Goal: Task Accomplishment & Management: Manage account settings

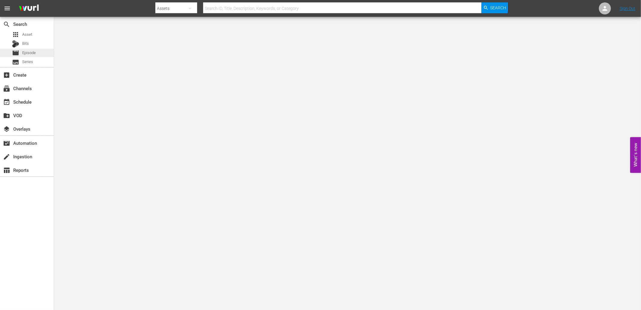
click at [30, 52] on span "Episode" at bounding box center [29, 53] width 14 height 6
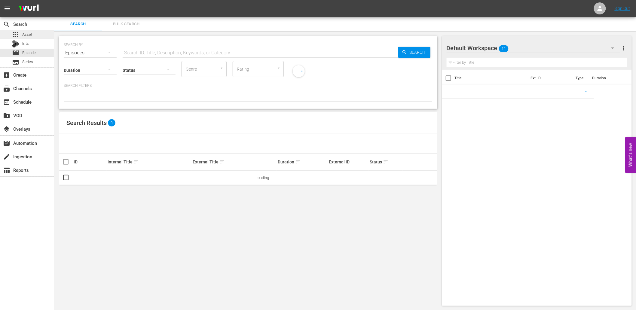
click at [20, 35] on div "apps Asset" at bounding box center [22, 34] width 20 height 8
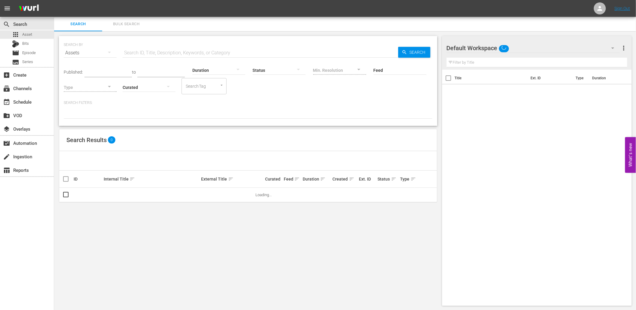
click at [120, 25] on span "Bulk Search" at bounding box center [126, 24] width 41 height 7
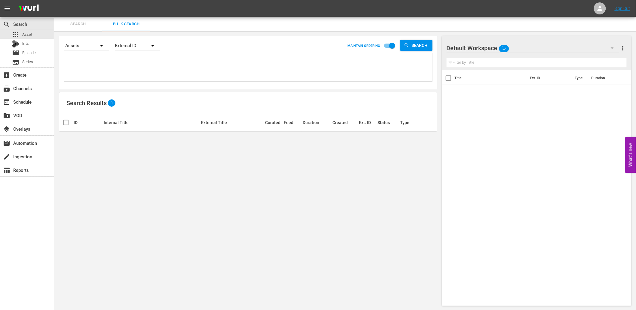
click at [99, 63] on textarea at bounding box center [248, 68] width 367 height 27
paste textarea "F4X7Z1 F6F3L5 F9J7V7 G2K9B7 G3U9P6 G5P9L5 G9U7U9 H2O3D8 H2U4B4 H6H8V0 I3N2P7 I6…"
type textarea "F4X7Z1 F6F3L5 F9J7V7 G2K9B7 G3U9P6 G5P9L5 G9U7U9 H2O3D8 H2U4B4 H6H8V0 I3N2P7 I6…"
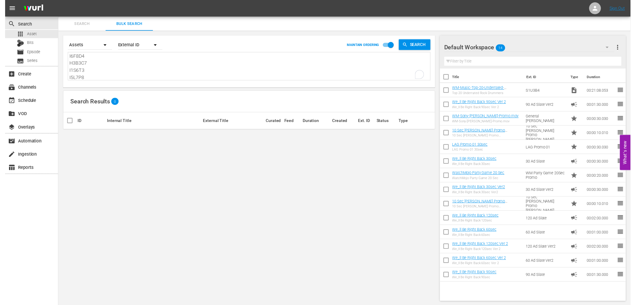
scroll to position [80, 0]
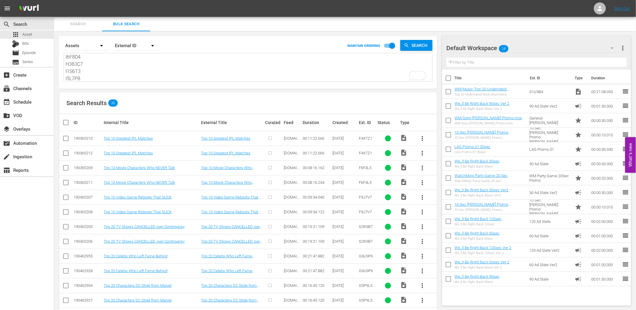
type textarea "F4X7Z1 F6F3L5 F9J7V7 G2K9B7 G3U9P6 G5P9L5 G9U7U9 H2O3D8 H2U4B4 H6H8V0 I3N2P7 I6…"
click at [64, 153] on input "checkbox" at bounding box center [65, 154] width 7 height 7
checkbox input "true"
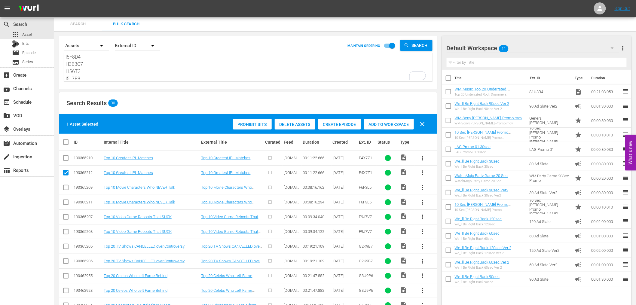
click at [65, 203] on input "checkbox" at bounding box center [65, 203] width 7 height 7
checkbox input "true"
click at [65, 233] on input "checkbox" at bounding box center [65, 232] width 7 height 7
checkbox input "true"
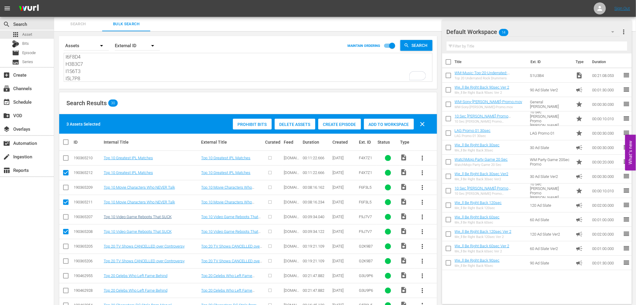
scroll to position [299, 0]
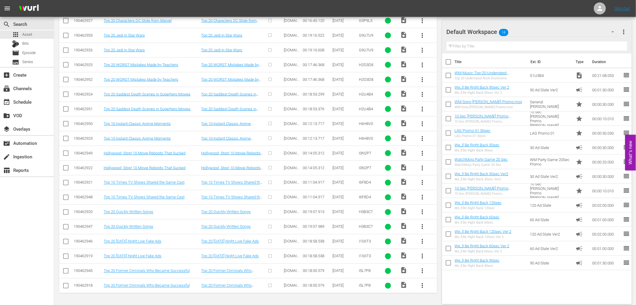
click at [65, 288] on input "checkbox" at bounding box center [65, 286] width 7 height 7
checkbox input "true"
click at [67, 256] on input "checkbox" at bounding box center [65, 257] width 7 height 7
checkbox input "true"
click at [66, 227] on input "checkbox" at bounding box center [65, 227] width 7 height 7
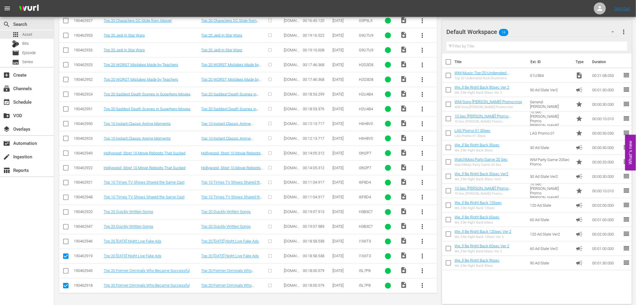
checkbox input "true"
click at [67, 199] on input "checkbox" at bounding box center [65, 198] width 7 height 7
checkbox input "true"
click at [65, 168] on input "checkbox" at bounding box center [65, 169] width 7 height 7
checkbox input "true"
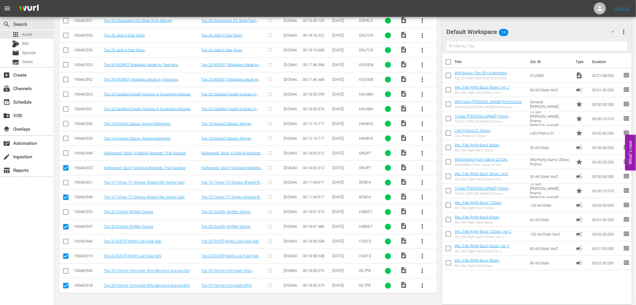
click at [63, 138] on input "checkbox" at bounding box center [65, 139] width 7 height 7
checkbox input "true"
click at [65, 111] on input "checkbox" at bounding box center [65, 110] width 7 height 7
checkbox input "true"
click at [66, 82] on input "checkbox" at bounding box center [65, 80] width 7 height 7
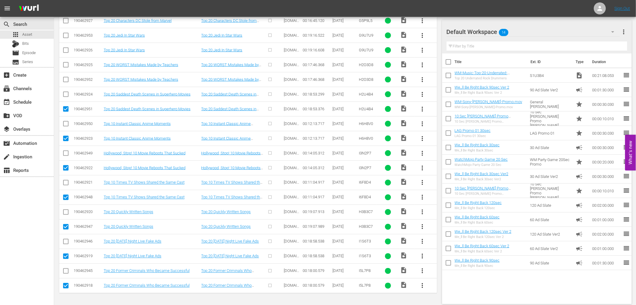
checkbox input "true"
click at [65, 52] on input "checkbox" at bounding box center [65, 51] width 7 height 7
checkbox input "true"
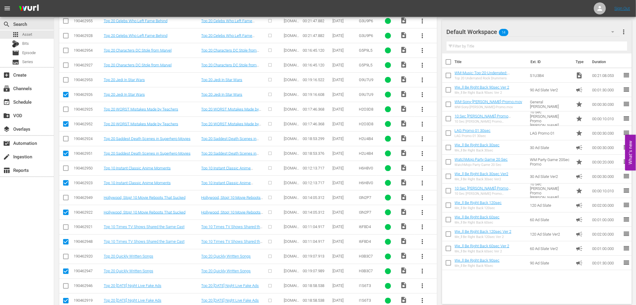
click at [64, 64] on input "checkbox" at bounding box center [65, 66] width 7 height 7
checkbox input "true"
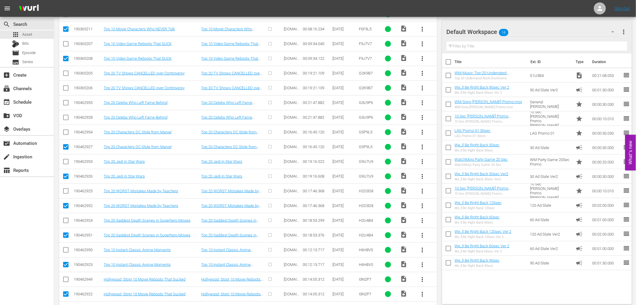
scroll to position [166, 0]
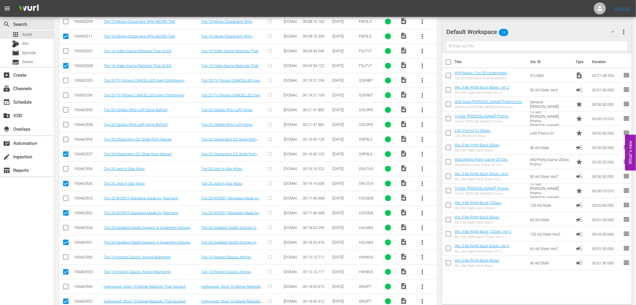
click at [67, 124] on input "checkbox" at bounding box center [65, 125] width 7 height 7
checkbox input "true"
click at [66, 94] on input "checkbox" at bounding box center [65, 96] width 7 height 7
checkbox input "true"
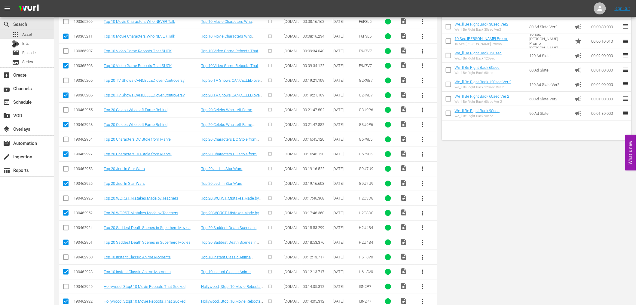
scroll to position [0, 0]
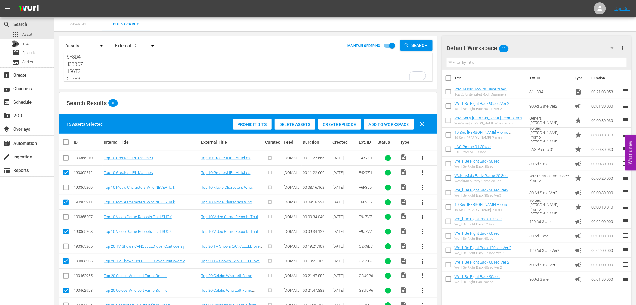
click at [298, 123] on span "Delete Assets" at bounding box center [295, 124] width 41 height 5
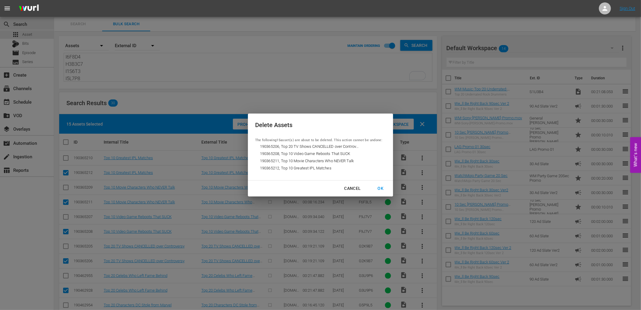
click at [377, 187] on div "OK" at bounding box center [381, 189] width 16 height 8
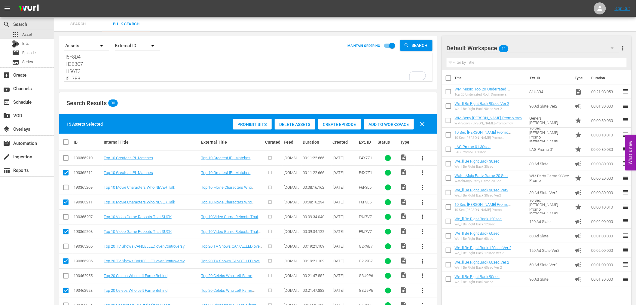
click at [129, 70] on textarea "F4X7Z1 F6F3L5 F9J7V7 G2K9B7 G3U9P6 G5P9L5 G9U7U9 H2O3D8 H2U4B4 H6H8V0 I3N2P7 I6…" at bounding box center [248, 67] width 367 height 27
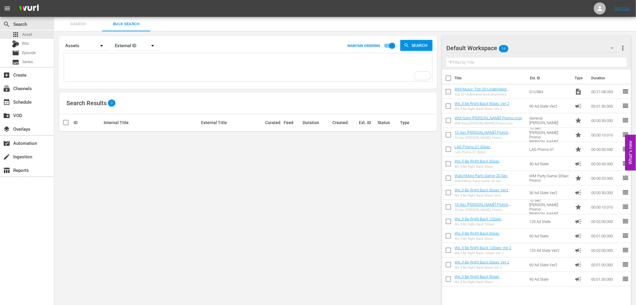
paste textarea "I7X1T1 J6Q3E4 K3M7P5 K5Q9Q8 K5Z2J6 K9B3K7 L5K3X0 L6K9L7 M0E9G3 M2R0I6 M8I3A5 M9…"
type textarea "I7X1T1 J6Q3E4 K3M7P5 K5Q9Q8 K5Z2J6 K9B3K7 L5K3X0 L6K9L7 M0E9G3 M2R0I6 M8I3A5 M9…"
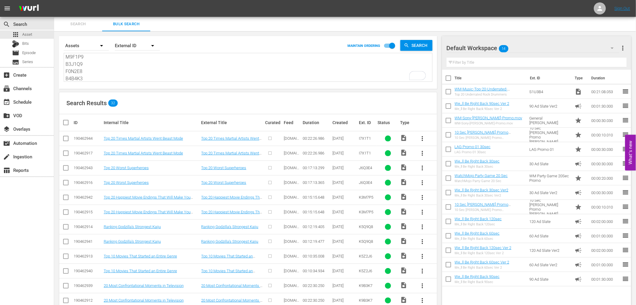
type textarea "I7X1T1 J6Q3E4 K3M7P5 K5Q9Q8 K5Z2J6 K9B3K7 L5K3X0 L6K9L7 M0E9G3 M2R0I6 M8I3A5 M9…"
click at [64, 156] on input "checkbox" at bounding box center [65, 154] width 7 height 7
checkbox input "true"
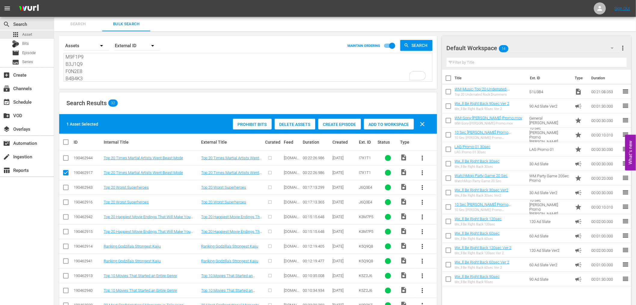
click at [63, 203] on input "checkbox" at bounding box center [65, 203] width 7 height 7
checkbox input "true"
click at [64, 231] on input "checkbox" at bounding box center [65, 232] width 7 height 7
checkbox input "true"
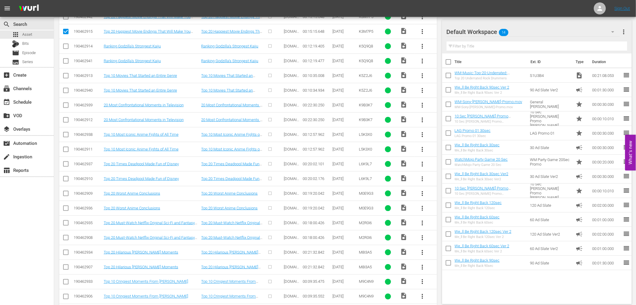
scroll to position [329, 0]
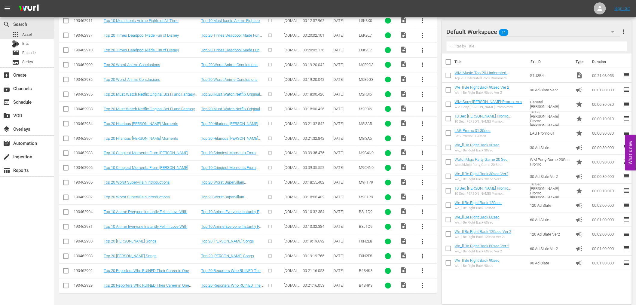
click at [68, 286] on input "checkbox" at bounding box center [65, 286] width 7 height 7
checkbox input "true"
click at [68, 255] on input "checkbox" at bounding box center [65, 257] width 7 height 7
checkbox input "true"
click at [65, 227] on input "checkbox" at bounding box center [65, 227] width 7 height 7
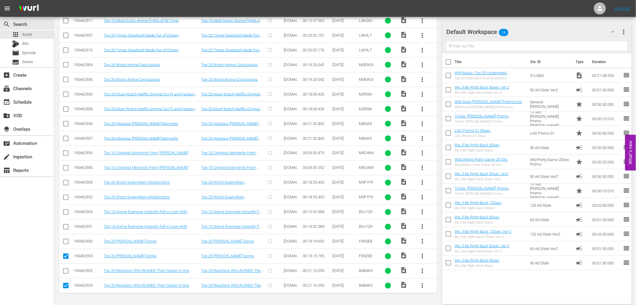
checkbox input "true"
click at [65, 199] on input "checkbox" at bounding box center [65, 198] width 7 height 7
checkbox input "true"
click at [64, 171] on input "checkbox" at bounding box center [65, 169] width 7 height 7
checkbox input "true"
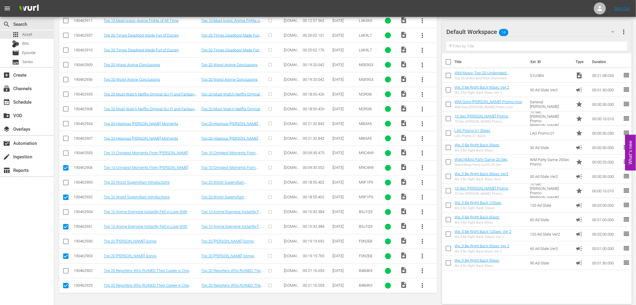
click at [67, 139] on input "checkbox" at bounding box center [65, 139] width 7 height 7
checkbox input "true"
click at [65, 108] on input "checkbox" at bounding box center [65, 110] width 7 height 7
checkbox input "true"
click at [65, 80] on input "checkbox" at bounding box center [65, 80] width 7 height 7
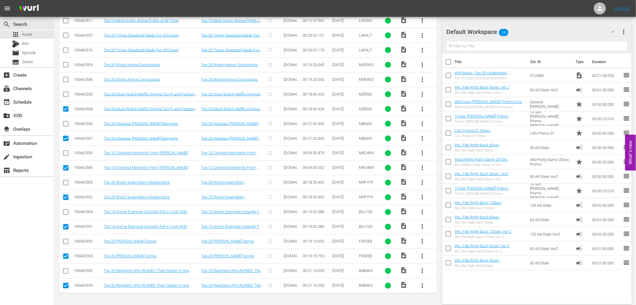
checkbox input "true"
click at [65, 50] on input "checkbox" at bounding box center [65, 51] width 7 height 7
checkbox input "true"
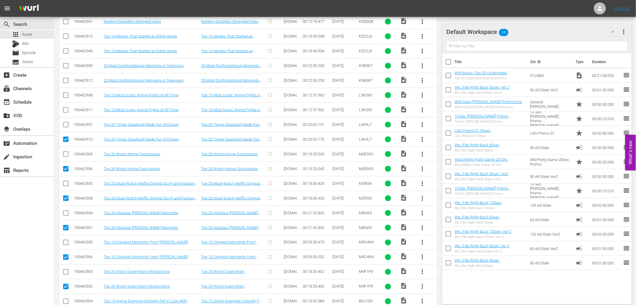
click at [66, 110] on input "checkbox" at bounding box center [65, 111] width 7 height 7
checkbox input "true"
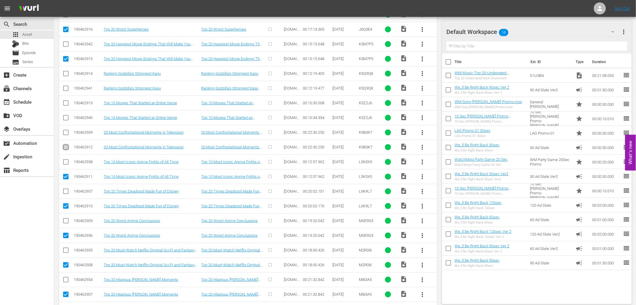
click at [65, 148] on input "checkbox" at bounding box center [65, 148] width 7 height 7
checkbox input "true"
click at [64, 118] on input "checkbox" at bounding box center [65, 118] width 7 height 7
checkbox input "true"
click at [64, 88] on input "checkbox" at bounding box center [65, 89] width 7 height 7
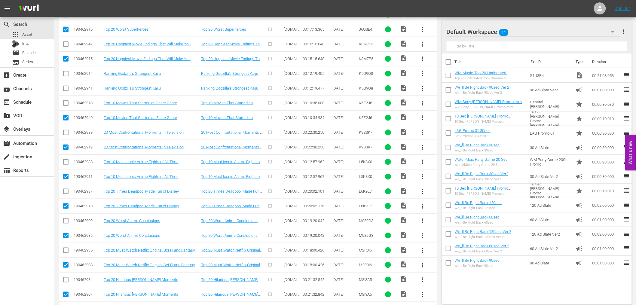
checkbox input "true"
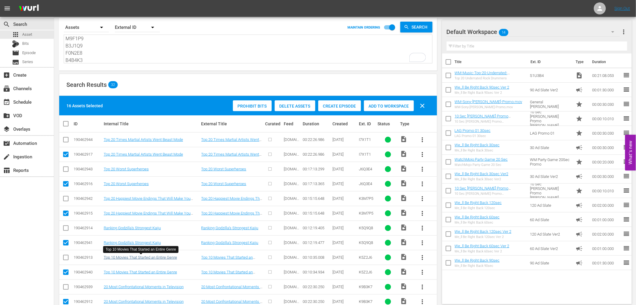
scroll to position [0, 0]
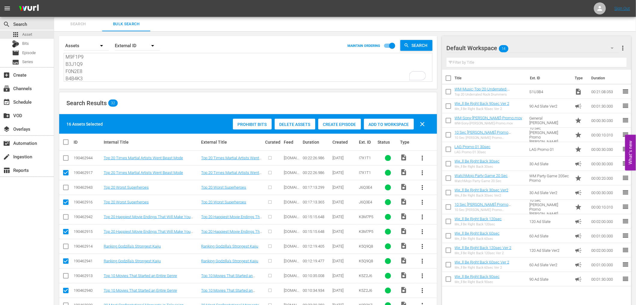
click at [302, 122] on span "Delete Assets" at bounding box center [295, 124] width 41 height 5
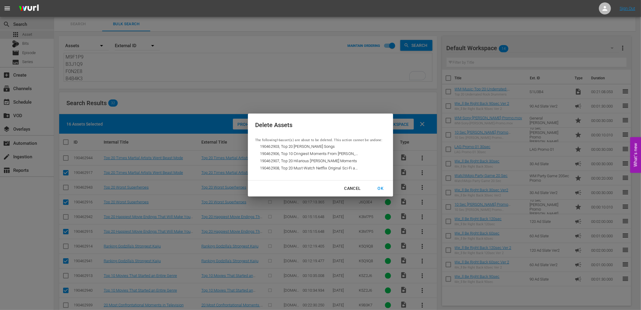
click at [382, 185] on div "OK" at bounding box center [381, 189] width 16 height 8
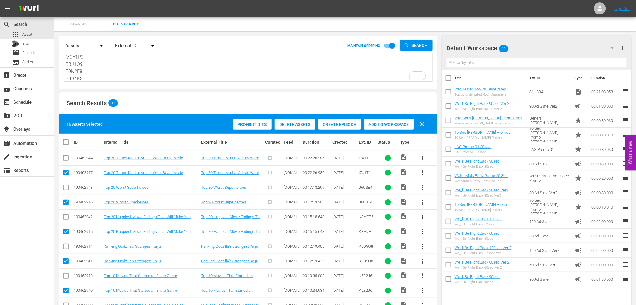
click at [90, 68] on textarea "I7X1T1 J6Q3E4 K3M7P5 K5Q9Q8 K5Z2J6 K9B3K7 L5K3X0 L6K9L7 M0E9G3 M2R0I6 M8I3A5 M9…" at bounding box center [248, 67] width 367 height 27
paste textarea "WM-Anime-Top-20-Stupidly-Overpowered-Anime-Villains_D1H1O9"
type textarea "WM-Anime-Top-20-Stupidly-Overpowered-Anime-Villains_D1H1O9"
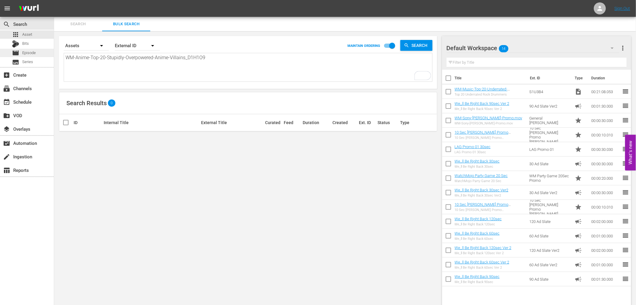
drag, startPoint x: 185, startPoint y: 58, endPoint x: 37, endPoint y: 51, distance: 147.7
click at [54, 0] on div "search Search apps Asset Bits movie Episode subtitles Series add_box Create sub…" at bounding box center [345, 0] width 582 height 0
type textarea "D1H1O9"
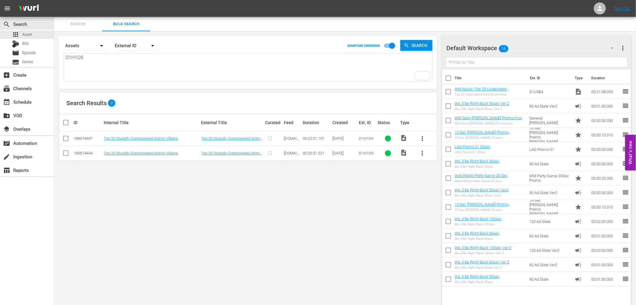
type textarea "D1H1O9"
click at [67, 154] on input "checkbox" at bounding box center [65, 154] width 7 height 7
checkbox input "true"
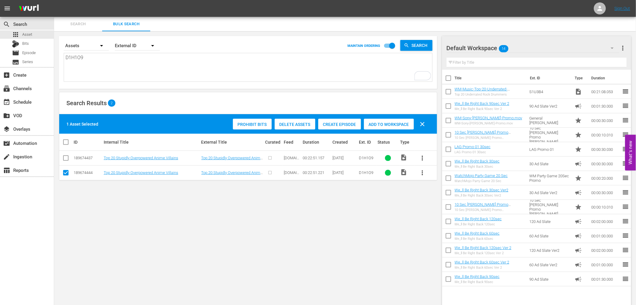
click at [288, 124] on span "Delete Assets" at bounding box center [295, 124] width 41 height 5
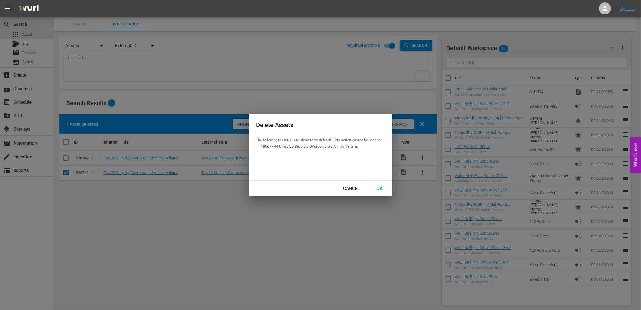
click at [377, 187] on div "OK" at bounding box center [380, 189] width 16 height 8
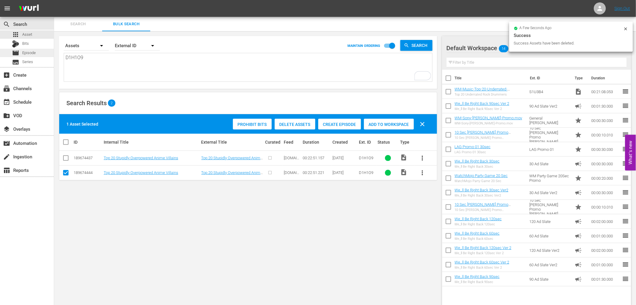
drag, startPoint x: 91, startPoint y: 57, endPoint x: 21, endPoint y: 52, distance: 70.5
click at [54, 0] on div "search Search apps Asset Bits movie Episode subtitles Series add_box Create sub…" at bounding box center [345, 0] width 582 height 0
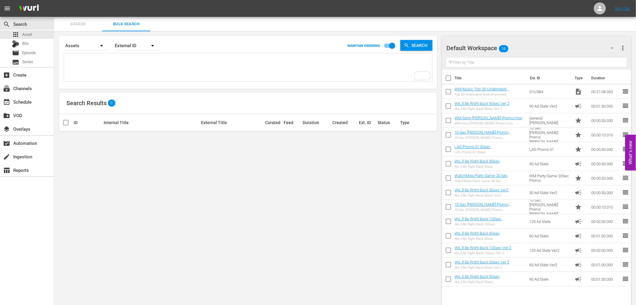
click at [102, 71] on textarea "To enrich screen reader interactions, please activate Accessibility in Grammarl…" at bounding box center [248, 67] width 367 height 27
paste textarea "U8D3Q1 P3U8W3 I9V5F6 D0S3L0 C6S1U4 S1U3B4 U8G1X9 F1S9J6 O1B6Y3 W2W8I9 A2K9L1 B0…"
type textarea "U8D3Q1 P3U8W3 I9V5F6 D0S3L0 C6S1U4 S1U3B4 U8G1X9 F1S9J6 O1B6Y3 W2W8I9 A2K9L1 B0…"
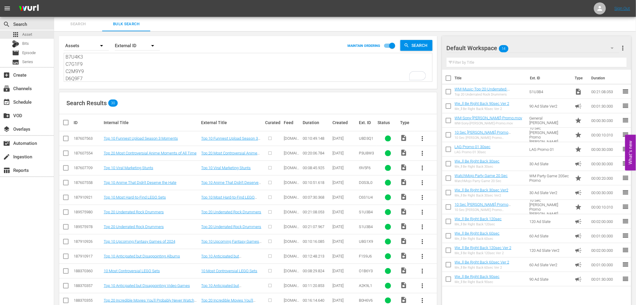
type textarea "U8D3Q1 P3U8W3 I9V5F6 D0S3L0 C6S1U4 S1U3B4 U8G1X9 F1S9J6 O1B6Y3 W2W8I9 A2K9L1 B0…"
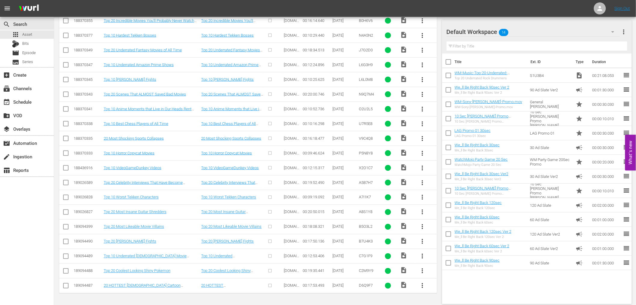
scroll to position [0, 0]
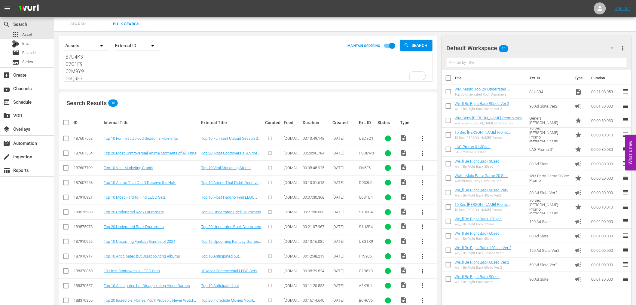
click at [106, 62] on textarea "U8D3Q1 P3U8W3 I9V5F6 D0S3L0 C6S1U4 S1U3B4 U8G1X9 F1S9J6 O1B6Y3 W2W8I9 A2K9L1 B0…" at bounding box center [248, 67] width 367 height 27
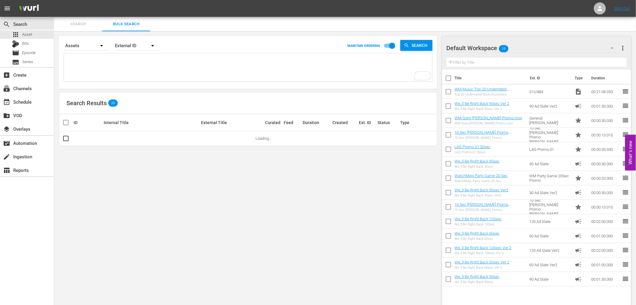
paste textarea "D9F6X5 E9F8V8 F2E1D4 G3C5U0 G5P4C1 G8K2O1 H6W5X1 H9J0D8 I3U5H0 J8L3C0 I3V3D7 I6…"
type textarea "D9F6X5 E9F8V8 F2E1D4 G3C5U0 G5P4C1 G8K2O1 H6W5X1 H9J0D8 I3U5H0 J8L3C0 I3V3D7 I6…"
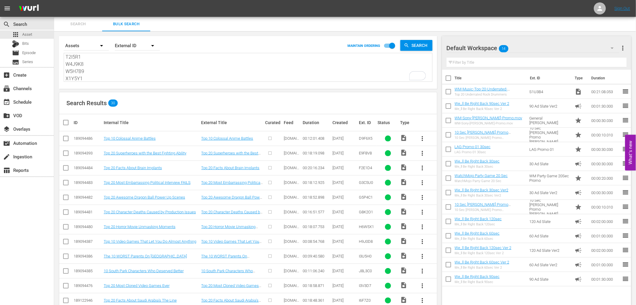
type textarea "D9F6X5 E9F8V8 F2E1D4 G3C5U0 G5P4C1 G8K2O1 H6W5X1 H9J0D8 I3U5H0 J8L3C0 I3V3D7 I6…"
click at [110, 54] on textarea "D9F6X5 E9F8V8 F2E1D4 G3C5U0 G5P4C1 G8K2O1 H6W5X1 H9J0D8 I3U5H0 J8L3C0 I3V3D7 I6…" at bounding box center [248, 67] width 367 height 27
paste textarea "X4V4O0 X5H0C6 X7V5X1 X8K6M2 X8N9A0 Y0M0O7 Y1H0F5 B2S8N8 C2A1H1 C9F7D3 E0N8F8 E5…"
type textarea "X4V4O0 X5H0C6 X7V5X1 X8K6M2 X8N9A0 Y0M0O7 Y1H0F5 B2S8N8 C2A1H1 C9F7D3 E0N8F8 E5…"
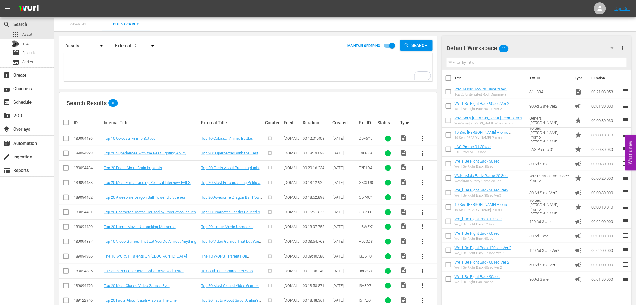
type textarea "X4V4O0 X5H0C6 X7V5X1 X8K6M2 X8N9A0 Y0M0O7 Y1H0F5 B2S8N8 C2A1H1 C9F7D3 E0N8F8 E5…"
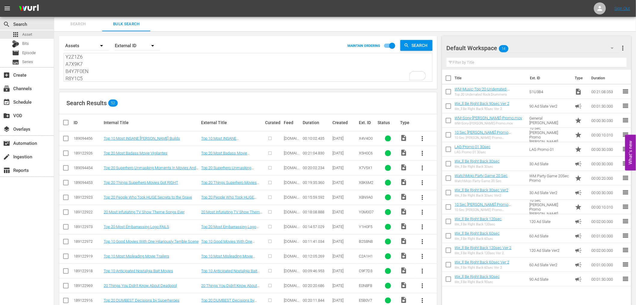
type textarea "X4V4O0 X5H0C6 X7V5X1 X8K6M2 X8N9A0 Y0M0O7 Y1H0F5 B2S8N8 C2A1H1 C9F7D3 E0N8F8 E5…"
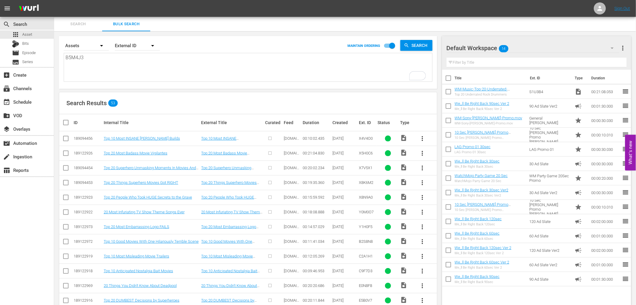
type textarea "X4V4O0 X5H0C6 X7V5X1 X8K6M2 X8N9A0 Y0M0O7 Y1H0F5 B2S8N8 C2A1H1 C9F7D3 E0N8F8 E5…"
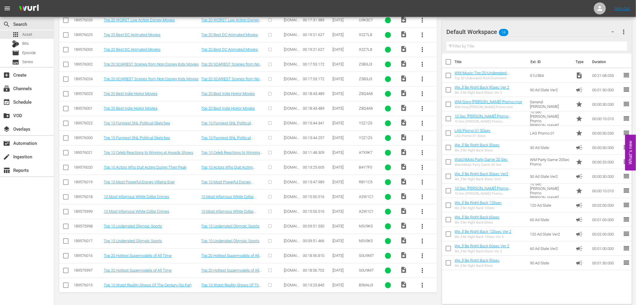
type textarea "X4V4O0 X5H0C6 X7V5X1 X8K6M2 X8N9A0 Y0M0O7 Y1H0F5 B2S8N8 C2A1H1 C9F7D3 E0N8F8 E5…"
click at [64, 274] on input "checkbox" at bounding box center [65, 271] width 7 height 7
checkbox input "true"
click at [67, 242] on input "checkbox" at bounding box center [65, 242] width 7 height 7
checkbox input "true"
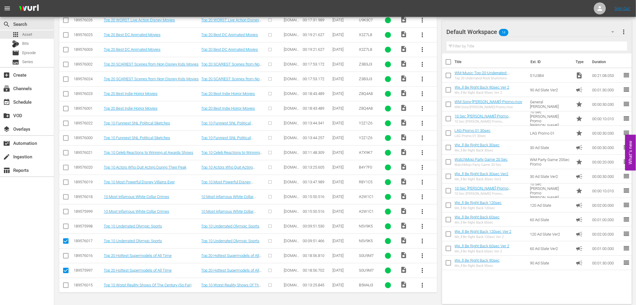
click at [67, 211] on input "checkbox" at bounding box center [65, 212] width 7 height 7
checkbox input "true"
click at [66, 182] on input "checkbox" at bounding box center [65, 183] width 7 height 7
checkbox input "true"
click at [68, 138] on input "checkbox" at bounding box center [65, 138] width 7 height 7
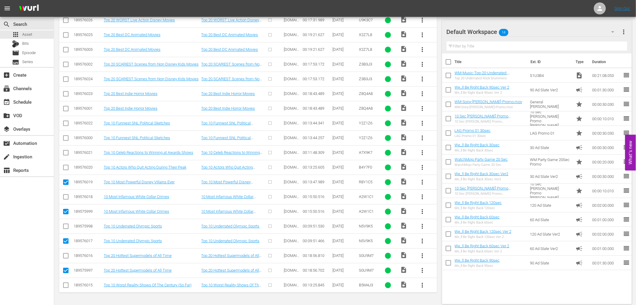
checkbox input "true"
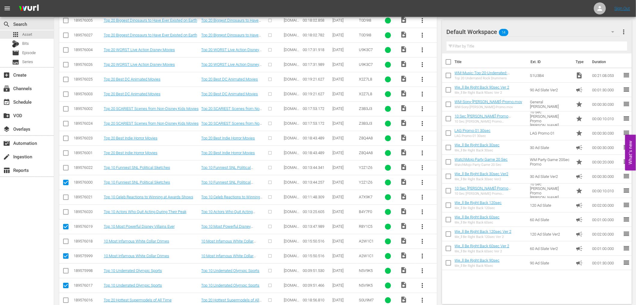
click at [65, 153] on input "checkbox" at bounding box center [65, 154] width 7 height 7
checkbox input "true"
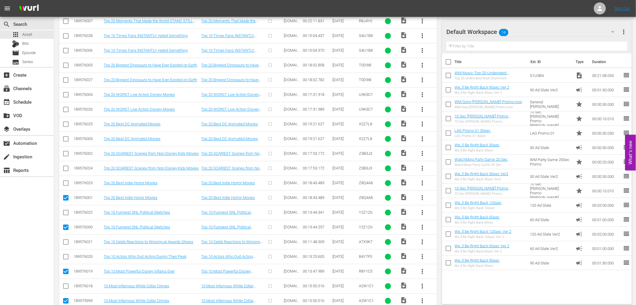
click at [67, 169] on input "checkbox" at bounding box center [65, 169] width 7 height 7
checkbox input "true"
click at [67, 139] on input "checkbox" at bounding box center [65, 139] width 7 height 7
checkbox input "true"
click at [66, 107] on input "checkbox" at bounding box center [65, 110] width 7 height 7
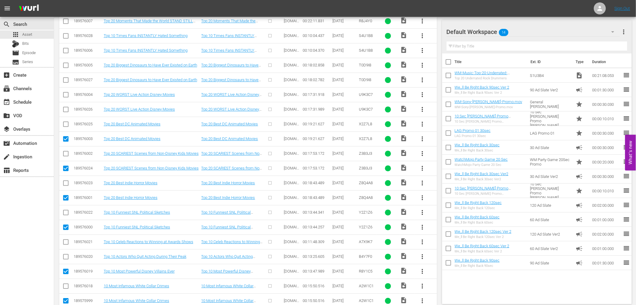
checkbox input "true"
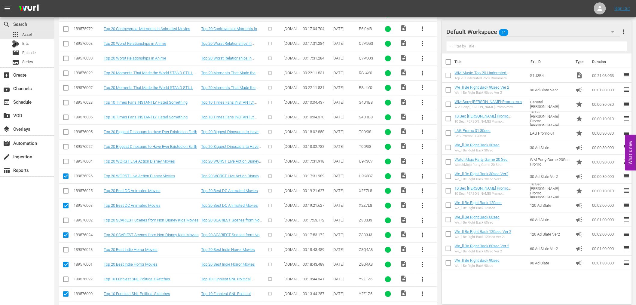
click at [63, 147] on input "checkbox" at bounding box center [65, 147] width 7 height 7
checkbox input "true"
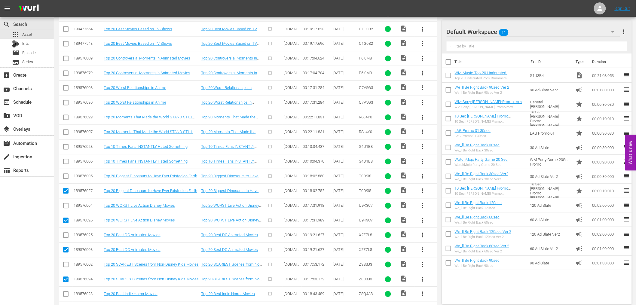
click at [66, 163] on input "checkbox" at bounding box center [65, 162] width 7 height 7
checkbox input "true"
click at [64, 132] on input "checkbox" at bounding box center [65, 133] width 7 height 7
checkbox input "true"
click at [65, 101] on input "checkbox" at bounding box center [65, 103] width 7 height 7
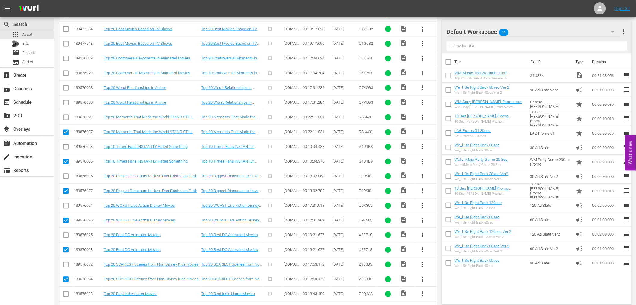
checkbox input "true"
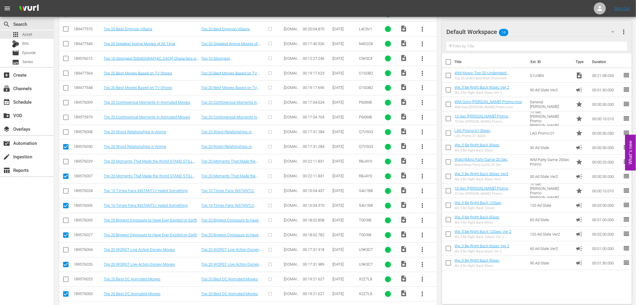
click at [65, 118] on input "checkbox" at bounding box center [65, 118] width 7 height 7
checkbox input "true"
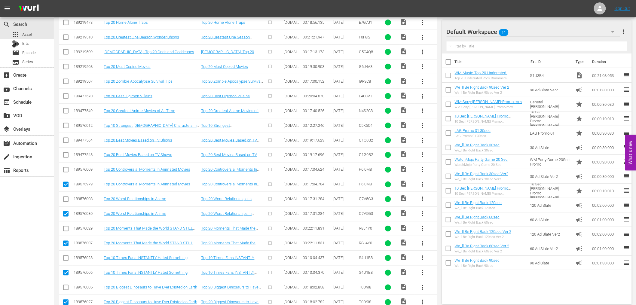
click at [64, 156] on input "checkbox" at bounding box center [65, 156] width 7 height 7
checkbox input "true"
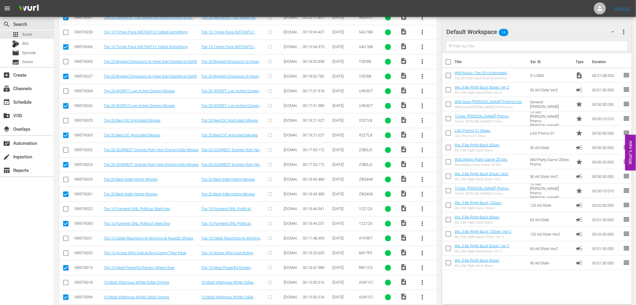
scroll to position [638, 0]
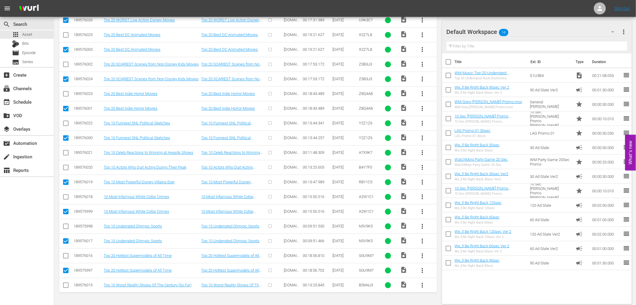
click at [64, 182] on input "checkbox" at bounding box center [65, 183] width 7 height 7
checkbox input "false"
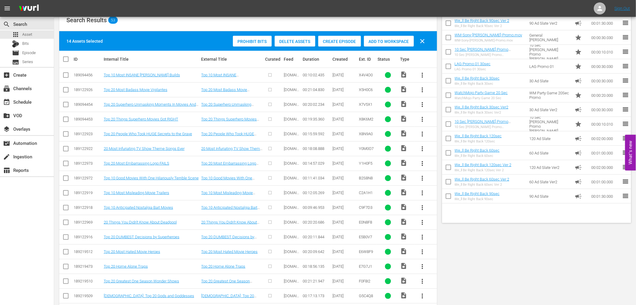
scroll to position [0, 0]
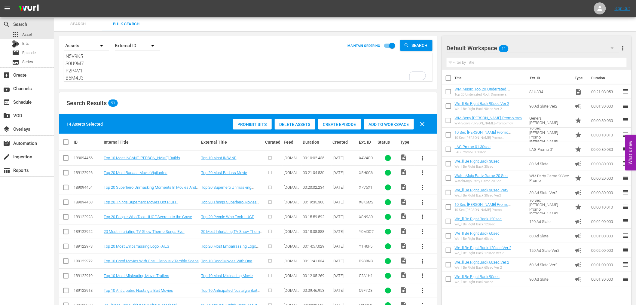
click at [295, 122] on span "Delete Assets" at bounding box center [295, 124] width 41 height 5
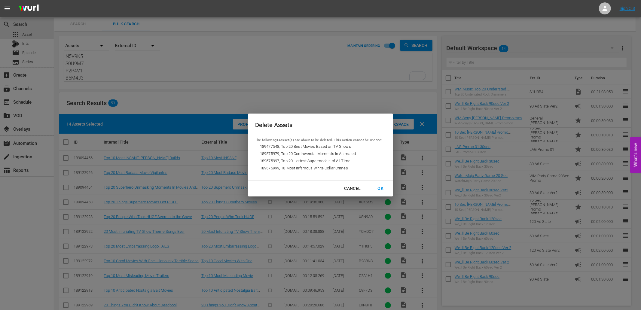
click at [380, 185] on div "OK" at bounding box center [381, 189] width 16 height 8
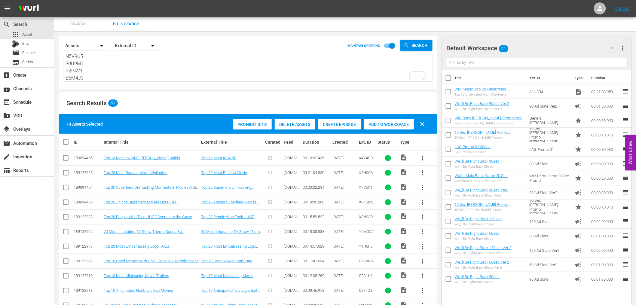
click at [143, 67] on textarea "X4V4O0 X5H0C6 X7V5X1 X8K6M2 X8N9A0 Y0M0O7 Y1H0F5 B2S8N8 C2A1H1 C9F7D3 E0N8F8 E5…" at bounding box center [248, 67] width 367 height 27
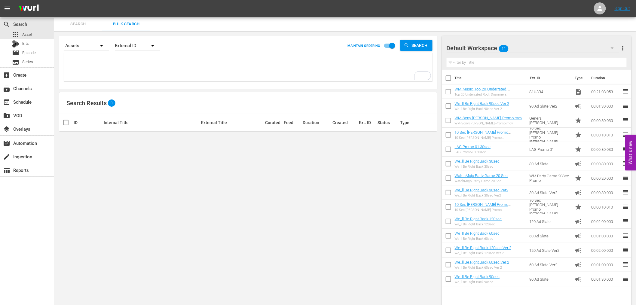
paste textarea "X4V4O0 X5H0C6 X7V5X1 X8K6M2 X8N9A0 Y0M0O7 Y1H0F5 B2S8N8 C2A1H1 C9F7D3 E0N8F8 E5…"
type textarea "X4V4O0 X5H0C6 X7V5X1 X8K6M2 X8N9A0 Y0M0O7 Y1H0F5 B2S8N8 C2A1H1 C9F7D3 E0N8F8 E5…"
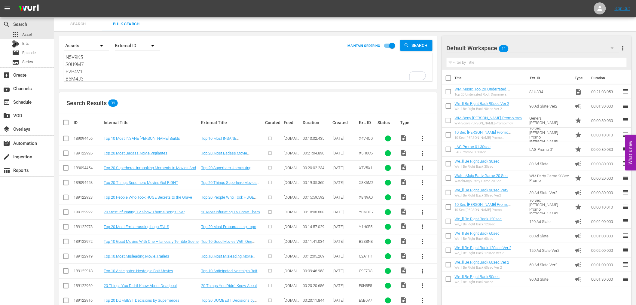
click at [98, 70] on textarea "X4V4O0 X5H0C6 X7V5X1 X8K6M2 X8N9A0 Y0M0O7 Y1H0F5 B2S8N8 C2A1H1 C9F7D3 E0N8F8 E5…" at bounding box center [248, 67] width 367 height 27
paste textarea "To enrich screen reader interactions, please activate Accessibility in Grammarl…"
type textarea "X4V4O0 X5H0C6 X7V5X1 X8K6M2 X8N9A0 Y0M0O7 Y1H0F5 B2S8N8 C2A1H1 C9F7D3"
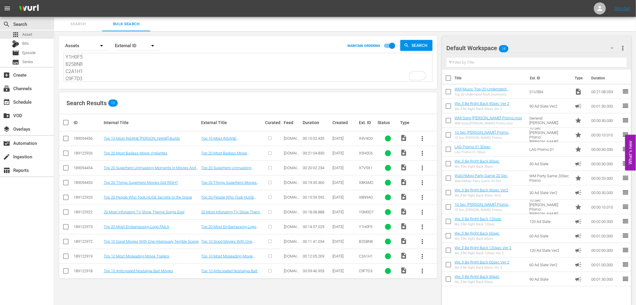
type textarea "X4V4O0 X5H0C6 X7V5X1 X8K6M2 X8N9A0 Y0M0O7 Y1H0F5 B2S8N8 C2A1H1 C9F7D3"
click at [113, 67] on textarea "X4V4O0 X5H0C6 X7V5X1 X8K6M2 X8N9A0 Y0M0O7 Y1H0F5 B2S8N8 C2A1H1 C9F7D3" at bounding box center [248, 67] width 367 height 27
paste textarea "E0N8F8 E5B0V7 E6W8F9 E7G7J1 F0F8I2 G5C4Q8 G6J4A3 I9R3C8 L4C3V1 N4S2C8"
type textarea "E0N8F8 E5B0V7 E6W8F9 E7G7J1 F0F8I2 G5C4Q8 G6J4A3 I9R3C8 L4C3V1 N4S2C8"
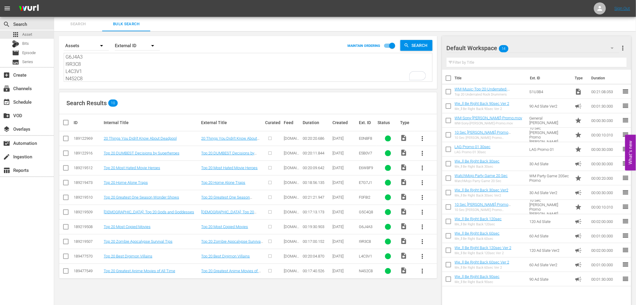
click at [166, 61] on textarea "E0N8F8 E5B0V7 E6W8F9 E7G7J1 F0F8I2 G5C4Q8 G6J4A3 I9R3C8 L4C3V1 N4S2C8" at bounding box center [248, 67] width 367 height 27
paste textarea "C5K5C4 O1G0B2 P6I0M8 Q7V5G3 R8J4Y0 S4U1B8 T0D9I8 U9K3C7 X2Z7L8 Z3B3J3"
type textarea "C5K5C4 O1G0B2 P6I0M8 Q7V5G3 R8J4Y0 S4U1B8 T0D9I8 U9K3C7 X2Z7L8 Z3B3J3"
click at [119, 68] on textarea "C5K5C4 O1G0B2 P6I0M8 Q7V5G3 R8J4Y0 S4U1B8 T0D9I8 U9K3C7 X2Z7L8 Z3B3J3" at bounding box center [248, 67] width 367 height 27
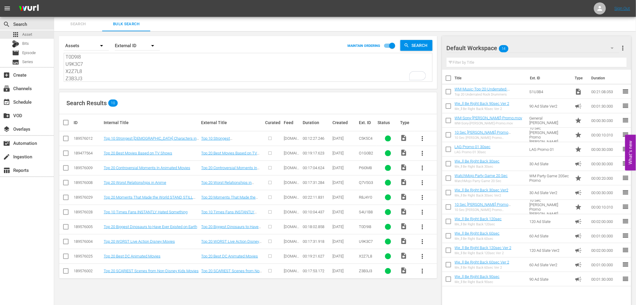
paste textarea "Z8Q4A8 Y2Z1Z6 A7X9K7 B4Y7F0 R8Y1C5 A2W1C1 N5V9K5 S0U9M7 P2P4V1 B5M4"
type textarea "Z8Q4A8 Y2Z1Z6 A7X9K7 B4Y7F0 R8Y1C5 A2W1C1 N5V9K5 S0U9M7 P2P4V1 B5M4J3"
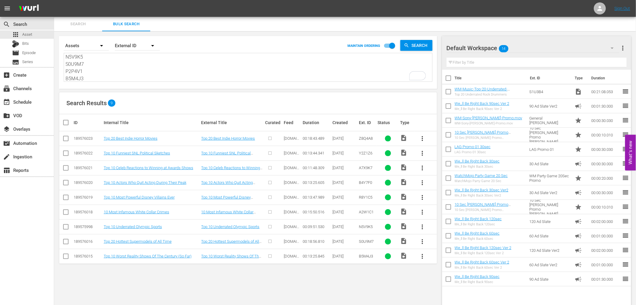
type textarea "Z8Q4A8 Y2Z1Z6 A7X9K7 B4Y7F0 R8Y1C5 A2W1C1 N5V9K5 S0U9M7 P2P4V1 B5M4J3"
click at [104, 69] on textarea "Z8Q4A8 Y2Z1Z6 A7X9K7 B4Y7F0 R8Y1C5 A2W1C1 N5V9K5 S0U9M7 P2P4V1 B5M4J3" at bounding box center [248, 67] width 367 height 27
paste textarea "A4G2P1 A4H8G5 B7K6F3 C6W3V6 C7Y0B7 D1H1O9 E5R5W0 E5U3K5 E6P1R8 E7L5N6"
type textarea "A4G2P1 A4H8G5 B7K6F3 C6W3V6 C7Y0B7 D1H1O9 E5R5W0 E5U3K5 E6P1R8 E7L5N6"
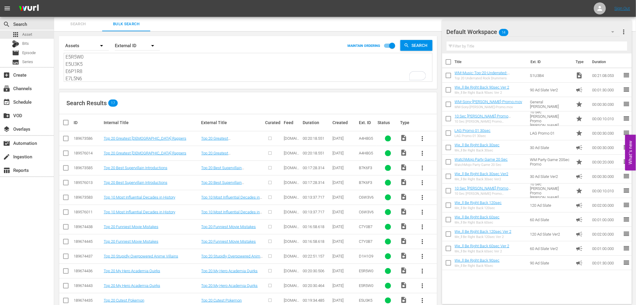
scroll to position [88, 0]
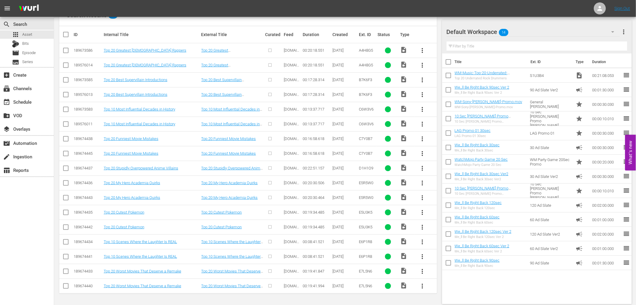
type textarea "A4G2P1 A4H8G5 B7K6F3 C6W3V6 C7Y0B7 D1H1O9 E5R5W0 E5U3K5 E6P1R8 E7L5N6"
click at [64, 286] on input "checkbox" at bounding box center [65, 287] width 7 height 7
checkbox input "true"
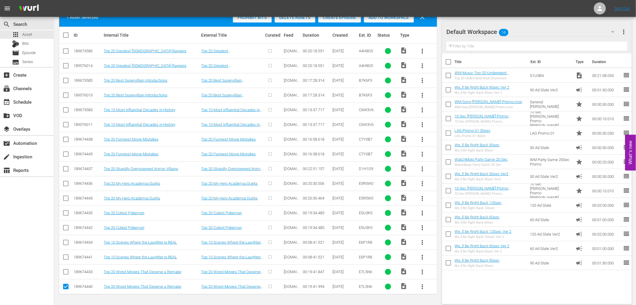
scroll to position [107, 0]
click at [63, 257] on input "checkbox" at bounding box center [65, 257] width 7 height 7
checkbox input "true"
click at [67, 227] on input "checkbox" at bounding box center [65, 228] width 7 height 7
checkbox input "true"
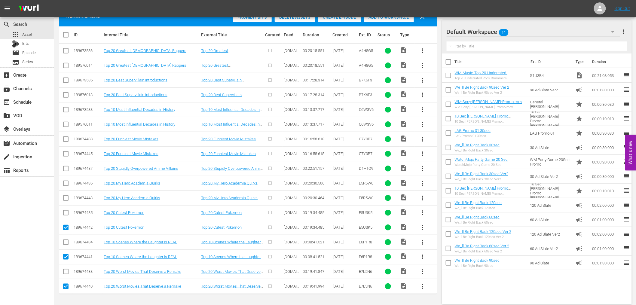
click at [65, 198] on input "checkbox" at bounding box center [65, 199] width 7 height 7
checkbox input "true"
click at [65, 151] on input "checkbox" at bounding box center [65, 154] width 7 height 7
checkbox input "true"
click at [65, 124] on input "checkbox" at bounding box center [65, 125] width 7 height 7
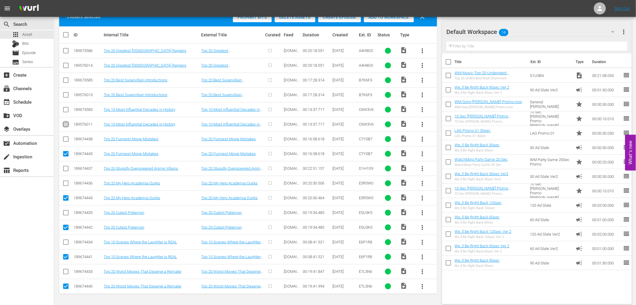
checkbox input "true"
click at [65, 93] on input "checkbox" at bounding box center [65, 96] width 7 height 7
checkbox input "true"
click at [65, 67] on input "checkbox" at bounding box center [65, 66] width 7 height 7
checkbox input "true"
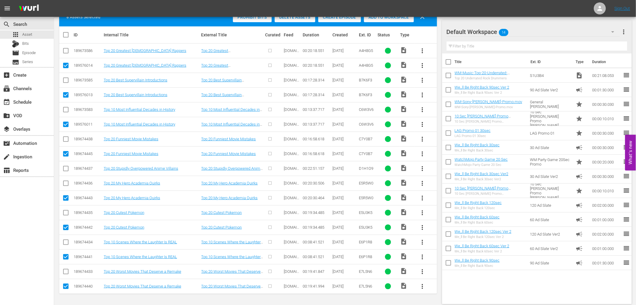
scroll to position [0, 0]
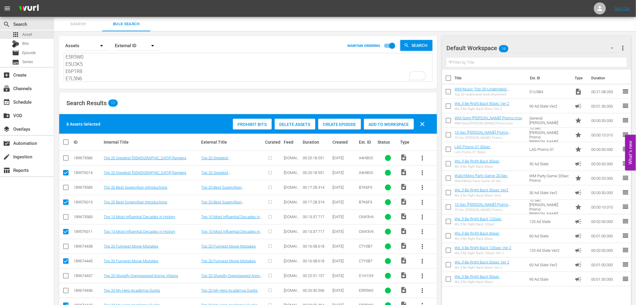
click at [292, 123] on span "Delete Assets" at bounding box center [295, 124] width 41 height 5
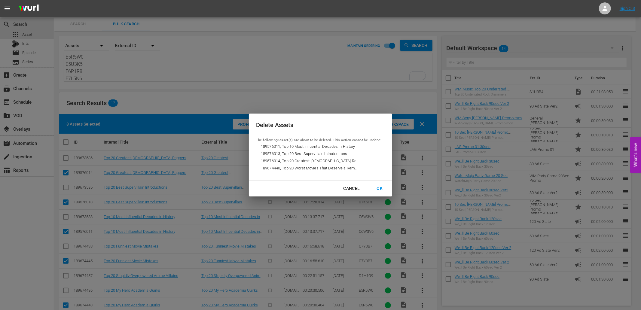
click at [377, 188] on div "OK" at bounding box center [380, 189] width 16 height 8
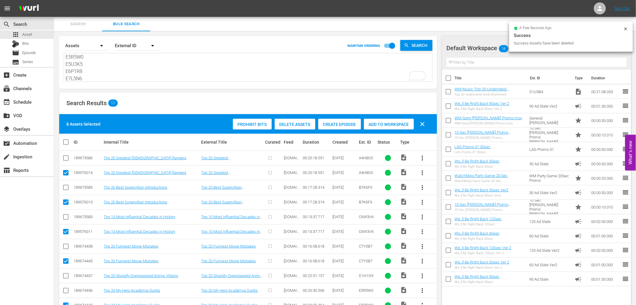
click at [90, 69] on textarea "A4G2P1 A4H8G5 B7K6F3 C6W3V6 C7Y0B7 D1H1O9 E5R5W0 E5U3K5 E6P1R8 E7L5N6" at bounding box center [248, 67] width 367 height 27
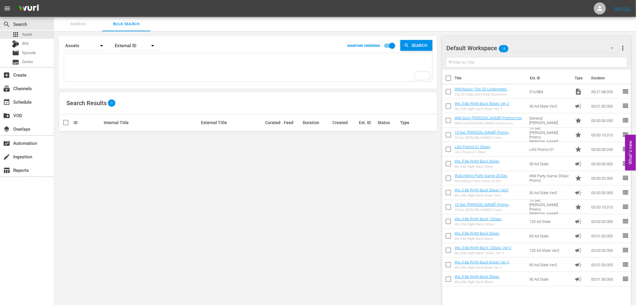
paste textarea "A4G2P1 A4H8G5 B7K6F3 C6W3V6 C7Y0B7 D1H1O9 E5R5W0 E5U3K5 E6P1R8 E7L5N6"
type textarea "A4G2P1 A4H8G5 B7K6F3 C6W3V6 C7Y0B7 D1H1O9 E5R5W0 E5U3K5 E6P1R8 E7L5N6"
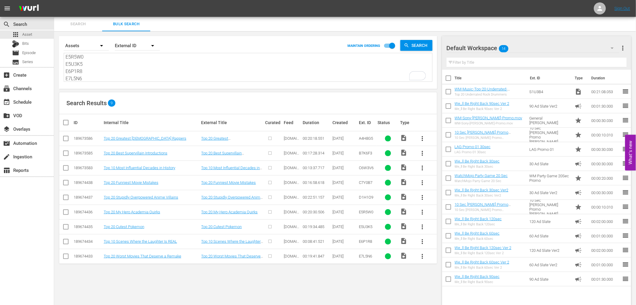
scroll to position [44, 0]
click at [363, 254] on span "E7L5N6" at bounding box center [365, 256] width 13 height 5
copy span "E7L5N6"
click at [121, 69] on textarea "A4G2P1 A4H8G5 B7K6F3 C6W3V6 C7Y0B7 D1H1O9 E5R5W0 E5U3K5 E6P1R8 E7L5N6" at bounding box center [248, 67] width 367 height 27
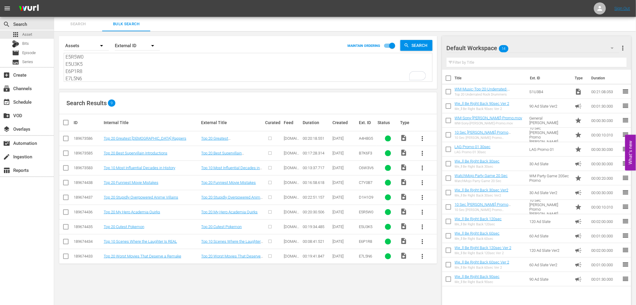
paste textarea "E9L3T2 G0Z6D4 G5A9F1 H1K9T0 H7T3N8 I8X4C3 J4Z1J1 J5K9F0 J5L0E9 J9D5C"
type textarea "E9L3T2 G0Z6D4 G5A9F1 H1K9T0 H7T3N8 I8X4C3 J4Z1J1 J5K9F0 J5L0E9 J9D5C6"
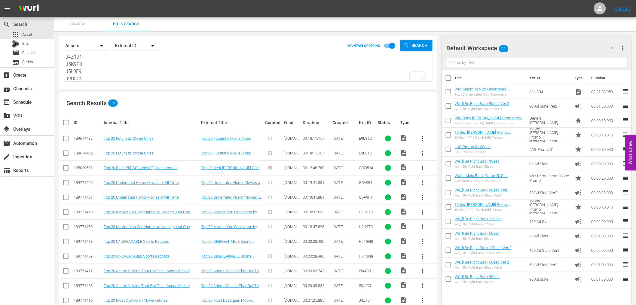
type textarea "E9L3T2 G0Z6D4 G5A9F1 H1K9T0 H7T3N8 I8X4C3 J4Z1J1 J5K9F0 J5L0E9 J9D5C6"
click at [64, 154] on input "checkbox" at bounding box center [65, 154] width 7 height 7
checkbox input "true"
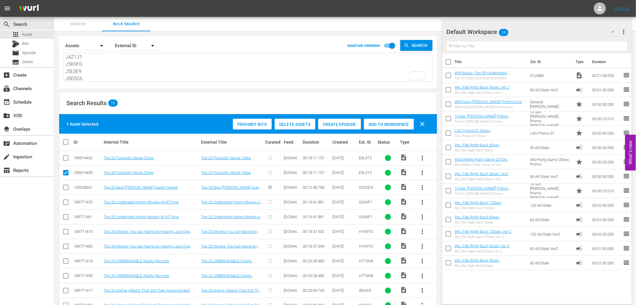
scroll to position [137, 0]
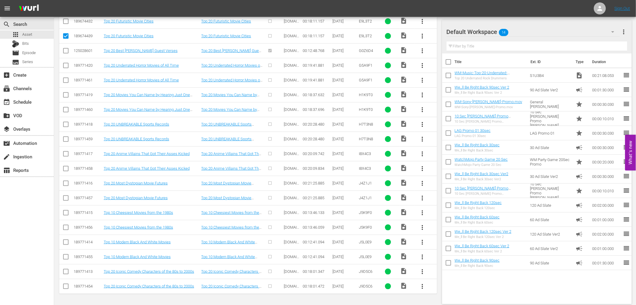
click at [65, 287] on input "checkbox" at bounding box center [65, 287] width 7 height 7
checkbox input "true"
click at [67, 257] on input "checkbox" at bounding box center [65, 257] width 7 height 7
checkbox input "true"
click at [65, 230] on input "checkbox" at bounding box center [65, 228] width 7 height 7
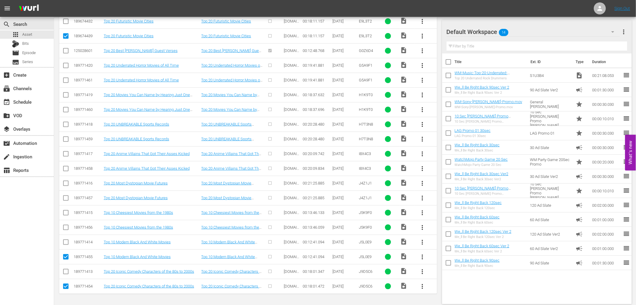
checkbox input "true"
click at [65, 199] on input "checkbox" at bounding box center [65, 199] width 7 height 7
checkbox input "true"
click at [64, 169] on input "checkbox" at bounding box center [65, 169] width 7 height 7
checkbox input "true"
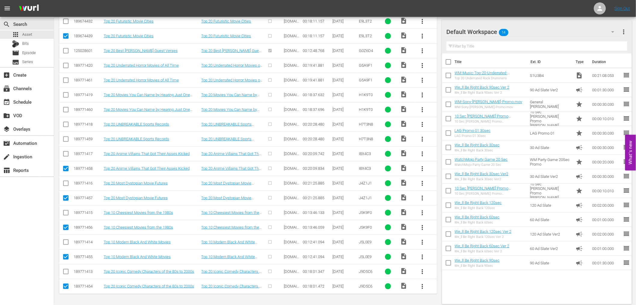
click at [66, 140] on input "checkbox" at bounding box center [65, 140] width 7 height 7
checkbox input "true"
click at [65, 110] on input "checkbox" at bounding box center [65, 110] width 7 height 7
checkbox input "true"
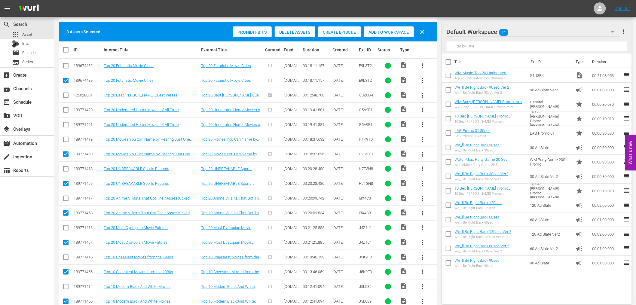
click at [65, 124] on input "checkbox" at bounding box center [65, 125] width 7 height 7
checkbox input "true"
click at [288, 32] on span "Delete Assets" at bounding box center [295, 32] width 41 height 5
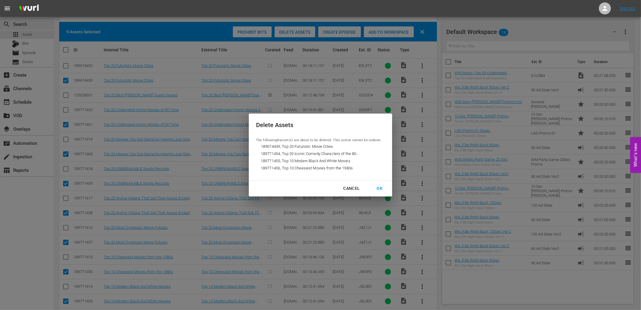
click at [379, 190] on div "OK" at bounding box center [380, 189] width 16 height 8
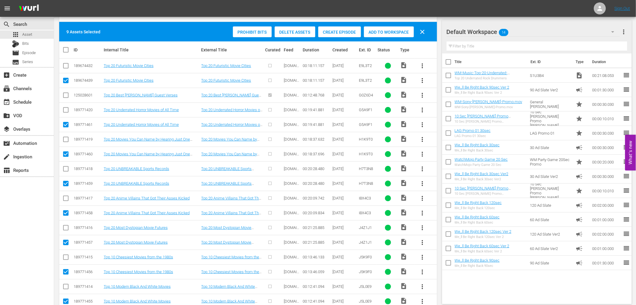
scroll to position [0, 0]
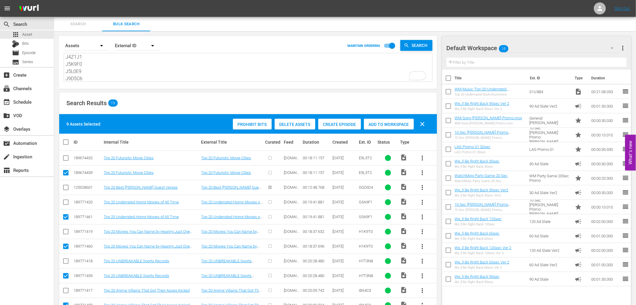
click at [117, 67] on textarea "E9L3T2 G0Z6D4 G5A9F1 H1K9T0 H7T3N8 I8X4C3 J4Z1J1 J5K9F0 J5L0E9 J9D5C6" at bounding box center [248, 67] width 367 height 27
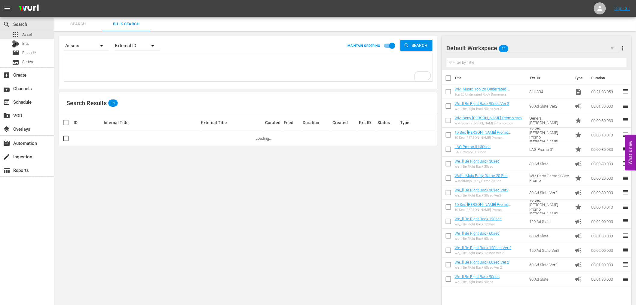
paste textarea "E9L3T2 G0Z6D4 G5A9F1 H1K9T0 H7T3N8 I8X4C3 J4Z1J1 J5K9F0 J5L0E9 J9D5C6"
type textarea "E9L3T2 G0Z6D4 G5A9F1 H1K9T0 H7T3N8 I8X4C3 J4Z1J1 J5K9F0 J5L0E9 J9D5C6"
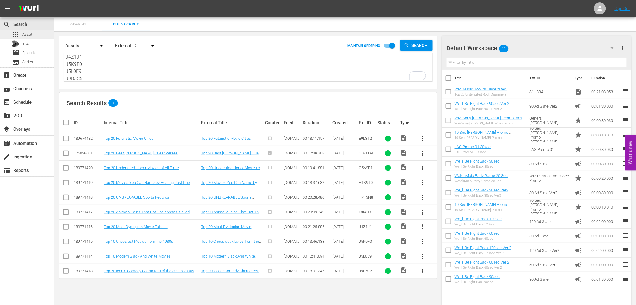
scroll to position [44, 0]
click at [362, 271] on span "J9D5C6" at bounding box center [366, 271] width 14 height 5
copy span "J9D5C6"
click at [151, 65] on textarea "E9L3T2 G0Z6D4 G5A9F1 H1K9T0 H7T3N8 I8X4C3 J4Z1J1 J5K9F0 J5L0E9 J9D5C6" at bounding box center [248, 67] width 367 height 27
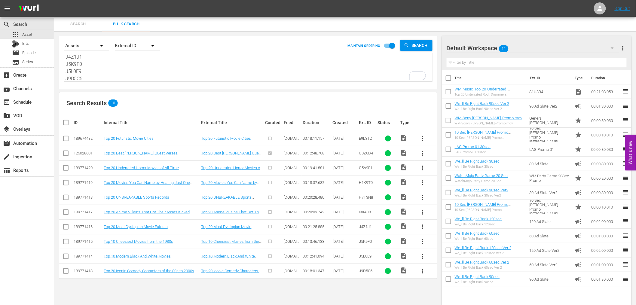
paste textarea "L2X0M1 L9K3N9 M6I8A6 N8X7A8 O1K2O4 O3C5X5 P2L9Y5 R0M6G0 R2E6Y8 R7R9B0"
type textarea "L2X0M1 L9K3N9 M6I8A6 N8X7A8 O1K2O4 O3C5X5 P2L9Y5 R0M6G0 R2E6Y8 R7R9B0"
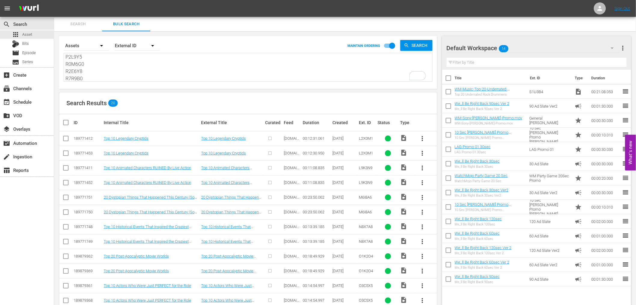
type textarea "L2X0M1 L9K3N9 M6I8A6 N8X7A8 O1K2O4 O3C5X5 P2L9Y5 R0M6G0 R2E6Y8 R7R9B0"
click at [67, 154] on input "checkbox" at bounding box center [65, 154] width 7 height 7
checkbox input "true"
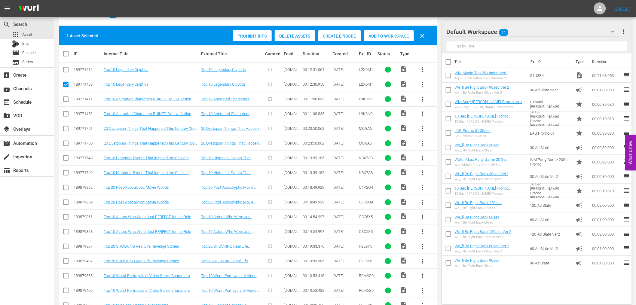
scroll to position [89, 0]
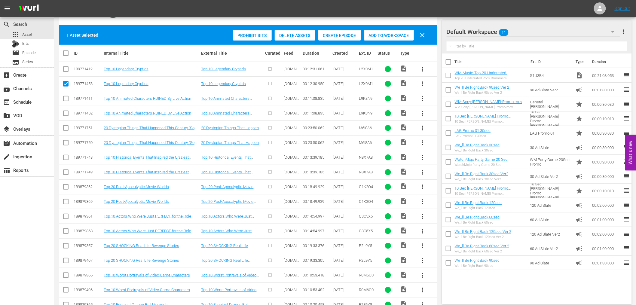
click at [65, 112] on input "checkbox" at bounding box center [65, 114] width 7 height 7
checkbox input "true"
click at [65, 142] on input "checkbox" at bounding box center [65, 143] width 7 height 7
checkbox input "true"
click at [65, 172] on input "checkbox" at bounding box center [65, 173] width 7 height 7
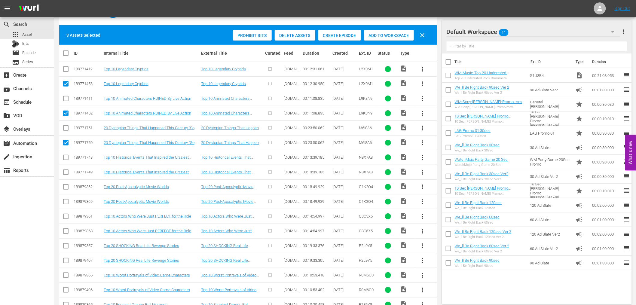
checkbox input "true"
click at [64, 200] on input "checkbox" at bounding box center [65, 202] width 7 height 7
checkbox input "true"
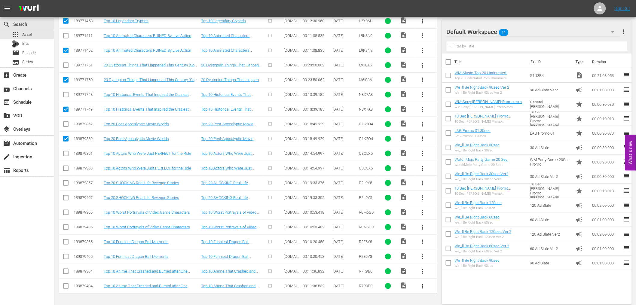
click at [67, 169] on input "checkbox" at bounding box center [65, 169] width 7 height 7
checkbox input "true"
click at [65, 197] on input "checkbox" at bounding box center [65, 198] width 7 height 7
checkbox input "true"
click at [65, 227] on input "checkbox" at bounding box center [65, 228] width 7 height 7
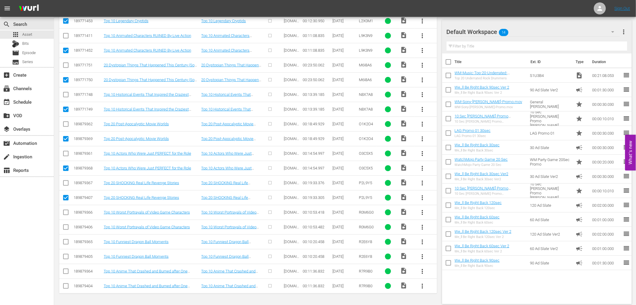
checkbox input "true"
click at [67, 256] on input "checkbox" at bounding box center [65, 257] width 7 height 7
checkbox input "true"
click at [65, 286] on input "checkbox" at bounding box center [65, 287] width 7 height 7
checkbox input "true"
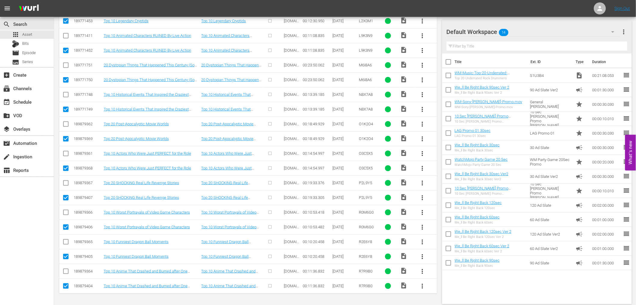
scroll to position [0, 0]
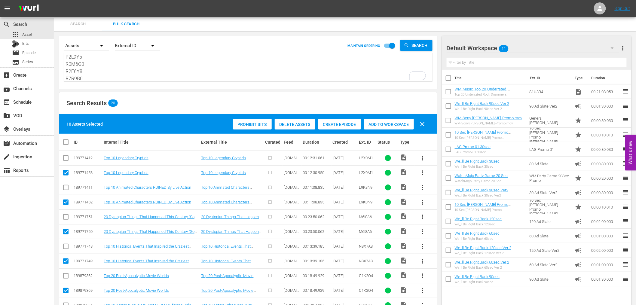
click at [293, 123] on span "Delete Assets" at bounding box center [295, 124] width 41 height 5
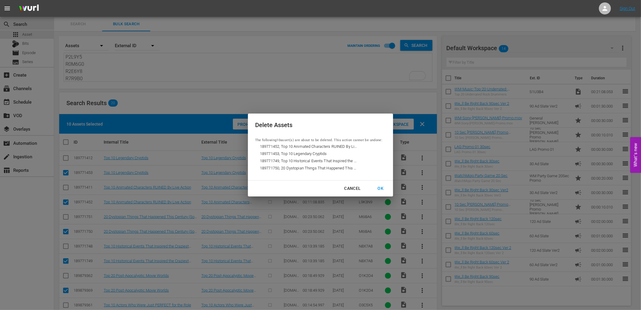
click at [379, 187] on div "OK" at bounding box center [381, 189] width 16 height 8
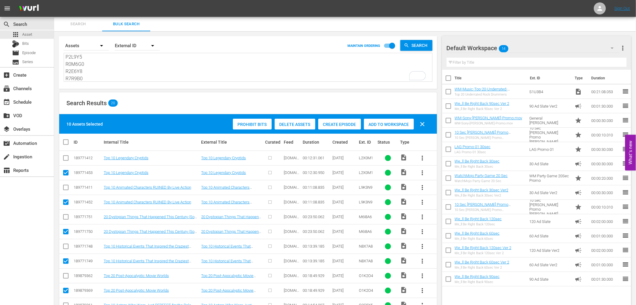
click at [128, 78] on textarea "L2X0M1 L9K3N9 M6I8A6 N8X7A8 O1K2O4 O3C5X5 P2L9Y5 R0M6G0 R2E6Y8 R7R9B0" at bounding box center [248, 67] width 367 height 27
paste textarea "T6U8H7 T8D8L2 U2J6B9 W9U5C2 X1H2U5 Y5I7U2 Y9M7W3 Z2A5Z3 Z7O6U7 A3L2I1"
type textarea "T6U8H7 T8D8L2 U2J6B9 W9U5C2 X1H2U5 Y5I7U2 Y9M7W3 Z2A5Z3 Z7O6U7 A3L2I1"
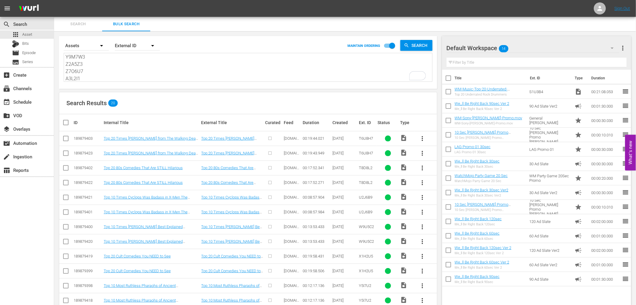
type textarea "T6U8H7 T8D8L2 U2J6B9 W9U5C2 X1H2U5 Y5I7U2 Y9M7W3 Z2A5Z3 Z7O6U7 A3L2I1"
click at [65, 152] on input "checkbox" at bounding box center [65, 154] width 7 height 7
checkbox input "true"
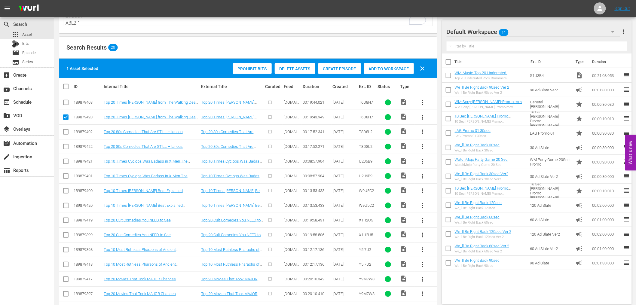
scroll to position [67, 0]
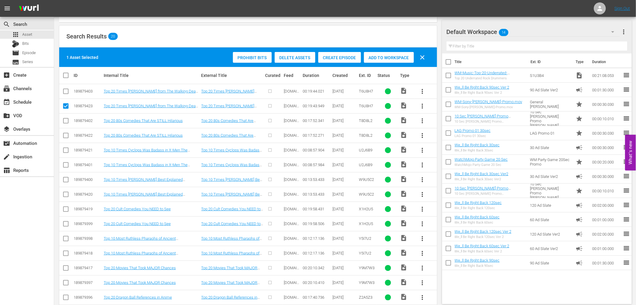
click at [65, 133] on input "checkbox" at bounding box center [65, 136] width 7 height 7
checkbox input "true"
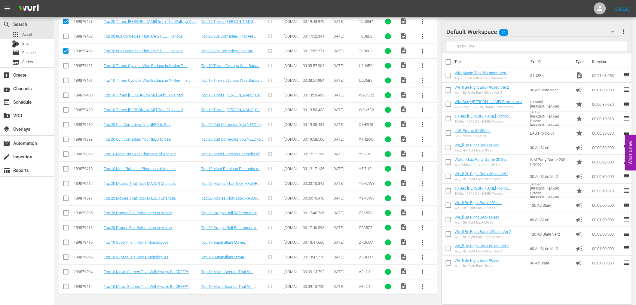
scroll to position [152, 0]
click at [65, 285] on input "checkbox" at bounding box center [65, 287] width 7 height 7
checkbox input "true"
click at [64, 256] on input "checkbox" at bounding box center [65, 257] width 7 height 7
checkbox input "true"
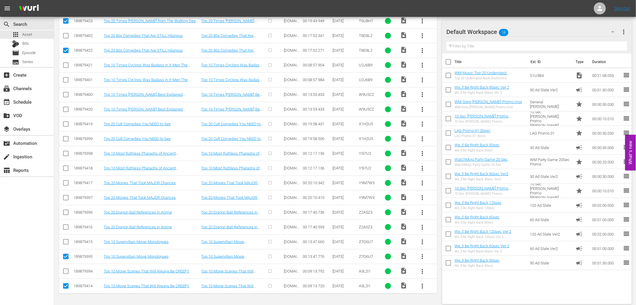
click at [64, 226] on input "checkbox" at bounding box center [65, 228] width 7 height 7
checkbox input "true"
click at [65, 198] on input "checkbox" at bounding box center [65, 198] width 7 height 7
checkbox input "true"
click at [66, 169] on input "checkbox" at bounding box center [65, 169] width 7 height 7
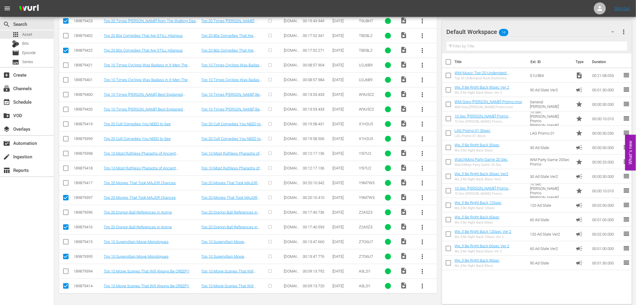
checkbox input "true"
click at [65, 138] on input "checkbox" at bounding box center [65, 139] width 7 height 7
checkbox input "true"
click at [66, 111] on input "checkbox" at bounding box center [65, 110] width 7 height 7
checkbox input "true"
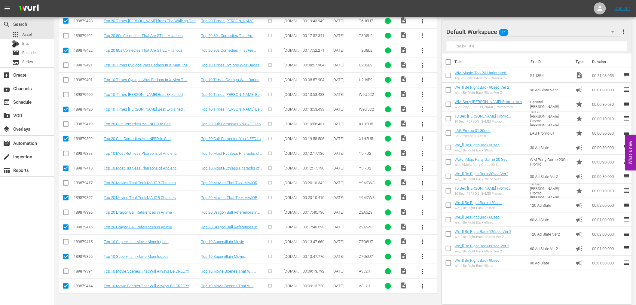
click at [64, 79] on input "checkbox" at bounding box center [65, 81] width 7 height 7
checkbox input "true"
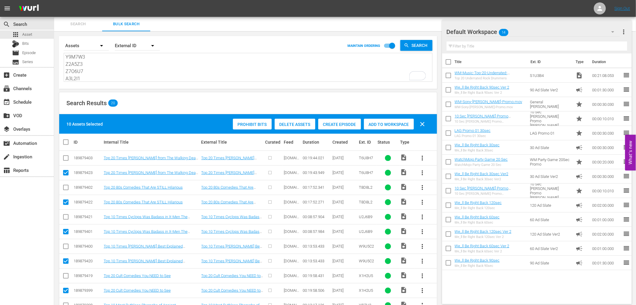
scroll to position [44, 0]
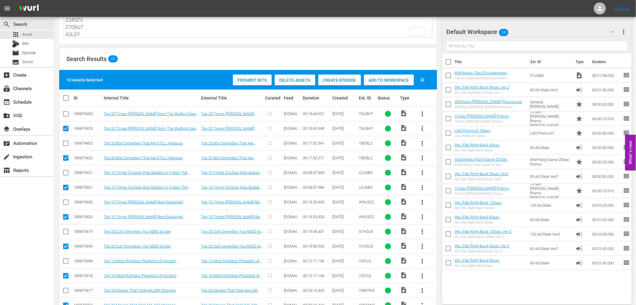
click at [287, 80] on span "Delete Assets" at bounding box center [295, 80] width 41 height 5
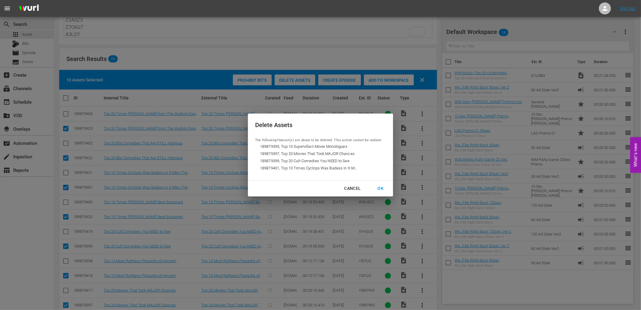
click at [379, 188] on div "OK" at bounding box center [381, 189] width 16 height 8
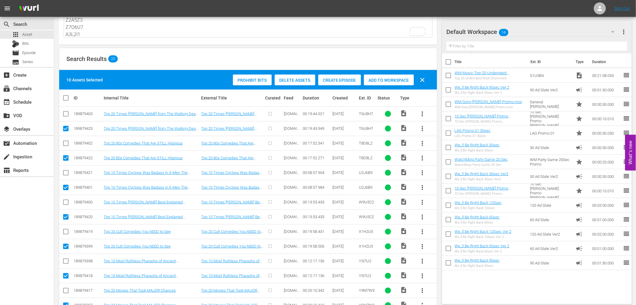
scroll to position [44, 0]
click at [100, 27] on textarea "T6U8H7 T8D8L2 U2J6B9 W9U5C2 X1H2U5 Y5I7U2 Y9M7W3 Z2A5Z3 Z7O6U7 A3L2I1" at bounding box center [248, 23] width 367 height 27
paste textarea "A4S2Y6 A6R4P8 A7T5V1 B1K4R8 B3W9N9 B8C2Q1 C0Z6Z0 C4K3O3 C5D2T2 C6Q9N0"
type textarea "A4S2Y6 A6R4P8 A7T5V1 B1K4R8 B3W9N9 B8C2Q1 C0Z6Z0 C4K3O3 C5D2T2 C6Q9N0"
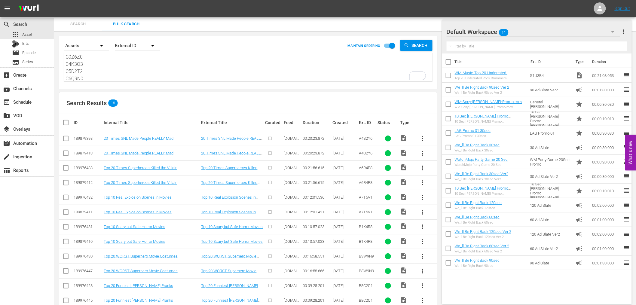
scroll to position [103, 0]
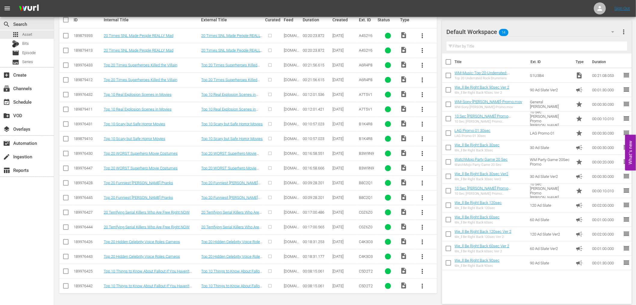
type textarea "A4S2Y6 A6R4P8 A7T5V1 B1K4R8 B3W9N9 B8C2Q1 C0Z6Z0 C4K3O3 C5D2T2 C6Q9N0"
click at [67, 288] on input "checkbox" at bounding box center [65, 287] width 7 height 7
checkbox input "true"
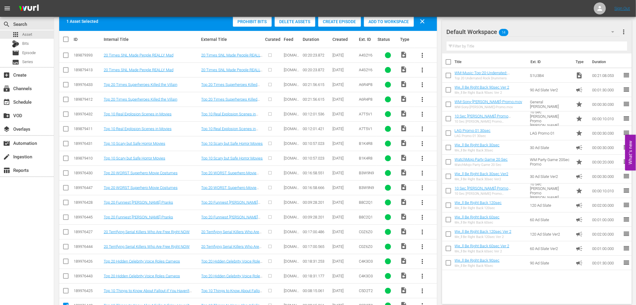
scroll to position [122, 0]
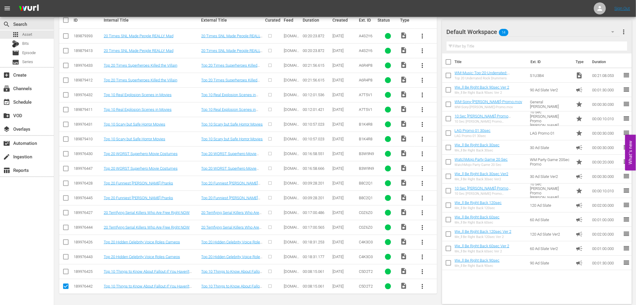
click at [65, 258] on input "checkbox" at bounding box center [65, 257] width 7 height 7
checkbox input "true"
click at [63, 227] on input "checkbox" at bounding box center [65, 228] width 7 height 7
checkbox input "true"
click at [65, 196] on input "checkbox" at bounding box center [65, 199] width 7 height 7
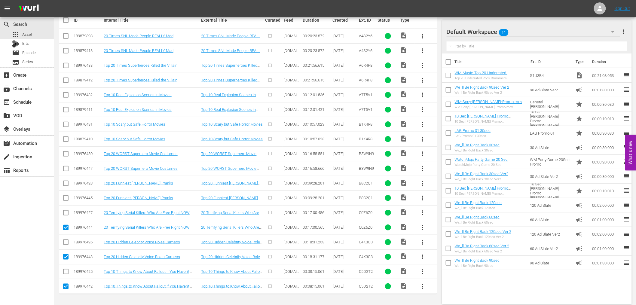
checkbox input "true"
click at [65, 167] on input "checkbox" at bounding box center [65, 169] width 7 height 7
checkbox input "true"
click at [65, 139] on input "checkbox" at bounding box center [65, 140] width 7 height 7
checkbox input "true"
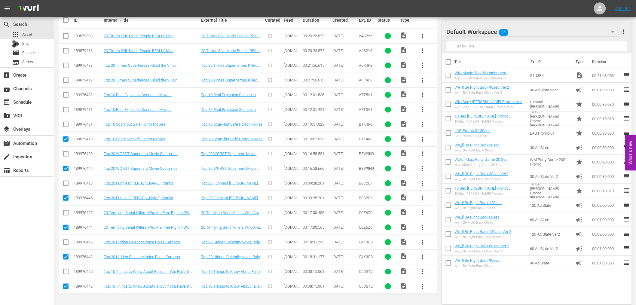
click at [66, 109] on input "checkbox" at bounding box center [65, 110] width 7 height 7
checkbox input "true"
click at [63, 80] on input "checkbox" at bounding box center [65, 81] width 7 height 7
checkbox input "true"
click at [65, 51] on input "checkbox" at bounding box center [65, 51] width 7 height 7
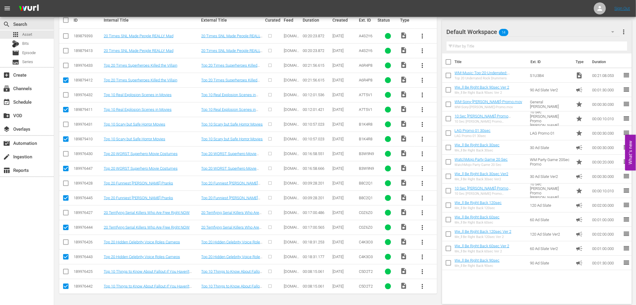
checkbox input "true"
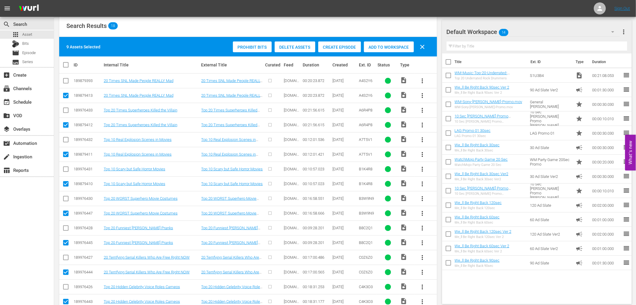
scroll to position [55, 0]
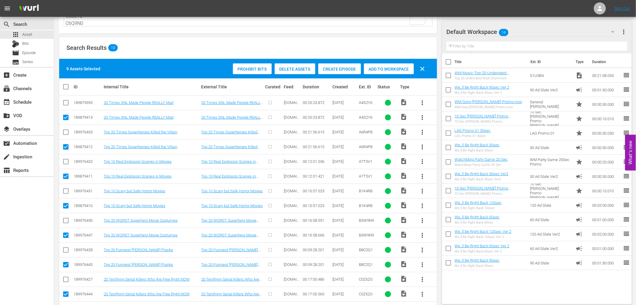
click at [286, 68] on span "Delete Assets" at bounding box center [295, 69] width 41 height 5
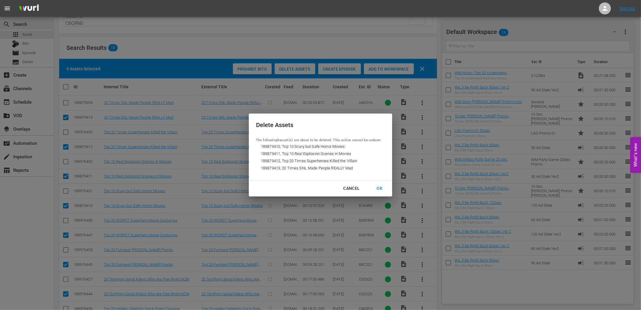
click at [383, 186] on div "OK" at bounding box center [380, 189] width 16 height 8
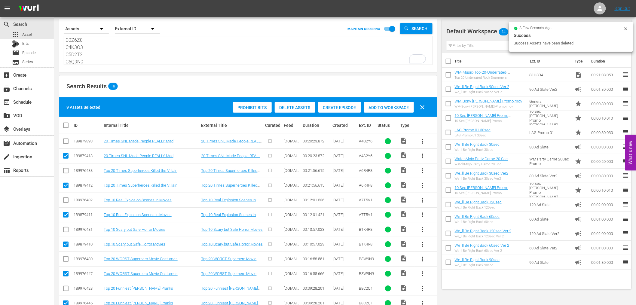
scroll to position [0, 0]
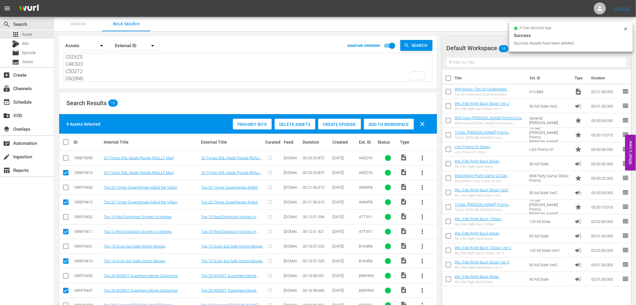
click at [88, 67] on textarea "A4S2Y6 A6R4P8 A7T5V1 B1K4R8 B3W9N9 B8C2Q1 C0Z6Z0 C4K3O3 C5D2T2 C6Q9N0" at bounding box center [248, 67] width 367 height 27
paste textarea "A4S2Y6 A6R4P8 A7T5V1 B1K4R8 B3W9N9 B8C2Q1 C0Z6Z0 C4K3O3 C5D2T2 C6Q9N0"
type textarea "A4S2Y6 A6R4P8 A7T5V1 B1K4R8 B3W9N9 B8C2Q1 C0Z6Z0 C4K3O3 C5D2T2 C6Q9N0"
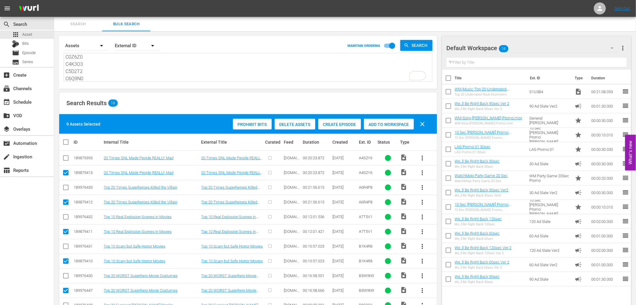
click at [97, 65] on textarea "A4S2Y6 A6R4P8 A7T5V1 B1K4R8 B3W9N9 B8C2Q1 C0Z6Z0 C4K3O3 C5D2T2 C6Q9N0" at bounding box center [248, 67] width 367 height 27
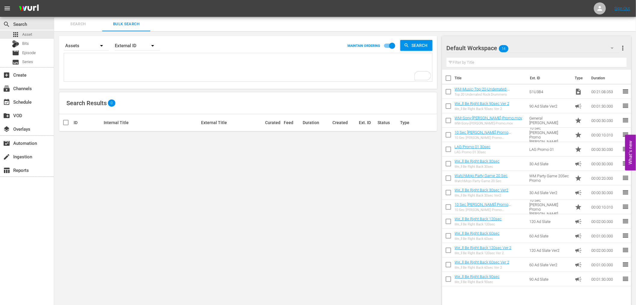
click at [97, 65] on textarea "To enrich screen reader interactions, please activate Accessibility in Grammarl…" at bounding box center [248, 67] width 367 height 27
paste textarea "A4S2Y6 A6R4P8 A7T5V1 B1K4R8 B3W9N9 B8C2Q1 C0Z6Z0 C4K3O3 C5D2T2 C6Q9N0"
type textarea "A4S2Y6 A6R4P8 A7T5V1 B1K4R8 B3W9N9 B8C2Q1 C0Z6Z0 C4K3O3 C5D2T2 C6Q9N0"
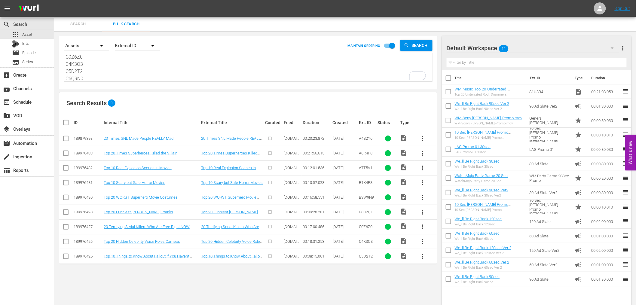
click at [98, 62] on textarea "A4S2Y6 A6R4P8 A7T5V1 B1K4R8 B3W9N9 B8C2Q1 C0Z6Z0 C4K3O3 C5D2T2 C6Q9N0" at bounding box center [248, 67] width 367 height 27
paste textarea "D3J3R4 D3J9E3 D4L3K3 D4X6Z1 F2E9A5 F2F0M3 F2Q3W4"
type textarea "D3J3R4 D3J9E3 D4L3K3 D4X6Z1 F2E9A5 F2F0M3 F2Q3W4"
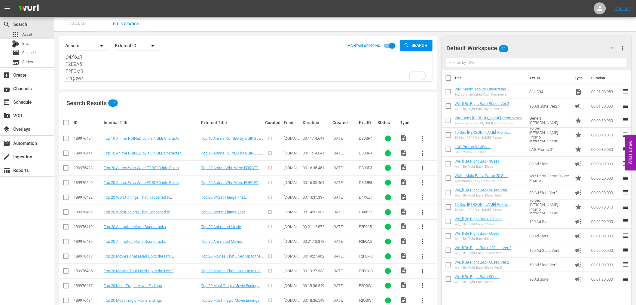
type textarea "D3J3R4 D3J9E3 D4L3K3 D4X6Z1 F2E9A5 F2F0M3 F2Q3W4"
click at [65, 153] on input "checkbox" at bounding box center [65, 154] width 7 height 7
checkbox input "true"
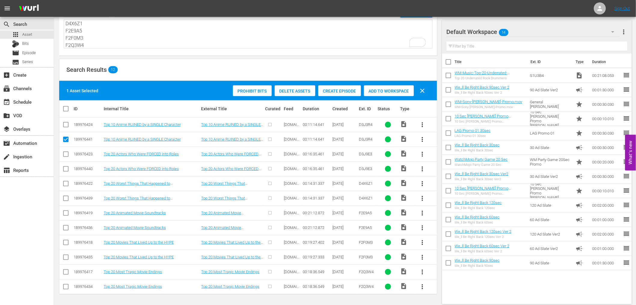
scroll to position [34, 0]
click at [67, 286] on input "checkbox" at bounding box center [65, 287] width 7 height 7
checkbox input "true"
click at [65, 257] on input "checkbox" at bounding box center [65, 257] width 7 height 7
checkbox input "true"
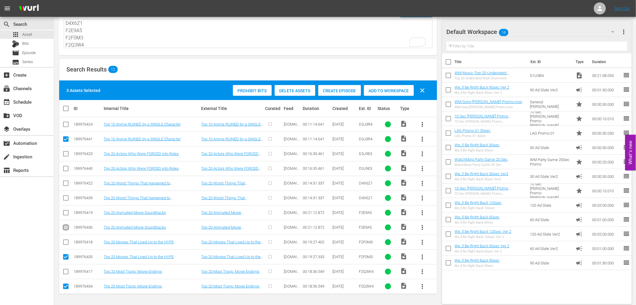
click at [63, 228] on input "checkbox" at bounding box center [65, 228] width 7 height 7
checkbox input "true"
click at [65, 199] on input "checkbox" at bounding box center [65, 199] width 7 height 7
checkbox input "true"
click at [65, 167] on input "checkbox" at bounding box center [65, 169] width 7 height 7
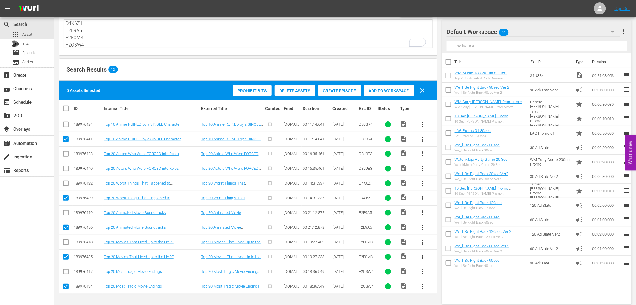
checkbox input "true"
click at [291, 90] on span "Delete Assets" at bounding box center [295, 90] width 41 height 5
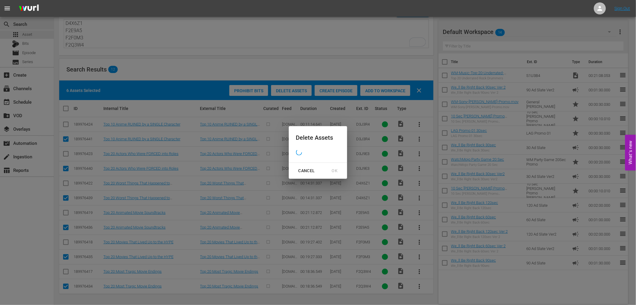
scroll to position [29, 0]
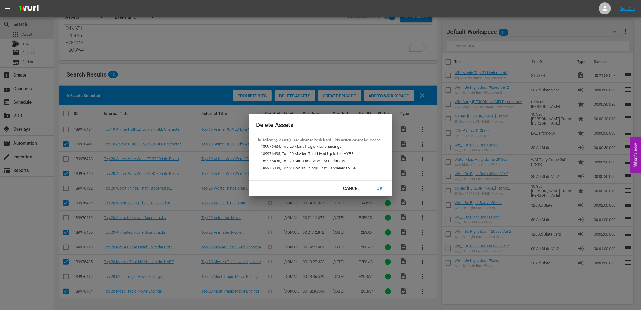
click at [379, 188] on div "OK" at bounding box center [380, 189] width 16 height 8
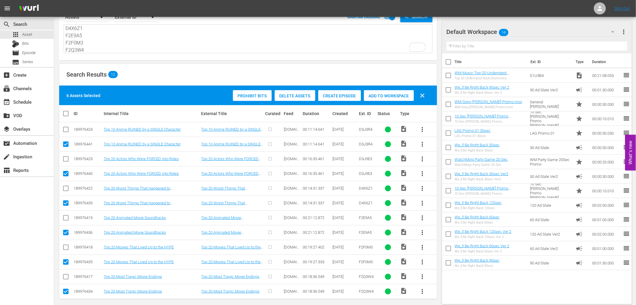
click at [151, 40] on textarea "D3J3R4 D3J9E3 D4L3K3 D4X6Z1 F2E9A5 F2F0M3 F2Q3W4" at bounding box center [248, 39] width 367 height 27
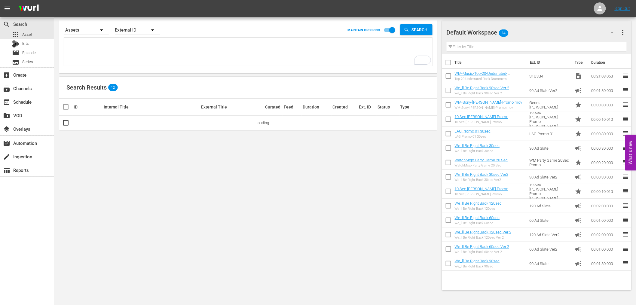
scroll to position [0, 0]
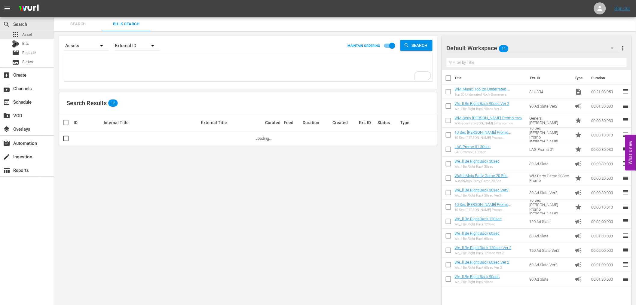
paste textarea "D3J3R4 D3J9E3 D4L3K3 D4X6Z1 F2E9A5 F2F0M3 F2Q3W4"
type textarea "D3J3R4 D3J9E3 D4L3K3 D4X6Z1 F2E9A5 F2F0M3 F2Q3W4"
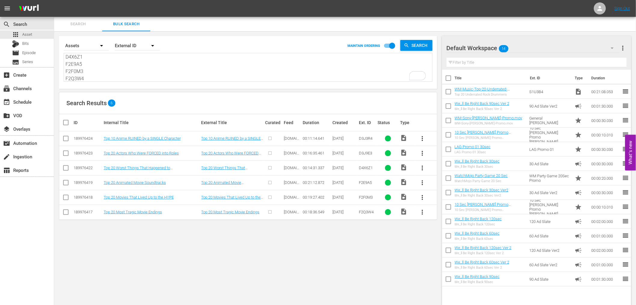
click at [171, 265] on div "Search By Assets Order By External ID MAINTAIN ORDERING Search D3J3R4 D3J9E3 D4…" at bounding box center [248, 170] width 388 height 279
click at [108, 65] on textarea "D3J3R4 D3J9E3 D4L3K3 D4X6Z1 F2E9A5 F2F0M3 F2Q3W4" at bounding box center [248, 67] width 367 height 27
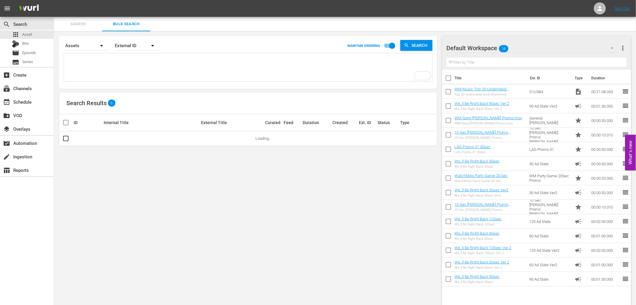
paste textarea "B4Q7B1 E0V7W8 F1A6D8 F4X7Z1 F6F3L5 F9J7V7 G2K9B7 G3U9P6 G5P9L5 G9U7U9"
type textarea "B4Q7B1 E0V7W8 F1A6D8 F4X7Z1 F6F3L5 F9J7V7 G2K9B7 G3U9P6 G5P9L5 G9U7U9"
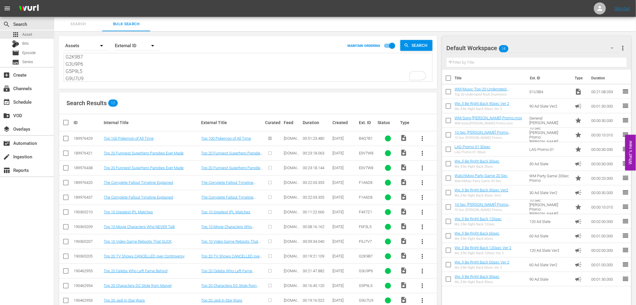
scroll to position [14, 0]
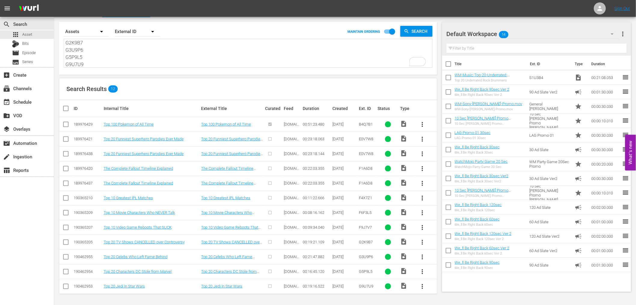
type textarea "B4Q7B1 E0V7W8 F1A6D8 F4X7Z1 F6F3L5 F9J7V7 G2K9B7 G3U9P6 G5P9L5 G9U7U9"
click at [65, 184] on input "checkbox" at bounding box center [65, 184] width 7 height 7
checkbox input "true"
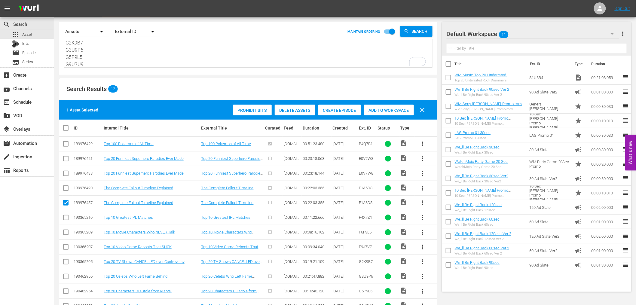
click at [63, 172] on input "checkbox" at bounding box center [65, 174] width 7 height 7
checkbox input "true"
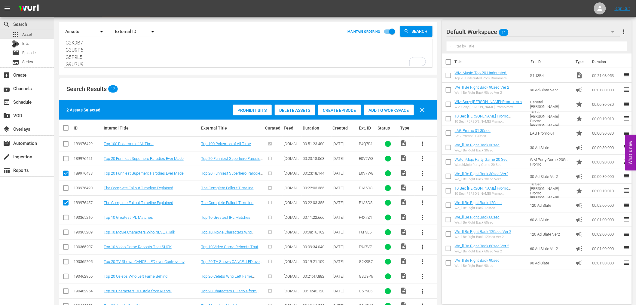
scroll to position [34, 0]
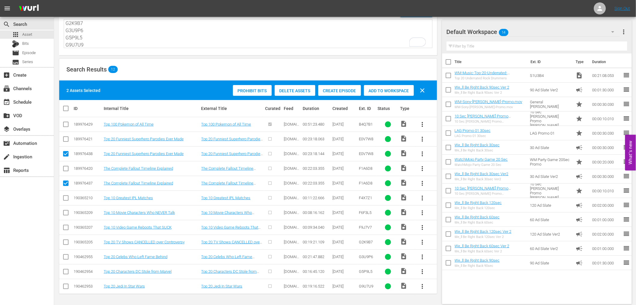
click at [293, 87] on div "Delete Assets" at bounding box center [295, 90] width 41 height 11
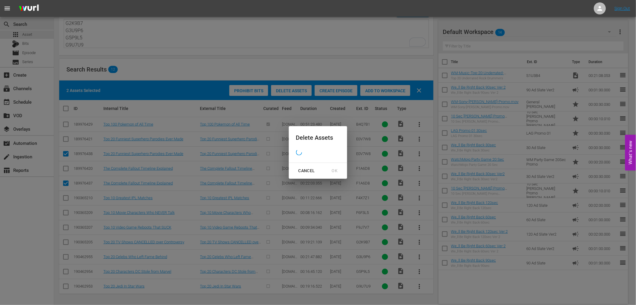
scroll to position [29, 0]
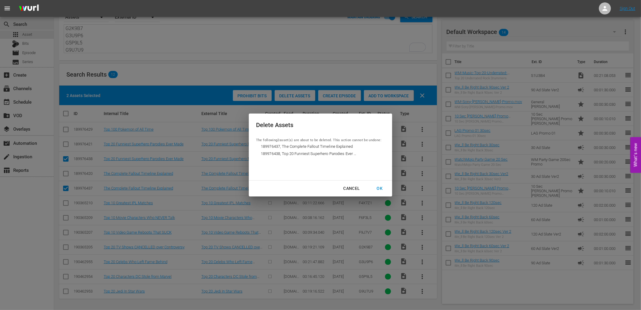
click at [381, 187] on div "OK" at bounding box center [380, 189] width 16 height 8
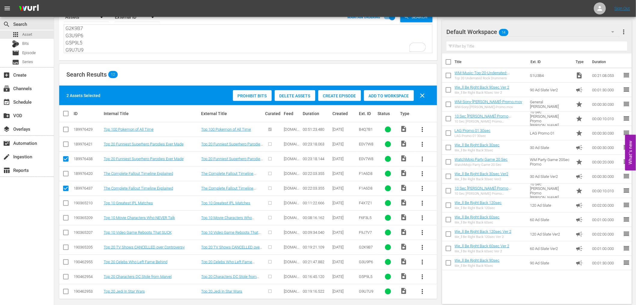
click at [95, 34] on textarea "B4Q7B1 E0V7W8 F1A6D8 F4X7Z1 F6F3L5 F9J7V7 G2K9B7 G3U9P6 G5P9L5 G9U7U9" at bounding box center [248, 39] width 367 height 27
paste textarea "H2O3D8 H2U4B4 H6H8V0 I3N2P7 I6F8D4 H3B3C7 I1S6T3 I5L7P8 I7X1T1 J6Q3E4"
type textarea "H2O3D8 H2U4B4 H6H8V0 I3N2P7 I6F8D4 H3B3C7 I1S6T3 I5L7P8 I7X1T1 J6Q3E4"
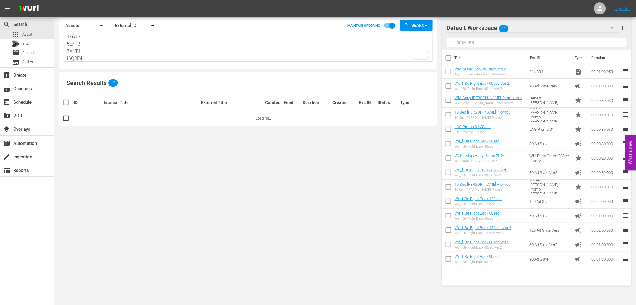
scroll to position [0, 0]
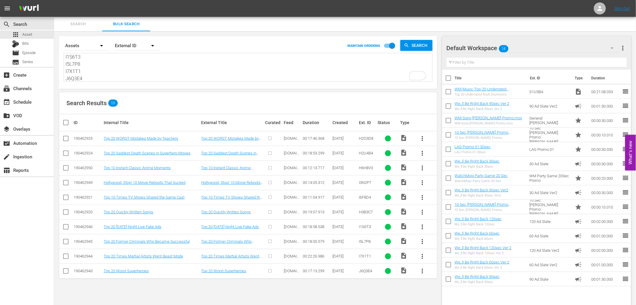
type textarea "H2O3D8 H2U4B4 H6H8V0 I3N2P7 I6F8D4 H3B3C7 I1S6T3 I5L7P8 I7X1T1 J6Q3E4"
click at [130, 68] on textarea "H2O3D8 H2U4B4 H6H8V0 I3N2P7 I6F8D4 H3B3C7 I1S6T3 I5L7P8 I7X1T1 J6Q3E4" at bounding box center [248, 67] width 367 height 27
paste textarea "K3M7P5 K5Q9Q8 K5Z2J6 K9B3K7 L5K3X0 L6K9L7 M0E9G3 M2R0I6 M8I3A5 M9C4N9"
type textarea "K3M7P5 K5Q9Q8 K5Z2J6 K9B3K7 L5K3X0 L6K9L7 M0E9G3 M2R0I6 M8I3A5 M9C4N9"
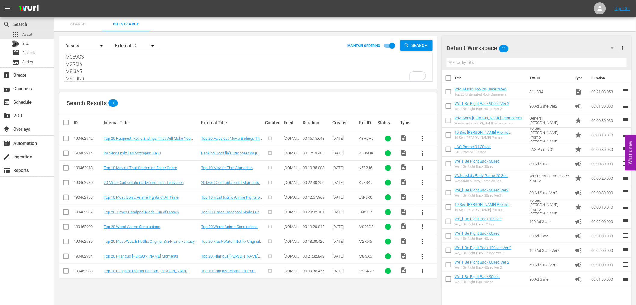
click at [94, 55] on textarea "K3M7P5 K5Q9Q8 K5Z2J6 K9B3K7 L5K3X0 L6K9L7 M0E9G3 M2R0I6 M8I3A5 M9C4N9" at bounding box center [248, 67] width 367 height 27
paste textarea "M9F1P9 B3J1Q9 F0N2E8 B4B4K3"
type textarea "M9F1P9 B3J1Q9 F0N2E8 B4B4K3"
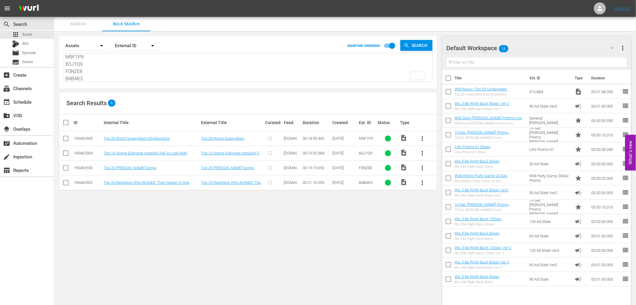
type textarea "M9F1P9 B3J1Q9 F0N2E8 B4B4K3"
click at [176, 233] on div "Search By Assets Order By External ID MAINTAIN ORDERING Search M9F1P9 B3J1Q9 F0…" at bounding box center [248, 170] width 388 height 279
click at [92, 67] on textarea "M9F1P9 B3J1Q9 F0N2E8 B4B4K3" at bounding box center [248, 67] width 367 height 27
paste textarea "E0V7W8"
type textarea "E0V7W8"
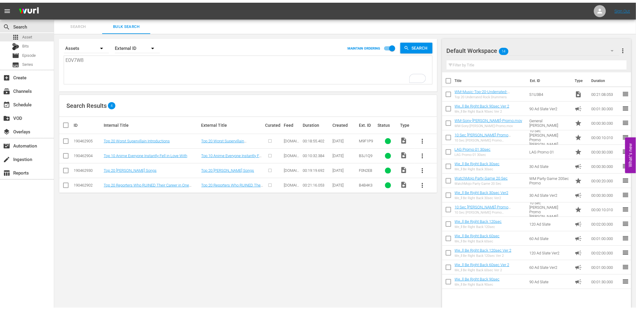
scroll to position [0, 0]
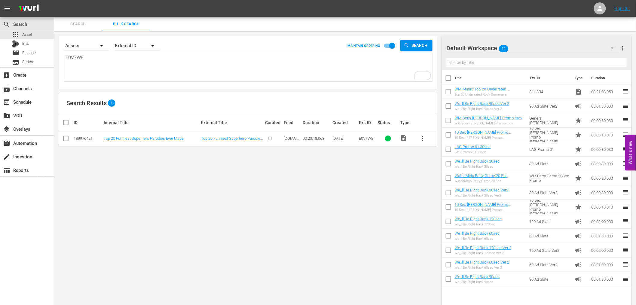
type textarea "E0V7W8"
click at [421, 138] on span "more_vert" at bounding box center [422, 138] width 7 height 7
click at [435, 184] on div "Episode" at bounding box center [454, 184] width 41 height 14
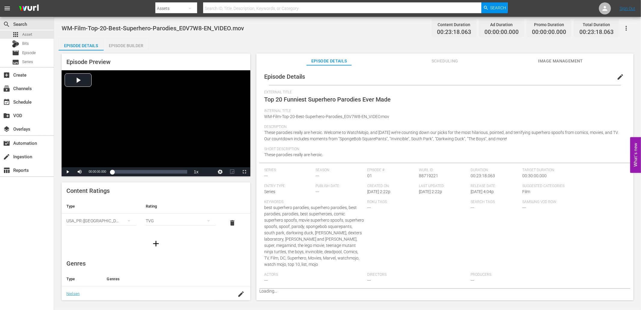
click at [542, 59] on span "Image Management" at bounding box center [560, 61] width 45 height 8
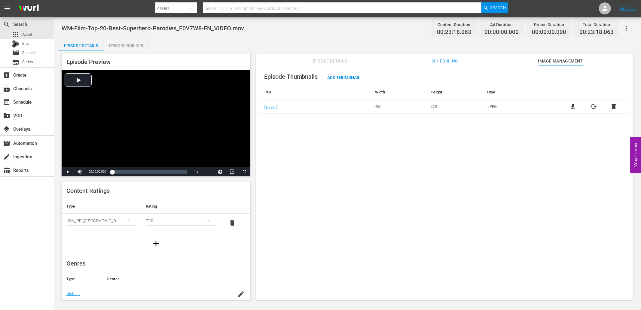
click at [341, 80] on div "Add Thumbnail" at bounding box center [344, 77] width 43 height 11
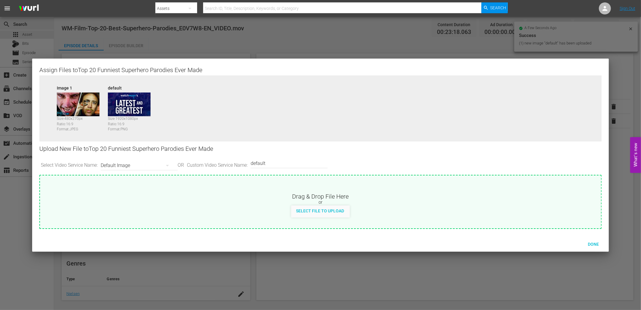
click at [138, 160] on div "Default Image" at bounding box center [138, 165] width 74 height 17
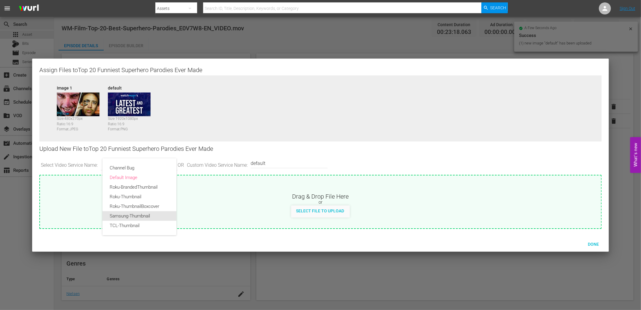
click at [124, 214] on div "Samsung-Thumbnail" at bounding box center [139, 216] width 59 height 10
type input "Samsung-Thumbnail"
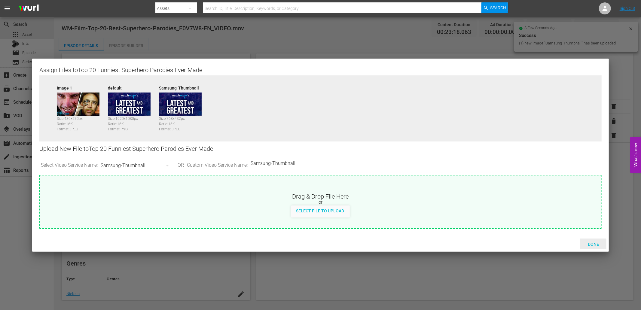
click at [587, 245] on span "Done" at bounding box center [593, 244] width 21 height 5
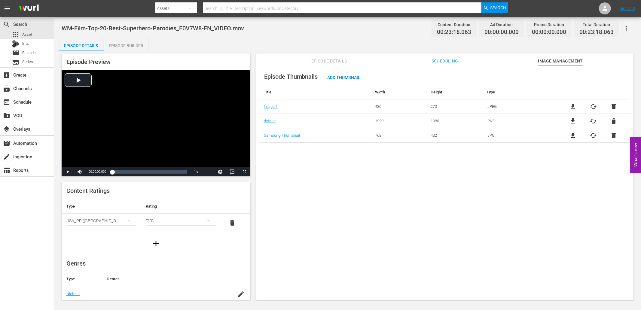
click at [443, 193] on div "Episode Thumbnails Add Thumbnail Title Width Height Type Image 1 480 270 .JPEG …" at bounding box center [444, 185] width 377 height 241
click at [330, 58] on span "Episode Details" at bounding box center [328, 61] width 45 height 8
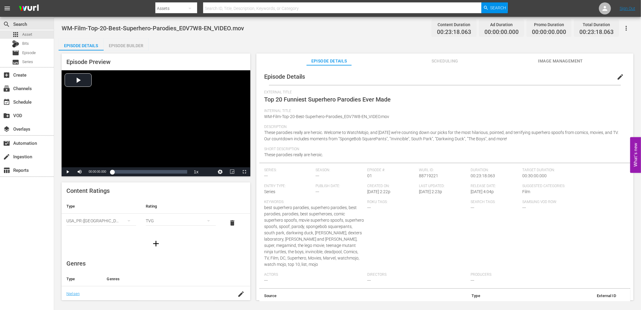
click at [616, 74] on span "edit" at bounding box center [619, 76] width 7 height 7
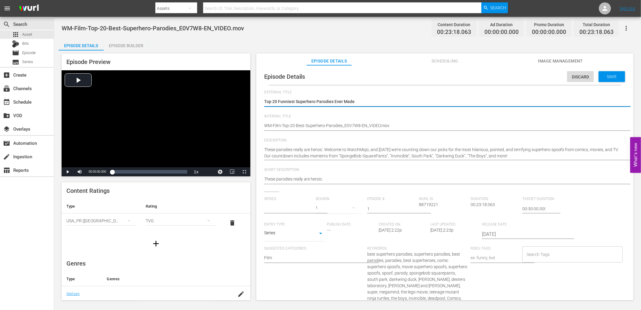
type input "No Series"
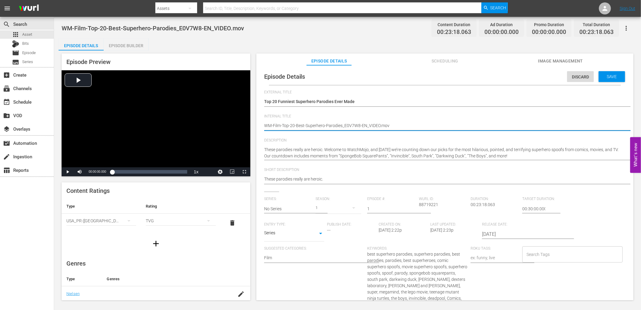
drag, startPoint x: 362, startPoint y: 125, endPoint x: 442, endPoint y: 123, distance: 79.9
type textarea "WM-Film-Top-20-Best-Superhero-Parodies_E0V7W8-E"
type textarea "WM-Film-Top-20-Best-Superhero-Parodies_E0V7W8-"
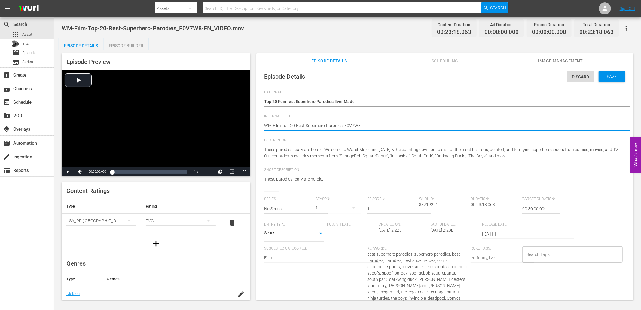
type textarea "WM-Film-Top-20-Best-Superhero-Parodies_E0V7W8"
click at [427, 124] on textarea "WM-Film-Top-20-Best-Superhero-Parodies_E0V7W8-EN_VIDEO.mov" at bounding box center [443, 126] width 358 height 7
click at [131, 28] on span "WM-Film-Top-20-Best-Superhero-Parodies_E0V7W8-EN_VIDEO.mov" at bounding box center [153, 28] width 182 height 7
copy span "Superhero"
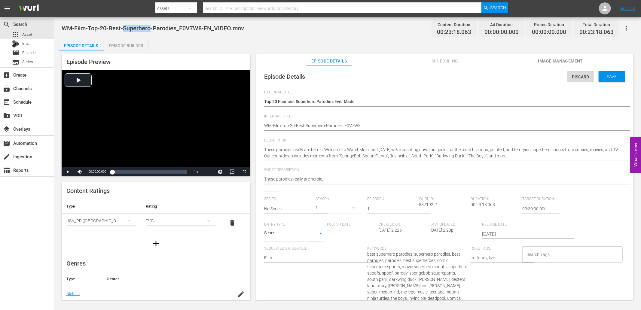
click at [537, 257] on input "Search Tags" at bounding box center [568, 254] width 86 height 11
paste input "Superhero"
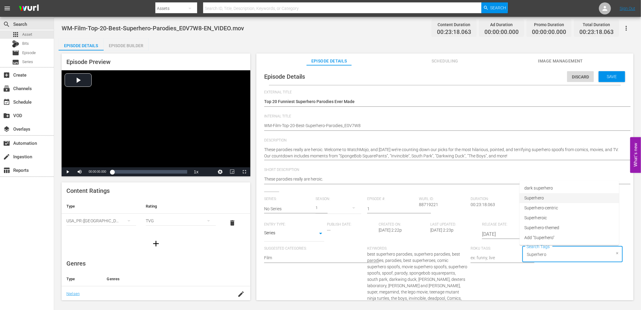
click at [535, 196] on span "Superhero" at bounding box center [534, 198] width 20 height 6
click at [166, 25] on span "WM-Film-Top-20-Best-Superhero-Parodies_E0V7W8-EN_VIDEO.mov" at bounding box center [153, 28] width 182 height 7
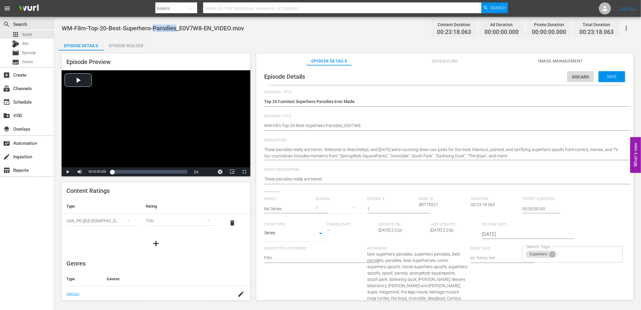
copy span "Parodies"
click at [580, 256] on input "Search Tags" at bounding box center [584, 254] width 53 height 11
paste input "Parodies"
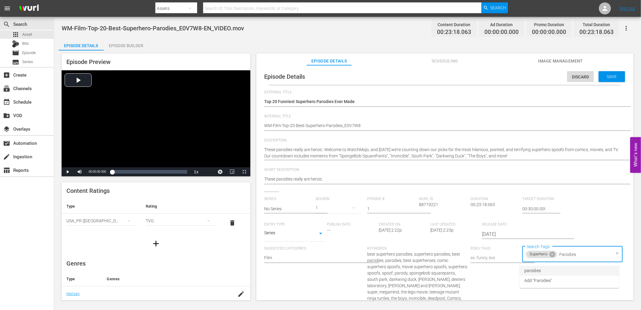
click at [554, 271] on li "parodies" at bounding box center [568, 271] width 99 height 10
click at [532, 207] on span "Parody" at bounding box center [531, 208] width 14 height 6
click at [615, 80] on div "Save" at bounding box center [611, 76] width 26 height 11
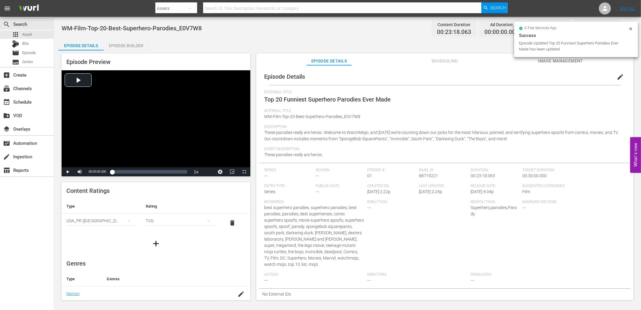
click at [124, 43] on div "Episode Builder" at bounding box center [126, 45] width 45 height 14
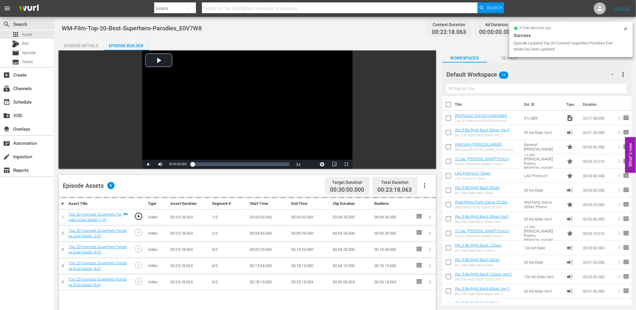
click at [487, 86] on input "text" at bounding box center [536, 89] width 180 height 10
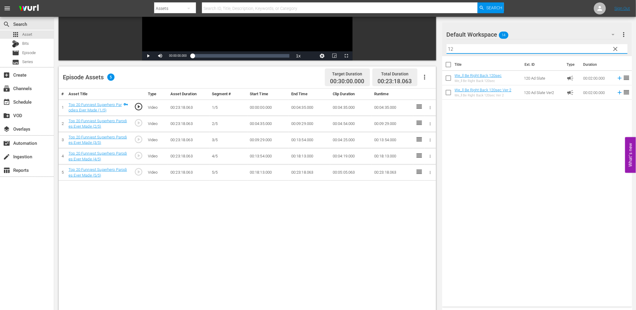
scroll to position [111, 0]
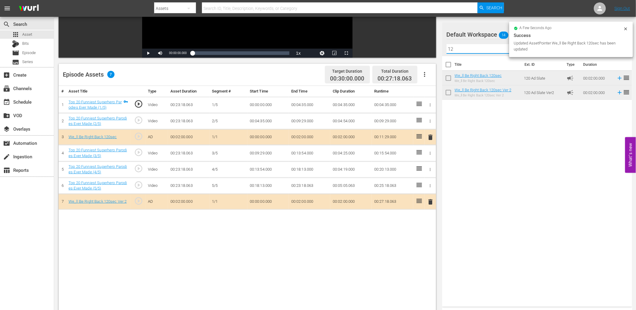
drag, startPoint x: 455, startPoint y: 50, endPoint x: 431, endPoint y: 44, distance: 24.1
click at [431, 44] on div "Video Player is loading. Play Video Play Mute Current Time 00:00:00.000 / Durat…" at bounding box center [345, 145] width 573 height 412
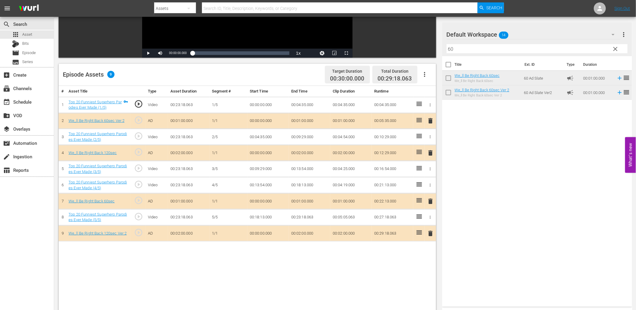
click at [608, 47] on input "60" at bounding box center [536, 49] width 181 height 10
click at [610, 48] on button "clear" at bounding box center [615, 49] width 10 height 10
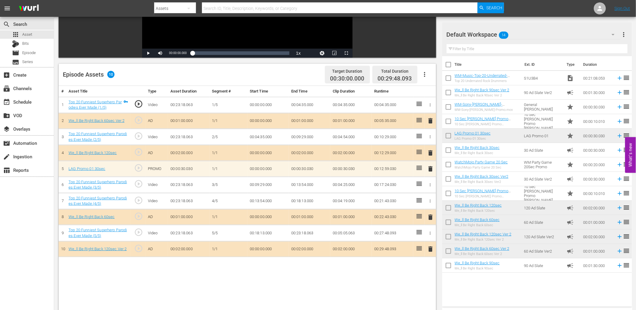
click at [494, 48] on input "text" at bounding box center [536, 49] width 181 height 10
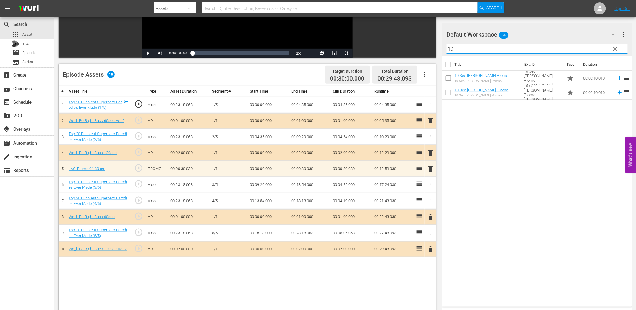
click at [507, 133] on div "Title Ext. ID Type Duration 10 Sec OTT Promo Matt 10 Sec OTT Promo Matt 10 Sec …" at bounding box center [537, 180] width 190 height 248
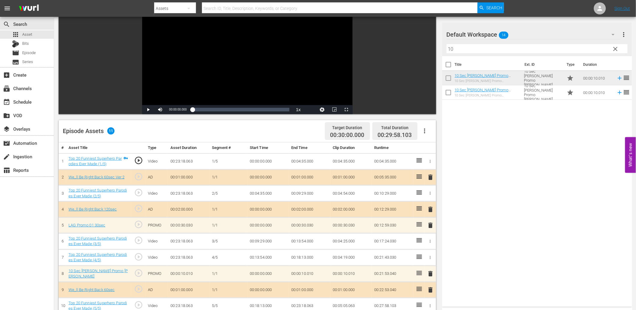
scroll to position [44, 0]
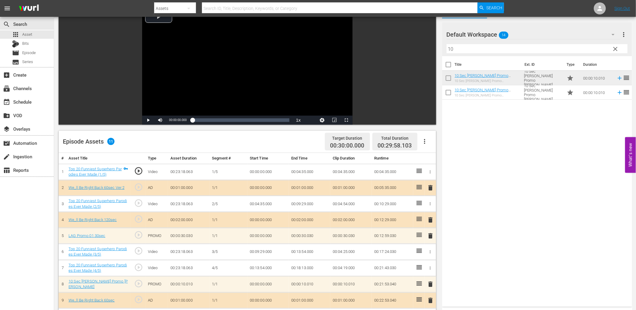
click at [137, 202] on span "play_circle_outline" at bounding box center [138, 203] width 9 height 9
click at [139, 201] on span "play_circle_outline" at bounding box center [138, 203] width 9 height 9
click at [211, 68] on div "Video Player" at bounding box center [247, 60] width 210 height 109
click at [267, 203] on td "00:04:35.000" at bounding box center [267, 204] width 41 height 16
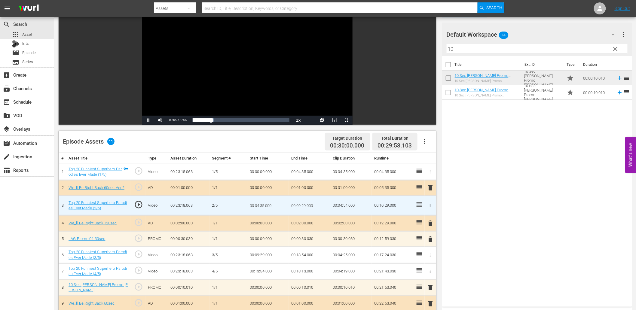
click at [267, 203] on input "00:04:35.000" at bounding box center [261, 205] width 23 height 14
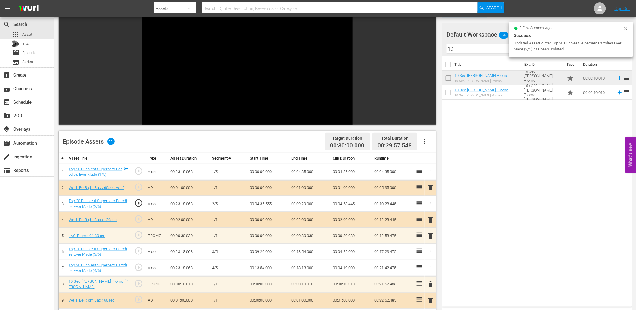
click at [263, 203] on td "00:04:35.555" at bounding box center [267, 204] width 41 height 16
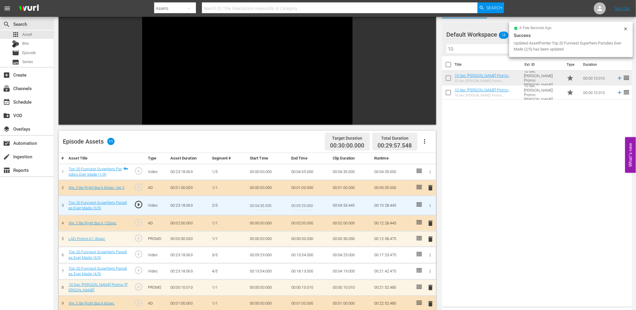
click at [263, 203] on input "00:04:35.555" at bounding box center [261, 205] width 23 height 14
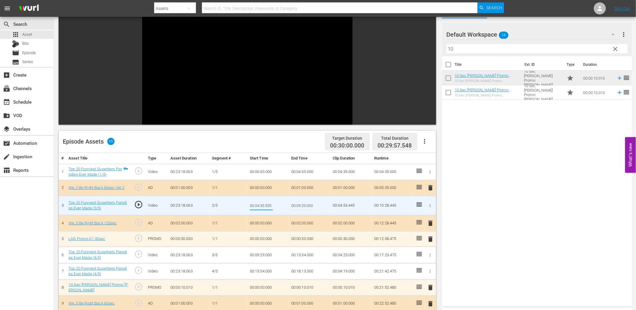
click at [293, 172] on td "00:04:35.000" at bounding box center [309, 172] width 41 height 16
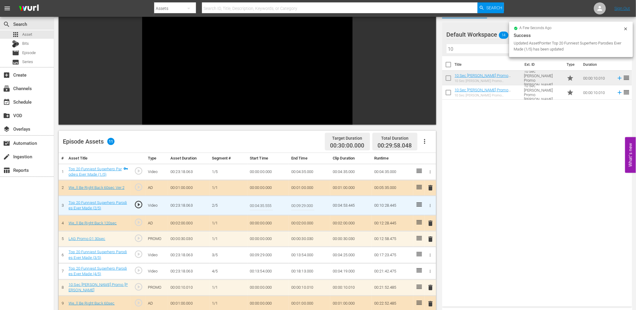
click at [265, 207] on input "00:04:35.555" at bounding box center [261, 205] width 23 height 14
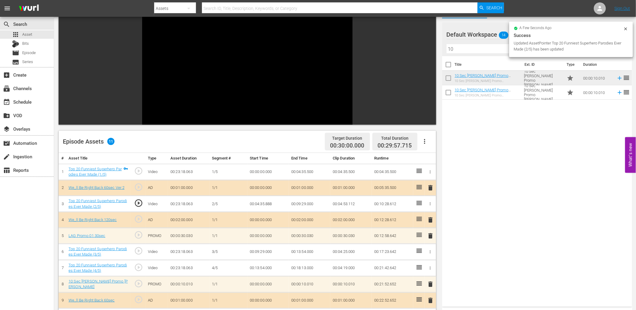
click at [226, 64] on div "Video Player" at bounding box center [247, 60] width 210 height 109
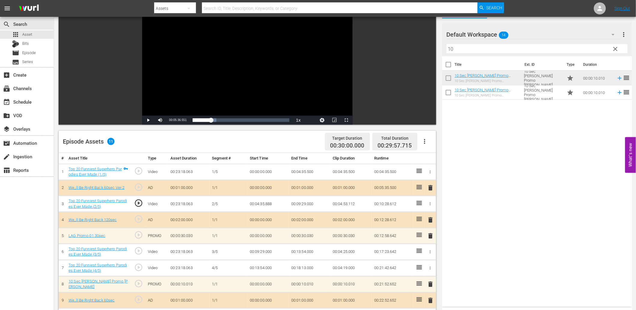
click at [266, 204] on td "00:04:35.888" at bounding box center [267, 204] width 41 height 16
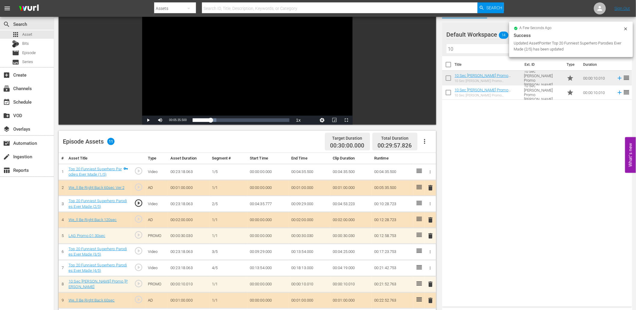
click at [162, 83] on div "Video Player" at bounding box center [247, 60] width 210 height 109
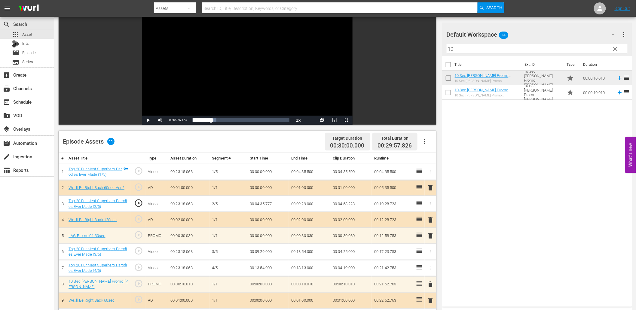
click at [269, 205] on td "00:04:35.777" at bounding box center [267, 204] width 41 height 16
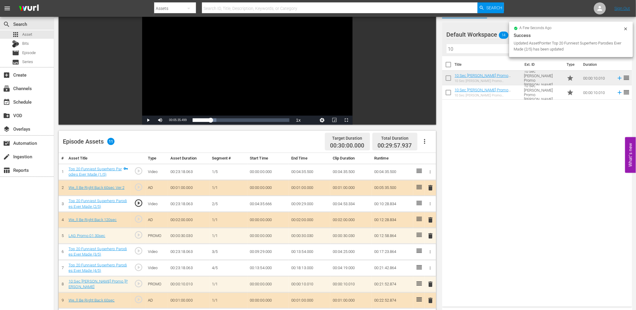
click at [269, 203] on td "00:04:35.666" at bounding box center [267, 204] width 41 height 16
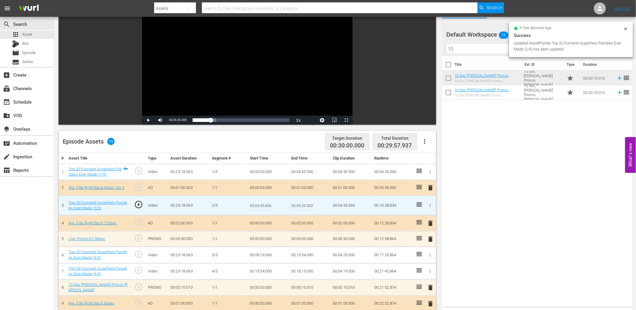
click at [269, 203] on input "00:04:35.666" at bounding box center [261, 205] width 23 height 14
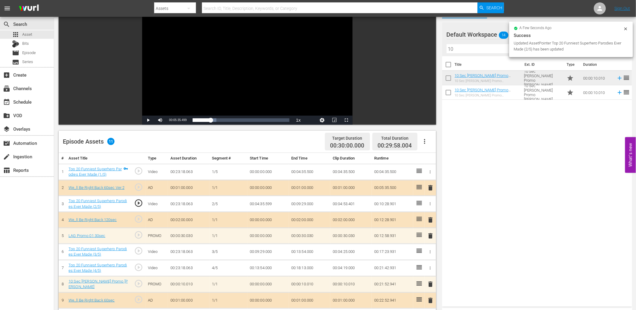
click at [266, 204] on td "00:04:35.599" at bounding box center [267, 204] width 41 height 16
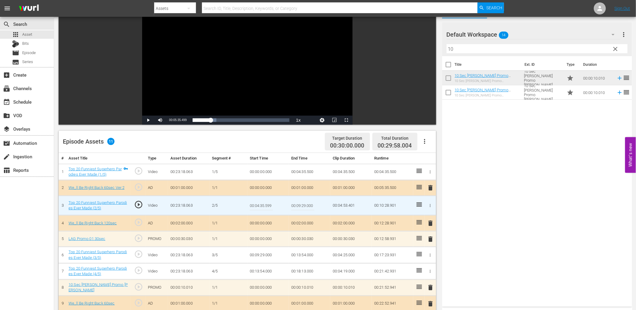
click at [266, 204] on input "00:04:35.599" at bounding box center [261, 205] width 23 height 14
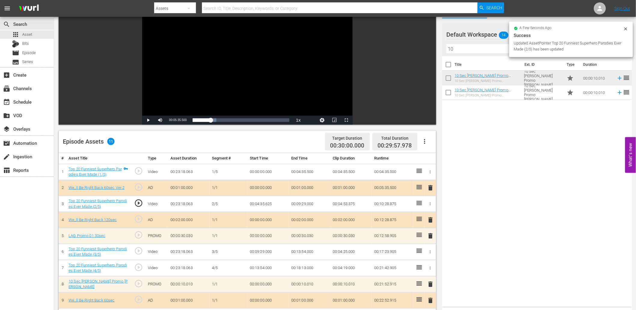
click at [311, 170] on td "00:04:35.500" at bounding box center [309, 172] width 41 height 16
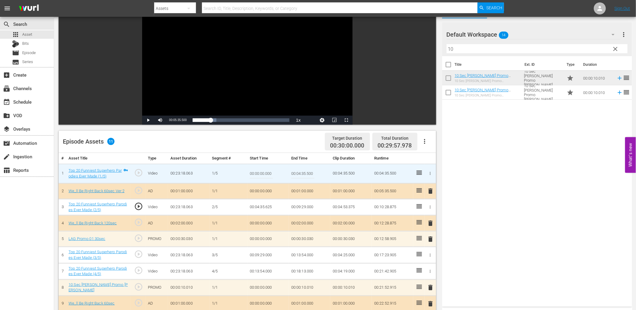
click at [311, 170] on input "00:04:35.500" at bounding box center [302, 173] width 23 height 14
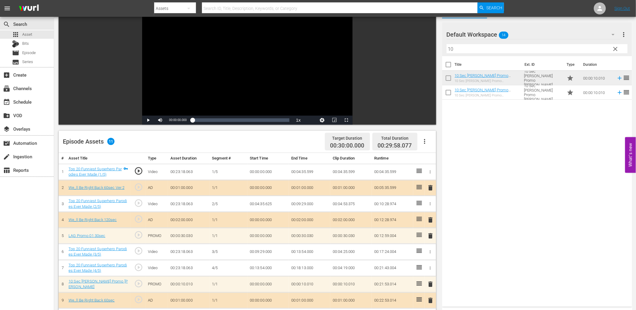
click at [138, 256] on div "play_circle_outline" at bounding box center [138, 251] width 10 height 11
click at [138, 250] on span "play_circle_outline" at bounding box center [138, 250] width 9 height 9
click at [249, 76] on div "Video Player" at bounding box center [247, 60] width 210 height 109
click at [265, 248] on td "00:09:29.000" at bounding box center [267, 252] width 41 height 16
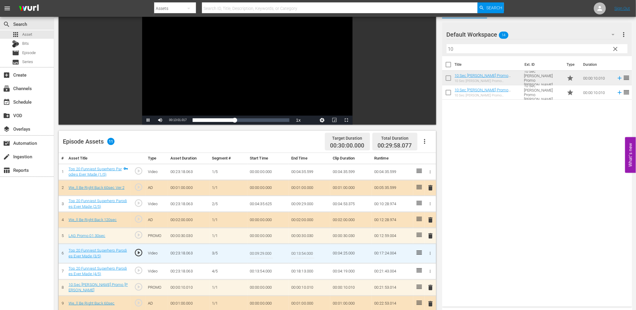
click at [265, 248] on input "00:09:29.000" at bounding box center [261, 253] width 23 height 14
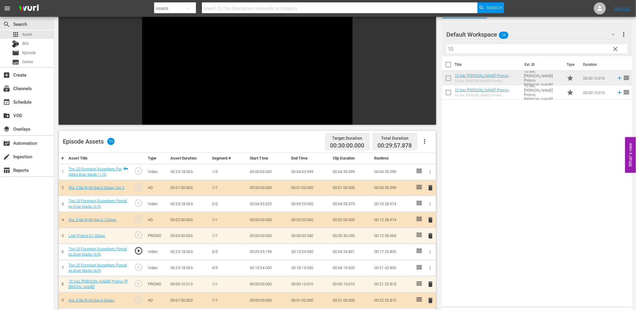
click at [139, 249] on span "play_circle_outline" at bounding box center [138, 250] width 9 height 9
click at [266, 254] on td "00:09:29.199" at bounding box center [267, 252] width 41 height 16
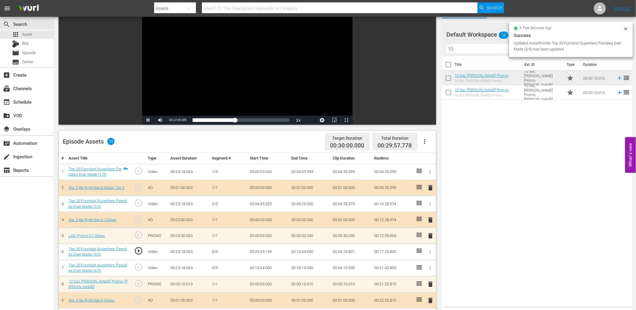
click at [252, 62] on div "Video Player" at bounding box center [247, 60] width 210 height 109
click at [140, 248] on span "play_circle_outline" at bounding box center [138, 250] width 9 height 9
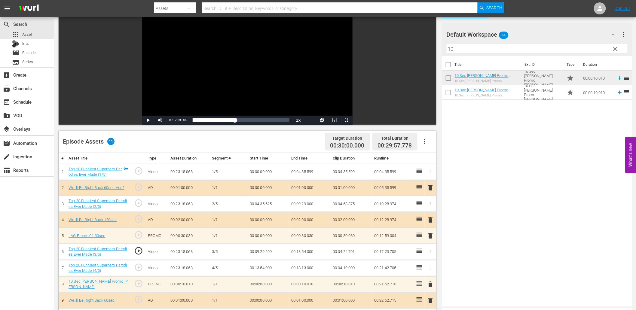
click at [236, 83] on div "Video Player" at bounding box center [247, 60] width 210 height 109
click at [268, 251] on td "00:09:29.299" at bounding box center [267, 252] width 41 height 16
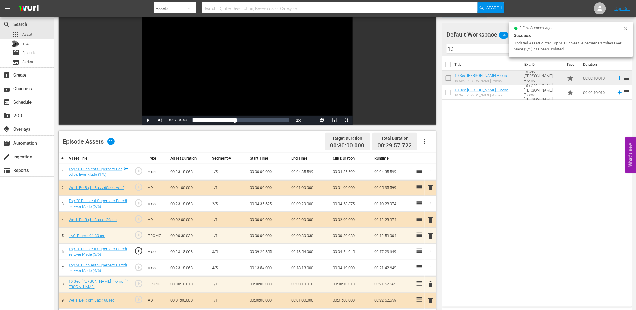
click at [241, 42] on div "Video Player" at bounding box center [247, 60] width 210 height 109
click at [234, 58] on div "Video Player" at bounding box center [247, 60] width 210 height 109
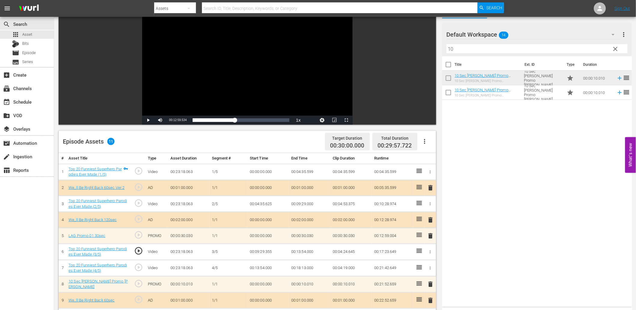
click at [266, 249] on td "00:09:29.355" at bounding box center [267, 252] width 41 height 16
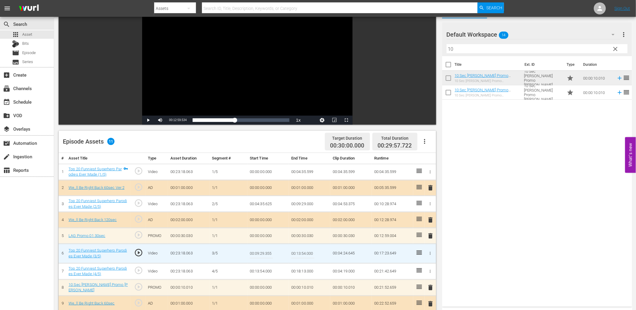
click at [266, 249] on input "00:09:29.355" at bounding box center [261, 253] width 23 height 14
click at [309, 204] on td "00:09:29.000" at bounding box center [309, 204] width 41 height 16
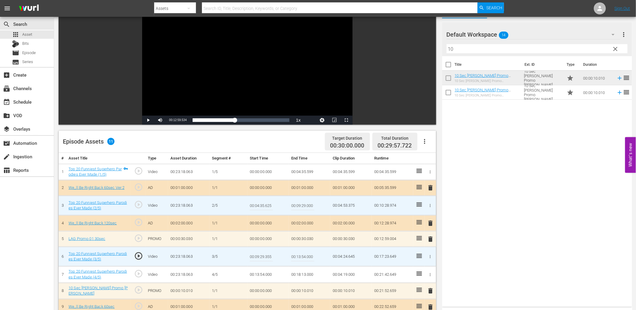
click at [309, 204] on input "00:09:29.000" at bounding box center [302, 205] width 23 height 14
paste input "355"
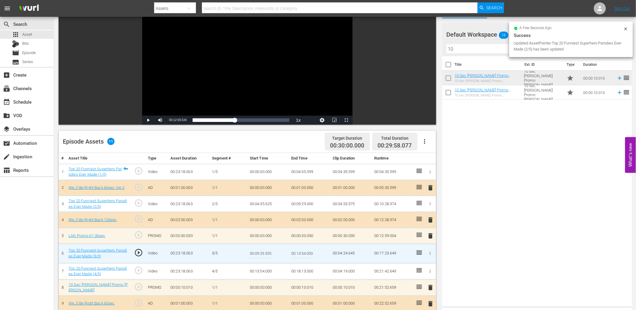
click at [259, 268] on td "00:13:54.000" at bounding box center [267, 271] width 41 height 16
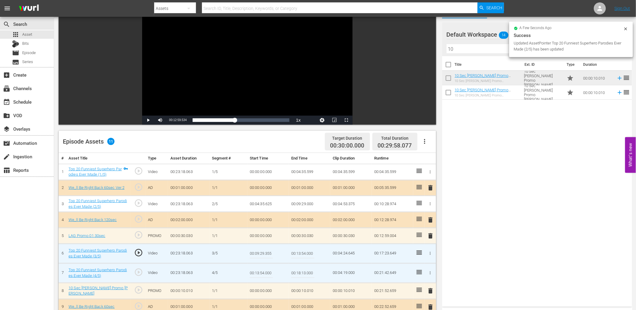
click at [259, 268] on input "00:13:54.000" at bounding box center [261, 273] width 23 height 14
click at [272, 257] on input "00:09:29.355" at bounding box center [261, 253] width 23 height 14
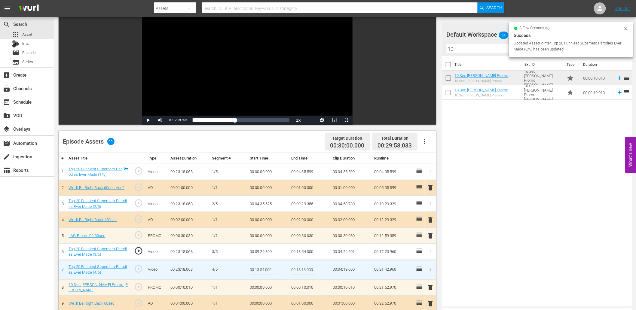
click at [263, 251] on td "00:09:29.399" at bounding box center [267, 252] width 41 height 16
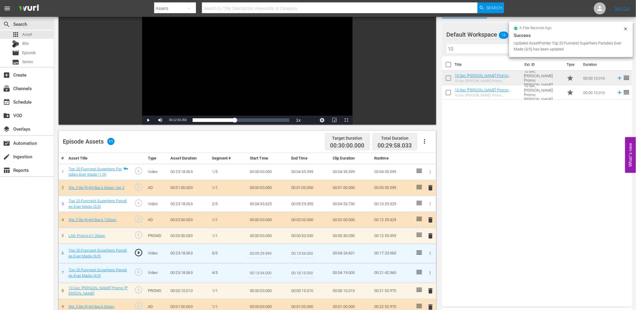
click at [263, 251] on input "00:09:29.399" at bounding box center [261, 253] width 23 height 14
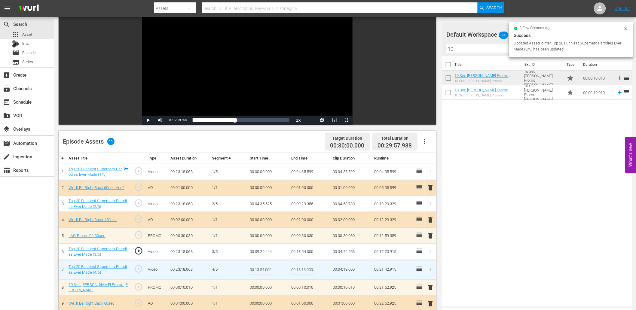
click at [241, 62] on div "Video Player" at bounding box center [247, 60] width 210 height 109
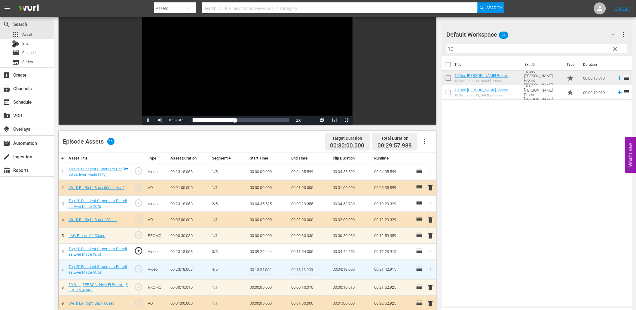
click at [241, 62] on div "Video Player" at bounding box center [247, 60] width 210 height 109
click at [334, 120] on span "Video Player" at bounding box center [334, 120] width 0 height 0
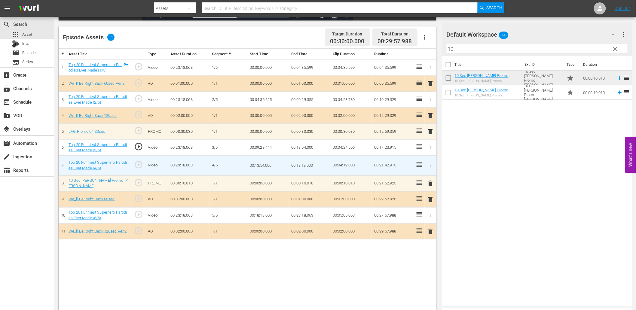
scroll to position [156, 0]
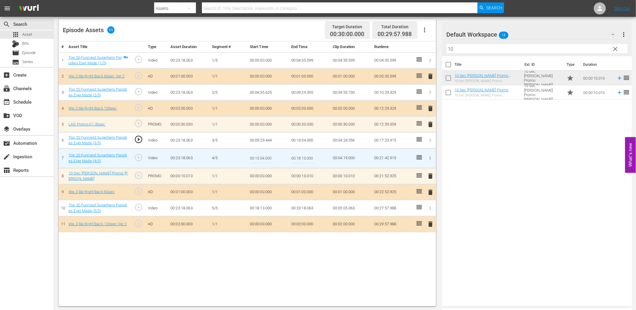
click at [140, 203] on span "play_circle_outline" at bounding box center [138, 207] width 9 height 9
click at [137, 205] on span "play_circle_outline" at bounding box center [138, 207] width 9 height 9
click at [268, 208] on td "00:18:13.000" at bounding box center [267, 208] width 41 height 16
click at [259, 205] on td "00:18:12.800" at bounding box center [267, 208] width 41 height 16
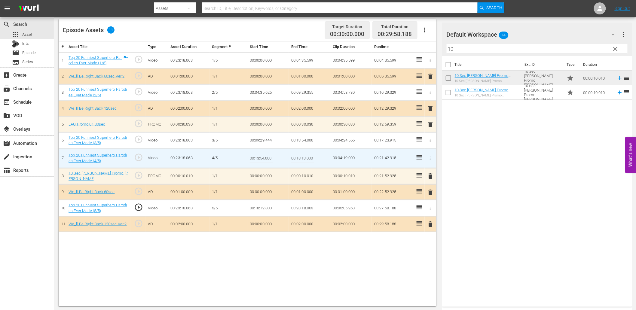
click at [259, 205] on td "00:18:12.800" at bounding box center [267, 208] width 41 height 16
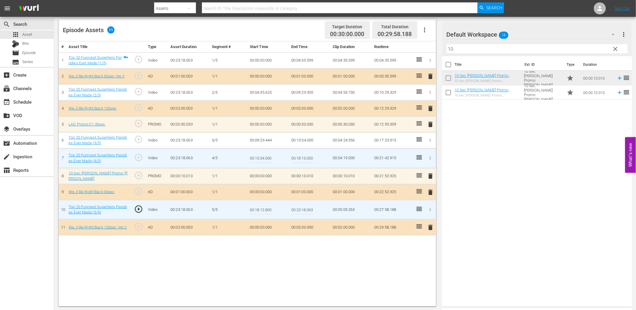
click at [259, 205] on input "00:18:12.800" at bounding box center [261, 209] width 23 height 14
click at [300, 160] on input "00:18:13.000" at bounding box center [302, 158] width 23 height 14
paste input "2.8"
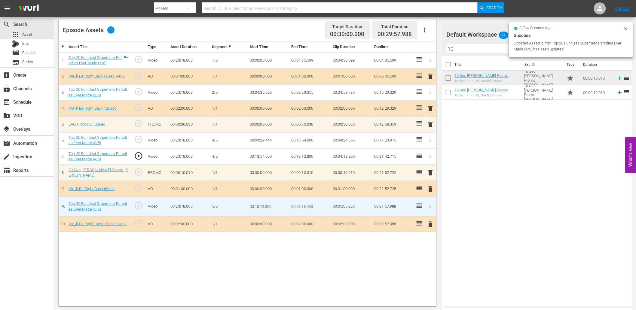
click at [266, 207] on input "00:18:12.800" at bounding box center [261, 206] width 23 height 14
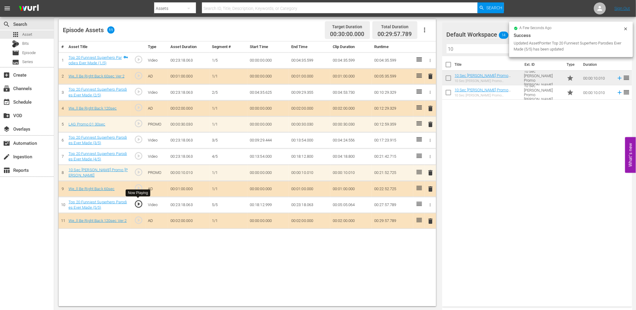
click at [139, 202] on span "play_circle_outline" at bounding box center [138, 203] width 9 height 9
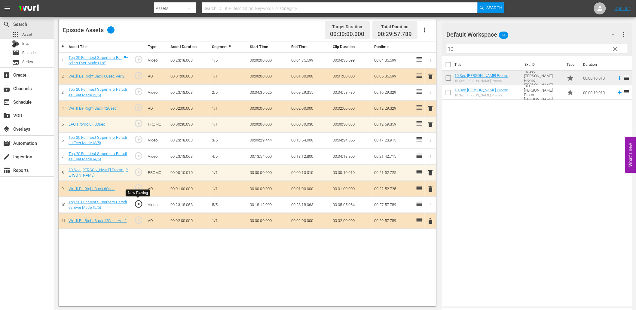
click at [139, 203] on span "play_circle_outline" at bounding box center [138, 203] width 9 height 9
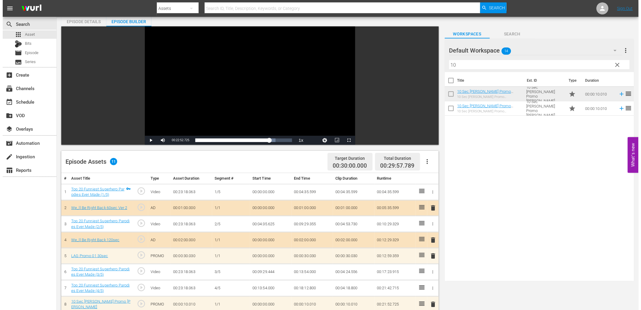
scroll to position [0, 0]
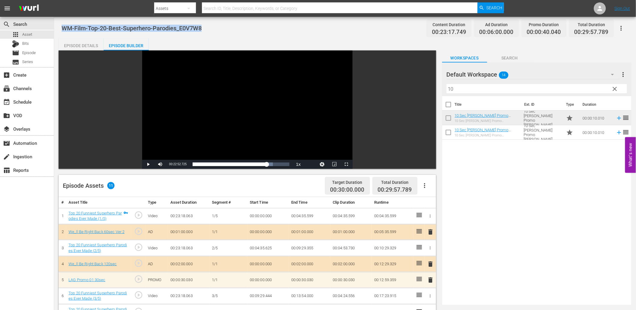
drag, startPoint x: 169, startPoint y: 30, endPoint x: 59, endPoint y: 27, distance: 110.6
click at [59, 26] on div "WM-Film-Top-20-Best-Superhero-Parodies_E0V7W8 Content Duration 00:23:17.749 Ad …" at bounding box center [345, 242] width 582 height 450
copy span "WM-Film-Top-20-Best-Superhero-Parodies_E0V7W8"
click at [497, 206] on div "Title Ext. ID Type Duration 10 Sec OTT Promo Matt 10 Sec OTT Promo Matt 10 Sec …" at bounding box center [536, 199] width 189 height 207
click at [32, 33] on div "apps Asset" at bounding box center [27, 34] width 54 height 8
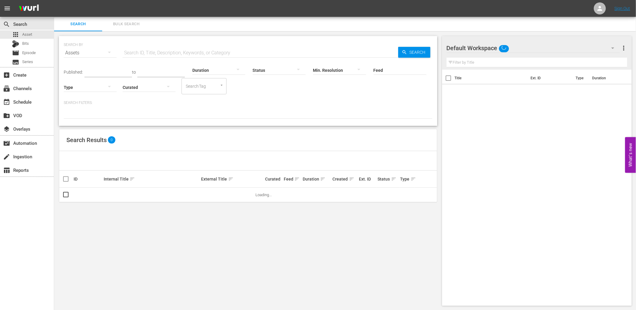
click at [150, 50] on input "text" at bounding box center [260, 53] width 275 height 14
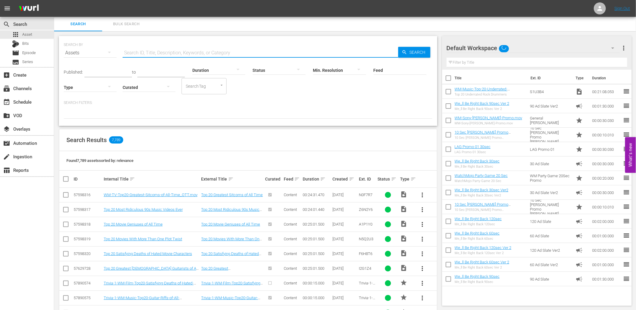
paste input "WM-Pop-Top-20-Moments-That-Made-the-World-STAND-STILL-of-the-Century-So-Far_R8J…"
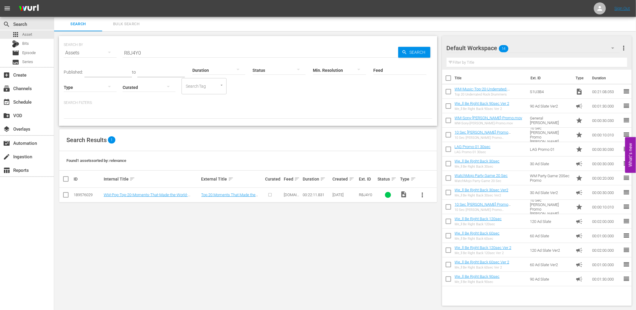
click at [424, 196] on span "more_vert" at bounding box center [422, 194] width 7 height 7
click at [440, 242] on div "Episode" at bounding box center [454, 240] width 41 height 14
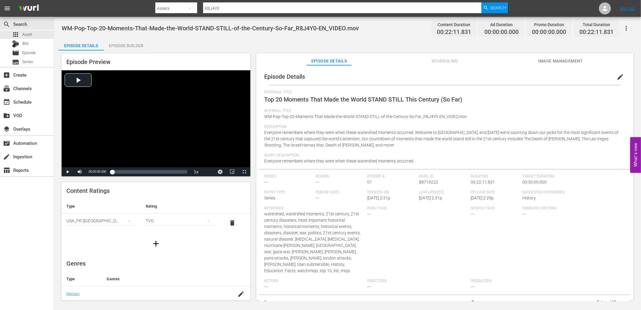
click at [553, 62] on span "Image Management" at bounding box center [560, 61] width 45 height 8
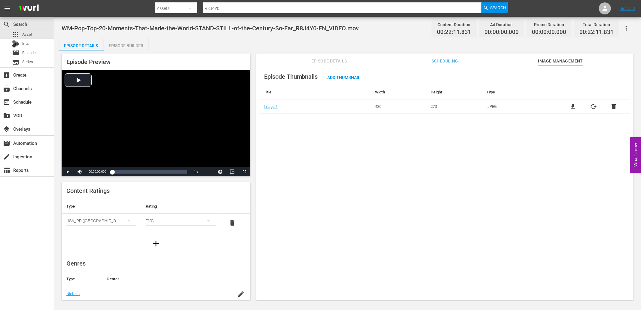
click at [569, 107] on span "file_download" at bounding box center [572, 106] width 7 height 7
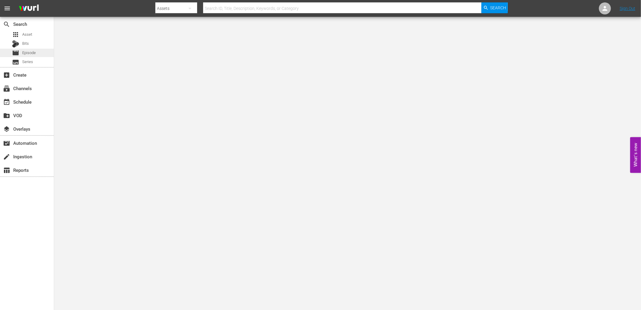
click at [30, 53] on span "Episode" at bounding box center [29, 53] width 14 height 6
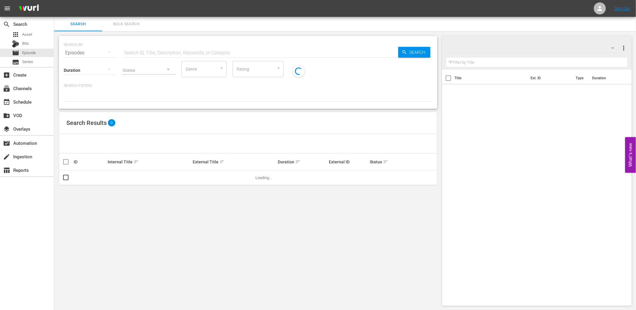
click at [164, 53] on input "text" at bounding box center [260, 53] width 275 height 14
paste input "WM-Film-Top-20-Best-Superhero-Parodies_E0V7W8"
type input "WM-Film-Top-20-Best-Superhero-Parodies_E0V7W8"
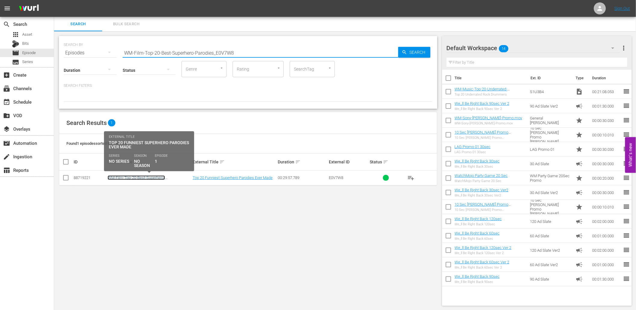
click at [139, 178] on link "WM-Film-Top-20-Best-Superhero-Parodies_E0V7W8" at bounding box center [136, 179] width 57 height 9
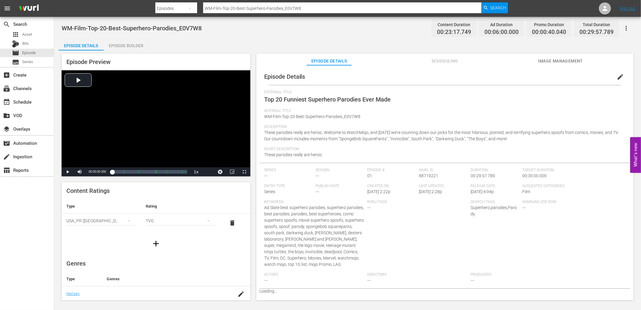
click at [560, 59] on span "Image Management" at bounding box center [560, 61] width 45 height 8
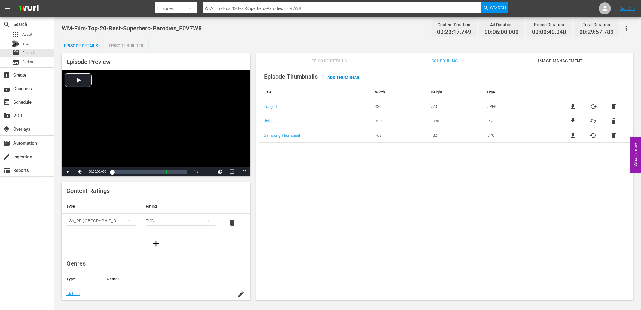
click at [611, 119] on span "delete" at bounding box center [613, 120] width 7 height 7
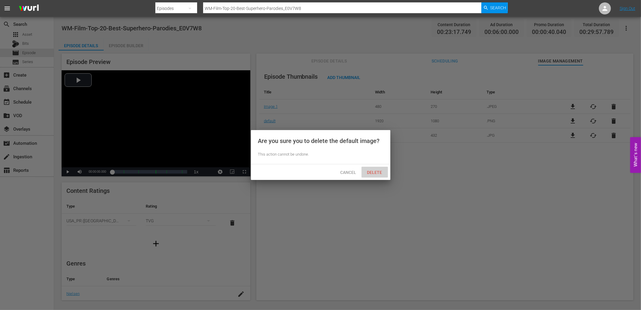
click at [383, 170] on span "Delete" at bounding box center [374, 172] width 25 height 5
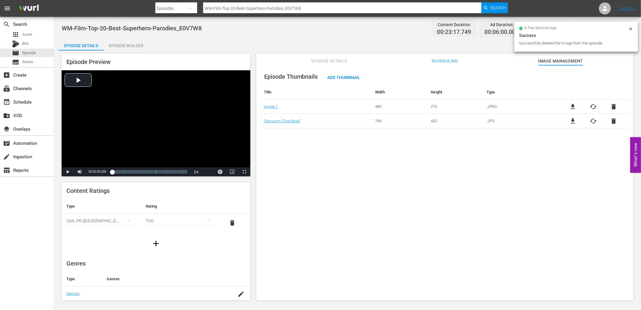
click at [615, 123] on span "delete" at bounding box center [613, 120] width 7 height 7
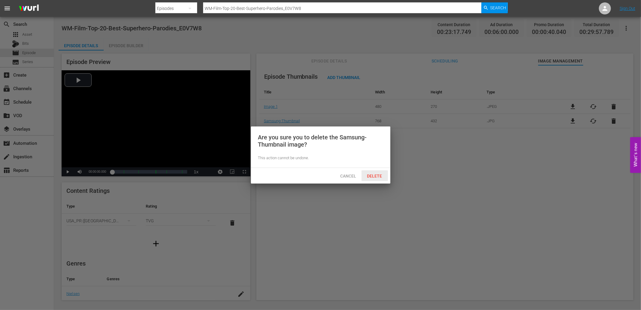
click at [373, 174] on span "Delete" at bounding box center [374, 176] width 25 height 5
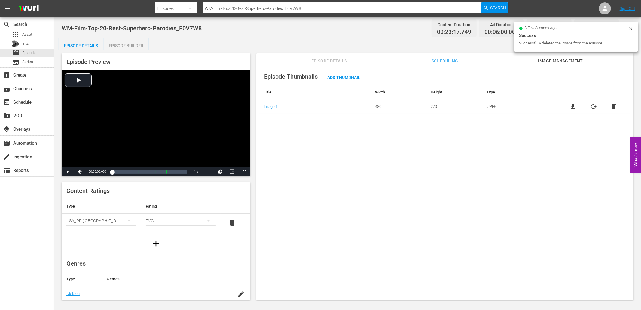
click at [570, 104] on span "file_download" at bounding box center [572, 106] width 7 height 7
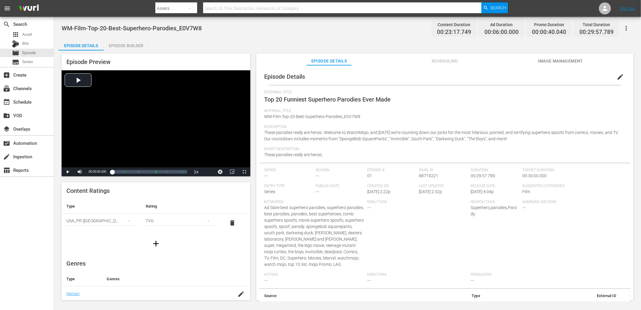
click at [556, 57] on span "Image Management" at bounding box center [560, 61] width 45 height 8
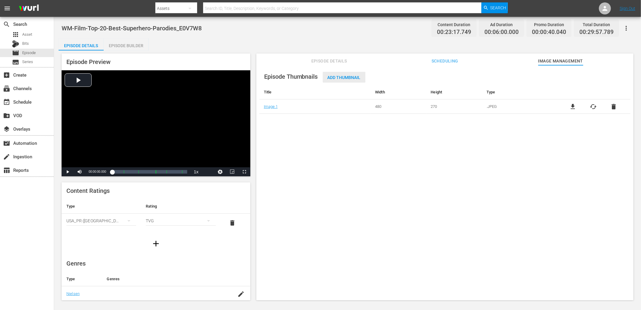
click at [340, 80] on div "Add Thumbnail" at bounding box center [344, 77] width 43 height 11
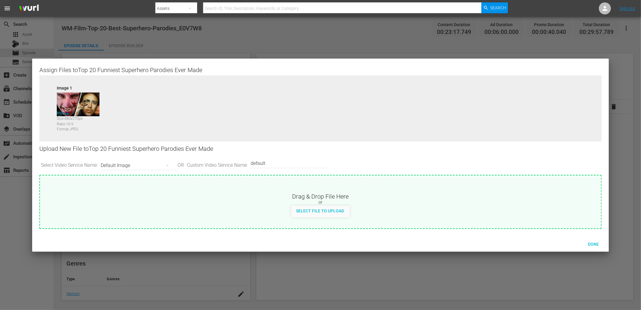
click at [122, 162] on div "Default Image" at bounding box center [138, 165] width 74 height 17
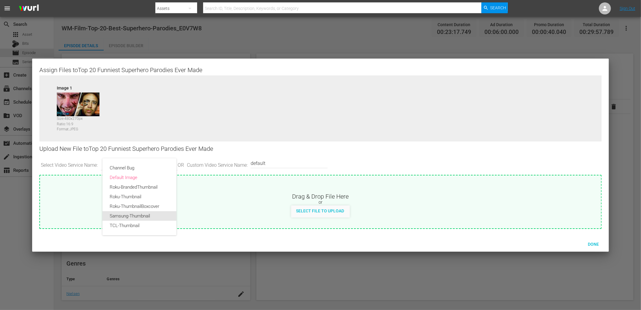
click at [132, 218] on div "Samsung-Thumbnail" at bounding box center [139, 216] width 59 height 10
type input "Samsung-Thumbnail"
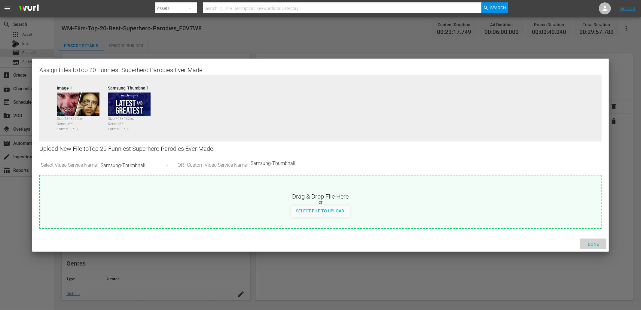
click at [588, 242] on span "Done" at bounding box center [593, 244] width 21 height 5
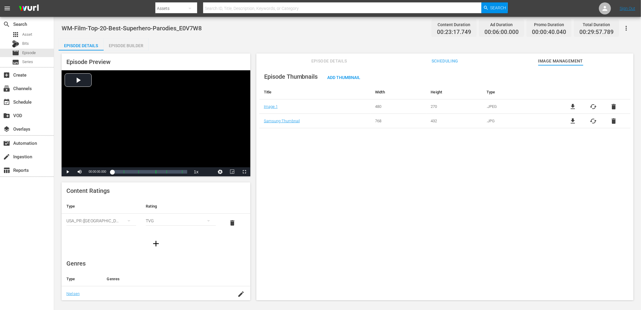
click at [407, 208] on div "Episode Thumbnails Add Thumbnail Title Width Height Type Image 1 480 270 .JPEG …" at bounding box center [444, 185] width 377 height 241
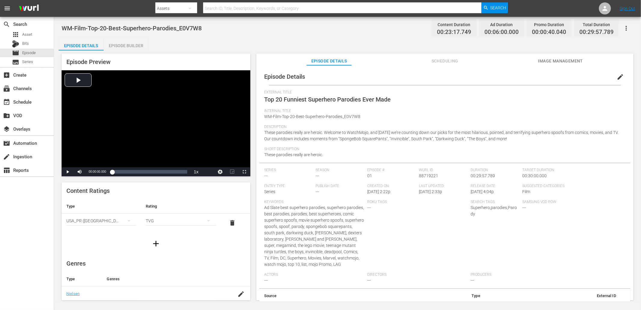
click at [549, 59] on span "Image Management" at bounding box center [560, 61] width 45 height 8
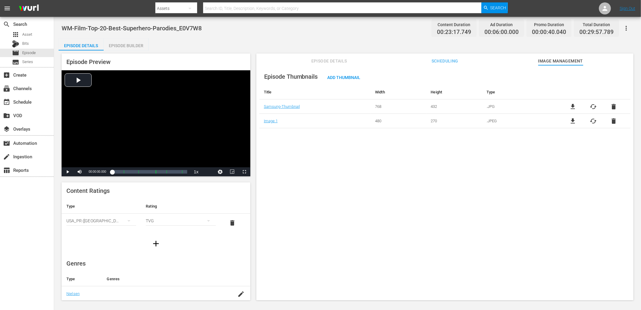
click at [590, 105] on span "cached" at bounding box center [592, 106] width 7 height 7
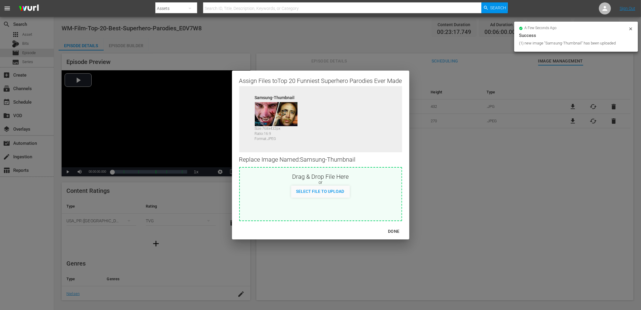
click at [392, 231] on div "DONE" at bounding box center [393, 232] width 21 height 8
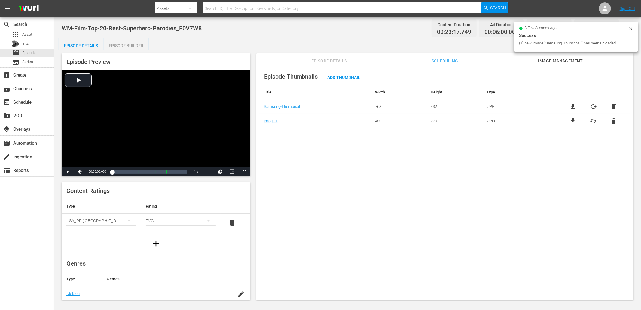
click at [388, 230] on div "Episode Thumbnails Add Thumbnail Title Width Height Type Samsung-Thumbnail 768 …" at bounding box center [444, 185] width 377 height 241
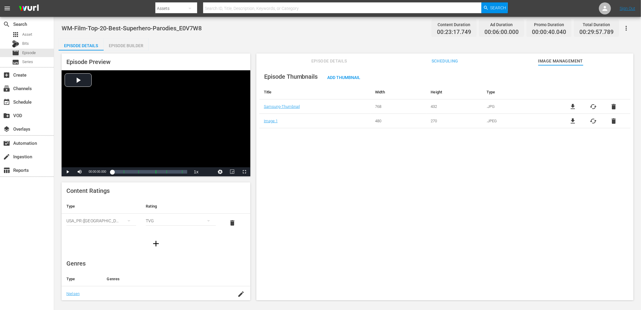
click at [322, 158] on div "Episode Thumbnails Add Thumbnail Title Width Height Type Samsung-Thumbnail 768 …" at bounding box center [444, 185] width 377 height 241
click at [297, 140] on div "Episode Thumbnails Add Thumbnail Title Width Height Type Samsung-Thumbnail 768 …" at bounding box center [444, 185] width 377 height 241
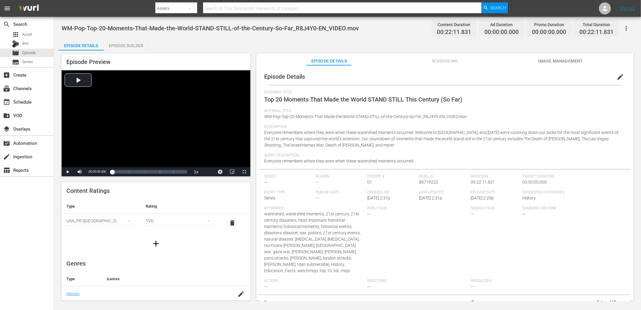
click at [558, 60] on span "Image Management" at bounding box center [560, 61] width 45 height 8
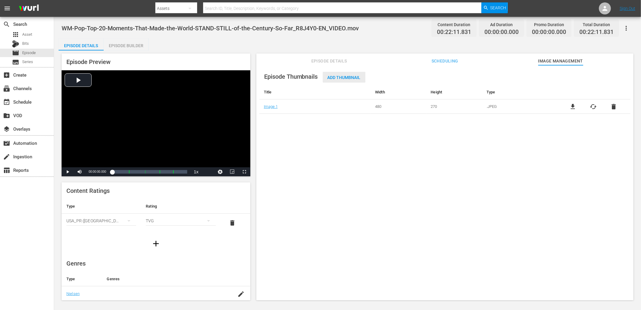
click at [338, 76] on span "Add Thumbnail" at bounding box center [344, 77] width 43 height 5
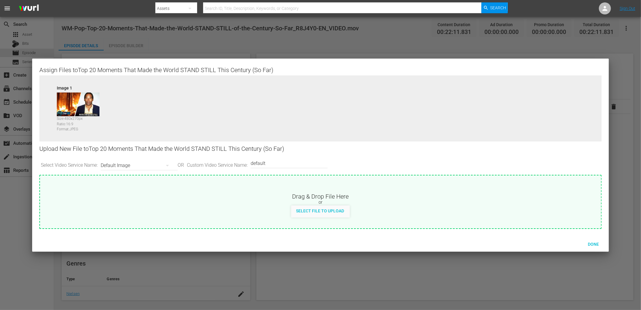
click at [119, 165] on div "Default Image" at bounding box center [138, 165] width 74 height 17
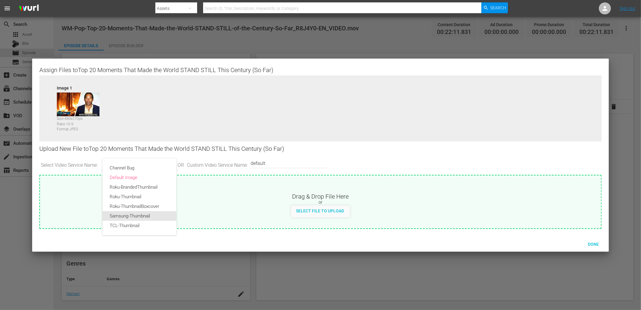
click at [117, 214] on div "Samsung-Thumbnail" at bounding box center [139, 216] width 59 height 10
type input "Samsung-Thumbnail"
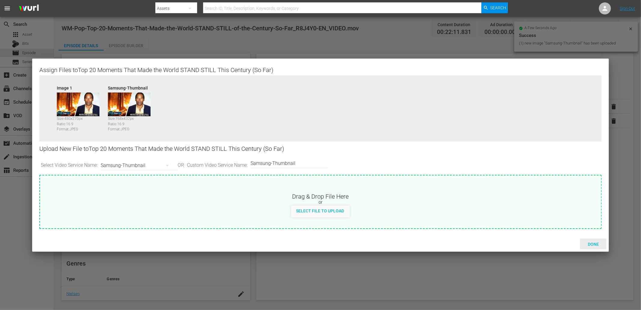
click at [590, 242] on span "Done" at bounding box center [593, 244] width 21 height 5
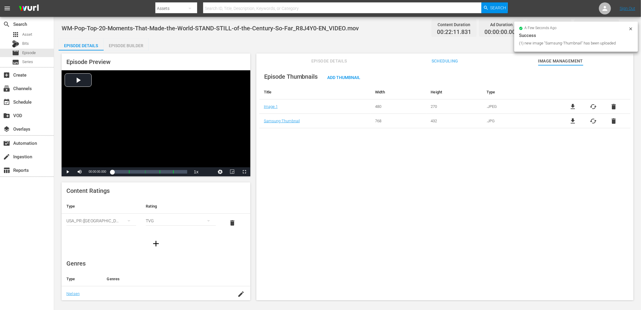
click at [464, 244] on div "Episode Thumbnails Add Thumbnail Title Width Height Type Image 1 480 270 .JPEG …" at bounding box center [444, 185] width 377 height 241
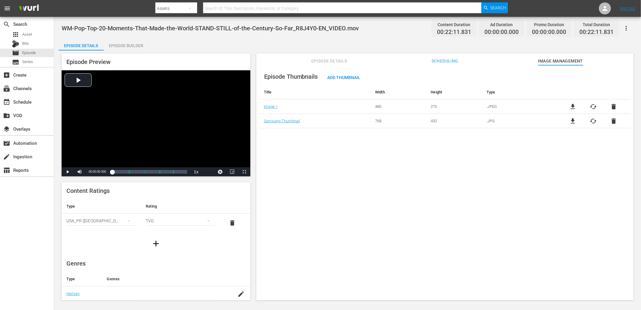
click at [334, 63] on span "Episode Details" at bounding box center [328, 61] width 45 height 8
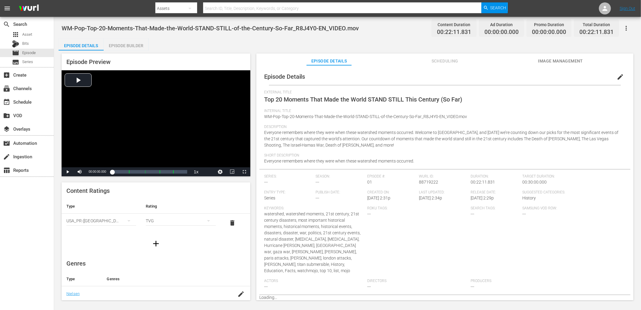
click at [613, 79] on button "edit" at bounding box center [620, 77] width 14 height 14
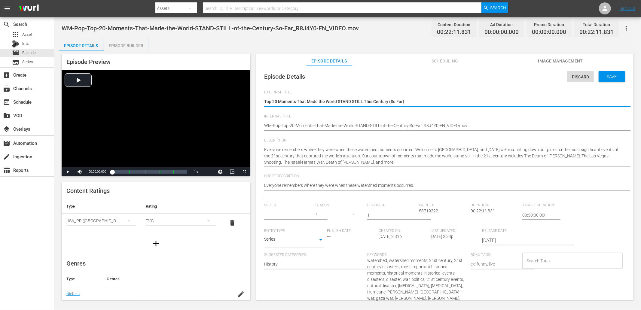
type input "No Series"
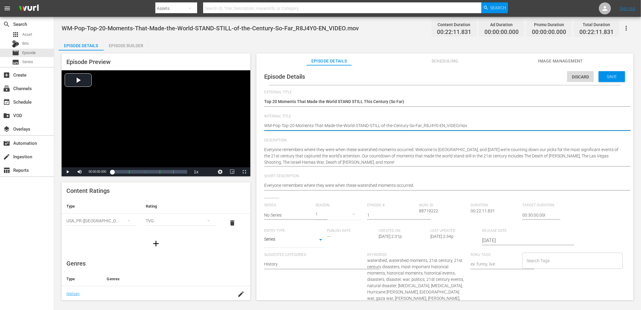
drag, startPoint x: 438, startPoint y: 125, endPoint x: 501, endPoint y: 127, distance: 62.8
type textarea "WM-Pop-Top-20-Moments-That-Made-the-World-STAND-STILL-of-the-Century-So-Far_R8J…"
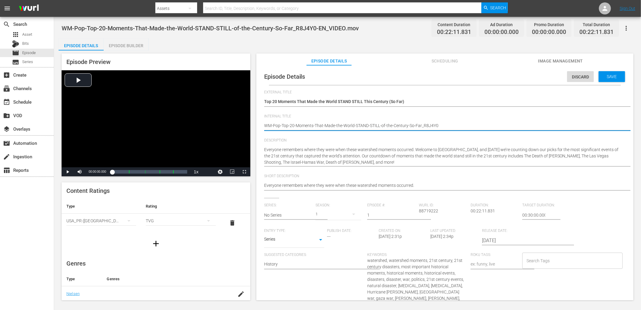
click at [121, 25] on span "WM-Pop-Top-20-Moments-That-Made-the-World-STAND-STILL-of-the-Century-So-Far_R8J…" at bounding box center [210, 28] width 297 height 7
copy span "Moments"
click at [538, 264] on input "Search Tags" at bounding box center [568, 260] width 86 height 11
paste input "Moments"
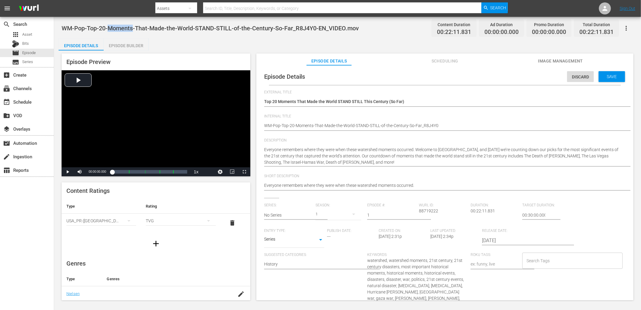
type input "Moments"
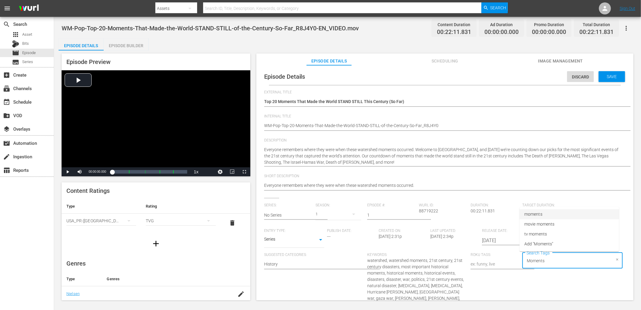
click at [536, 216] on span "moments" at bounding box center [533, 214] width 18 height 6
click at [200, 28] on span "WM-Pop-Top-20-Moments-That-Made-the-World-STAND-STILL-of-the-Century-So-Far_R8J…" at bounding box center [210, 28] width 297 height 7
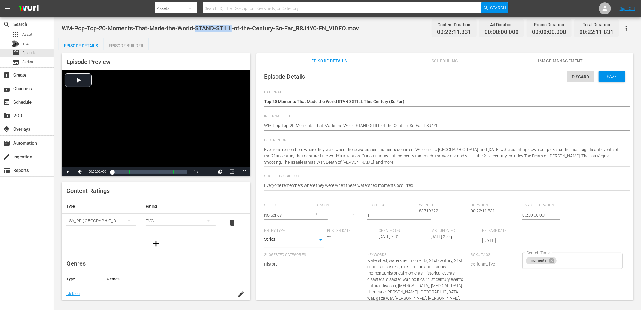
click at [224, 28] on span "WM-Pop-Top-20-Moments-That-Made-the-World-STAND-STILL-of-the-Century-So-Far_R8J…" at bounding box center [210, 28] width 297 height 7
copy span "STAND-STILL"
click at [561, 262] on input "Search Tags" at bounding box center [583, 260] width 53 height 11
paste input "STAND-STILL"
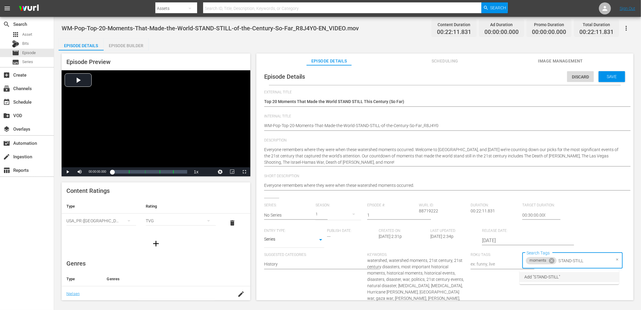
click at [570, 261] on input "STAND-STILL" at bounding box center [583, 260] width 53 height 11
type input "STAND STILL"
click at [562, 276] on span "made the world stand still" at bounding box center [548, 277] width 48 height 6
click at [570, 259] on div "moments made the world stand still Search Tags" at bounding box center [572, 265] width 100 height 25
paste input "STAND-STILL"
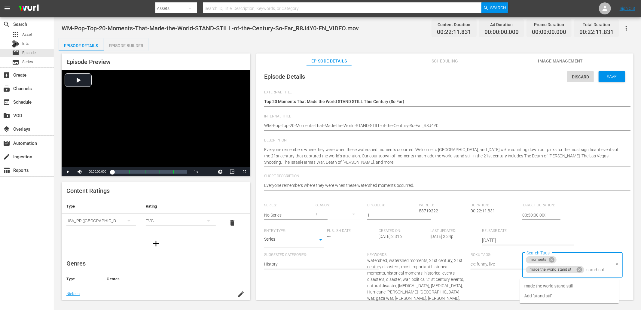
type input "stand still"
click at [551, 295] on span "Add "stand still"" at bounding box center [538, 296] width 29 height 6
click at [259, 27] on span "WM-Pop-Top-20-Moments-That-Made-the-World-STAND-STILL-of-the-Century-So-Far_R8J…" at bounding box center [210, 28] width 297 height 7
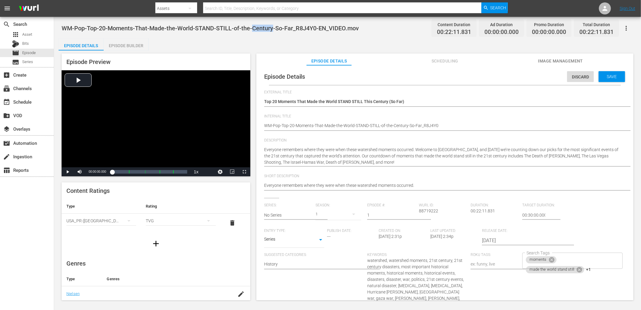
copy span "Century"
click at [571, 257] on div "moments made the world stand still +1 Search Tags" at bounding box center [572, 261] width 100 height 16
paste input "Century"
type input "Century"
click at [550, 292] on li "Add "Century"" at bounding box center [568, 295] width 99 height 10
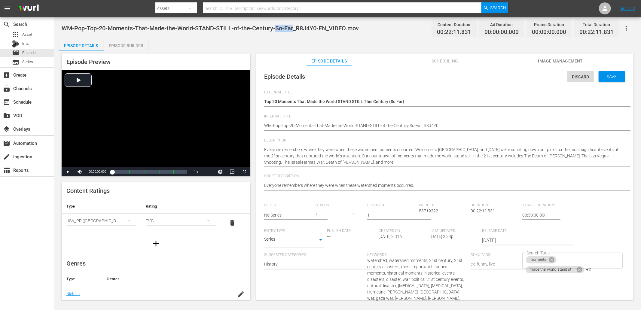
drag, startPoint x: 275, startPoint y: 26, endPoint x: 292, endPoint y: 27, distance: 16.9
click at [292, 27] on span "WM-Pop-Top-20-Moments-That-Made-the-World-STAND-STILL-of-the-Century-So-Far_R8J…" at bounding box center [210, 28] width 297 height 7
copy span "So-Far"
click at [561, 259] on div "moments made the world stand still +2 Search Tags" at bounding box center [572, 261] width 100 height 16
paste input "So-Far"
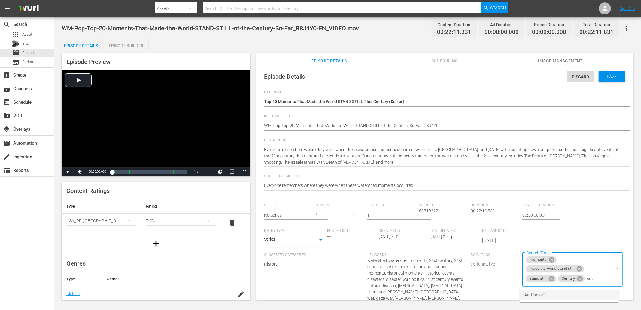
type input "so far"
click at [548, 293] on li "Add "so far"" at bounding box center [568, 295] width 99 height 10
click at [607, 73] on div "Save" at bounding box center [611, 76] width 26 height 11
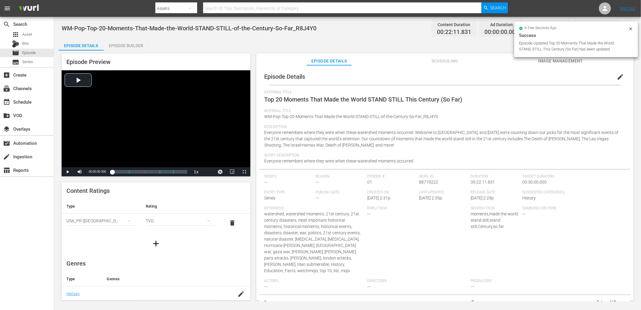
click at [131, 46] on div "Episode Builder" at bounding box center [126, 45] width 45 height 14
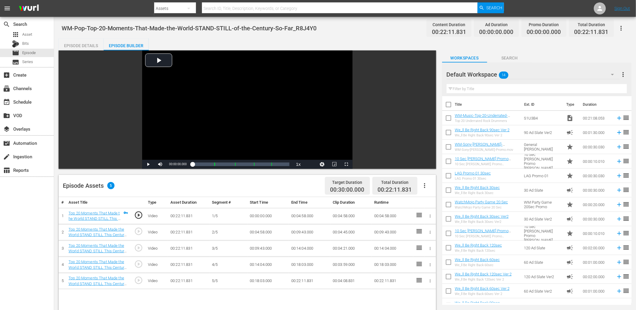
click at [481, 89] on input "text" at bounding box center [536, 89] width 180 height 10
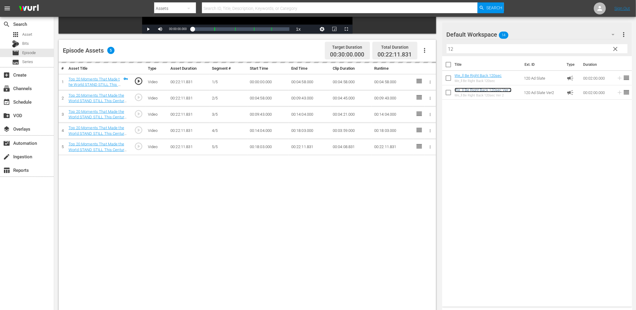
scroll to position [134, 0]
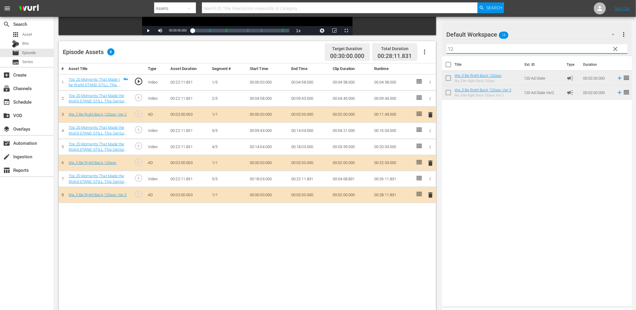
drag, startPoint x: 465, startPoint y: 49, endPoint x: 428, endPoint y: 47, distance: 37.3
click at [428, 47] on div "Video Player is loading. Play Video Play Mute Current Time 00:00:00.000 / Durat…" at bounding box center [345, 123] width 573 height 412
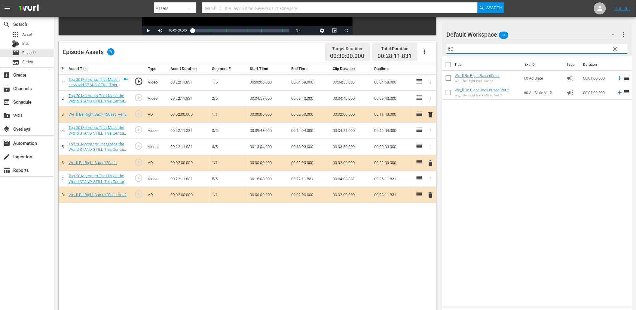
scroll to position [112, 0]
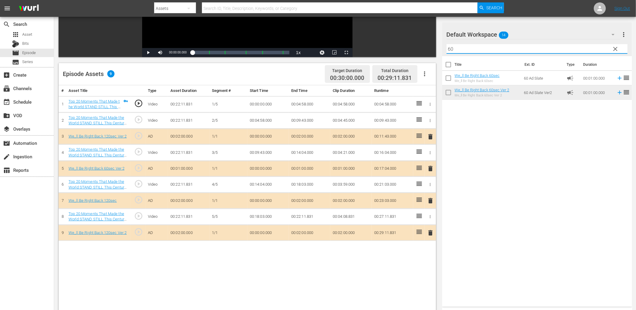
drag, startPoint x: 454, startPoint y: 46, endPoint x: 375, endPoint y: 46, distance: 79.3
click at [379, 43] on div "Video Player is loading. Play Video Play Mute Current Time 00:00:00.000 / Durat…" at bounding box center [345, 145] width 573 height 412
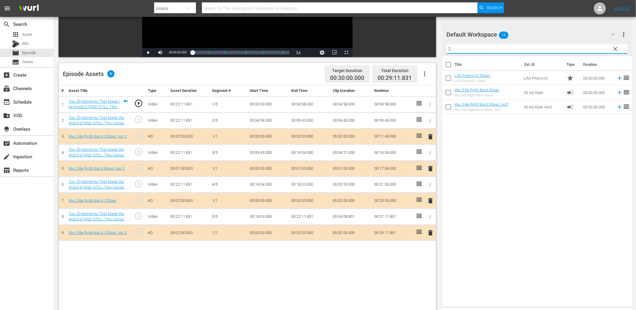
type input "3"
click at [470, 154] on div "Title Ext. ID Type Duration LAG Promo 01 30sec LAG Promo 01 30sec LAG Promo 01 …" at bounding box center [537, 180] width 190 height 248
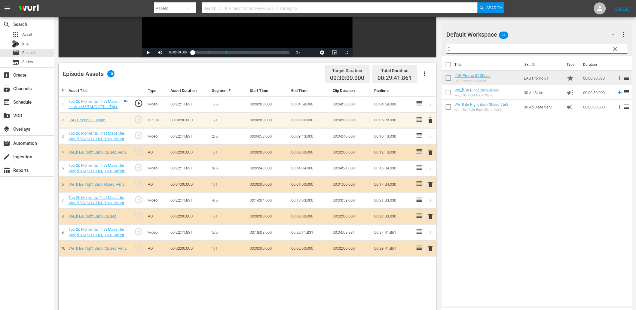
drag, startPoint x: 449, startPoint y: 47, endPoint x: 427, endPoint y: 52, distance: 22.5
click at [427, 50] on div "Video Player is loading. Play Video Play Mute Current Time 00:00:00.000 / Durat…" at bounding box center [345, 145] width 573 height 412
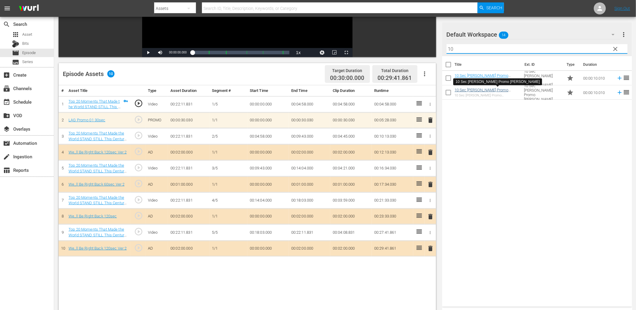
type input "10"
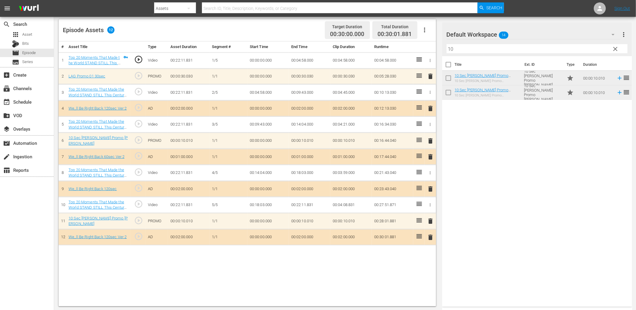
scroll to position [133, 0]
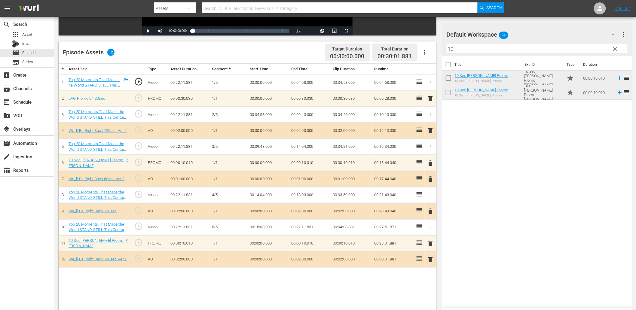
click at [135, 113] on span "play_circle_outline" at bounding box center [138, 113] width 9 height 9
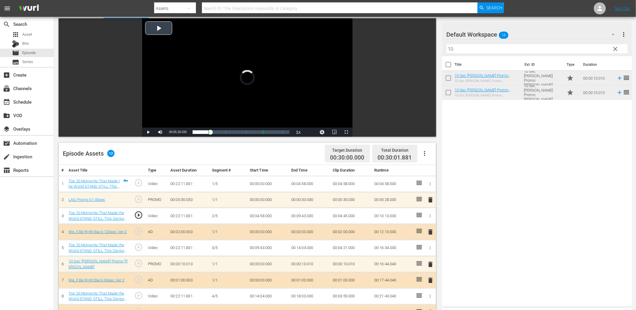
scroll to position [0, 0]
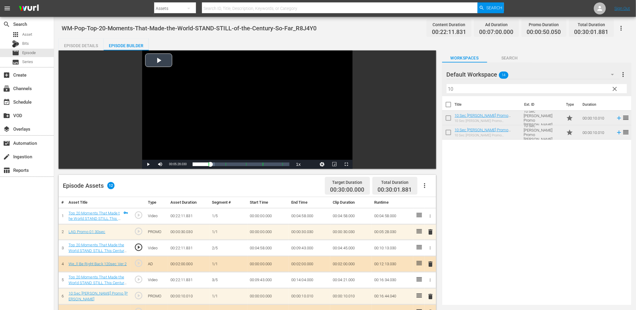
click at [248, 101] on div "Video Player" at bounding box center [247, 104] width 210 height 109
click at [334, 164] on span "Video Player" at bounding box center [334, 164] width 0 height 0
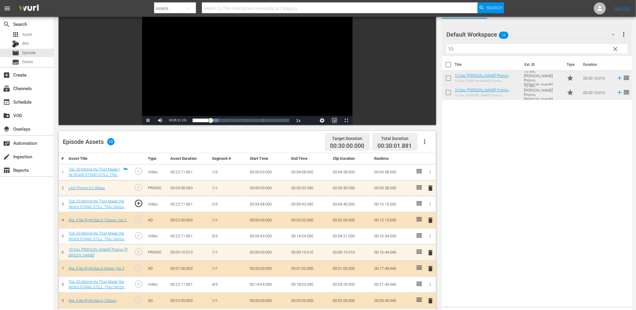
scroll to position [44, 0]
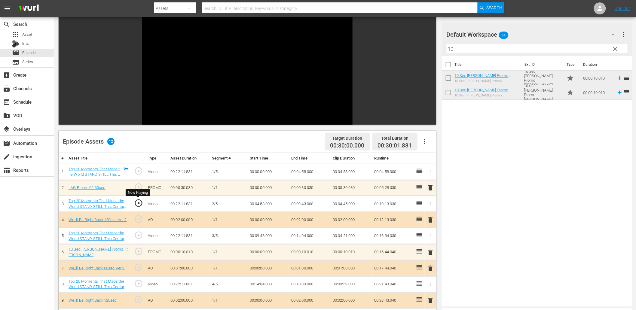
click at [136, 202] on span "play_circle_outline" at bounding box center [138, 203] width 9 height 9
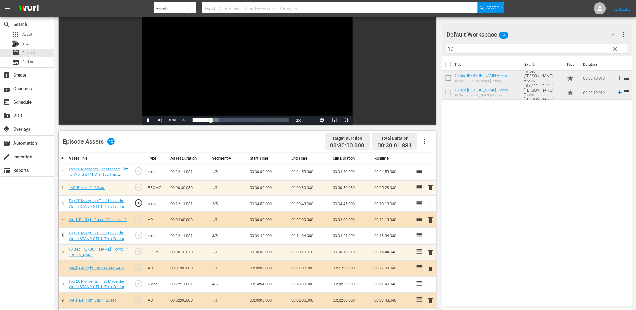
click at [269, 202] on td "00:04:58.000" at bounding box center [267, 204] width 41 height 16
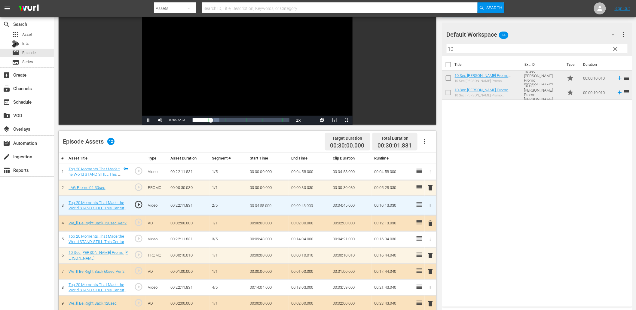
click at [269, 202] on input "00:04:58.000" at bounding box center [261, 205] width 23 height 14
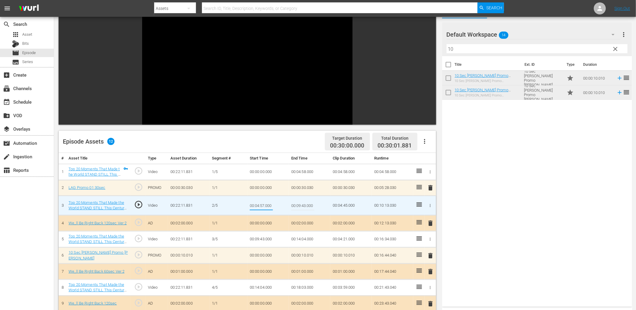
type input "00:04:57.800"
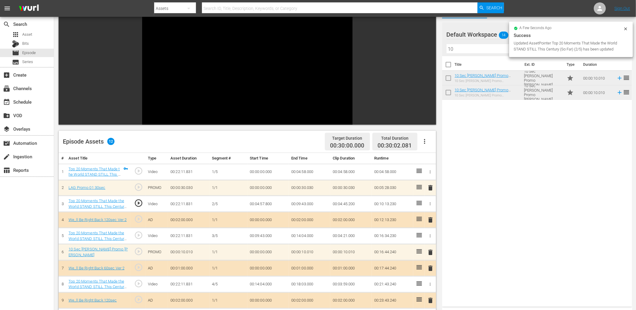
click at [260, 202] on td "00:04:57.800" at bounding box center [267, 204] width 41 height 16
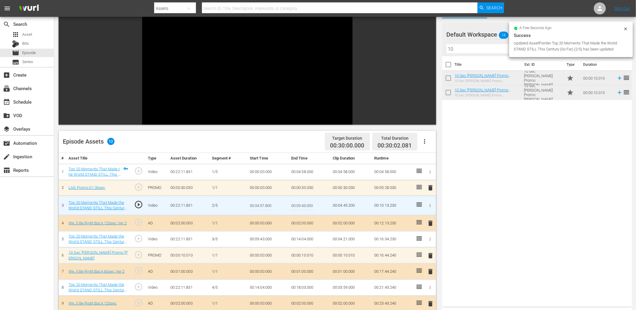
click at [260, 202] on input "00:04:57.800" at bounding box center [261, 205] width 23 height 14
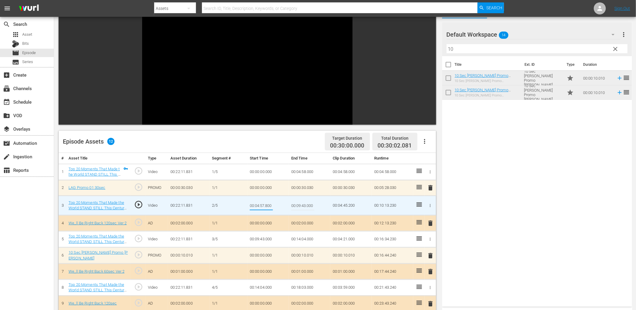
click at [299, 173] on td "00:04:58.000" at bounding box center [309, 172] width 41 height 16
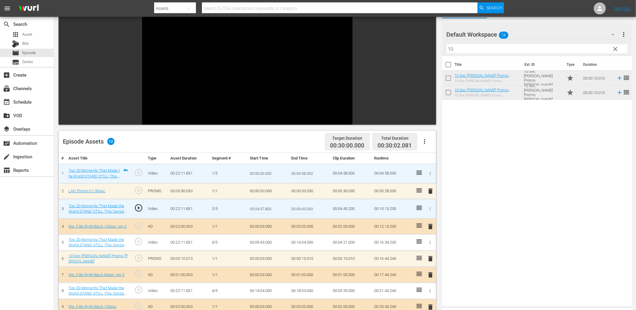
click at [299, 173] on input "00:04:58.000" at bounding box center [302, 173] width 23 height 14
paste input "7.8"
type input "00:04:57.800"
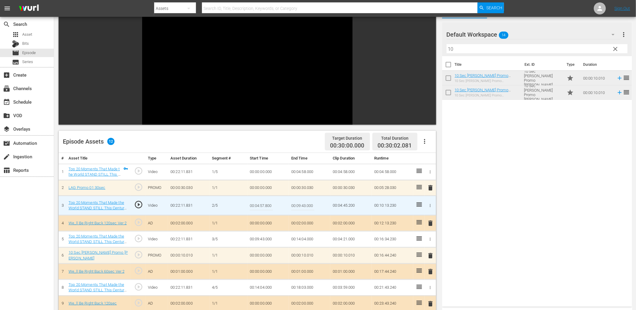
click at [270, 205] on input "00:04:57.800" at bounding box center [261, 205] width 23 height 14
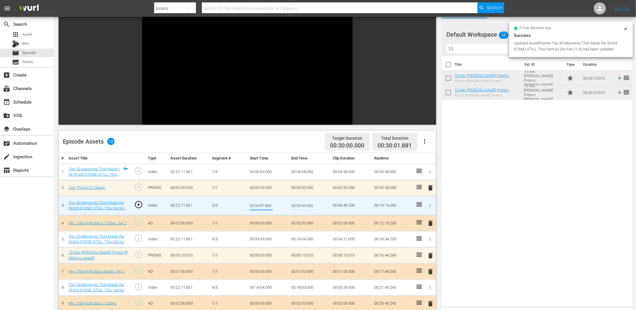
click at [270, 205] on input "00:04:57.800" at bounding box center [261, 205] width 23 height 14
type input "00:04:57.888"
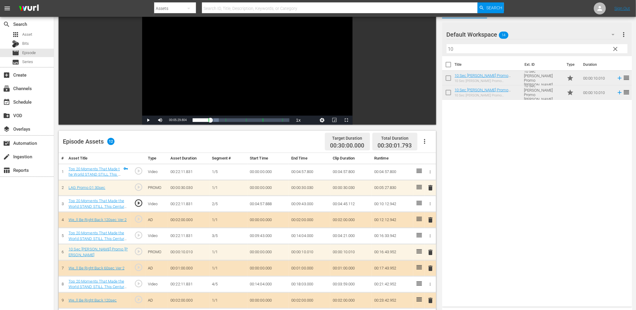
click at [139, 200] on span "play_circle_outline" at bounding box center [138, 203] width 9 height 9
click at [266, 203] on td "00:04:57.888" at bounding box center [267, 204] width 41 height 16
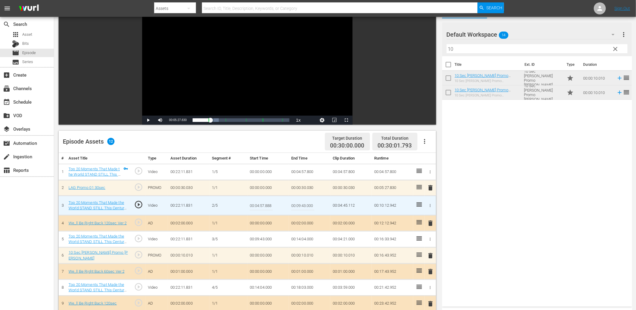
click at [266, 203] on input "00:04:57.888" at bounding box center [261, 205] width 23 height 14
type input "00:04:57.900"
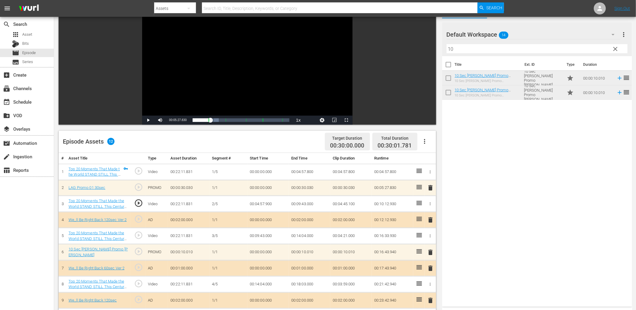
click at [268, 202] on td "00:04:57.900" at bounding box center [267, 204] width 41 height 16
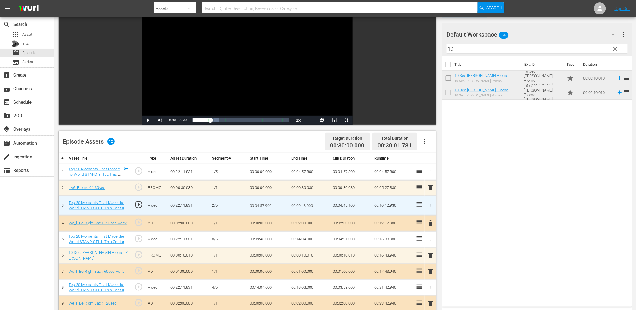
click at [268, 202] on input "00:04:57.900" at bounding box center [261, 205] width 23 height 14
type input "00:04:57.950"
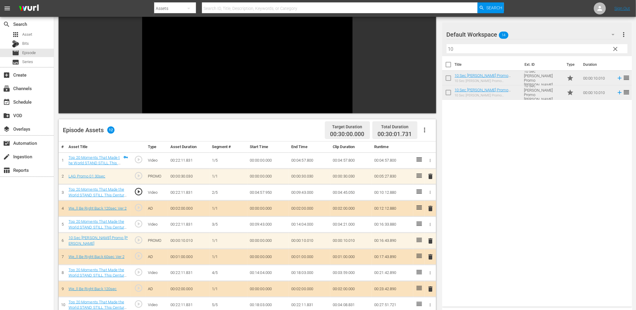
scroll to position [67, 0]
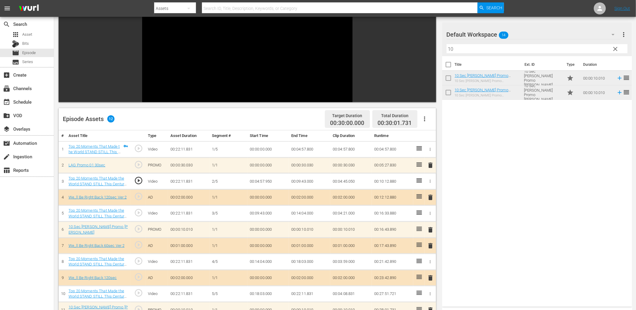
click at [143, 210] on td "play_circle_outline" at bounding box center [137, 213] width 15 height 16
click at [140, 211] on span "play_circle_outline" at bounding box center [138, 212] width 9 height 9
click at [269, 214] on td "00:09:43.000" at bounding box center [267, 213] width 41 height 16
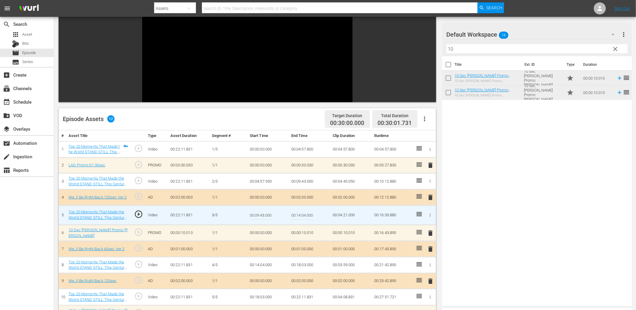
click at [269, 214] on input "00:09:43.000" at bounding box center [261, 215] width 23 height 14
type input "00:09:43.299"
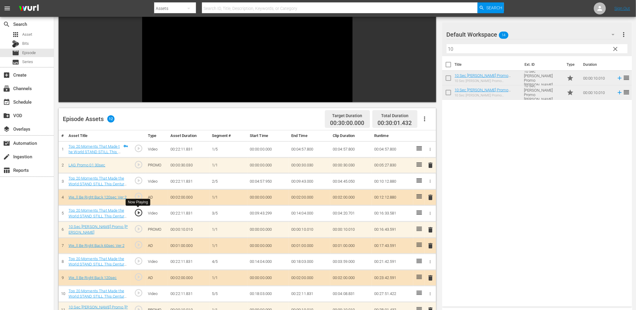
click at [136, 211] on span "play_circle_outline" at bounding box center [138, 212] width 9 height 9
click at [264, 214] on td "00:09:43.299" at bounding box center [267, 213] width 41 height 16
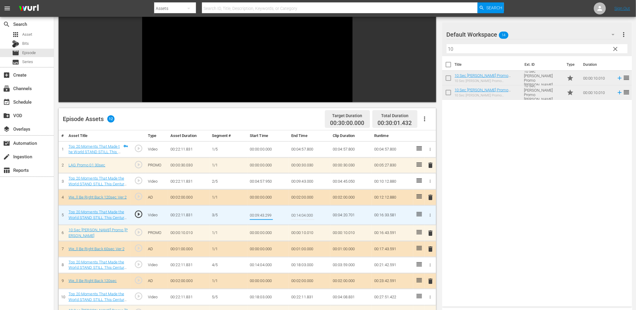
click at [296, 185] on td "00:09:43.000" at bounding box center [309, 181] width 41 height 16
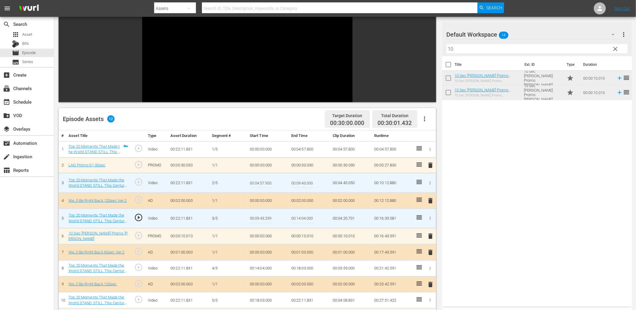
click at [296, 185] on input "00:09:43.000" at bounding box center [302, 183] width 23 height 14
paste input "299"
type input "00:09:43.299"
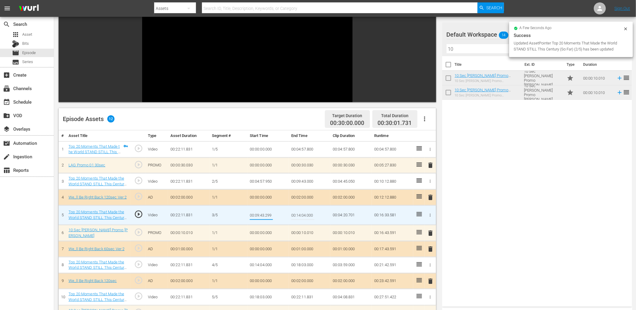
click at [265, 214] on input "00:09:43.299" at bounding box center [261, 215] width 23 height 14
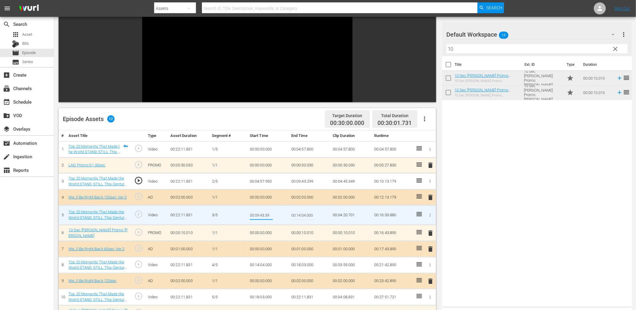
type input "00:09:43.399"
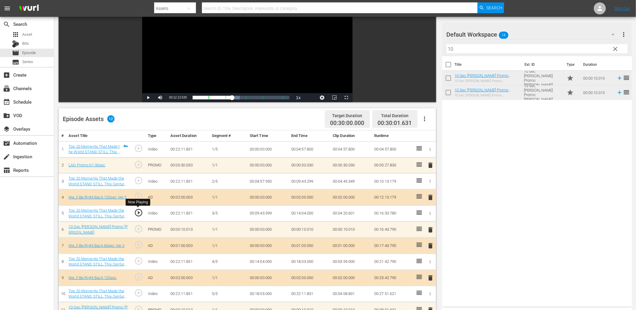
click at [136, 213] on span "play_circle_outline" at bounding box center [138, 212] width 9 height 9
click at [260, 213] on td "00:09:43.399" at bounding box center [267, 213] width 41 height 16
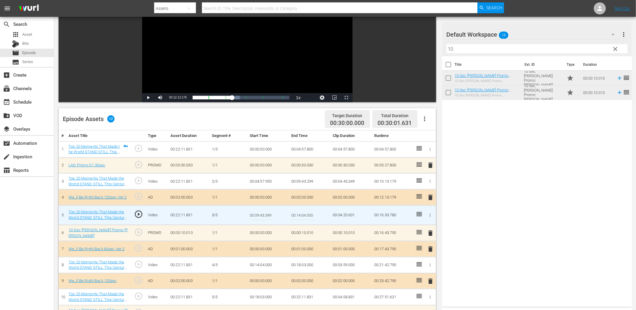
click at [260, 213] on input "00:09:43.399" at bounding box center [261, 215] width 23 height 14
type input "00:09:43.444"
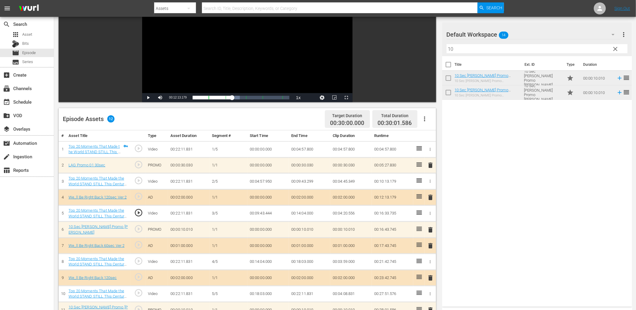
click at [267, 214] on td "00:09:43.444" at bounding box center [267, 213] width 41 height 16
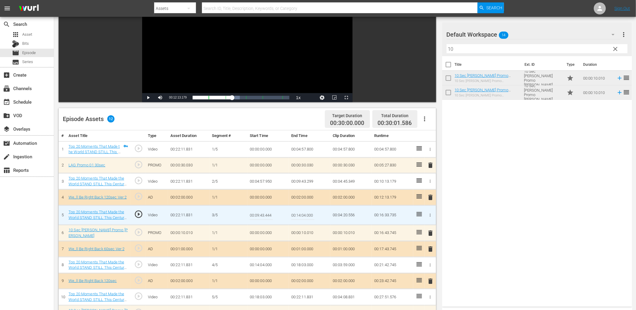
click at [267, 214] on input "00:09:43.444" at bounding box center [261, 215] width 23 height 14
type input "00:09:43.555"
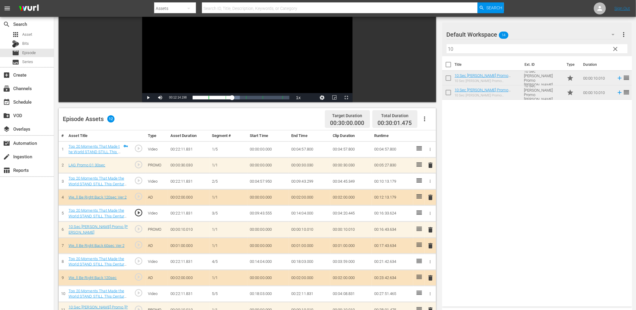
click at [140, 261] on span "play_circle_outline" at bounding box center [138, 261] width 9 height 9
click at [137, 261] on span "play_circle_outline" at bounding box center [138, 261] width 9 height 9
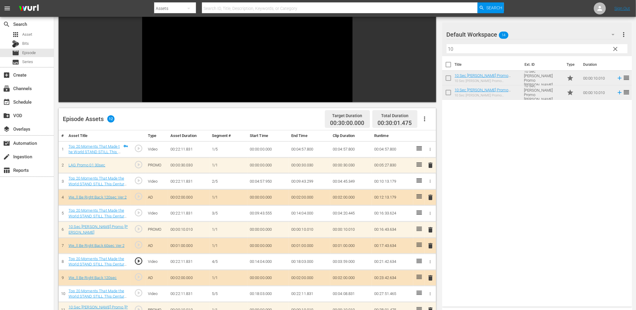
click at [264, 261] on td "00:14:04.000" at bounding box center [267, 262] width 41 height 16
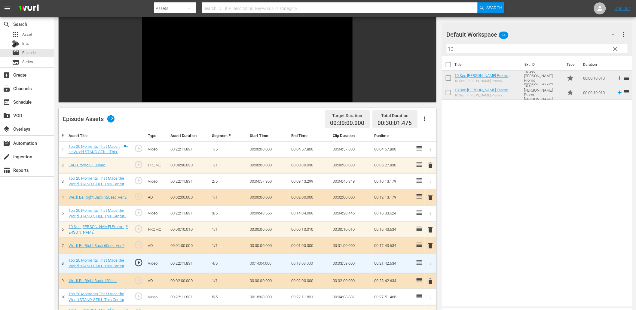
click at [264, 261] on input "00:14:04.000" at bounding box center [261, 263] width 23 height 14
type input "00:14:03.800"
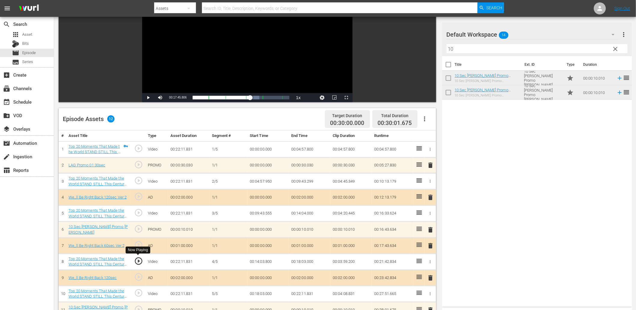
click at [136, 261] on span "play_circle_outline" at bounding box center [138, 261] width 9 height 9
click at [266, 261] on td "00:14:03.800" at bounding box center [267, 262] width 41 height 16
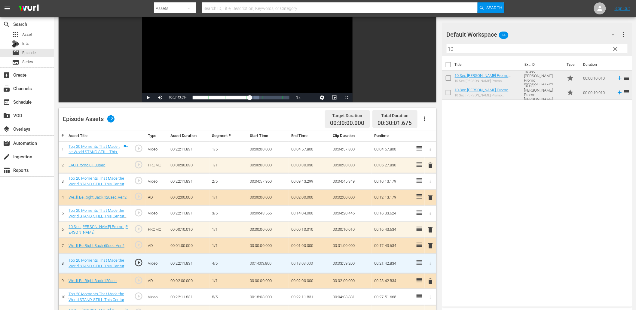
click at [266, 261] on input "00:14:03.800" at bounding box center [261, 263] width 23 height 14
click at [305, 214] on td "00:14:04.000" at bounding box center [309, 213] width 41 height 16
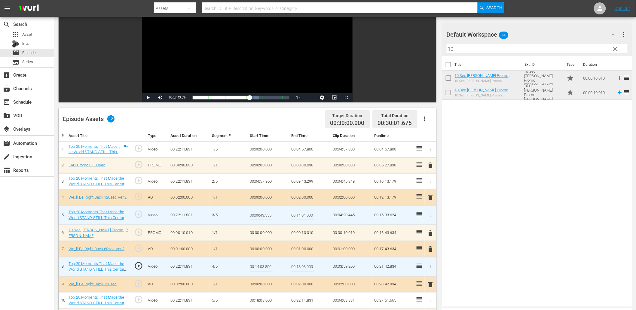
click at [305, 214] on input "00:14:04.000" at bounding box center [302, 215] width 23 height 14
paste input "3.8"
type input "00:14:03.800"
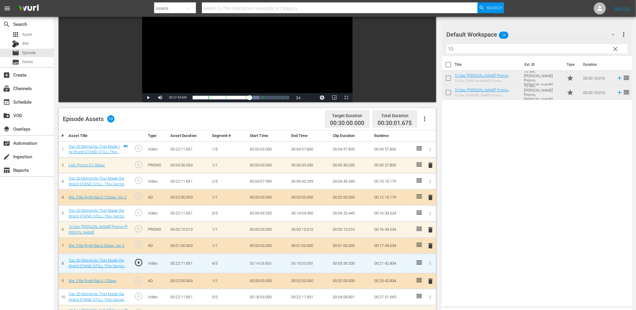
click at [268, 260] on input "00:14:03.800" at bounding box center [261, 263] width 23 height 14
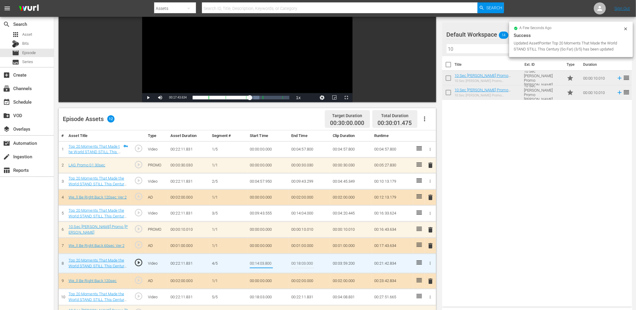
click at [268, 260] on input "00:14:03.800" at bounding box center [261, 263] width 23 height 14
type input "00:14:03.999"
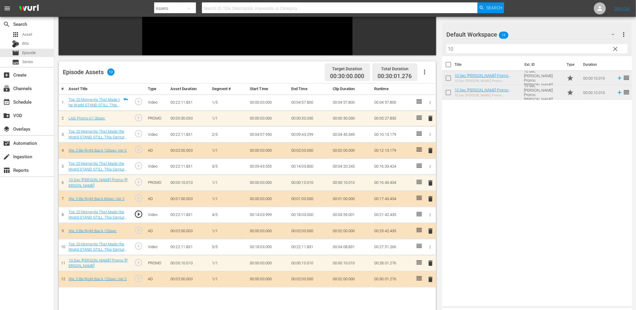
scroll to position [133, 0]
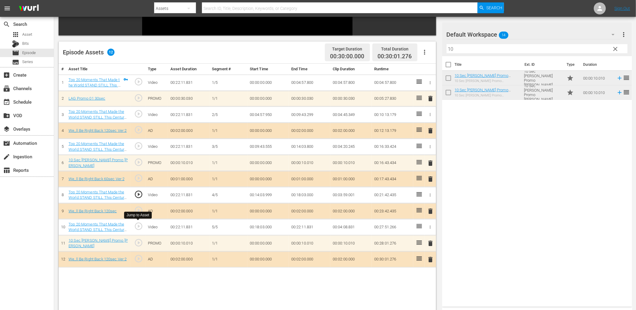
click at [138, 226] on span "play_circle_outline" at bounding box center [138, 226] width 9 height 9
click at [256, 227] on td "00:18:03.000" at bounding box center [267, 227] width 41 height 16
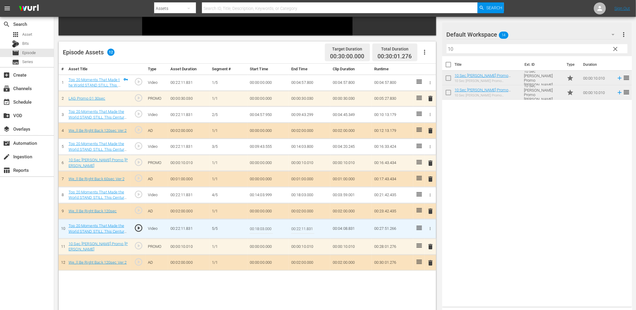
click at [256, 227] on input "00:18:03.000" at bounding box center [261, 229] width 23 height 14
type input "00:18:03.199"
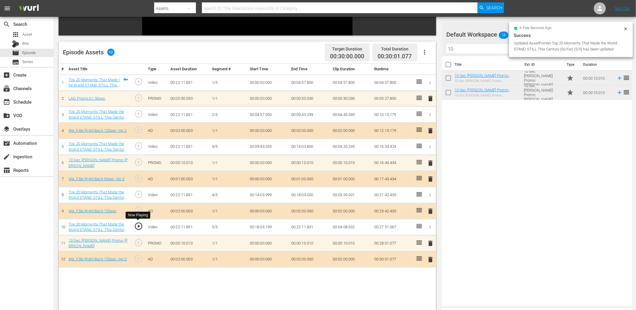
click at [140, 227] on span "play_circle_outline" at bounding box center [138, 226] width 9 height 9
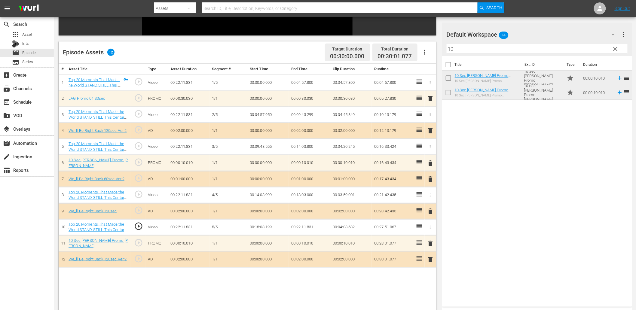
click at [269, 225] on td "00:18:03.199" at bounding box center [267, 227] width 41 height 16
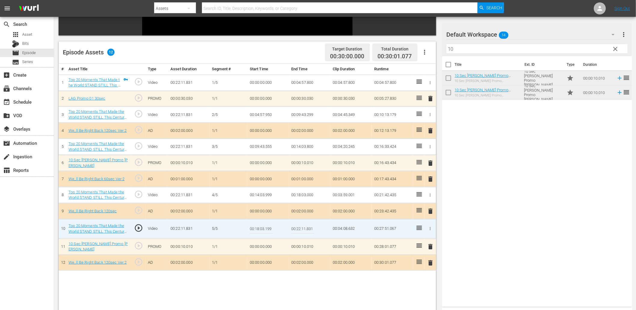
click at [269, 225] on input "00:18:03.199" at bounding box center [261, 229] width 23 height 14
click at [299, 197] on td "00:18:03.000" at bounding box center [309, 195] width 41 height 16
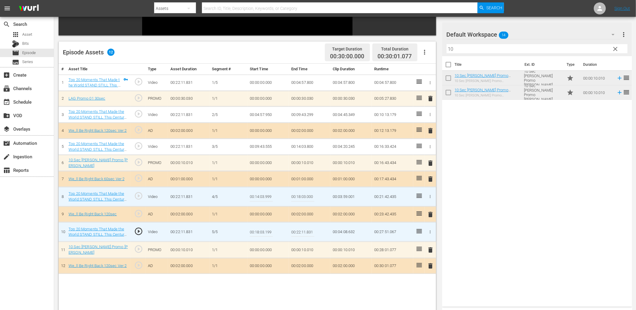
click at [299, 197] on input "00:18:03.000" at bounding box center [302, 197] width 23 height 14
paste input "199"
type input "00:18:03.199"
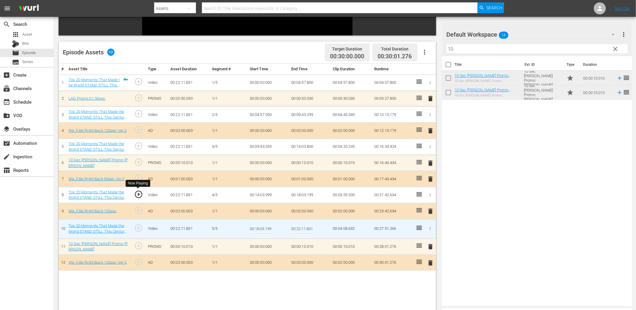
click at [140, 193] on span "play_circle_outline" at bounding box center [138, 194] width 9 height 9
click at [139, 229] on span "play_circle_outline" at bounding box center [138, 228] width 9 height 9
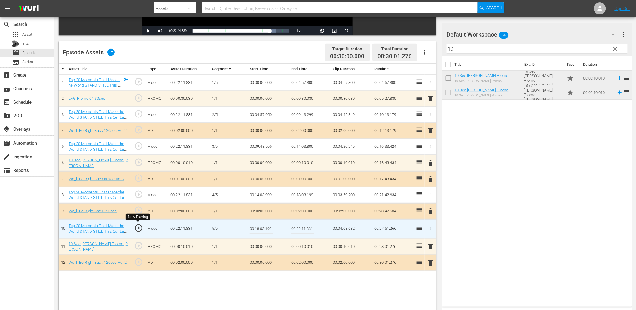
click at [140, 227] on span "play_circle_outline" at bounding box center [138, 228] width 9 height 9
click at [257, 227] on input "00:18:03.199" at bounding box center [261, 229] width 23 height 14
click at [272, 227] on input "00:18:03.199" at bounding box center [261, 229] width 23 height 14
type input "00:18:03.444"
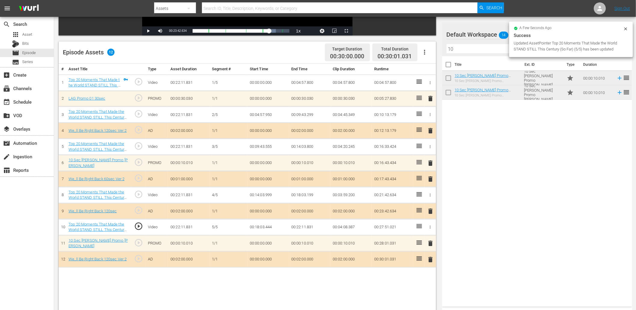
click at [264, 227] on td "00:18:03.444" at bounding box center [267, 227] width 41 height 16
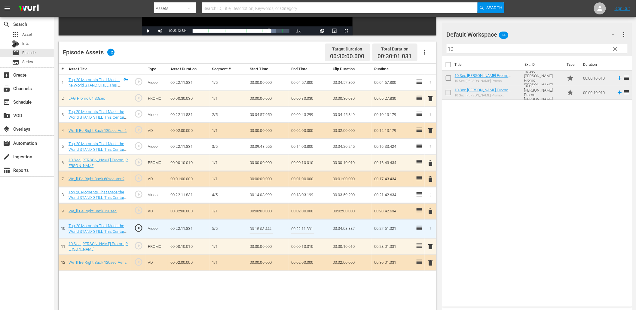
click at [264, 227] on input "00:18:03.444" at bounding box center [261, 229] width 23 height 14
type input "00:18:03.555"
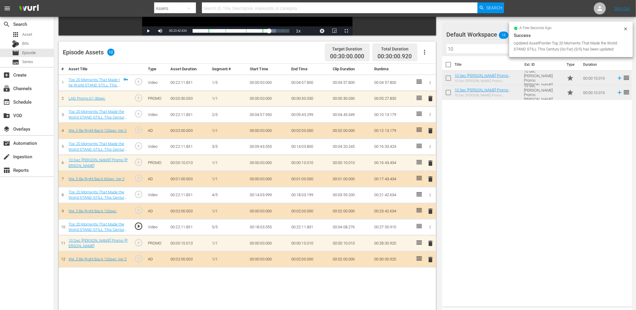
click at [257, 230] on td "00:18:03.555" at bounding box center [267, 227] width 41 height 16
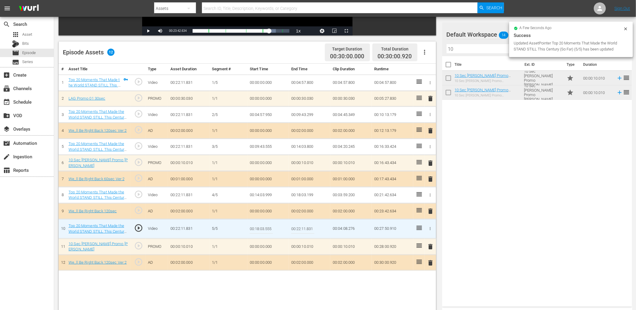
click at [257, 230] on input "00:18:03.555" at bounding box center [261, 229] width 23 height 14
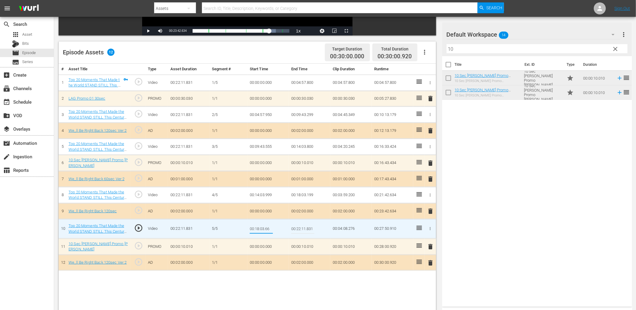
type input "00:18:03.666"
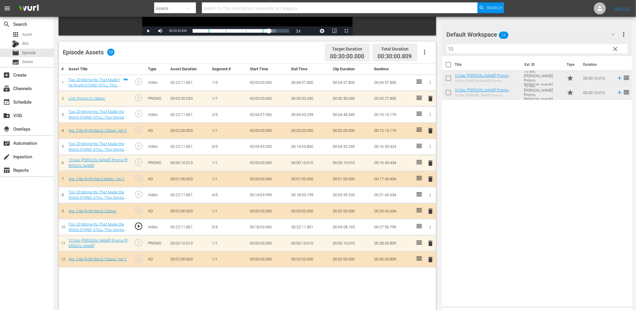
click at [307, 196] on td "00:18:03.199" at bounding box center [309, 195] width 41 height 16
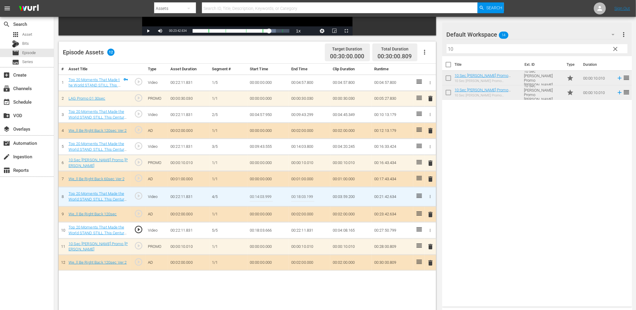
click at [307, 196] on input "00:18:03.199" at bounding box center [302, 197] width 23 height 14
click at [281, 211] on td "00:00:00.000" at bounding box center [267, 214] width 41 height 16
click at [255, 196] on input "00:14:03.999" at bounding box center [261, 197] width 23 height 14
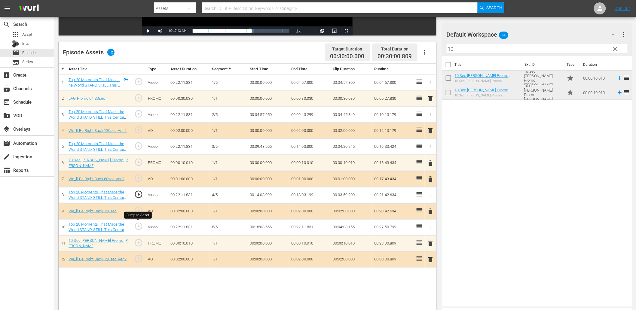
click at [137, 224] on span "play_circle_outline" at bounding box center [138, 226] width 9 height 9
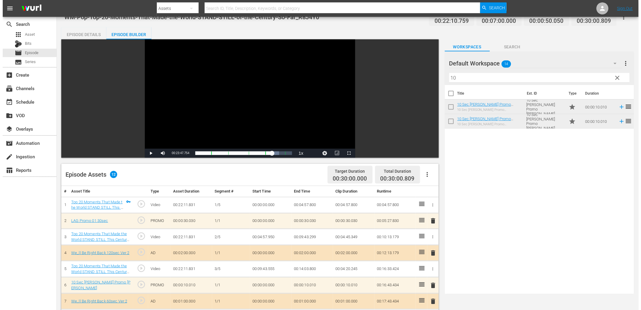
scroll to position [0, 0]
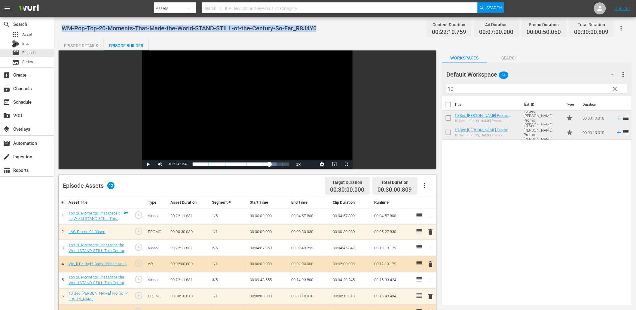
drag, startPoint x: 317, startPoint y: 30, endPoint x: 62, endPoint y: 29, distance: 255.7
click at [62, 29] on div "WM-Pop-Top-20-Moments-That-Made-the-World-STAND-STILL-of-the-Century-So-Far_R8J…" at bounding box center [345, 28] width 567 height 14
copy span "WM-Pop-Top-20-Moments-That-Made-the-World-STAND-STILL-of-the-Century-So-Far_R8J…"
click at [27, 50] on span "Episode" at bounding box center [29, 53] width 14 height 6
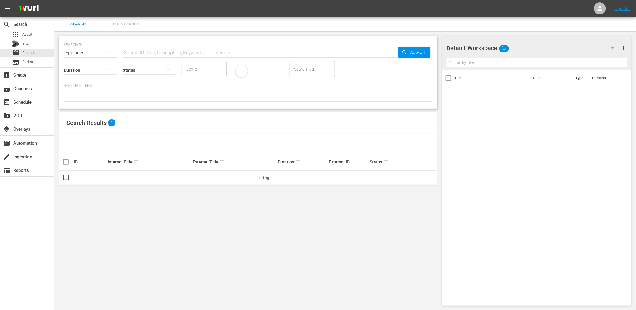
click at [141, 50] on input "text" at bounding box center [260, 53] width 275 height 14
paste input "WM-Anime-Top-20-Stupidly-Overpowered-Anime-Villains_D1H1O9"
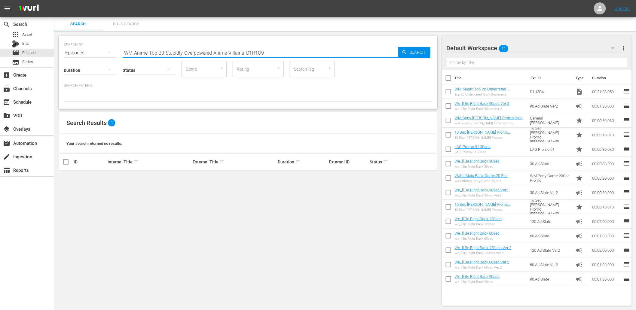
type input "D1H1O9"
click at [30, 35] on span "Asset" at bounding box center [27, 35] width 10 height 6
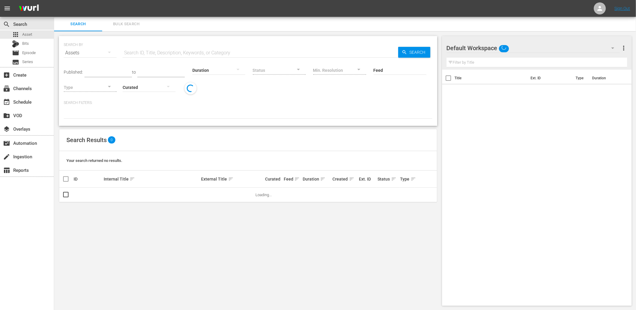
click at [144, 48] on input "text" at bounding box center [260, 53] width 275 height 14
paste input "WM-Anime-Top-20-Stupidly-Overpowered-Anime-Villains_D1H1O9"
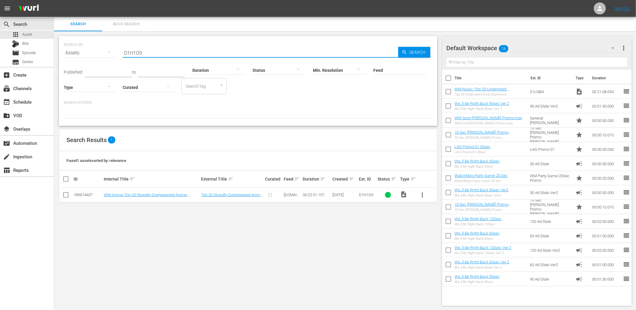
type input "D1H1O9"
click at [425, 193] on span "more_vert" at bounding box center [422, 194] width 7 height 7
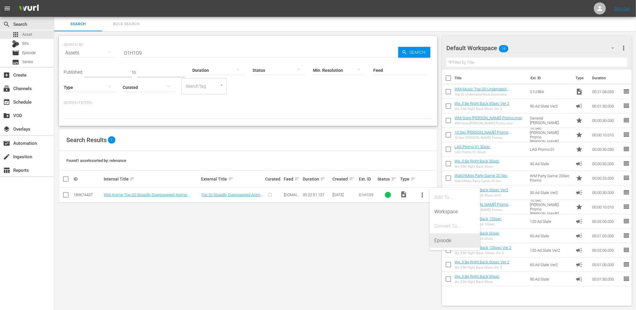
click at [440, 240] on div "Episode" at bounding box center [454, 240] width 41 height 14
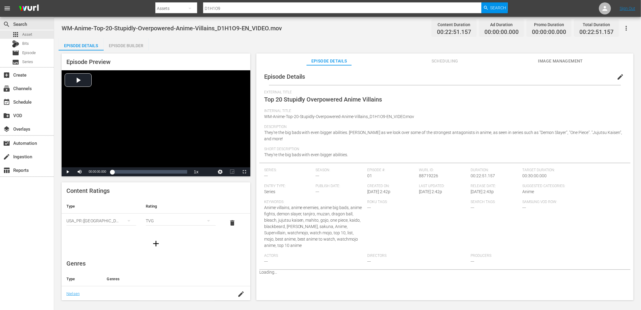
click at [558, 62] on span "Image Management" at bounding box center [560, 61] width 45 height 8
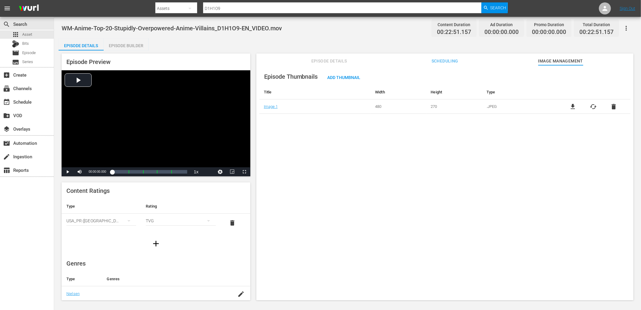
click at [571, 107] on span "file_download" at bounding box center [572, 106] width 7 height 7
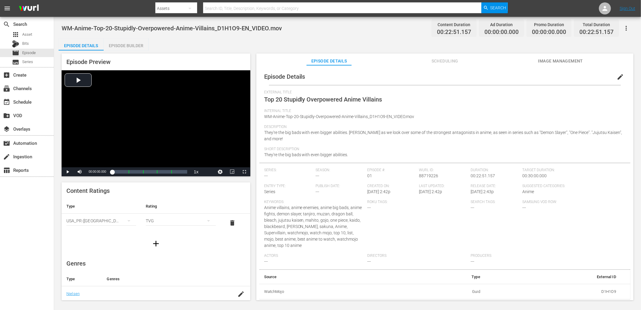
click at [576, 62] on span "Image Management" at bounding box center [560, 61] width 45 height 8
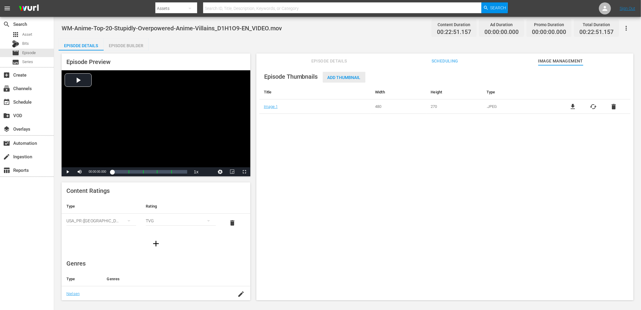
click at [351, 75] on span "Add Thumbnail" at bounding box center [344, 77] width 43 height 5
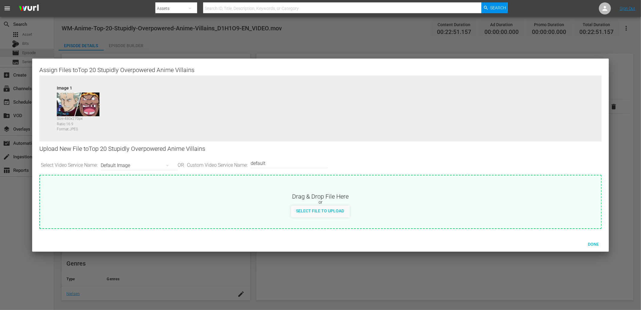
click at [127, 165] on div "Default Image" at bounding box center [138, 165] width 74 height 17
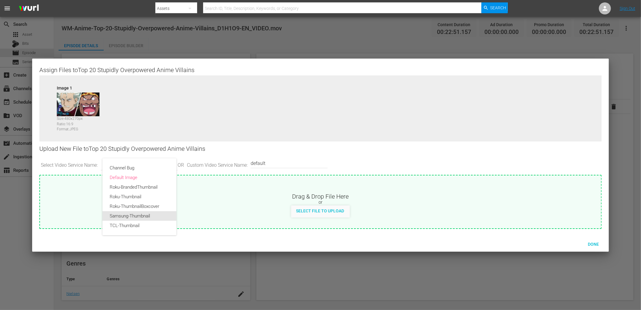
click at [121, 216] on div "Samsung-Thumbnail" at bounding box center [139, 216] width 59 height 10
type input "Samsung-Thumbnail"
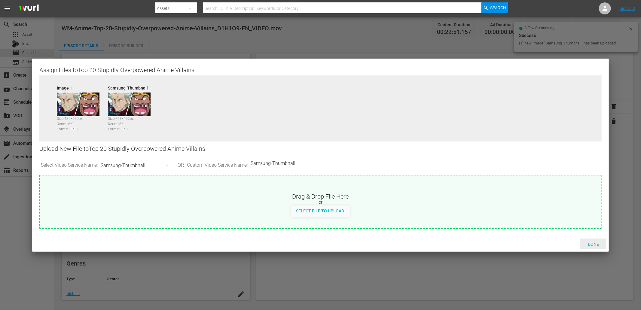
click at [590, 245] on span "Done" at bounding box center [593, 244] width 21 height 5
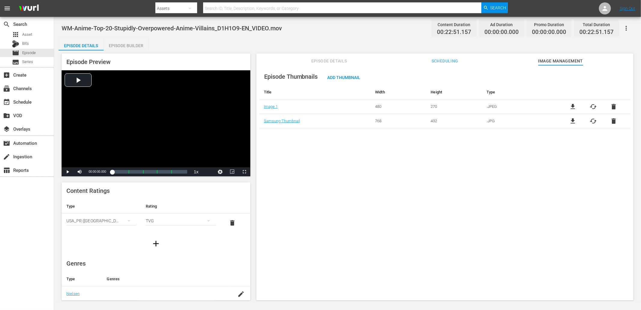
click at [314, 61] on span "Episode Details" at bounding box center [328, 61] width 45 height 8
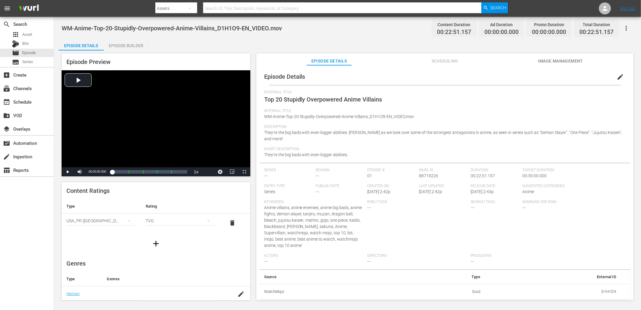
click at [616, 76] on span "edit" at bounding box center [619, 76] width 7 height 7
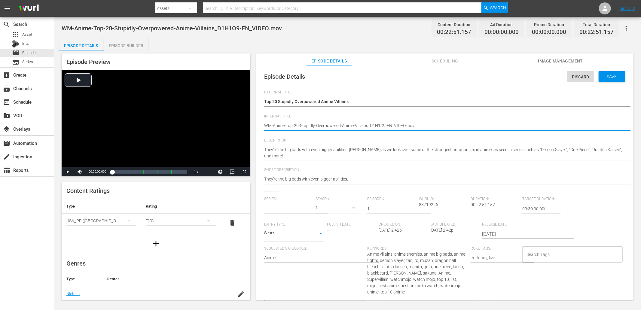
drag, startPoint x: 385, startPoint y: 124, endPoint x: 434, endPoint y: 128, distance: 48.6
type input "No Series"
type textarea "WM-Anime-Top-20-Stupidly-Overpowered-Anime-Villains_D1H1O9-"
type textarea "WM-Anime-Top-20-Stupidly-Overpowered-Anime-Villains_D1H1O9"
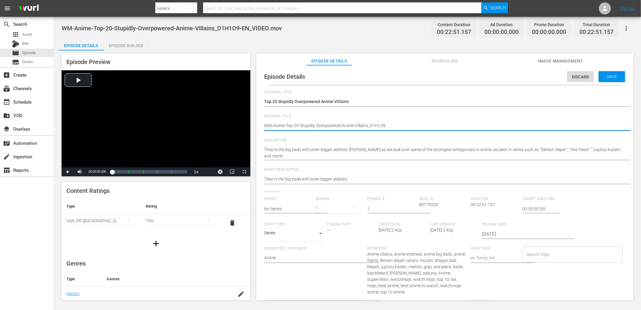
type textarea "WM-Anime-Top-20-Stupidly-Overpowered-Anime-Villains_D1H1O9"
click at [146, 29] on span "WM-Anime-Top-20-Stupidly-Overpowered-Anime-Villains_D1H1O9-EN_VIDEO.mov" at bounding box center [172, 28] width 220 height 7
copy span "Overpowered"
click at [535, 251] on input "Search Tags" at bounding box center [568, 254] width 86 height 11
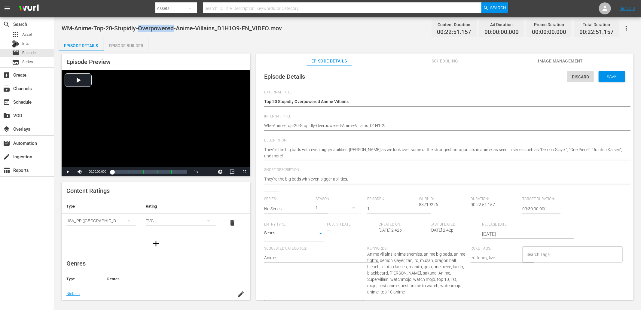
paste input "Overpowered"
type input "Overpowered"
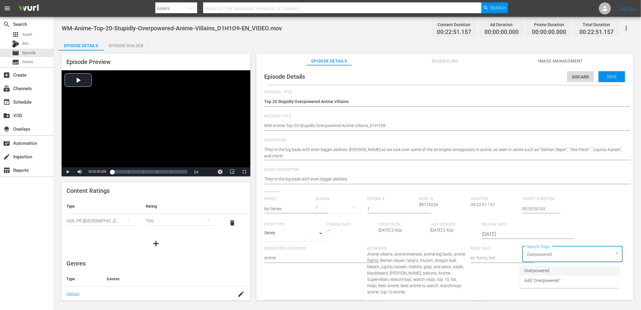
click at [538, 269] on span "Overpowered" at bounding box center [536, 271] width 25 height 6
click at [185, 28] on span "WM-Anime-Top-20-Stupidly-Overpowered-Anime-Villains_D1H1O9-EN_VIDEO.mov" at bounding box center [172, 28] width 220 height 7
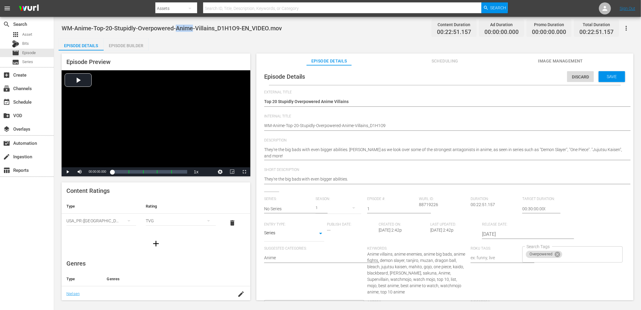
copy span "Anime"
click at [577, 259] on input "Search Tags" at bounding box center [586, 254] width 47 height 11
paste input "Anime"
type input "Anime"
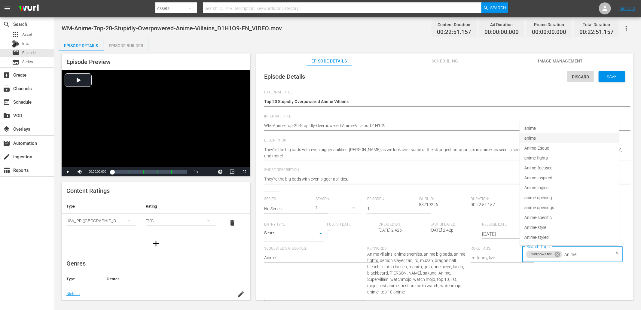
click at [539, 136] on li "anime" at bounding box center [568, 138] width 99 height 10
click at [204, 25] on span "WM-Anime-Top-20-Stupidly-Overpowered-Anime-Villains_D1H1O9-EN_VIDEO.mov" at bounding box center [172, 28] width 220 height 7
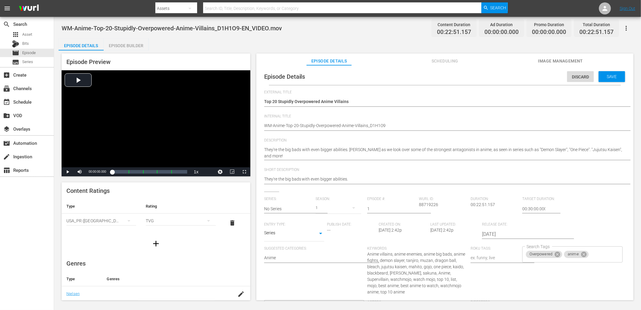
click at [202, 30] on span "WM-Anime-Top-20-Stupidly-Overpowered-Anime-Villains_D1H1O9-EN_VIDEO.mov" at bounding box center [172, 28] width 220 height 7
copy span "Villains"
click at [601, 254] on input "Search Tags" at bounding box center [599, 254] width 21 height 11
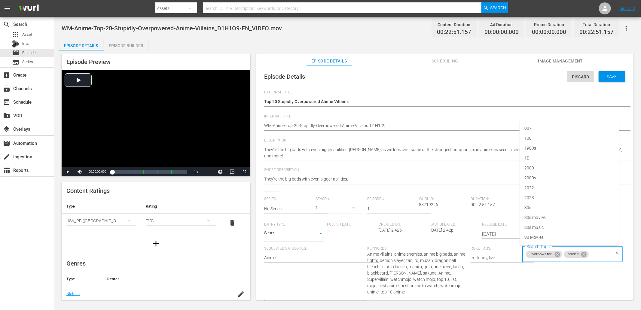
paste input "Villains"
type input "villains"
click at [542, 236] on span "Add "villains"" at bounding box center [536, 238] width 24 height 6
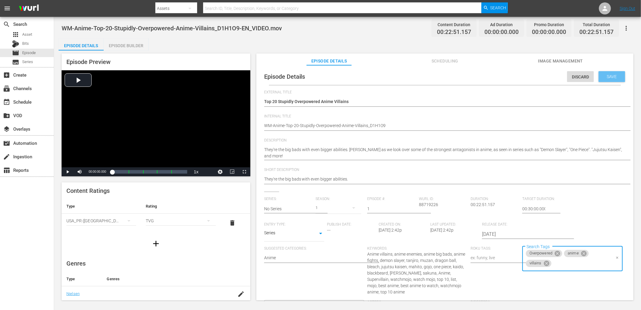
click at [605, 75] on span "Save" at bounding box center [612, 76] width 20 height 5
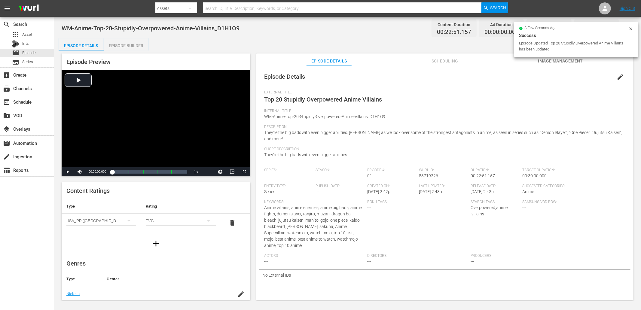
click at [130, 45] on div "Episode Builder" at bounding box center [126, 45] width 45 height 14
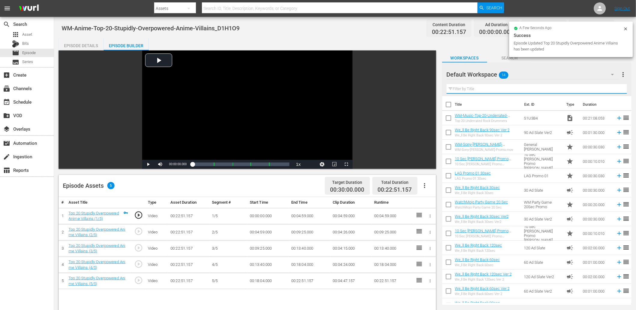
click at [512, 90] on input "text" at bounding box center [536, 89] width 180 height 10
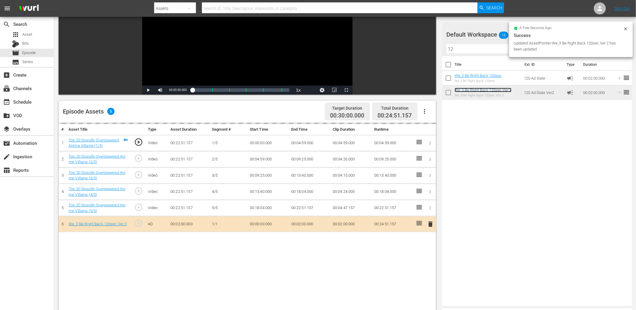
scroll to position [89, 0]
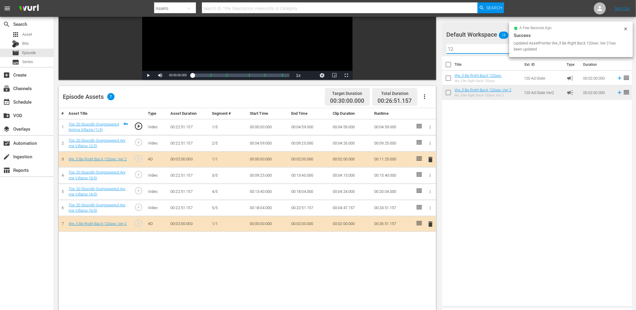
drag, startPoint x: 462, startPoint y: 49, endPoint x: 437, endPoint y: 48, distance: 24.9
click at [437, 48] on div "Video Player is loading. Play Video Play Mute Current Time 00:00:00.000 / Durat…" at bounding box center [345, 168] width 573 height 412
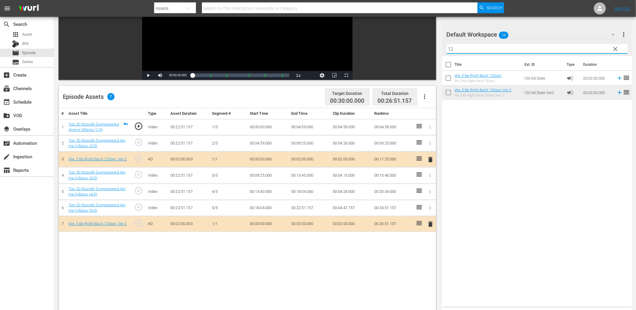
click at [529, 202] on div "Title Ext. ID Type Duration We_ll Be Right Back 120sec We_ll Be Right Back 120s…" at bounding box center [537, 180] width 190 height 248
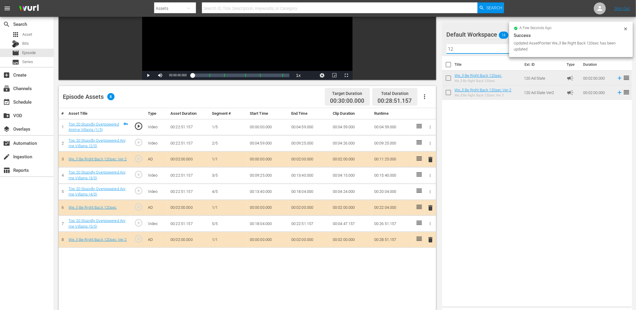
drag, startPoint x: 392, startPoint y: 42, endPoint x: 376, endPoint y: 48, distance: 16.9
click at [376, 48] on div "Video Player is loading. Play Video Play Mute Current Time 00:00:00.000 / Durat…" at bounding box center [345, 168] width 573 height 412
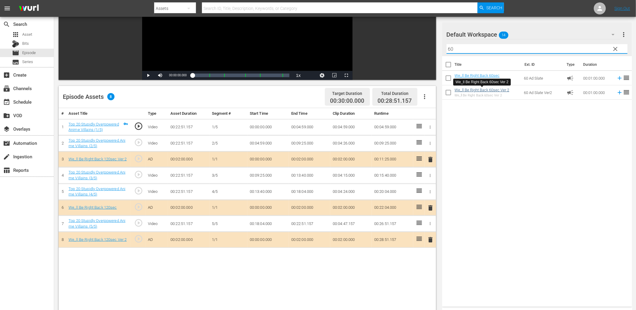
type input "60"
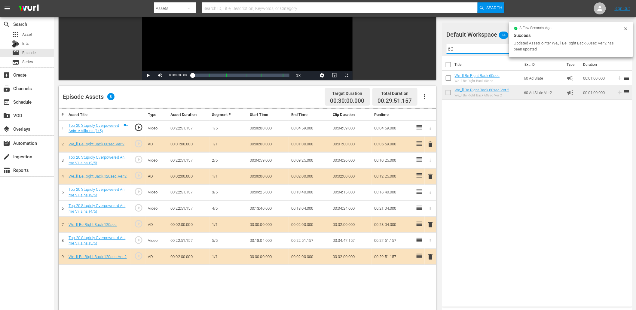
drag, startPoint x: 469, startPoint y: 49, endPoint x: 399, endPoint y: 46, distance: 70.7
click at [399, 46] on div "Video Player is loading. Play Video Play Mute Current Time 00:00:00.000 / Durat…" at bounding box center [345, 168] width 573 height 412
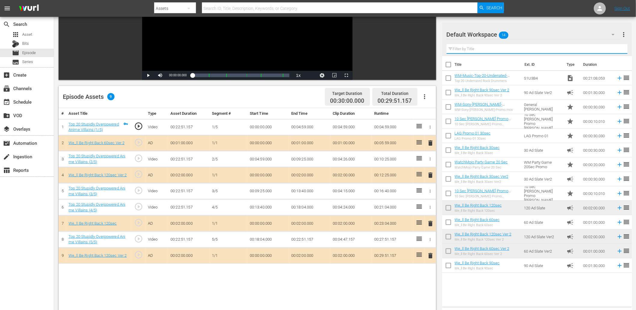
click at [477, 47] on input "text" at bounding box center [536, 49] width 181 height 10
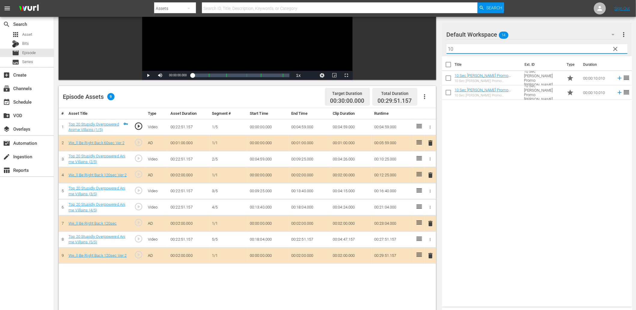
type input "10"
click at [515, 176] on div "Title Ext. ID Type Duration 10 Sec OTT Promo Matt 10 Sec OTT Promo Matt 10 Sec …" at bounding box center [537, 180] width 190 height 248
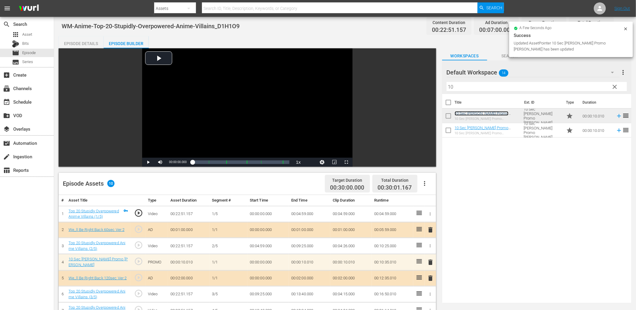
scroll to position [0, 0]
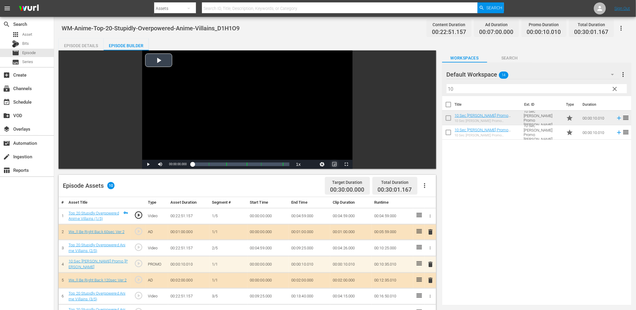
click at [334, 164] on span "Video Player" at bounding box center [334, 164] width 0 height 0
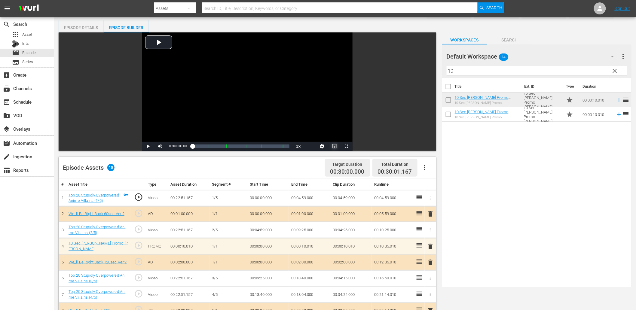
scroll to position [44, 0]
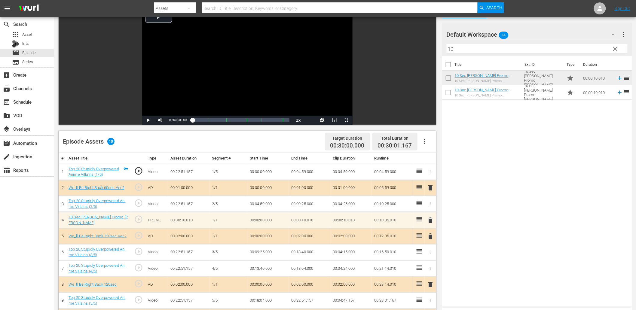
click at [140, 203] on span "play_circle_outline" at bounding box center [138, 203] width 9 height 9
click at [266, 201] on td "00:04:59.000" at bounding box center [267, 204] width 41 height 16
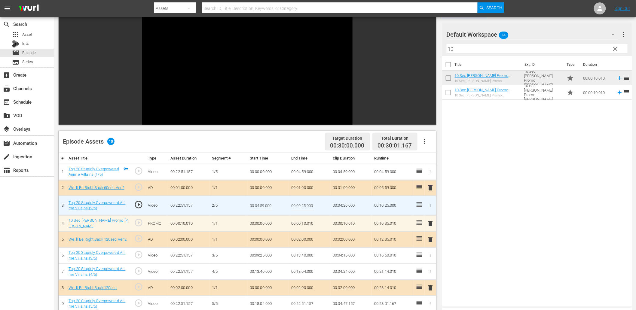
click at [266, 201] on input "00:04:59.000" at bounding box center [261, 205] width 23 height 14
type input "00:04:58.500"
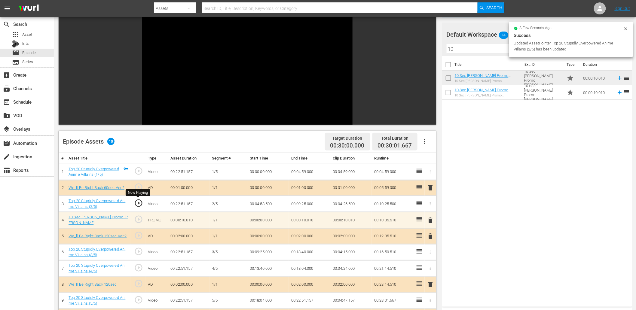
click at [137, 200] on span "play_circle_outline" at bounding box center [138, 203] width 9 height 9
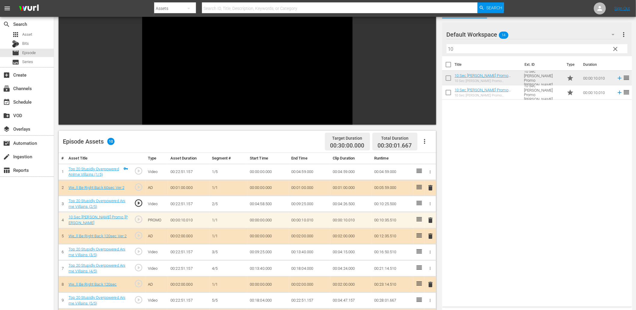
click at [252, 207] on td "00:04:58.500" at bounding box center [267, 204] width 41 height 16
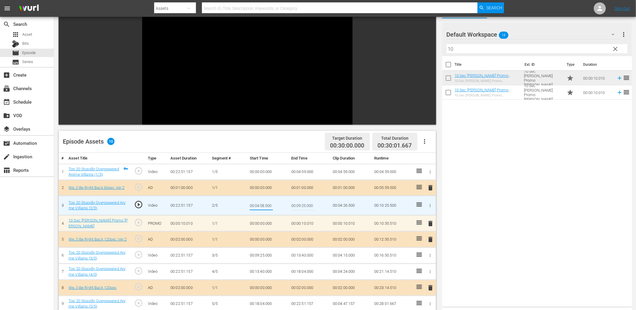
click at [301, 173] on td "00:04:59.000" at bounding box center [309, 172] width 41 height 16
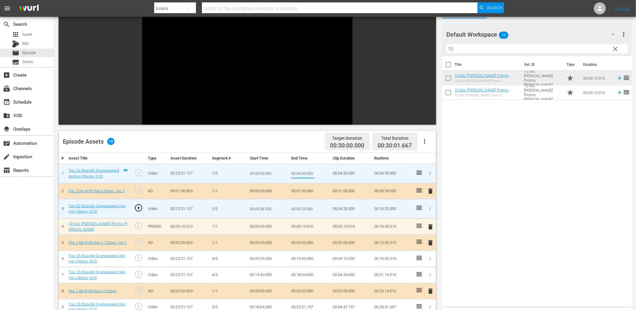
type input "00:04:58.500"
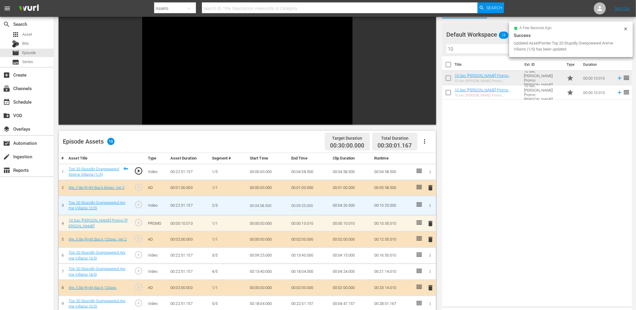
click at [264, 207] on input "00:04:58.500" at bounding box center [261, 205] width 23 height 14
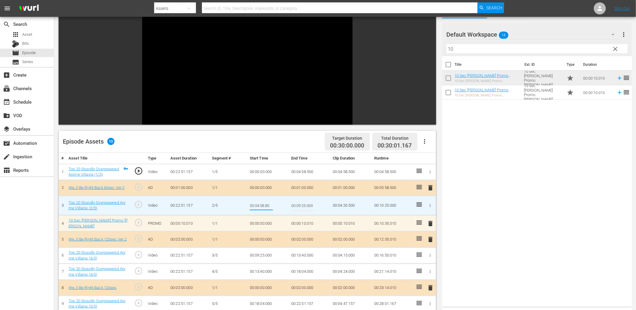
type input "00:04:58.800"
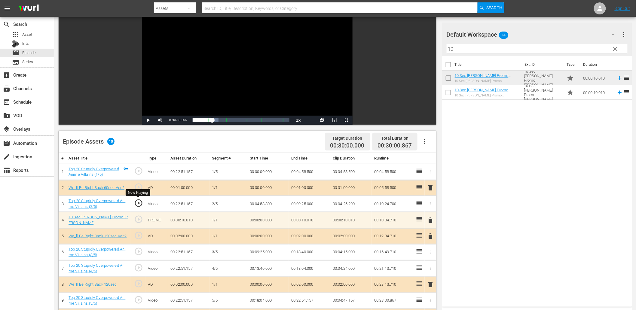
click at [136, 202] on span "play_circle_outline" at bounding box center [138, 203] width 9 height 9
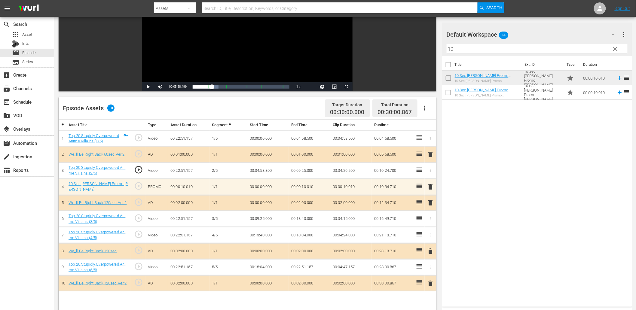
scroll to position [89, 0]
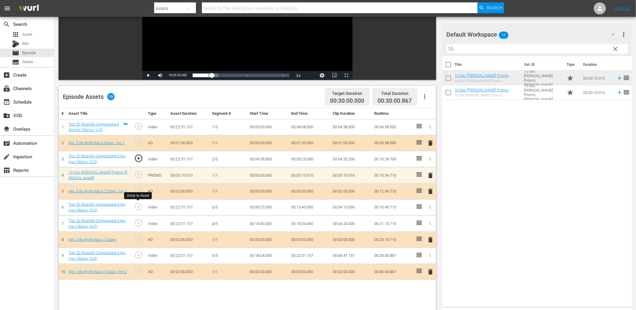
click at [140, 206] on span "play_circle_outline" at bounding box center [138, 206] width 9 height 9
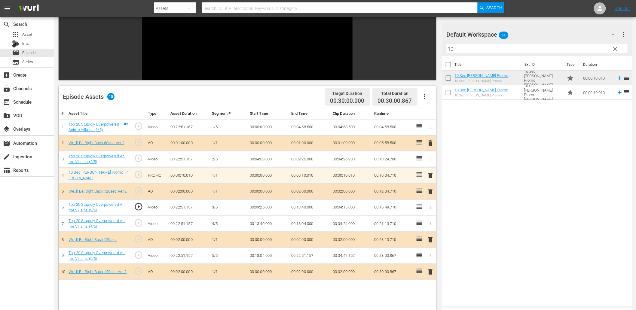
click at [257, 208] on td "00:09:25.000" at bounding box center [267, 207] width 41 height 16
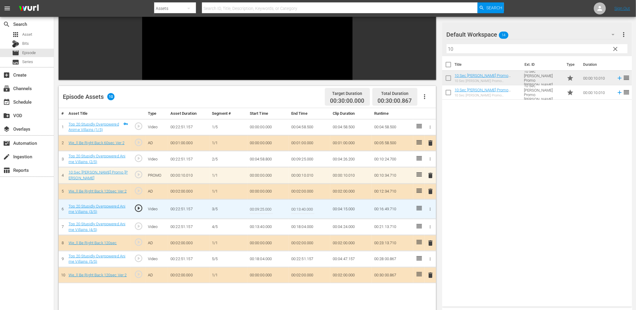
click at [257, 208] on input "00:09:25.000" at bounding box center [261, 209] width 23 height 14
type input "00:09:25.333"
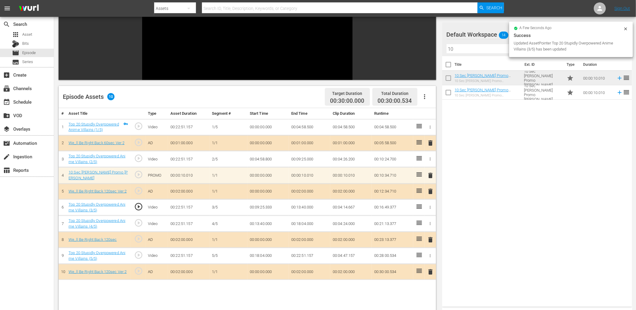
click at [265, 207] on td "00:09:25.333" at bounding box center [267, 207] width 41 height 16
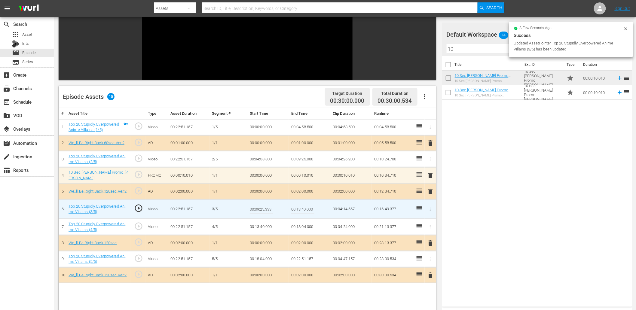
click at [265, 207] on input "00:09:25.333" at bounding box center [261, 209] width 23 height 14
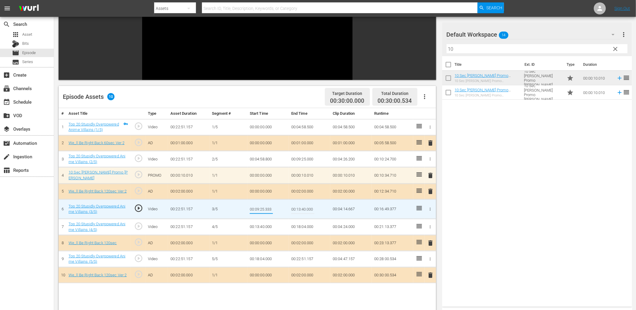
click at [301, 160] on td "00:09:25.000" at bounding box center [309, 159] width 41 height 16
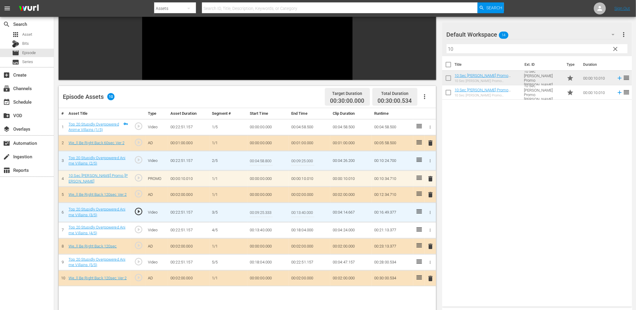
click at [301, 160] on input "00:09:25.000" at bounding box center [302, 161] width 23 height 14
paste input "333"
type input "00:09:25.300"
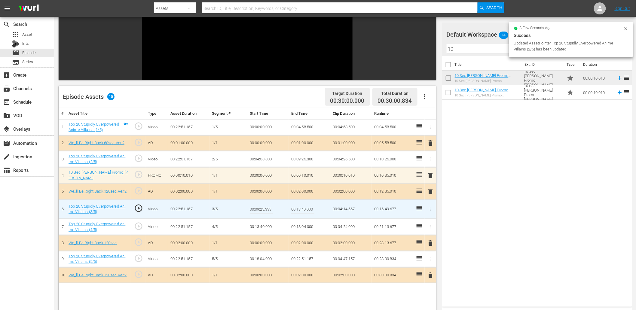
click at [263, 208] on input "00:09:25.333" at bounding box center [261, 209] width 23 height 14
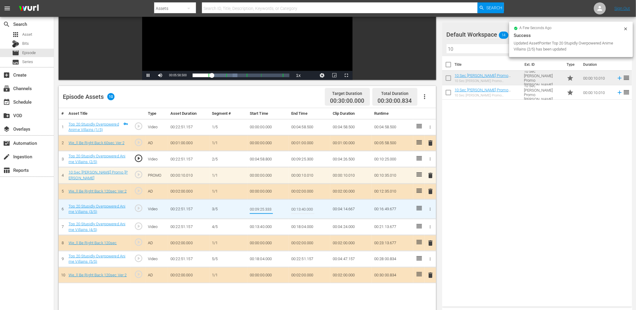
click at [263, 208] on input "00:09:25.333" at bounding box center [261, 209] width 23 height 14
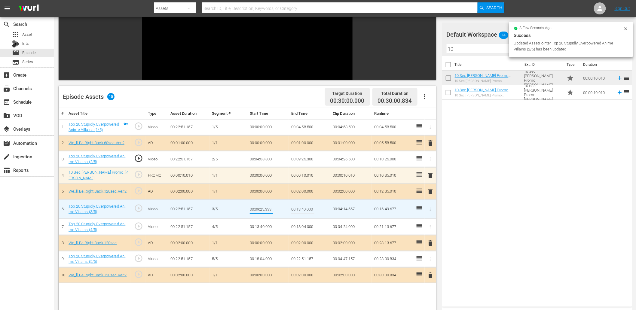
click at [263, 208] on input "00:09:25.333" at bounding box center [261, 209] width 23 height 14
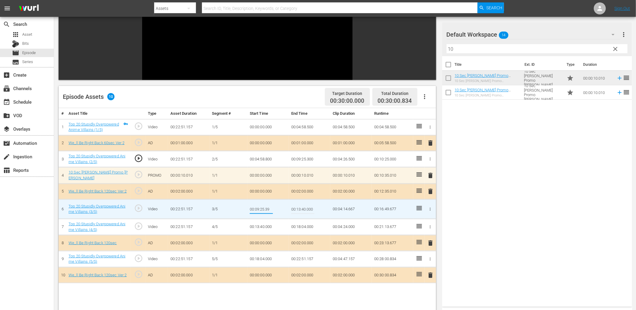
type input "00:09:25.399"
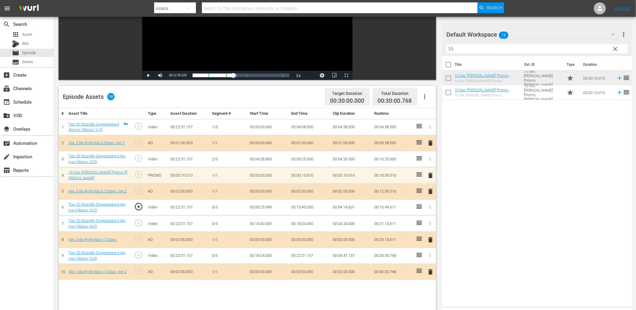
click at [136, 207] on span "play_circle_outline" at bounding box center [138, 206] width 9 height 9
click at [268, 208] on td "00:09:25.399" at bounding box center [267, 207] width 41 height 16
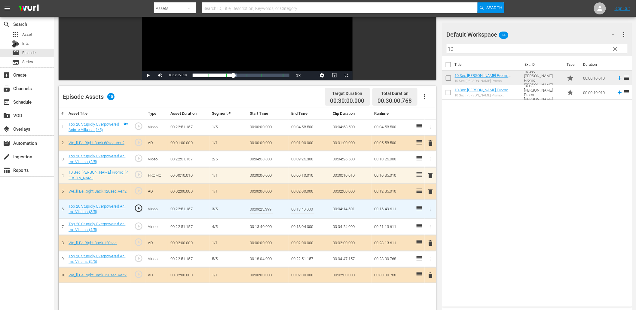
click at [268, 208] on input "00:09:25.399" at bounding box center [261, 209] width 23 height 14
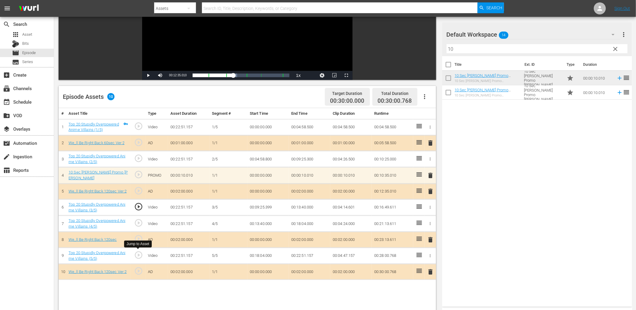
click at [138, 254] on span "play_circle_outline" at bounding box center [138, 255] width 9 height 9
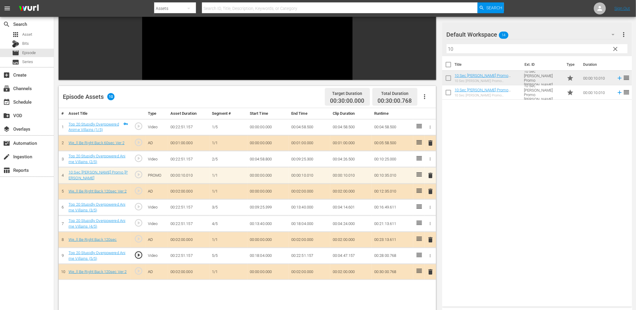
click at [261, 254] on td "00:18:04.000" at bounding box center [267, 256] width 41 height 16
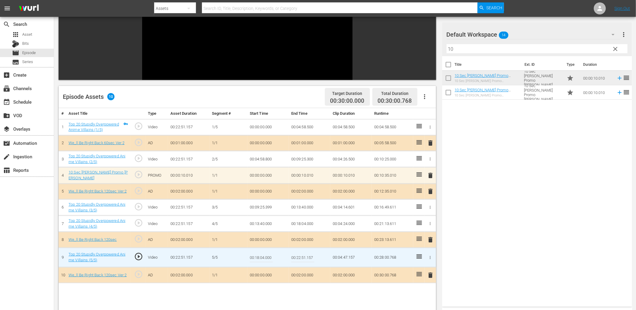
click at [261, 254] on input "00:18:04.000" at bounding box center [261, 257] width 23 height 14
type input "00:18:04.333"
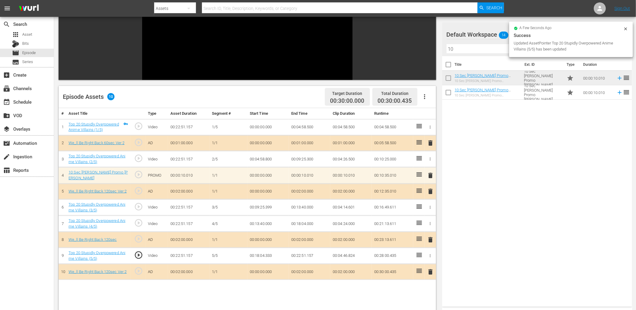
click at [255, 252] on td "00:18:04.333" at bounding box center [267, 256] width 41 height 16
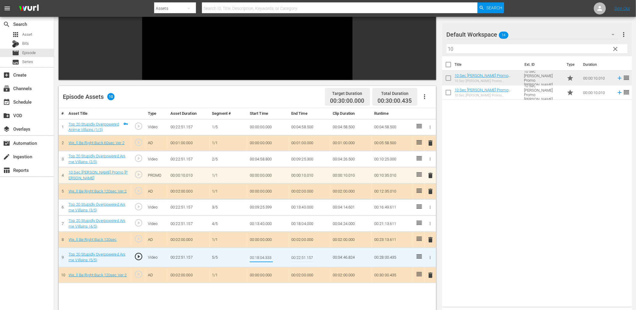
click at [304, 224] on td "00:18:04.000" at bounding box center [309, 224] width 41 height 16
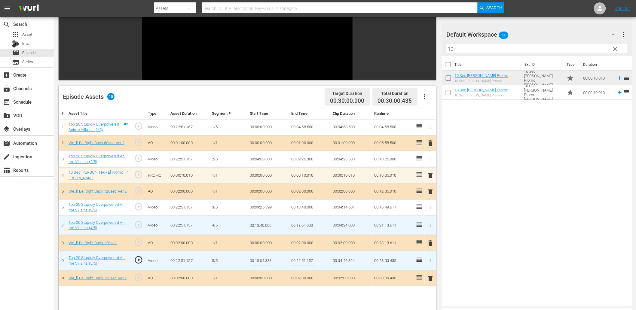
click at [304, 224] on input "00:18:04.000" at bounding box center [302, 225] width 23 height 14
paste input "333"
type input "00:18:04.333"
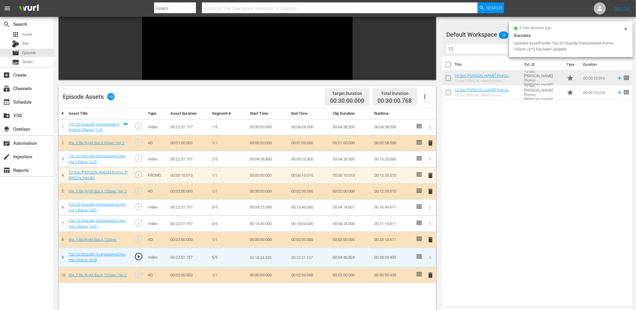
click at [263, 257] on input "00:18:04.333" at bounding box center [261, 257] width 23 height 14
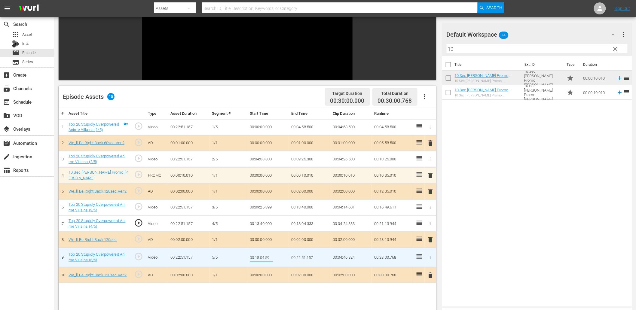
type input "00:18:04.599"
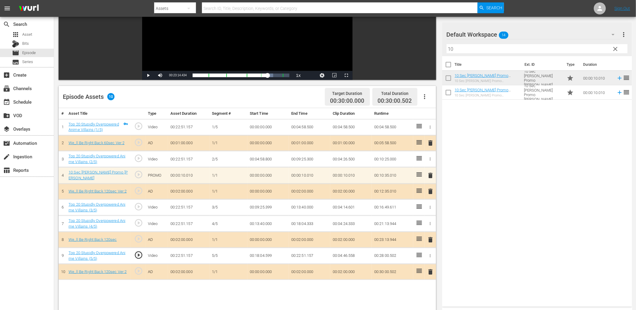
click at [136, 255] on span "play_circle_outline" at bounding box center [138, 255] width 9 height 9
click at [266, 255] on td "00:18:04.599" at bounding box center [267, 256] width 41 height 16
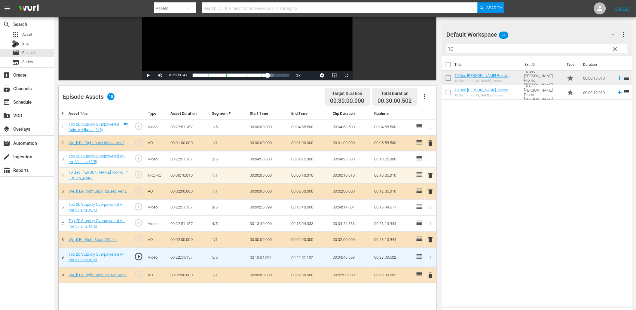
click at [266, 255] on input "00:18:04.599" at bounding box center [261, 257] width 23 height 14
type input "00:18:04.500"
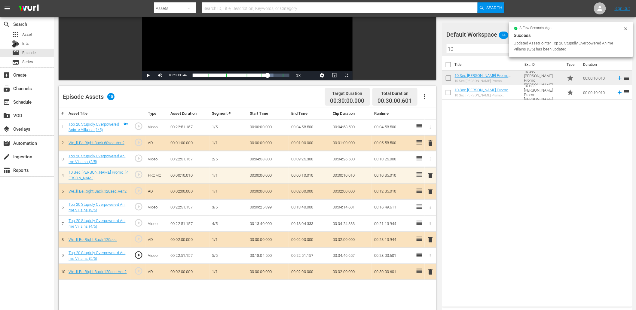
click at [260, 254] on td "00:18:04.500" at bounding box center [267, 256] width 41 height 16
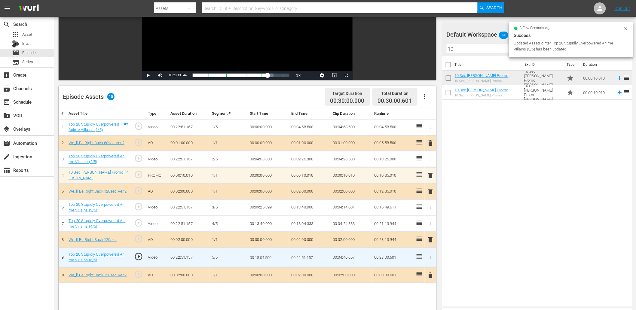
click at [260, 254] on input "00:18:04.500" at bounding box center [261, 257] width 23 height 14
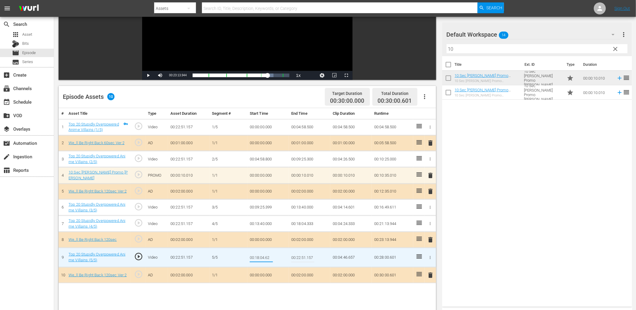
type input "00:18:04.625"
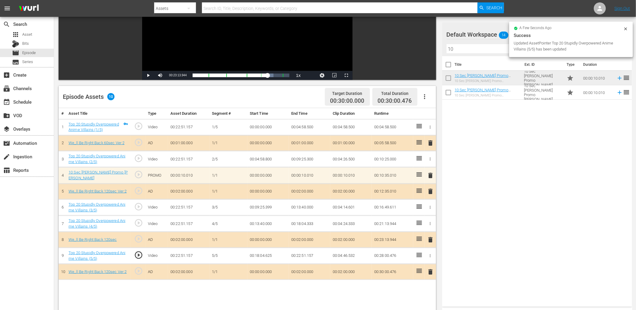
click at [311, 221] on td "00:18:04.333" at bounding box center [309, 224] width 41 height 16
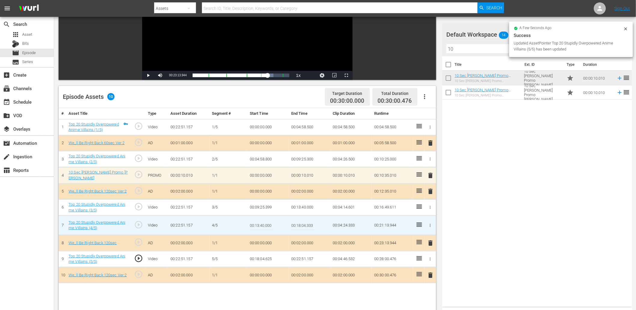
click at [311, 221] on input "00:18:04.333" at bounding box center [302, 225] width 23 height 14
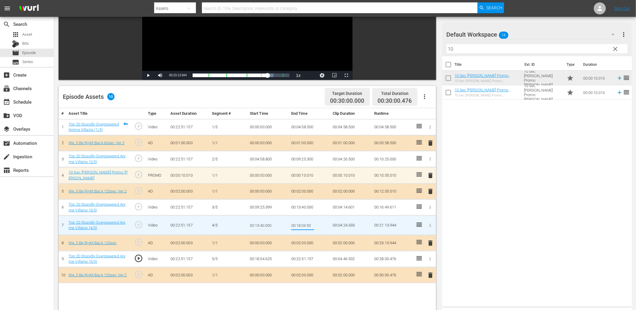
type input "00:18:04.500"
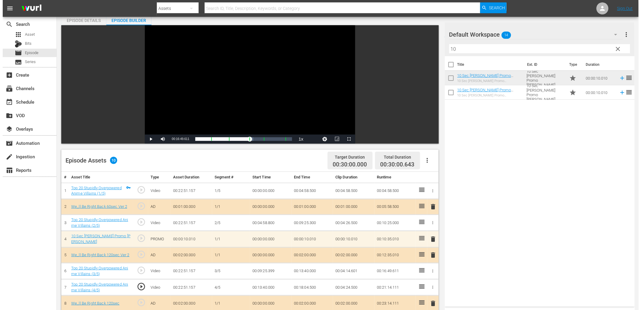
scroll to position [0, 0]
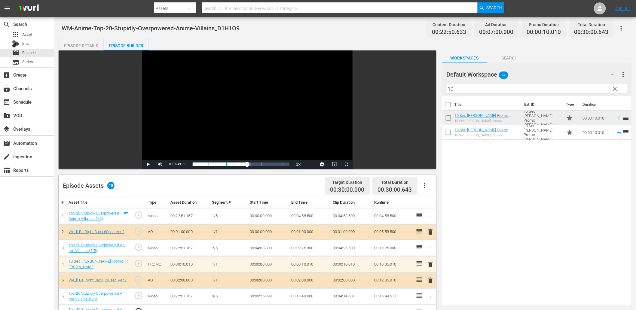
click at [80, 44] on div "Episode Details" at bounding box center [81, 45] width 45 height 14
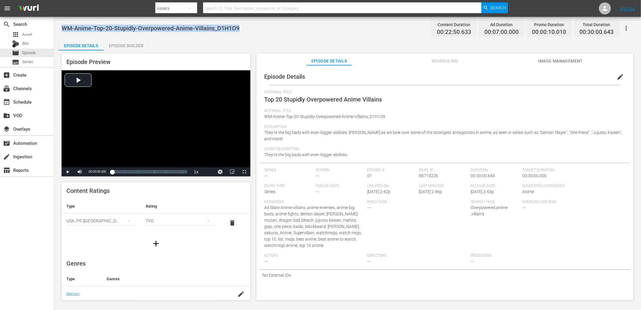
drag, startPoint x: 248, startPoint y: 26, endPoint x: 61, endPoint y: 33, distance: 187.6
click at [61, 32] on div "WM-Anime-Top-20-Stupidly-Overpowered-Anime-Villains_D1H1O9 Content Duration 00:…" at bounding box center [347, 159] width 587 height 284
copy span "WM-Anime-Top-20-Stupidly-Overpowered-Anime-Villains_D1H1O9"
click at [420, 79] on div "Episode Details edit" at bounding box center [444, 76] width 371 height 17
click at [29, 35] on span "Asset" at bounding box center [27, 35] width 10 height 6
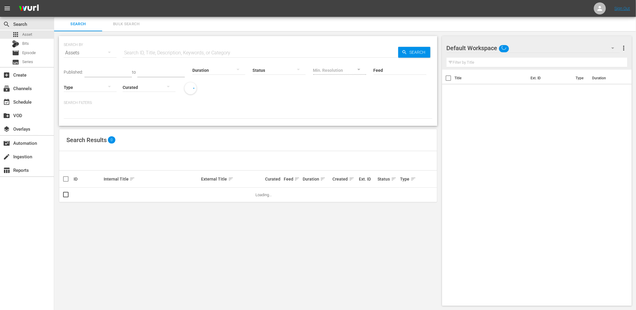
click at [142, 54] on input "text" at bounding box center [260, 53] width 275 height 14
paste input "M6I8A6"
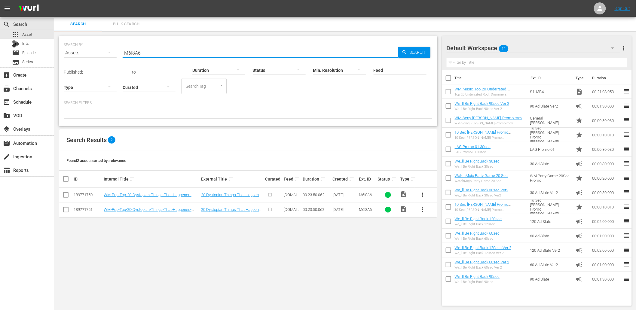
type input "M6I8A6"
click at [421, 210] on span "more_vert" at bounding box center [422, 209] width 7 height 7
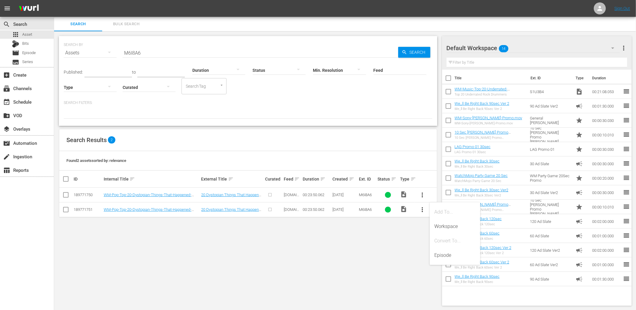
click at [321, 248] on div "SEARCH BY Search By Assets Search ID, Title, Description, Keywords, or Category…" at bounding box center [248, 170] width 388 height 279
click at [65, 210] on input "checkbox" at bounding box center [65, 210] width 7 height 7
checkbox input "true"
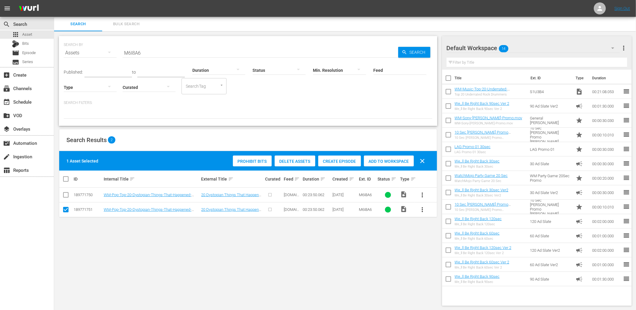
click at [300, 160] on span "Delete Assets" at bounding box center [295, 161] width 41 height 5
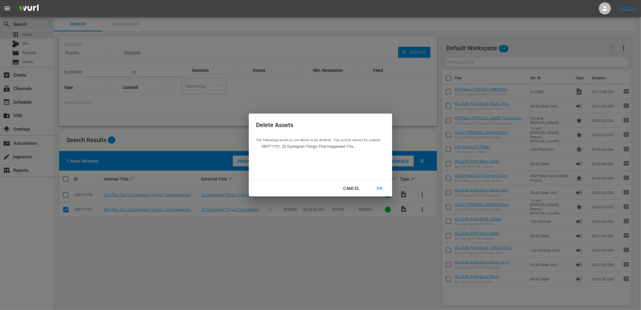
click at [376, 191] on div "OK" at bounding box center [380, 189] width 16 height 8
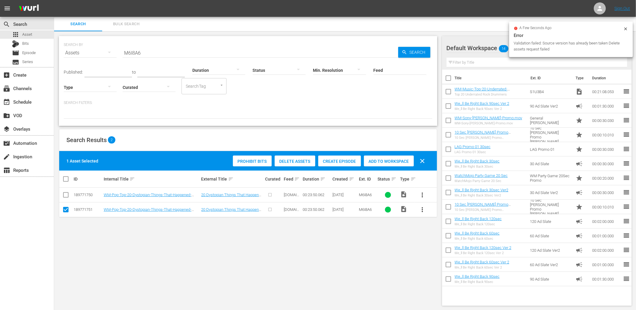
click at [422, 194] on span "more_vert" at bounding box center [422, 194] width 7 height 7
click at [433, 238] on div "Episode" at bounding box center [455, 240] width 50 height 14
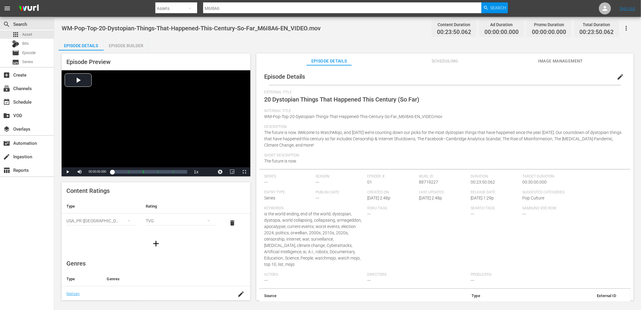
click at [616, 77] on span "edit" at bounding box center [619, 76] width 7 height 7
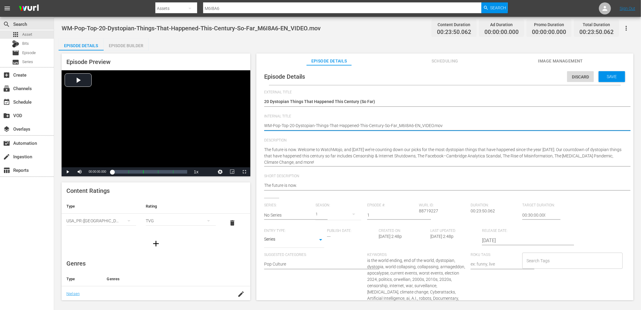
drag, startPoint x: 410, startPoint y: 125, endPoint x: 484, endPoint y: 131, distance: 73.8
type textarea "WM-Pop-Top-20-Dystopian-Things-That-Happened-This-Century-So-Far_M6I8A6"
click at [125, 26] on span "WM-Pop-Top-20-Dystopian-Things-That-Happened-This-Century-So-Far_M6I8A6-EN_VIDE…" at bounding box center [191, 28] width 259 height 7
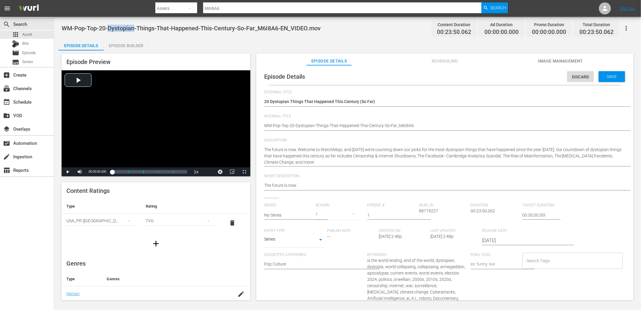
copy span "Dystopian"
click at [554, 262] on input "Search Tags" at bounding box center [568, 260] width 86 height 11
paste input "Dystopian"
type input "Dystopian"
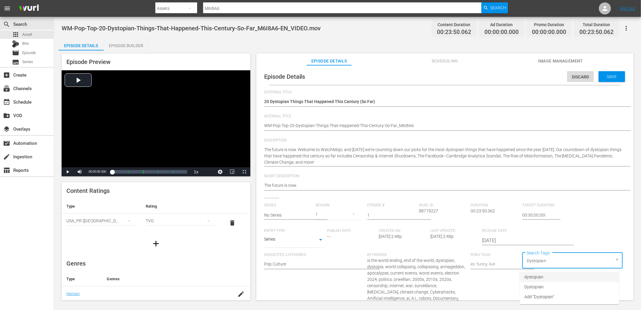
click at [541, 278] on span "dystopian" at bounding box center [533, 277] width 19 height 6
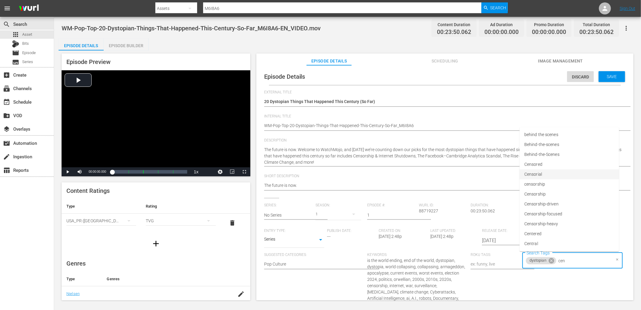
type input "cent"
click at [538, 153] on span "Century" at bounding box center [531, 154] width 15 height 6
type input "so f"
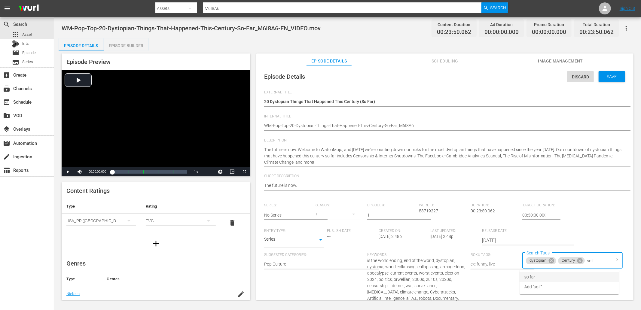
click at [533, 276] on span "so far" at bounding box center [529, 277] width 11 height 6
click at [607, 75] on span "Save" at bounding box center [612, 76] width 20 height 5
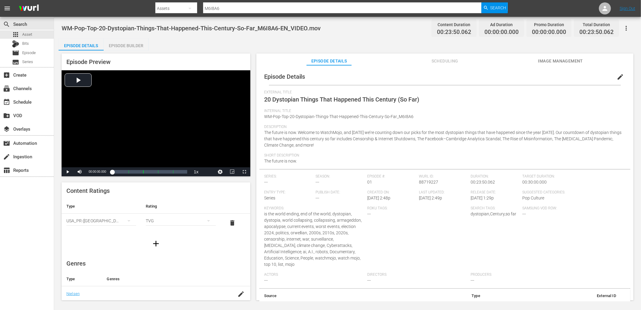
click at [553, 62] on span "Image Management" at bounding box center [560, 61] width 45 height 8
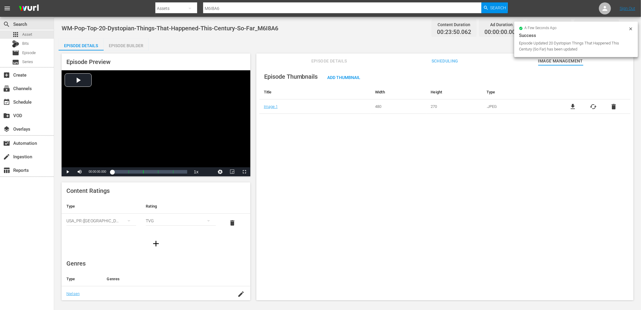
click at [571, 106] on span "file_download" at bounding box center [572, 106] width 7 height 7
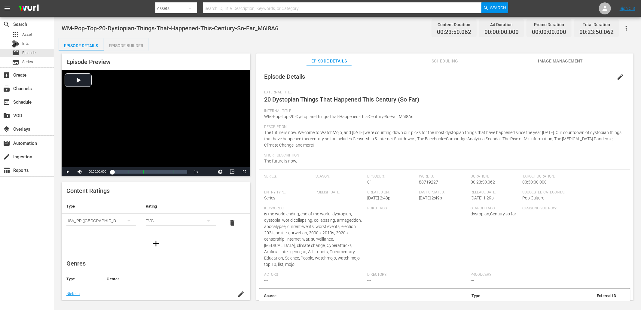
click at [537, 61] on div "Episode Details Scheduling Image Management" at bounding box center [444, 59] width 347 height 12
click at [543, 62] on span "Image Management" at bounding box center [560, 61] width 45 height 8
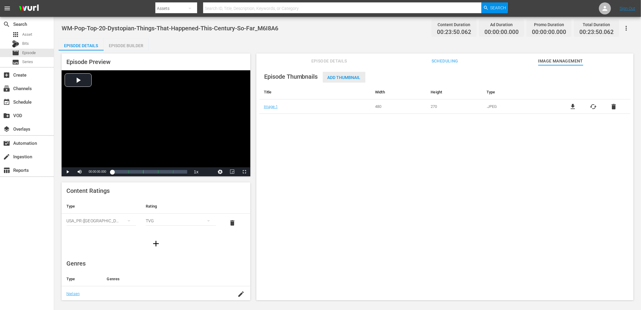
click at [346, 77] on span "Add Thumbnail" at bounding box center [344, 77] width 43 height 5
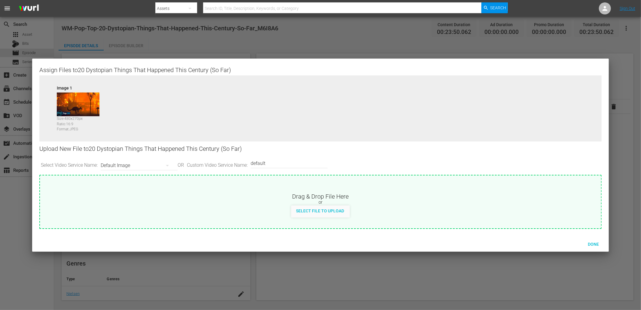
click at [134, 163] on div "Default Image" at bounding box center [138, 165] width 74 height 17
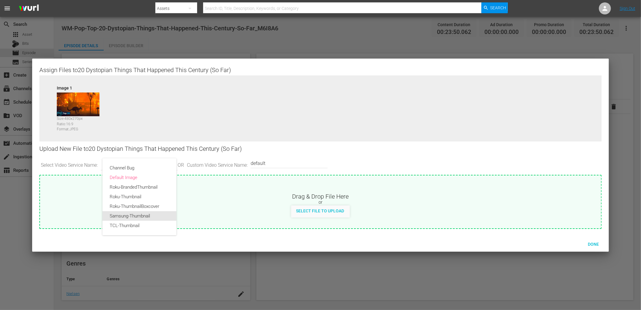
click at [119, 217] on div "Samsung-Thumbnail" at bounding box center [139, 216] width 59 height 10
type input "Samsung-Thumbnail"
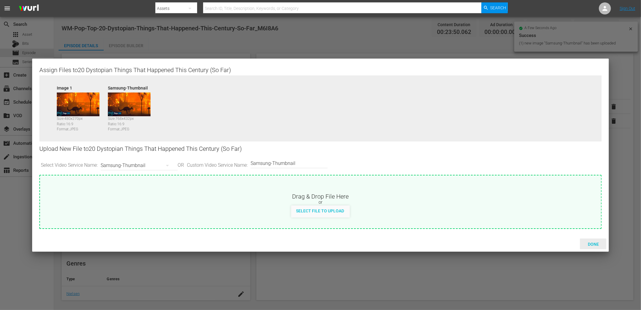
click at [591, 242] on span "Done" at bounding box center [593, 244] width 21 height 5
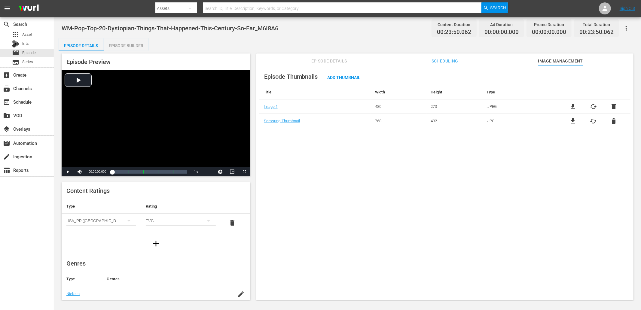
click at [403, 162] on div "Episode Thumbnails Add Thumbnail Title Width Height Type Image 1 480 270 .JPEG …" at bounding box center [444, 185] width 377 height 241
click at [128, 41] on div "Episode Builder" at bounding box center [126, 45] width 45 height 14
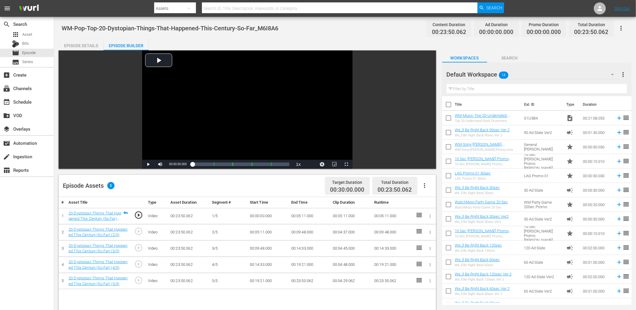
click at [481, 87] on input "text" at bounding box center [536, 89] width 180 height 10
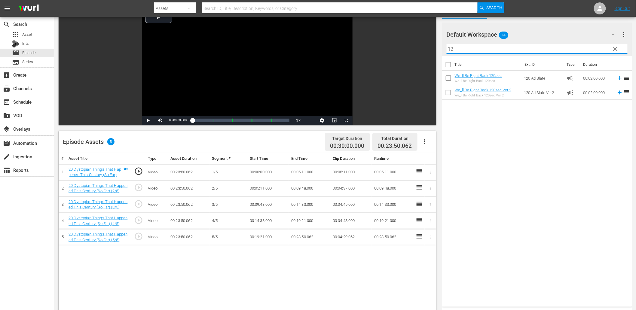
scroll to position [44, 0]
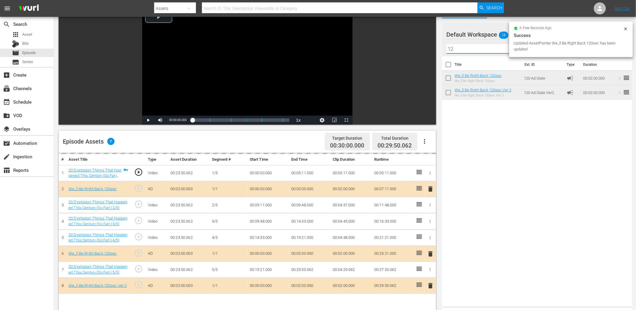
drag, startPoint x: 462, startPoint y: 49, endPoint x: 435, endPoint y: 42, distance: 27.8
click at [435, 42] on div "Video Player is loading. Play Video Play Mute Current Time 00:00:00.000 / Durat…" at bounding box center [345, 212] width 573 height 412
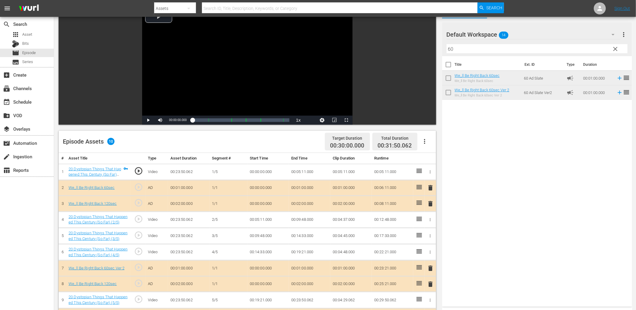
click at [430, 203] on span "delete" at bounding box center [430, 203] width 7 height 7
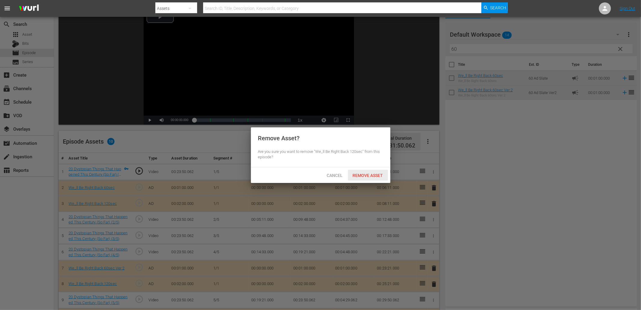
click at [373, 173] on span "Remove Asset" at bounding box center [368, 175] width 40 height 5
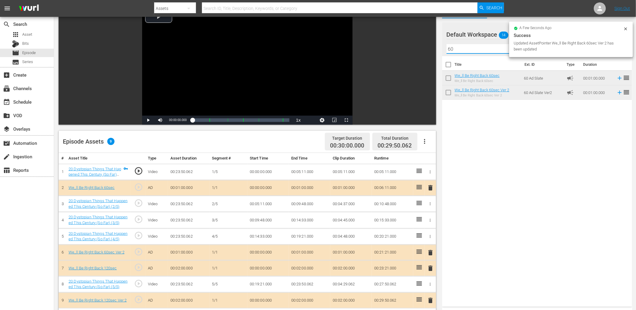
drag, startPoint x: 465, startPoint y: 47, endPoint x: 408, endPoint y: 44, distance: 56.8
click at [408, 44] on div "Video Player is loading. Play Video Play Mute Current Time 00:00:00.000 / Durat…" at bounding box center [345, 212] width 573 height 412
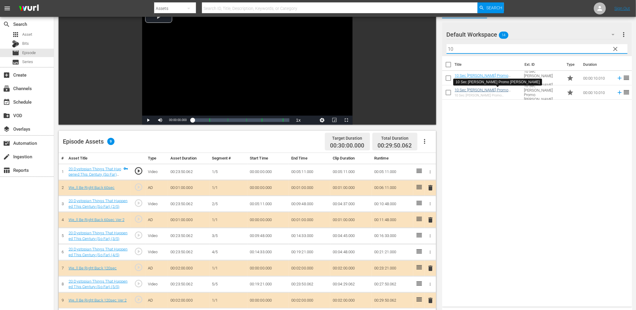
type input "10"
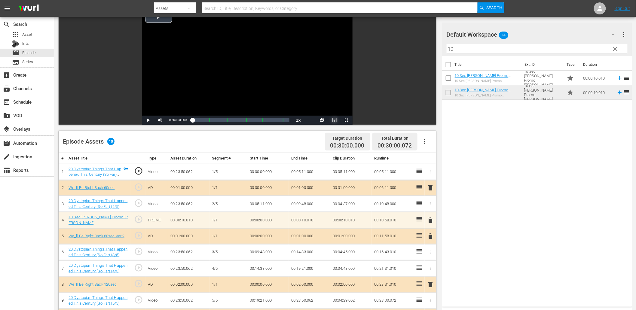
click at [334, 120] on span "Video Player" at bounding box center [334, 120] width 0 height 0
click at [138, 200] on span "play_circle_outline" at bounding box center [138, 203] width 9 height 9
click at [257, 204] on td "00:05:11.000" at bounding box center [267, 204] width 41 height 16
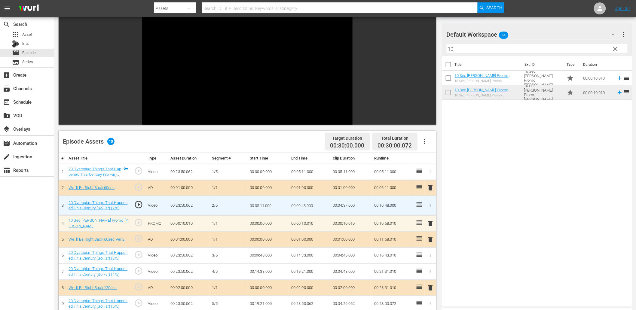
click at [257, 204] on input "00:05:11.000" at bounding box center [261, 205] width 23 height 14
type input "00:05:11.222"
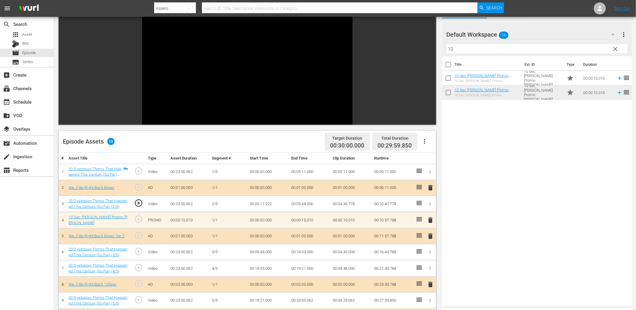
click at [267, 202] on td "00:05:11.222" at bounding box center [267, 204] width 41 height 16
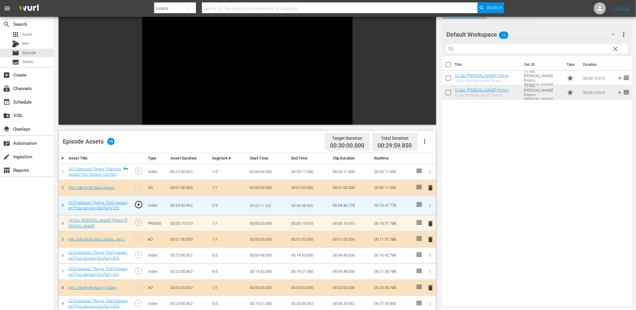
click at [267, 202] on input "00:05:11.222" at bounding box center [261, 205] width 23 height 14
type input "00:05:11.333"
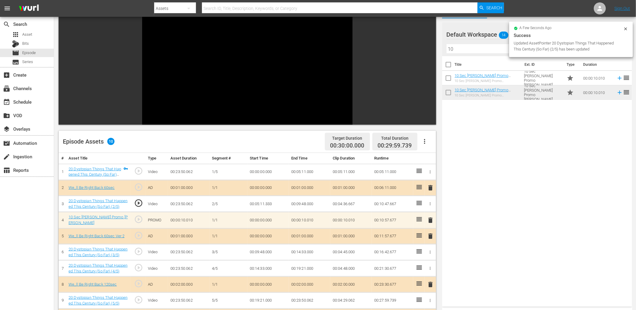
click at [255, 204] on td "00:05:11.333" at bounding box center [267, 204] width 41 height 16
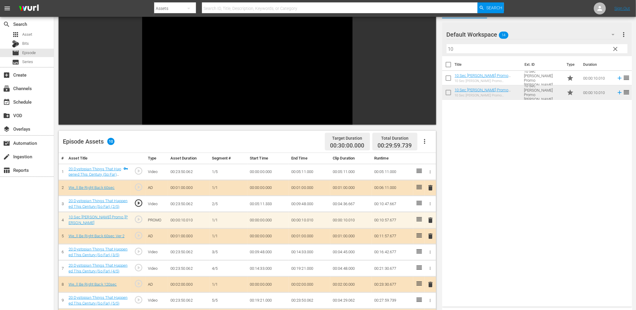
click at [255, 204] on td "00:05:11.333" at bounding box center [267, 204] width 41 height 16
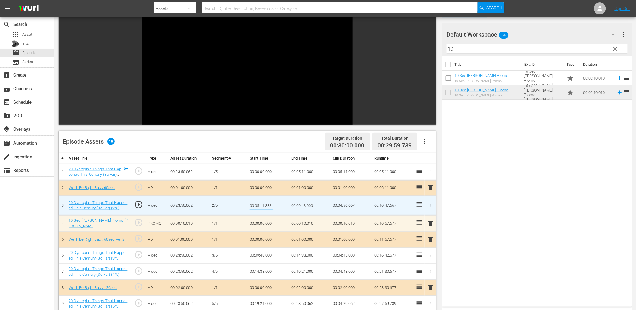
click at [297, 173] on td "00:05:11.000" at bounding box center [309, 172] width 41 height 16
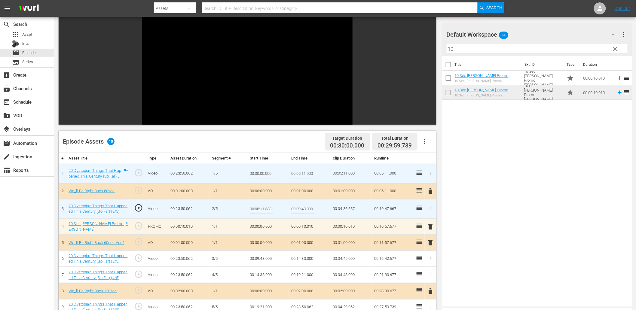
click at [297, 173] on input "00:05:11.000" at bounding box center [302, 173] width 23 height 14
paste input "333"
type input "00:05:11.333"
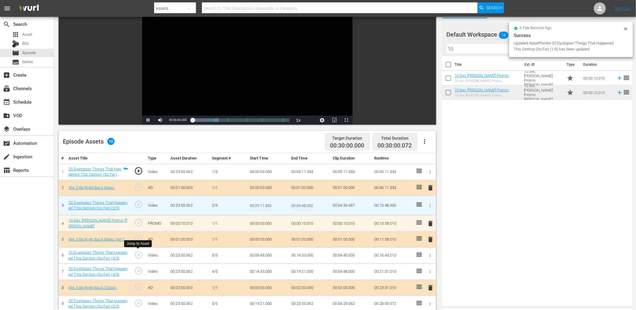
click at [139, 254] on span "play_circle_outline" at bounding box center [138, 254] width 9 height 9
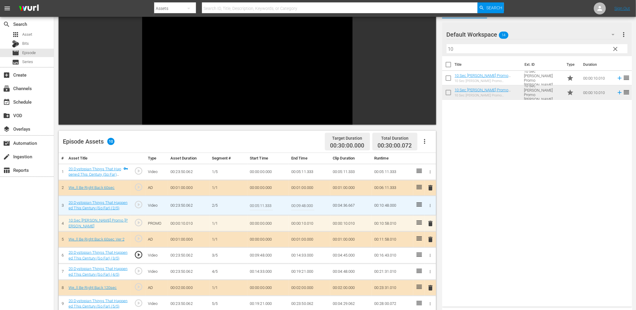
click at [265, 256] on td "00:09:48.000" at bounding box center [267, 256] width 41 height 16
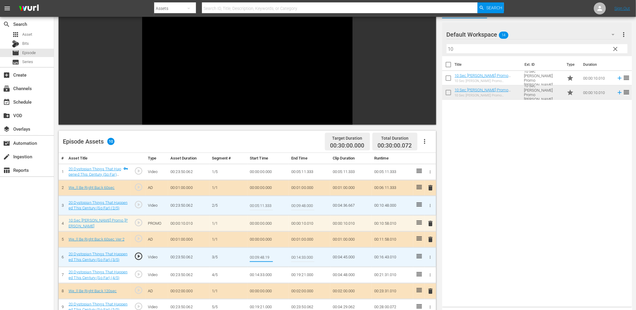
type input "00:09:48.199"
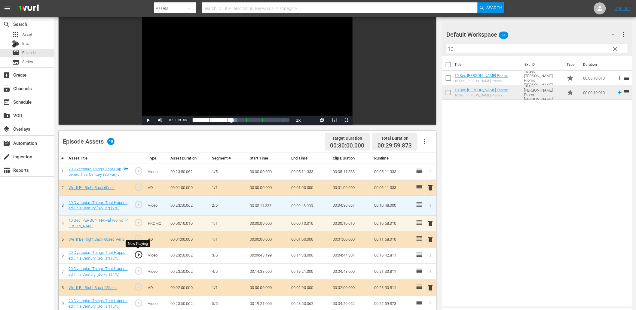
click at [139, 251] on span "play_circle_outline" at bounding box center [138, 254] width 9 height 9
click at [257, 253] on td "00:09:48.199" at bounding box center [267, 256] width 41 height 16
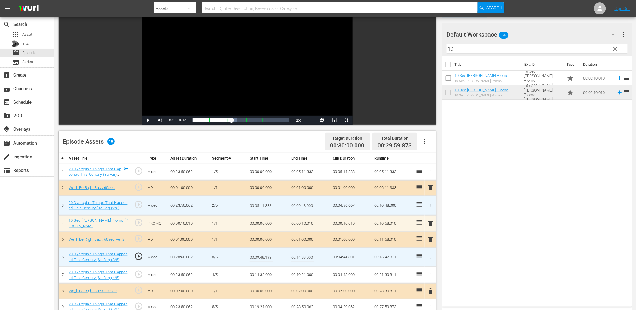
click at [257, 253] on input "00:09:48.199" at bounding box center [261, 257] width 23 height 14
type input "00:09:48.170"
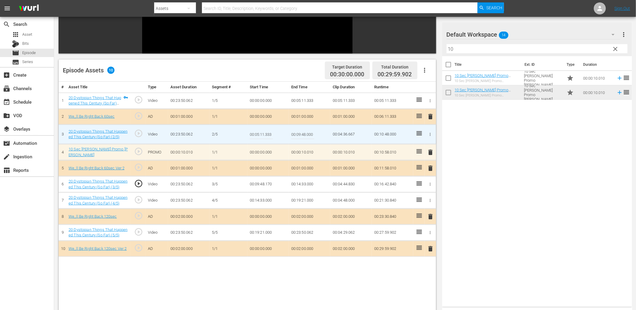
scroll to position [133, 0]
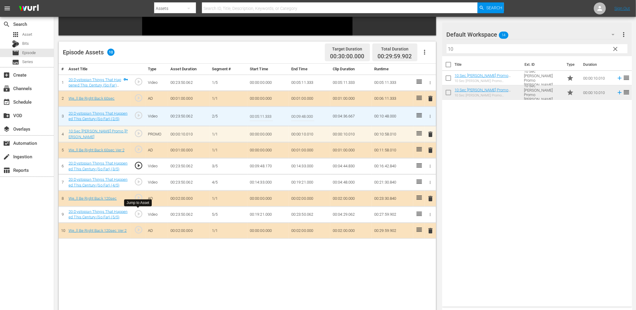
click at [137, 213] on span "play_circle_outline" at bounding box center [138, 213] width 9 height 9
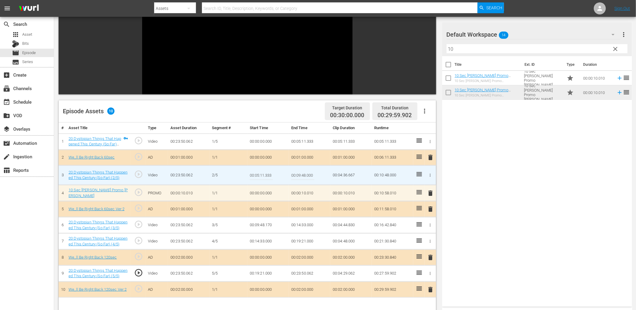
scroll to position [67, 0]
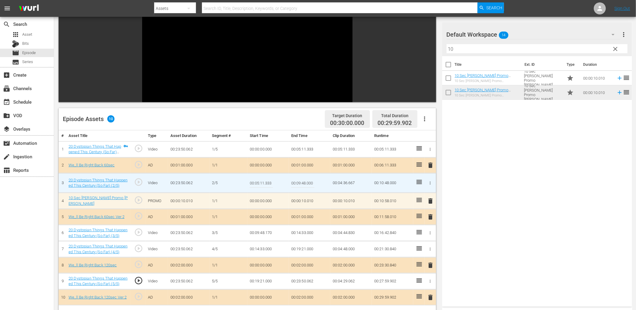
click at [259, 282] on td "00:19:21.000" at bounding box center [267, 281] width 41 height 16
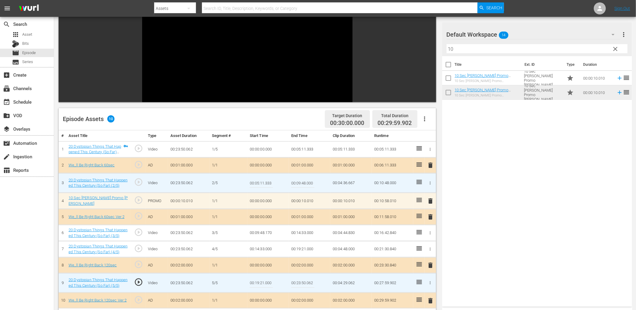
click at [259, 282] on input "00:19:21.000" at bounding box center [261, 283] width 23 height 14
type input "00:19:21.155"
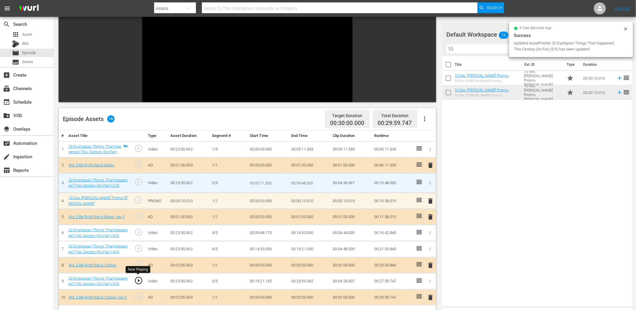
click at [140, 278] on span "play_circle_outline" at bounding box center [138, 280] width 9 height 9
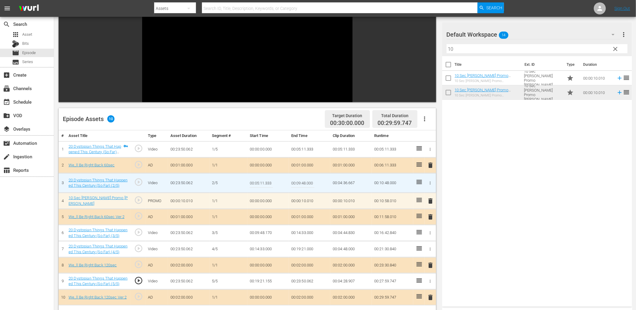
click at [263, 277] on td "00:19:21.155" at bounding box center [267, 281] width 41 height 16
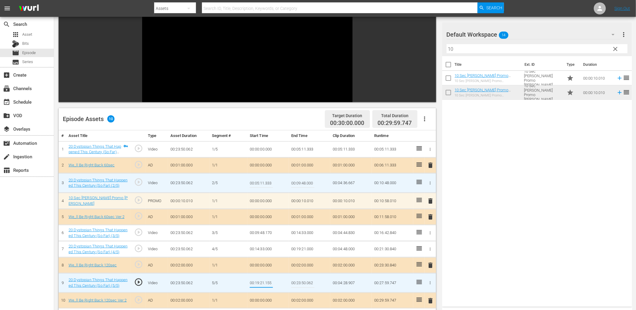
click at [293, 250] on td "00:19:21.000" at bounding box center [309, 249] width 41 height 16
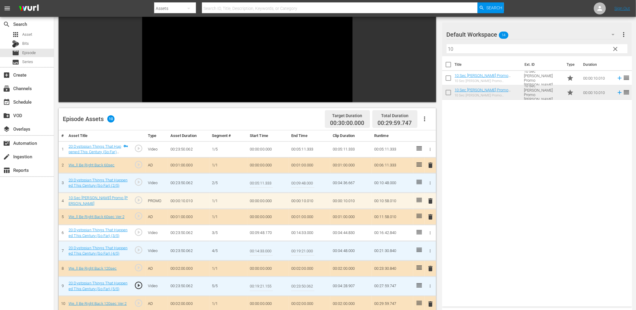
click at [293, 250] on input "00:19:21.000" at bounding box center [302, 251] width 23 height 14
paste input "155"
type input "00:19:21.155"
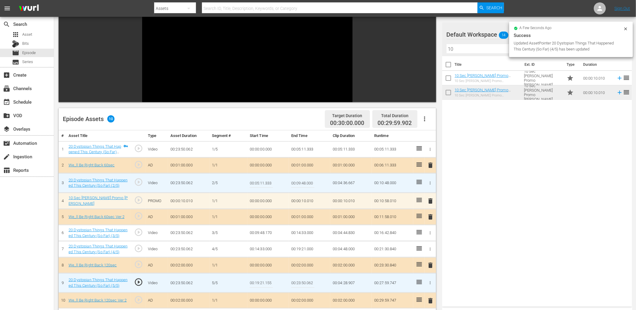
click at [262, 278] on input "00:19:21.155" at bounding box center [261, 283] width 23 height 14
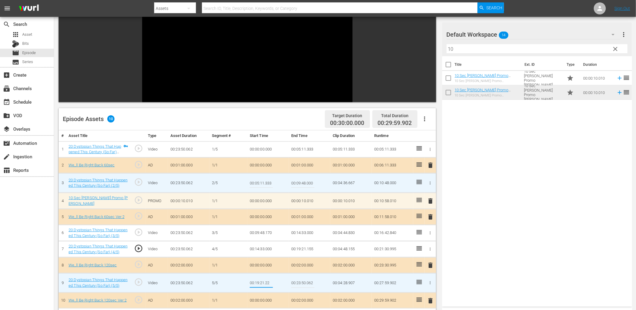
type input "00:19:21.222"
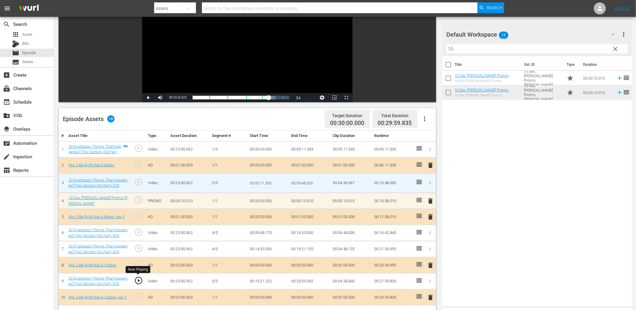
click at [138, 280] on span "play_circle_outline" at bounding box center [138, 280] width 9 height 9
click at [271, 280] on td "00:19:21.222" at bounding box center [267, 281] width 41 height 16
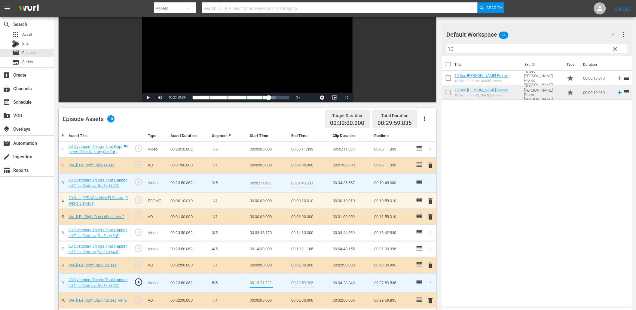
drag, startPoint x: 269, startPoint y: 281, endPoint x: 295, endPoint y: 290, distance: 28.0
click at [295, 290] on tr "9 20 Dystopian Things That Happened This Century (So Far) (5/5) play_circle_out…" at bounding box center [247, 283] width 377 height 20
type input "00:19:21.299"
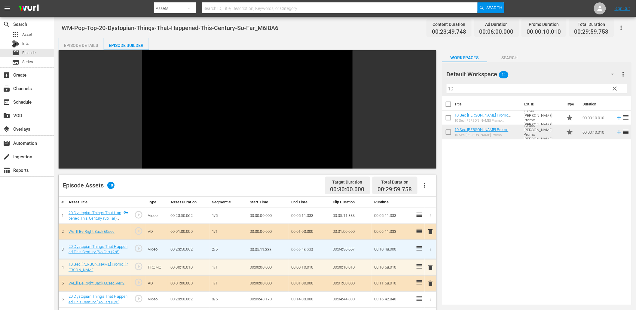
scroll to position [0, 0]
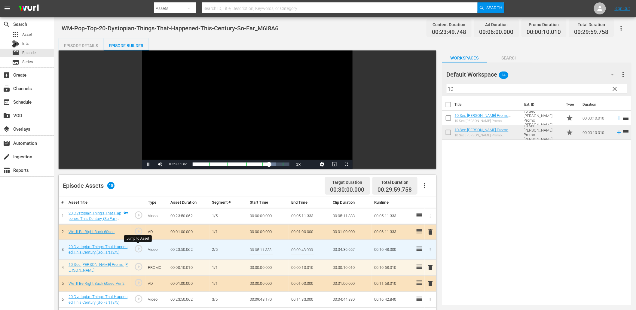
click at [138, 249] on span "play_circle_outline" at bounding box center [138, 248] width 9 height 9
click at [138, 251] on span "play_circle_outline" at bounding box center [138, 248] width 9 height 9
click at [189, 134] on div "Video Player" at bounding box center [247, 104] width 210 height 109
click at [267, 252] on input "00:05:11.333" at bounding box center [261, 249] width 23 height 14
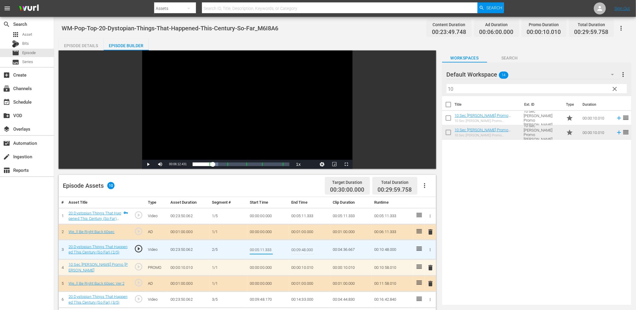
click at [267, 252] on input "00:05:11.333" at bounding box center [261, 249] width 23 height 14
type input "00:05:11.399"
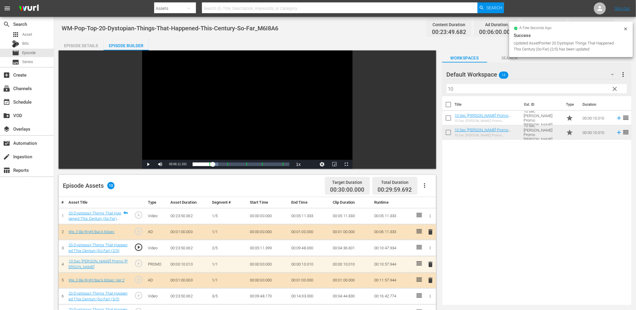
click at [263, 251] on td "00:05:11.399" at bounding box center [267, 248] width 41 height 16
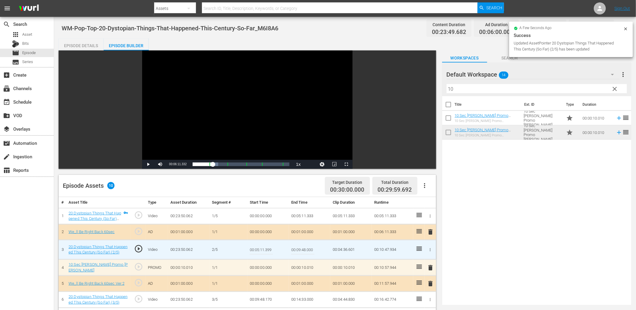
click at [263, 251] on input "00:05:11.399" at bounding box center [261, 249] width 23 height 14
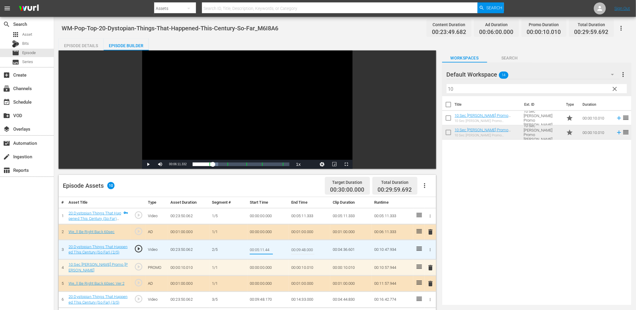
type input "00:05:11.444"
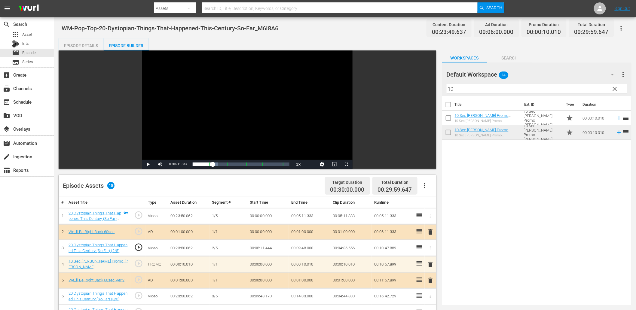
click at [269, 245] on td "00:05:11.444" at bounding box center [267, 248] width 41 height 16
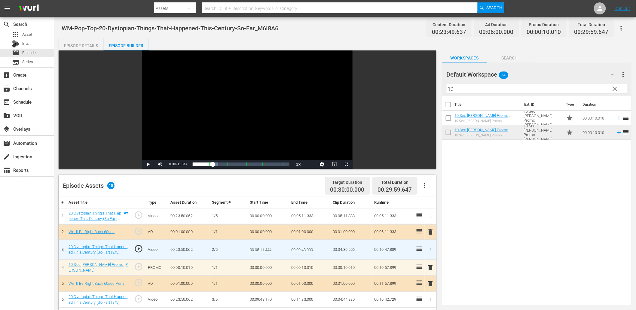
click at [269, 245] on input "00:05:11.444" at bounding box center [261, 249] width 23 height 14
type input "00:05:11.555"
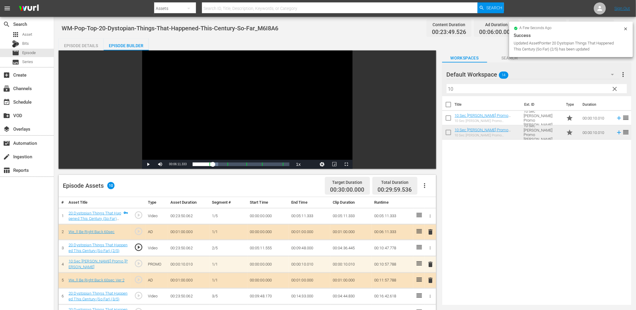
click at [275, 145] on div "Video Player" at bounding box center [247, 104] width 210 height 109
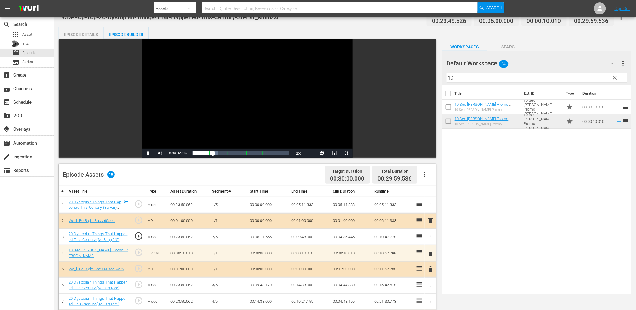
scroll to position [22, 0]
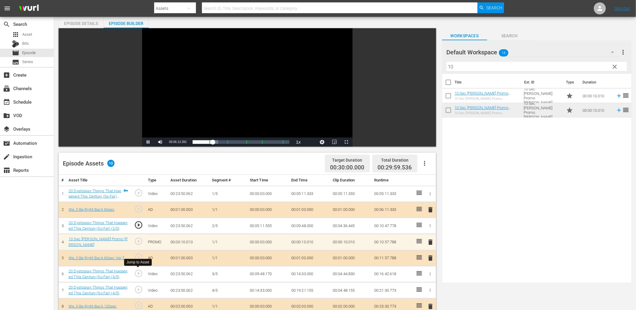
click at [136, 272] on span "play_circle_outline" at bounding box center [138, 273] width 9 height 9
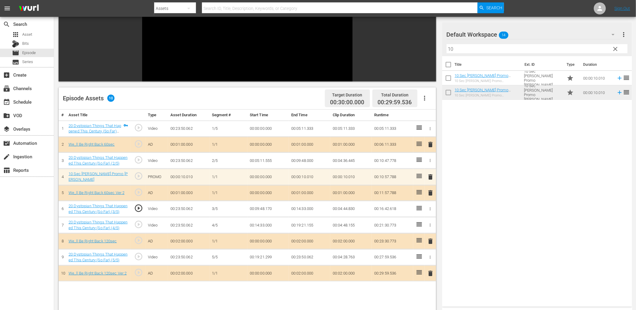
scroll to position [89, 0]
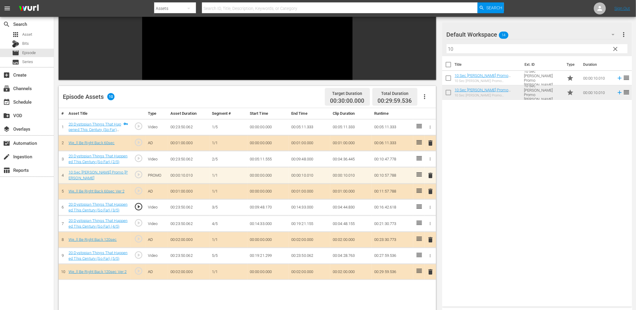
click at [138, 256] on span "play_circle_outline" at bounding box center [138, 255] width 9 height 9
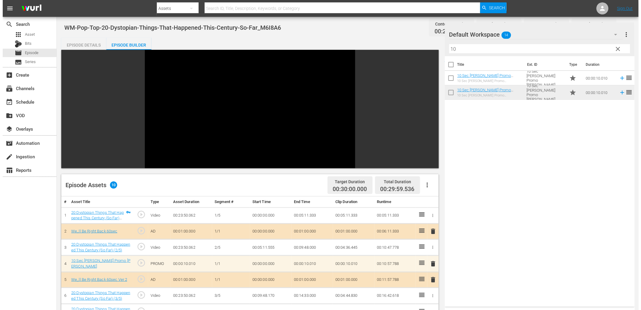
scroll to position [0, 0]
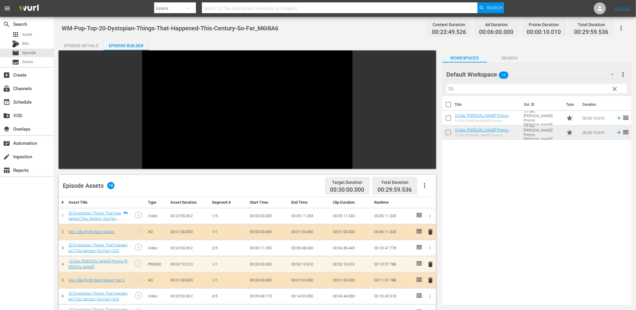
click at [188, 124] on div "Video Player" at bounding box center [247, 104] width 210 height 109
click at [89, 42] on div "Episode Details" at bounding box center [81, 45] width 45 height 14
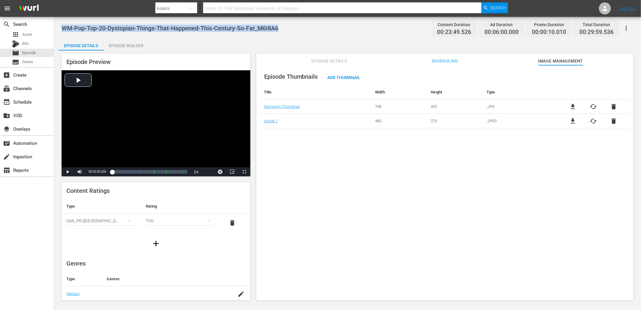
drag, startPoint x: 214, startPoint y: 30, endPoint x: 59, endPoint y: 26, distance: 155.1
click at [60, 26] on div "WM-Pop-Top-20-Dystopian-Things-That-Happened-This-Century-So-Far_M6I8A6 Content…" at bounding box center [347, 159] width 587 height 284
click at [32, 35] on div "apps Asset" at bounding box center [27, 34] width 54 height 8
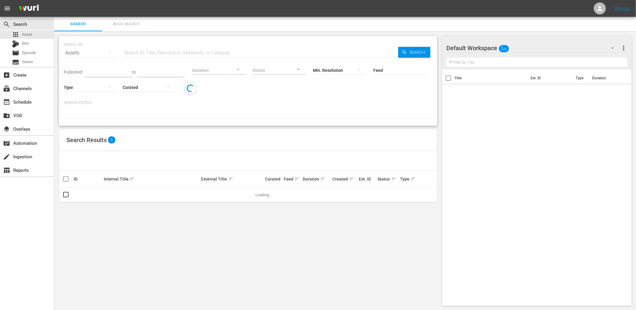
click at [224, 52] on input "text" at bounding box center [260, 53] width 275 height 14
paste input "I7X1T1"
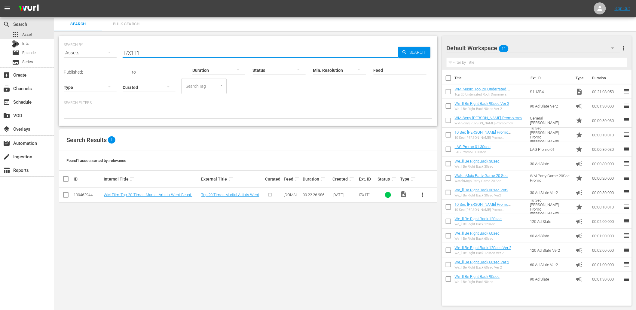
type input "I7X1T1"
click at [422, 196] on span "more_vert" at bounding box center [422, 194] width 7 height 7
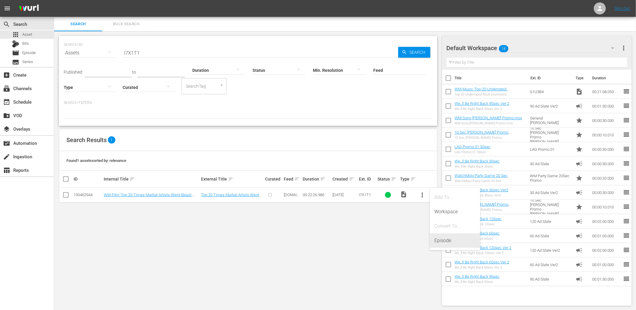
click at [443, 239] on div "Episode" at bounding box center [454, 240] width 41 height 14
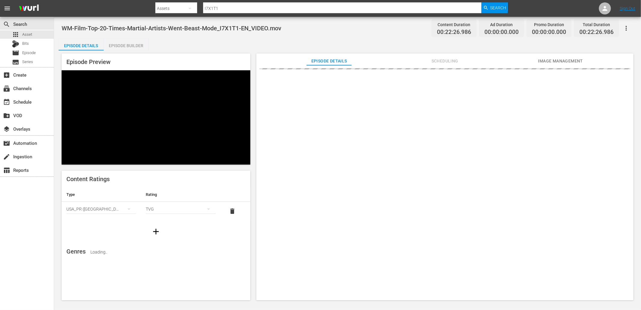
click at [544, 61] on span "Image Management" at bounding box center [560, 61] width 45 height 8
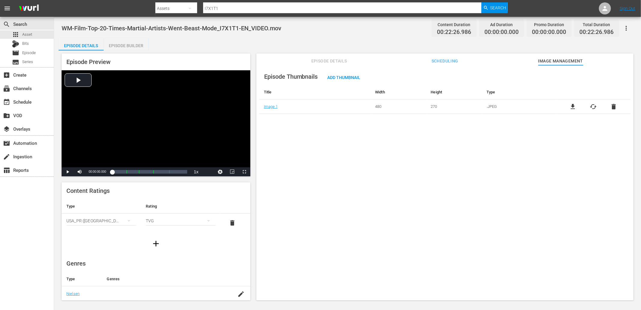
click at [571, 107] on span "file_download" at bounding box center [572, 106] width 7 height 7
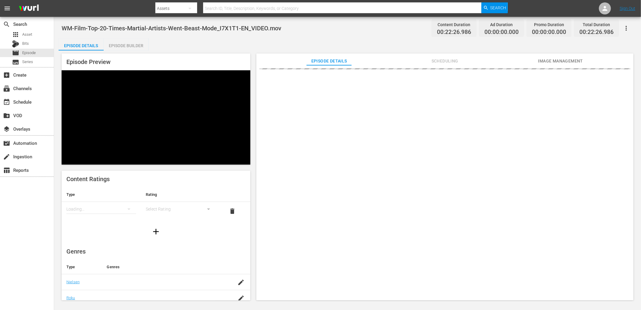
click at [560, 59] on span "Image Management" at bounding box center [560, 61] width 45 height 8
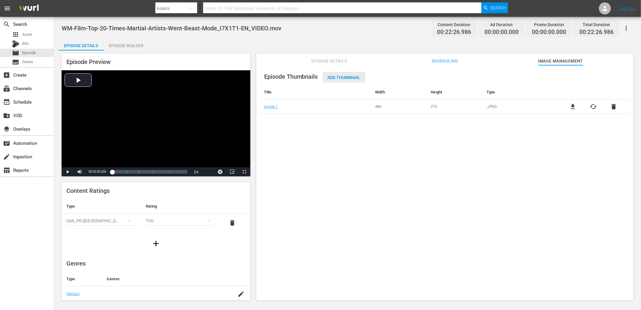
click at [338, 80] on div "Add Thumbnail" at bounding box center [344, 77] width 43 height 11
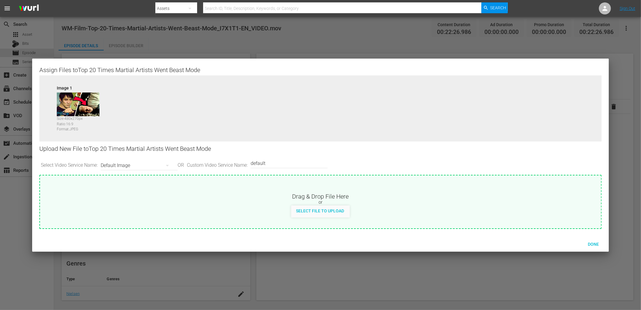
click at [138, 162] on div "Default Image" at bounding box center [138, 165] width 74 height 17
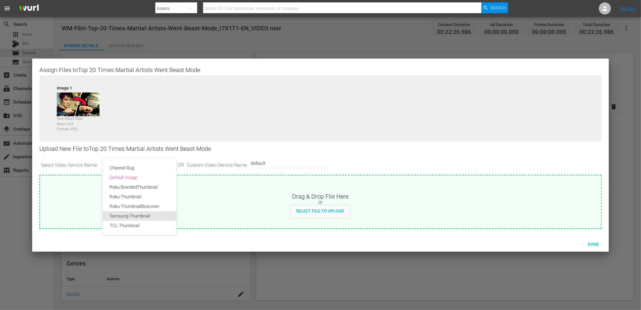
click at [132, 217] on div "Samsung-Thumbnail" at bounding box center [139, 216] width 59 height 10
type input "Samsung-Thumbnail"
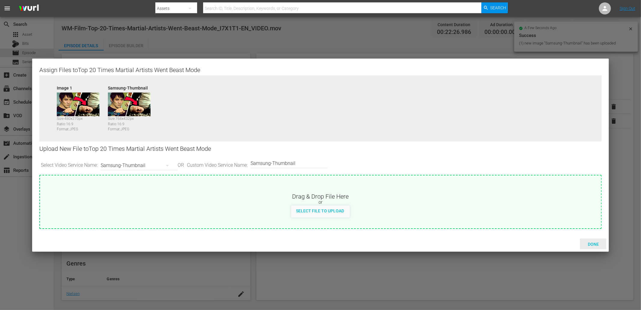
click at [589, 244] on span "Done" at bounding box center [593, 244] width 21 height 5
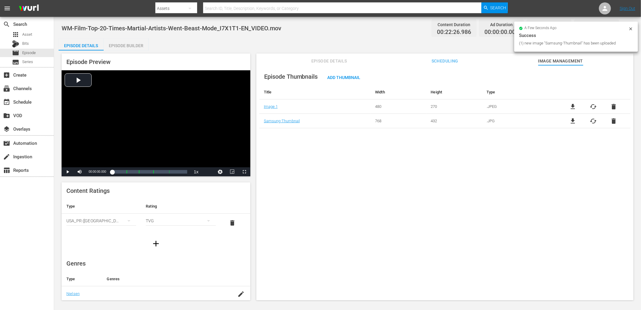
click at [346, 164] on div "Episode Thumbnails Add Thumbnail Title Width Height Type Image 1 480 270 .JPEG …" at bounding box center [444, 185] width 377 height 241
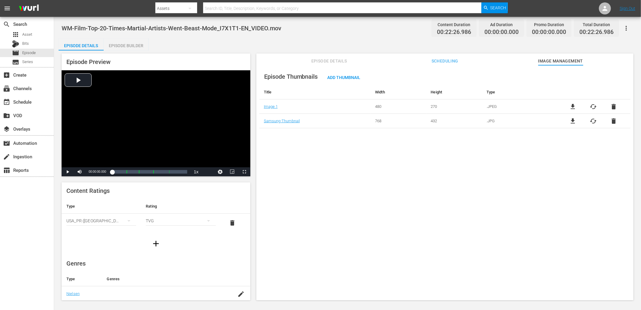
click at [330, 56] on button "Episode Details" at bounding box center [328, 59] width 45 height 12
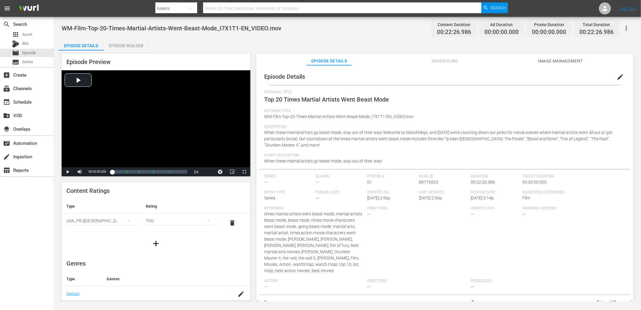
click at [616, 75] on span "edit" at bounding box center [619, 76] width 7 height 7
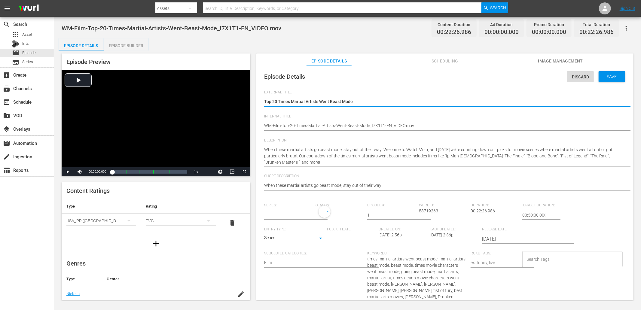
type input "No Series"
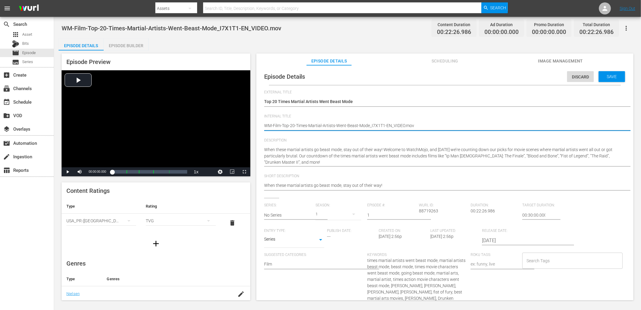
drag, startPoint x: 384, startPoint y: 124, endPoint x: 449, endPoint y: 128, distance: 65.6
type textarea "WM-Film-Top-20-Times-Martial-Artists-Went-Beast-Mode_I7X1T1"
click at [193, 29] on span "WM-Film-Top-20-Times-Martial-Artists-Went-Beast-Mode_I7X1T1-EN_VIDEO.mov" at bounding box center [172, 28] width 220 height 7
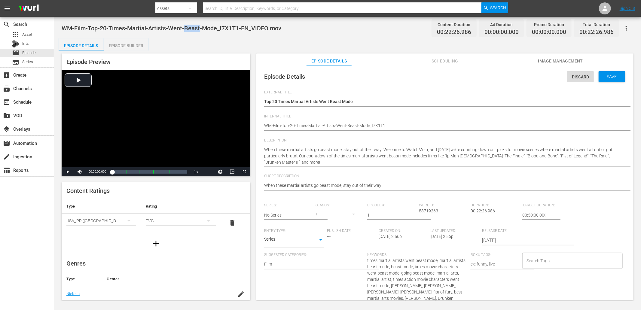
copy span "Beast"
click at [549, 263] on input "Search Tags" at bounding box center [568, 260] width 86 height 11
paste input "Beast"
type input "Beast"
click at [541, 279] on span "beast mode" at bounding box center [535, 277] width 22 height 6
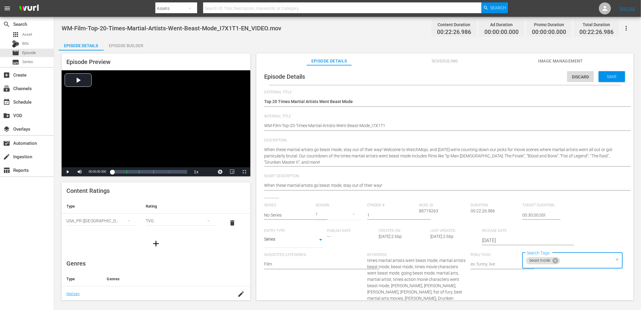
click at [136, 28] on span "WM-Film-Top-20-Times-Martial-Artists-Went-Beast-Mode_I7X1T1-EN_VIDEO.mov" at bounding box center [172, 28] width 220 height 7
copy span "Martial"
click at [567, 265] on input "Search Tags" at bounding box center [586, 260] width 50 height 11
paste input "Martial"
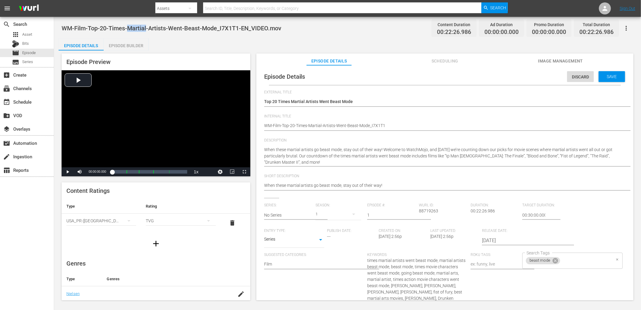
type input "Martial"
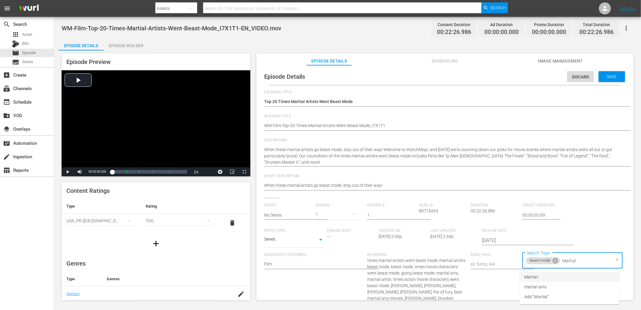
click at [539, 279] on li "Martial" at bounding box center [568, 277] width 99 height 10
paste input "Martial"
type input "Martial"
click at [544, 287] on span "martial arts" at bounding box center [535, 287] width 22 height 6
click at [607, 74] on span "Save" at bounding box center [612, 76] width 20 height 5
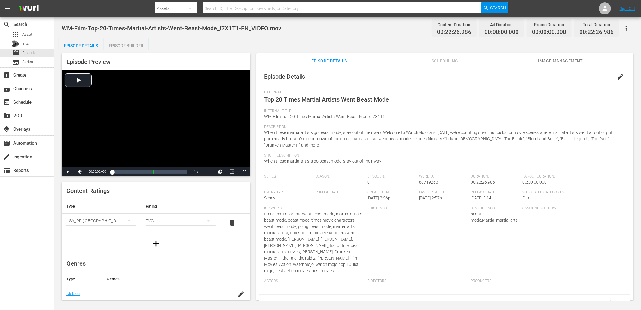
click at [124, 45] on div "Episode Builder" at bounding box center [126, 45] width 45 height 14
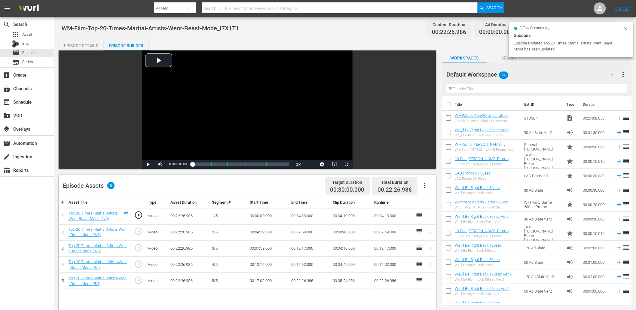
click at [464, 91] on input "text" at bounding box center [536, 89] width 180 height 10
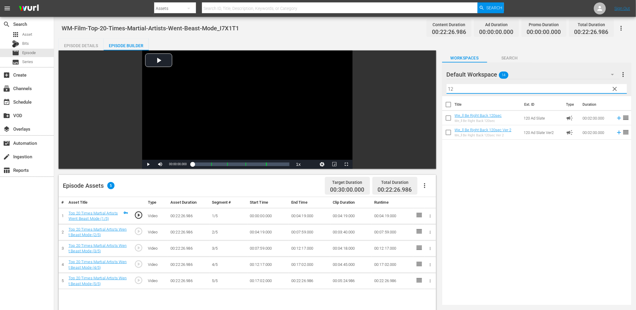
scroll to position [44, 0]
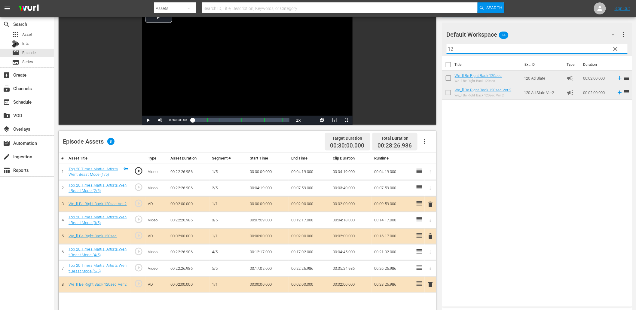
drag, startPoint x: 462, startPoint y: 49, endPoint x: 409, endPoint y: 44, distance: 53.4
click at [409, 44] on div "Video Player is loading. Play Video Play Mute Current Time 00:00:00.000 / Durat…" at bounding box center [345, 212] width 573 height 412
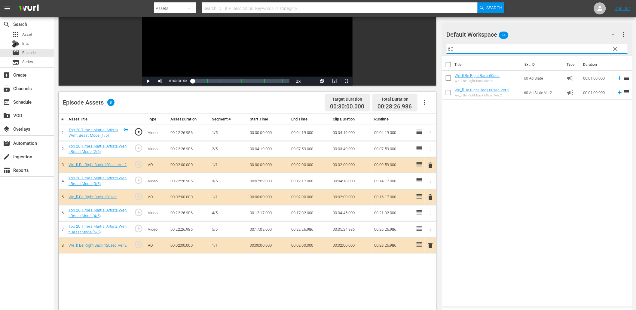
scroll to position [89, 0]
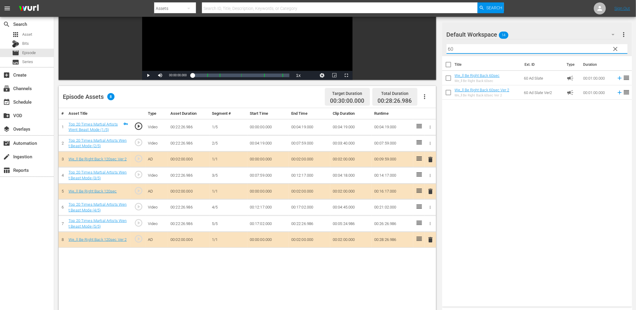
drag, startPoint x: 461, startPoint y: 49, endPoint x: 418, endPoint y: 50, distance: 42.7
click at [422, 47] on div "Video Player is loading. Play Video Play Mute Current Time 00:00:00.000 / Durat…" at bounding box center [345, 168] width 573 height 412
type input "6"
type input "90"
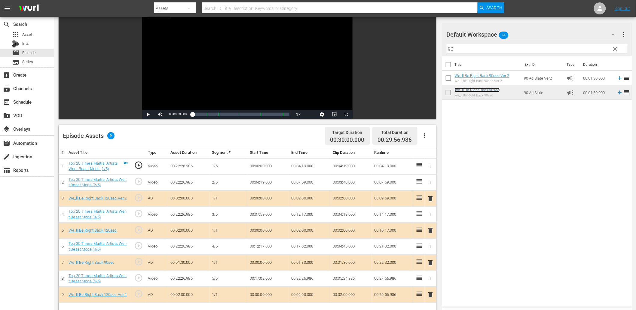
scroll to position [44, 0]
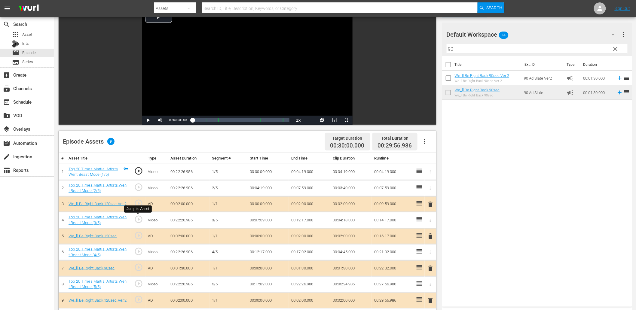
click at [139, 219] on span "play_circle_outline" at bounding box center [138, 219] width 9 height 9
click at [334, 120] on span "Video Player" at bounding box center [334, 120] width 0 height 0
click at [139, 218] on span "play_circle_outline" at bounding box center [138, 219] width 9 height 9
click at [224, 68] on div "Video Player" at bounding box center [247, 60] width 210 height 109
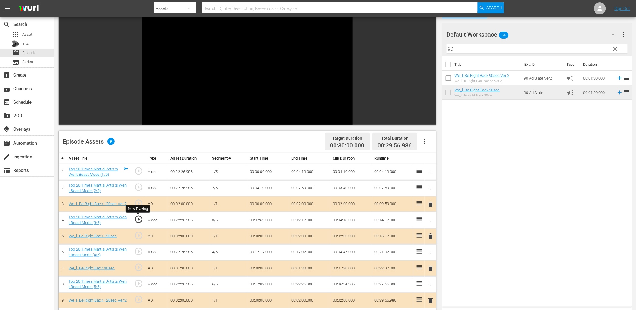
click at [140, 219] on span "play_circle_outline" at bounding box center [138, 219] width 9 height 9
click at [263, 218] on td "00:07:59.000" at bounding box center [267, 220] width 41 height 16
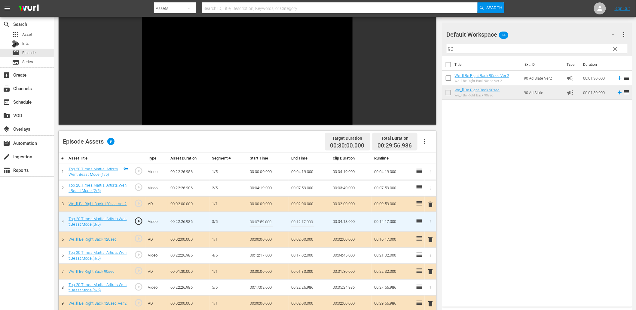
click at [263, 218] on input "00:07:59.000" at bounding box center [261, 221] width 23 height 14
click at [260, 222] on input "00:07:59.000" at bounding box center [261, 221] width 23 height 14
type input "00:07:58.800"
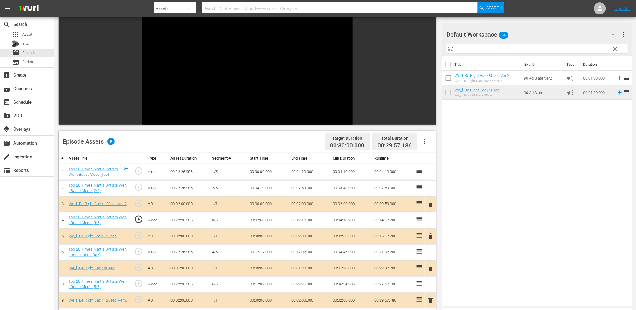
click at [140, 220] on span "play_circle_outline" at bounding box center [138, 219] width 9 height 9
click at [269, 219] on td "00:07:58.800" at bounding box center [267, 220] width 41 height 16
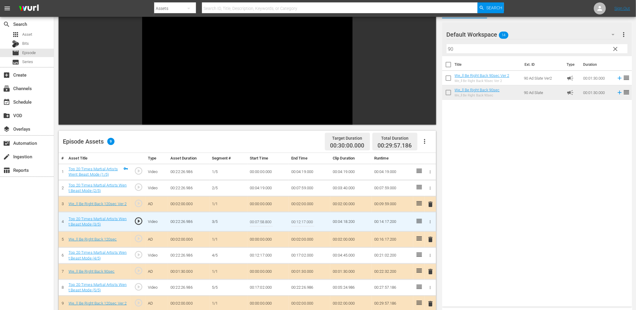
click at [269, 219] on input "00:07:58.800" at bounding box center [261, 221] width 23 height 14
type input "00:07:58.899"
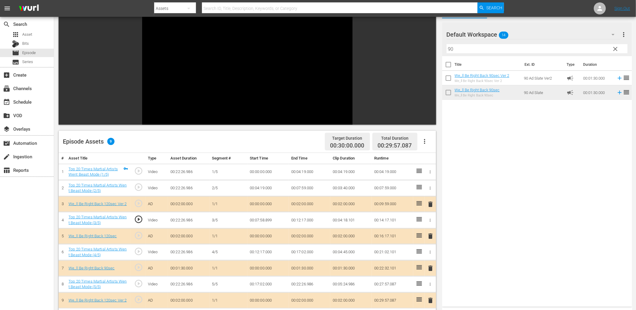
click at [271, 220] on td "00:07:58.899" at bounding box center [267, 220] width 41 height 16
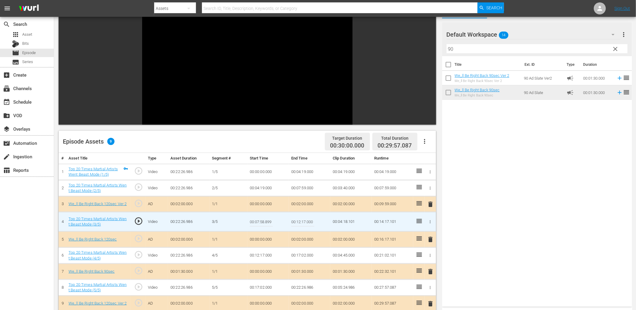
click at [271, 220] on input "00:07:58.899" at bounding box center [261, 221] width 23 height 14
type input "00:07:58.888"
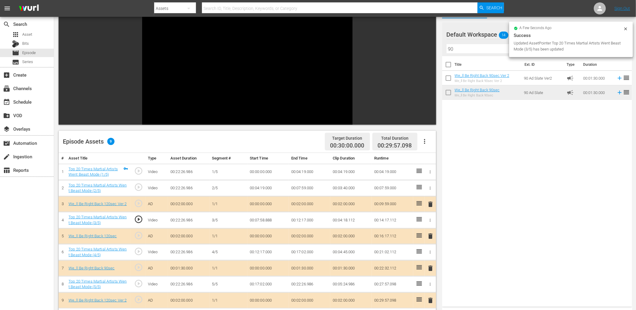
click at [260, 220] on td "00:07:58.888" at bounding box center [267, 220] width 41 height 16
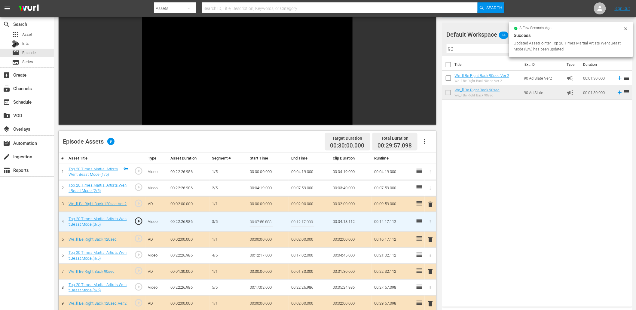
click at [260, 220] on input "00:07:58.888" at bounding box center [261, 221] width 23 height 14
click at [304, 173] on td "00:04:19.000" at bounding box center [309, 172] width 41 height 16
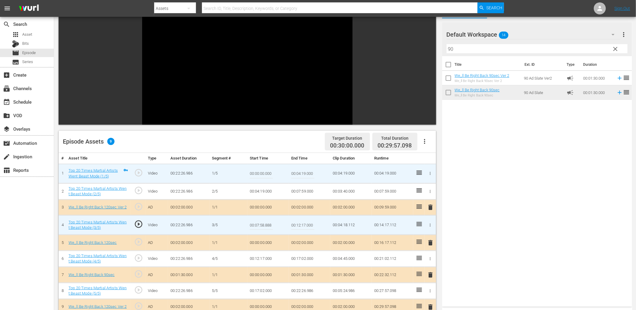
click at [304, 173] on input "00:04:19.000" at bounding box center [302, 173] width 23 height 14
click at [304, 191] on td "00:07:59.000" at bounding box center [309, 191] width 41 height 16
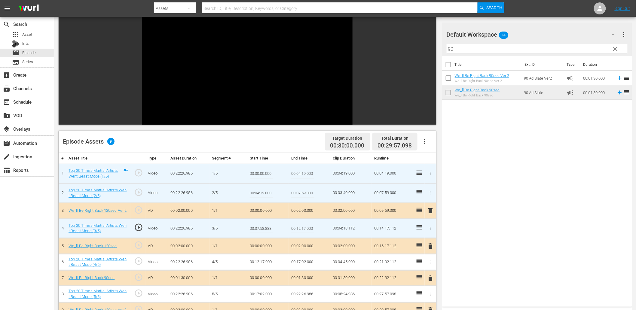
click at [304, 191] on input "00:07:59.000" at bounding box center [302, 193] width 23 height 14
paste input "8.888"
type input "00:07:58.888"
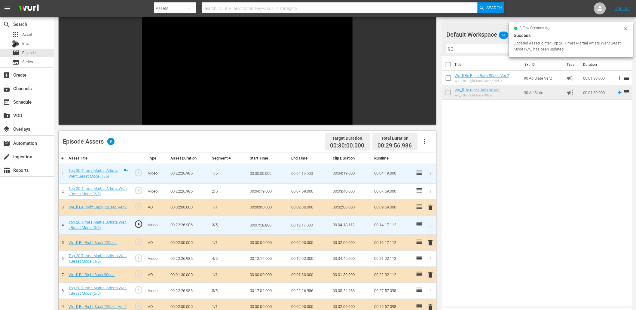
click at [139, 225] on span "play_circle_outline" at bounding box center [138, 224] width 9 height 9
click at [266, 224] on input "00:07:58.888" at bounding box center [261, 225] width 23 height 14
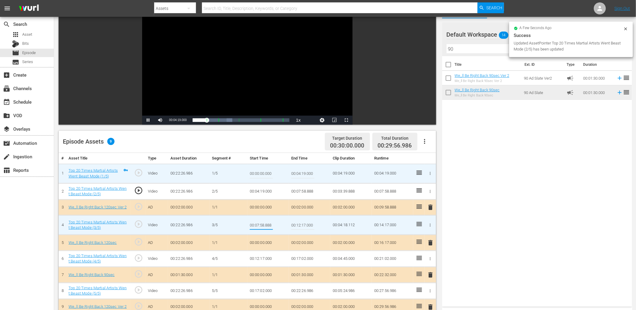
click at [266, 224] on input "00:07:58.888" at bounding box center [261, 225] width 23 height 14
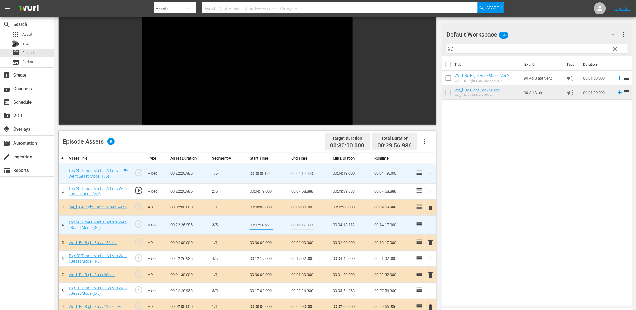
type input "00:07:58.925"
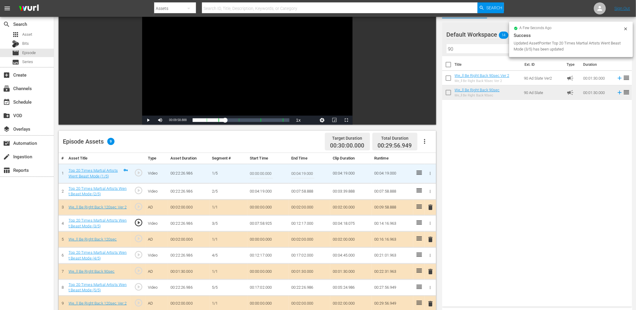
click at [139, 222] on span "play_circle_outline" at bounding box center [138, 222] width 9 height 9
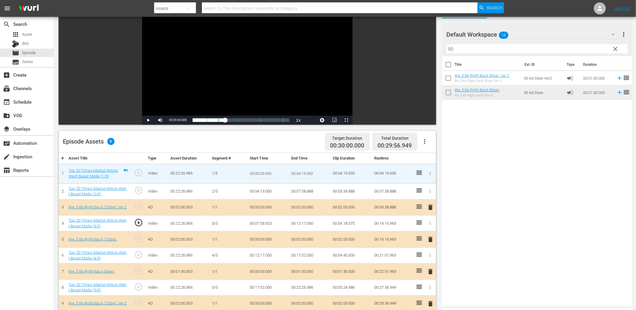
click at [268, 223] on td "00:07:58.925" at bounding box center [267, 223] width 41 height 16
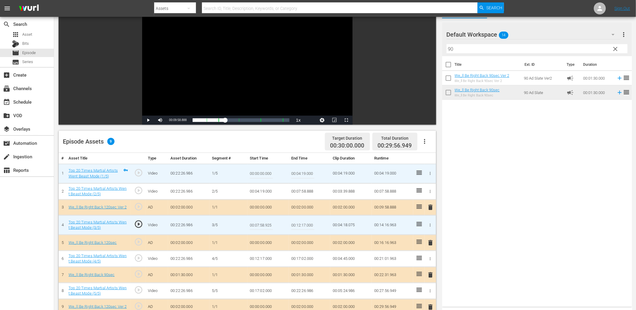
click at [268, 223] on input "00:07:58.925" at bounding box center [261, 225] width 23 height 14
type input "00:07:58.950"
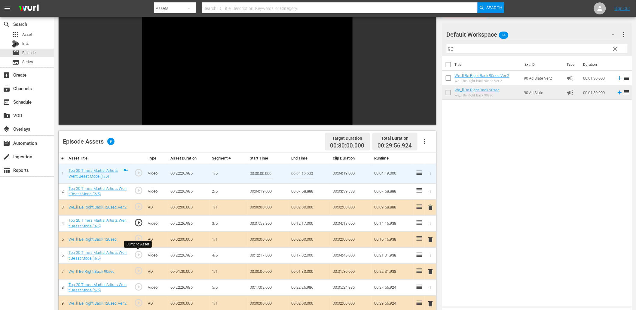
click at [138, 254] on span "play_circle_outline" at bounding box center [138, 254] width 9 height 9
click at [255, 254] on td "00:12:17.000" at bounding box center [267, 256] width 41 height 16
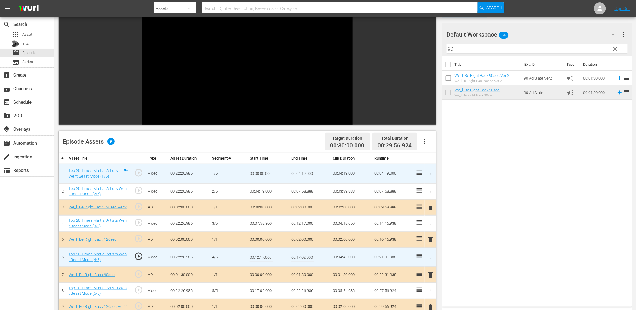
click at [265, 257] on input "00:12:17.000" at bounding box center [261, 257] width 23 height 14
type input "00:12:16.800"
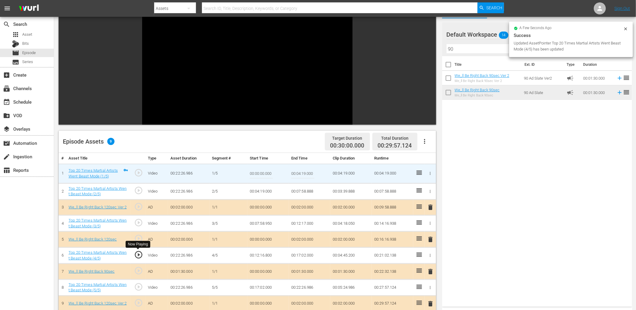
click at [140, 250] on span "play_circle_outline" at bounding box center [138, 254] width 9 height 9
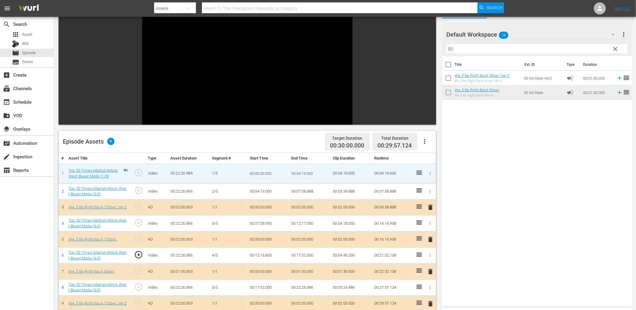
click at [266, 256] on td "00:12:16.800" at bounding box center [267, 256] width 41 height 16
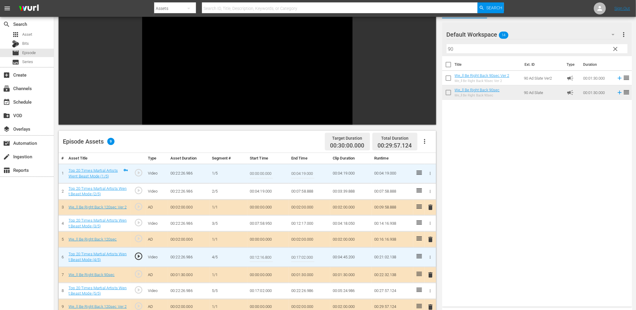
click at [266, 256] on input "00:12:16.800" at bounding box center [261, 257] width 23 height 14
click at [306, 222] on td "00:12:17.000" at bounding box center [309, 223] width 41 height 16
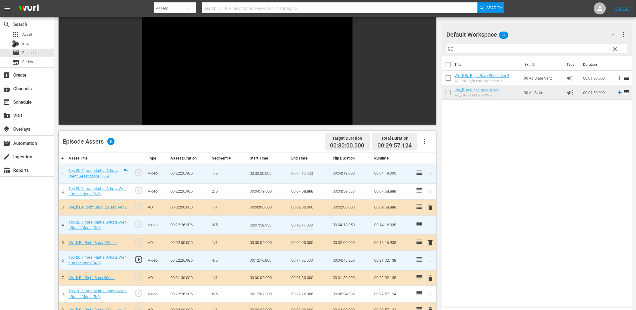
click at [306, 222] on input "00:12:17.000" at bounding box center [302, 225] width 23 height 14
paste input "6.8"
type input "00:12:16.800"
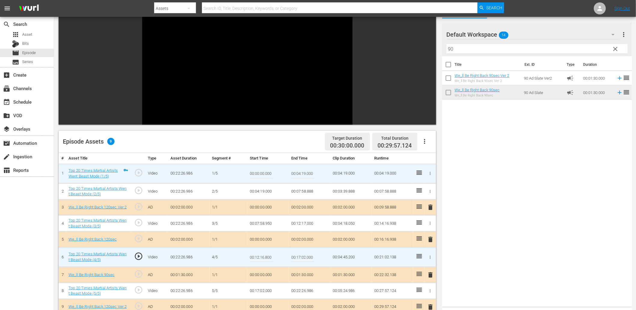
click at [258, 261] on input "00:12:16.800" at bounding box center [261, 257] width 23 height 14
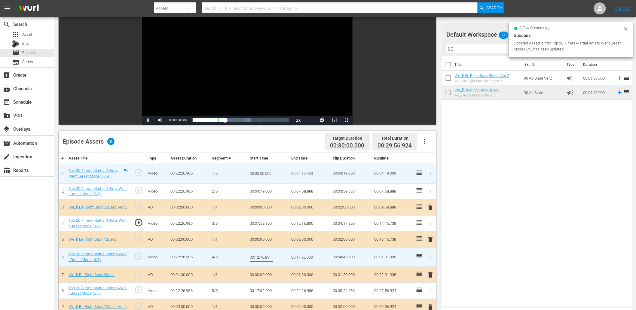
type input "00:12:16.899"
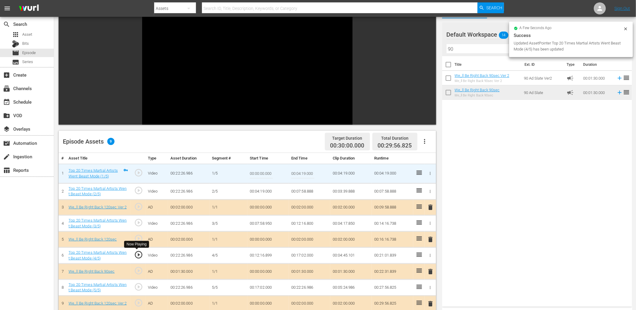
click at [139, 254] on span "play_circle_outline" at bounding box center [138, 254] width 9 height 9
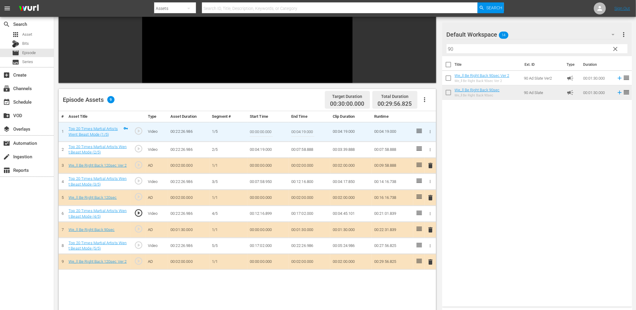
scroll to position [89, 0]
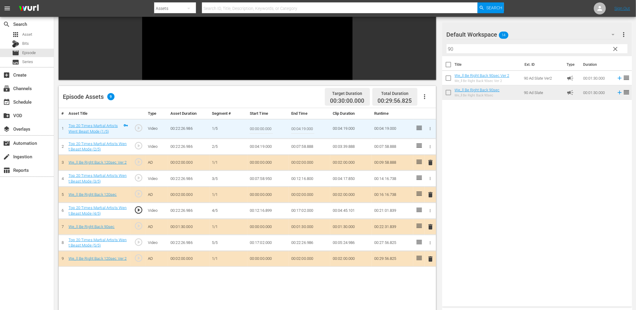
click at [255, 245] on td "00:17:02.000" at bounding box center [267, 243] width 41 height 16
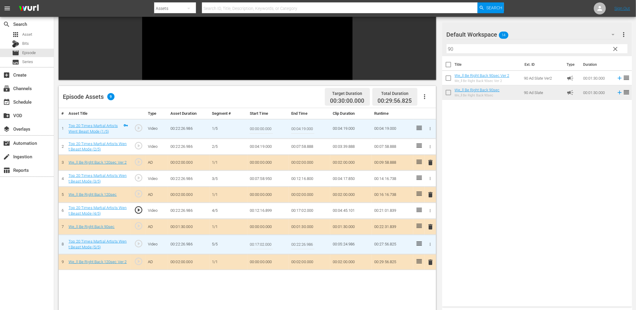
click at [255, 245] on input "00:17:02.000" at bounding box center [261, 244] width 23 height 14
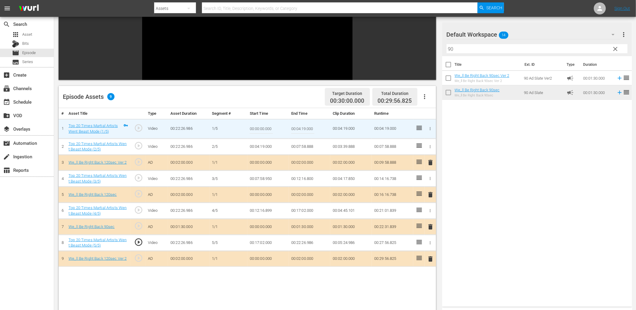
click at [268, 242] on td "00:17:02.000" at bounding box center [267, 243] width 41 height 16
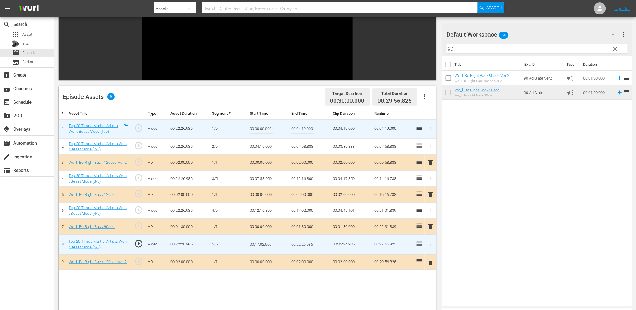
click at [268, 242] on input "00:17:02.000" at bounding box center [261, 244] width 23 height 14
click at [262, 244] on input "00:17:02.000" at bounding box center [261, 244] width 23 height 14
type input "00:17:01.800"
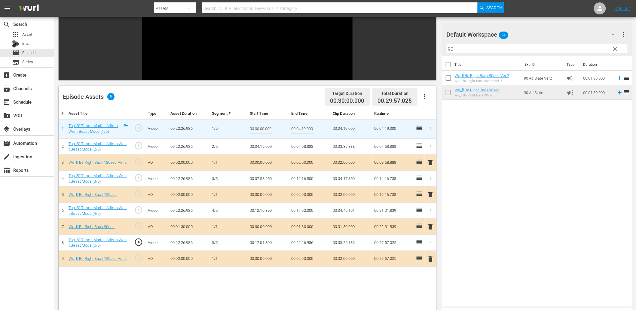
click at [140, 242] on span "play_circle_outline" at bounding box center [138, 242] width 9 height 9
click at [263, 244] on td "00:17:01.800" at bounding box center [267, 243] width 41 height 16
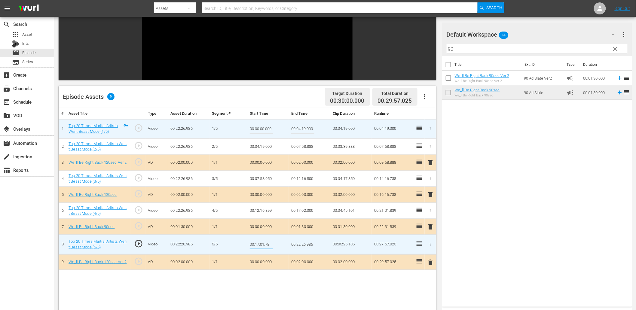
type input "00:17:01.788"
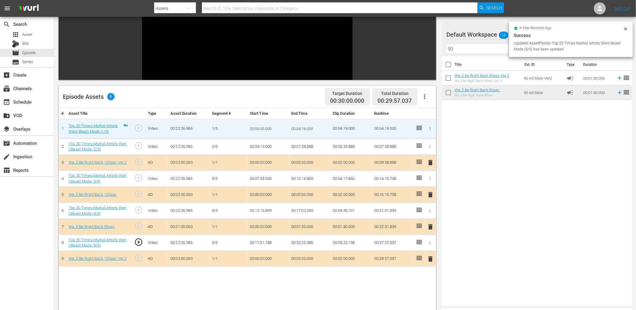
click at [252, 242] on td "00:17:01.788" at bounding box center [267, 243] width 41 height 16
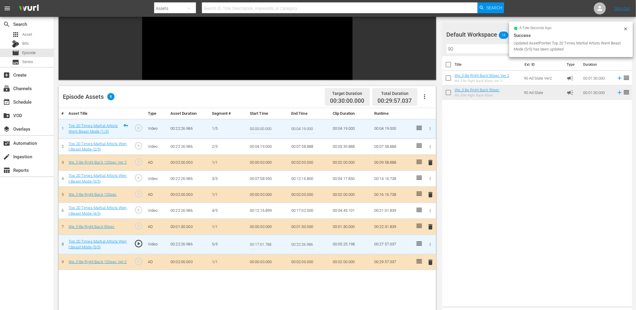
click at [252, 242] on input "00:17:01.788" at bounding box center [261, 244] width 23 height 14
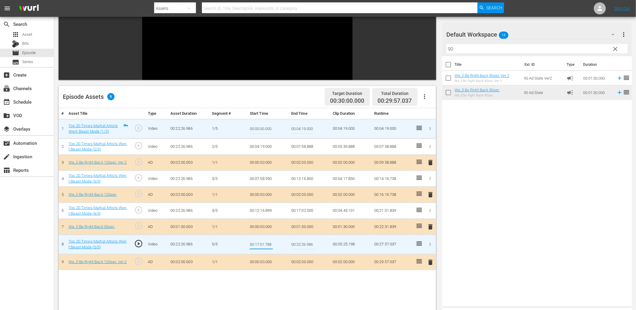
click at [296, 208] on td "00:17:02.000" at bounding box center [309, 211] width 41 height 16
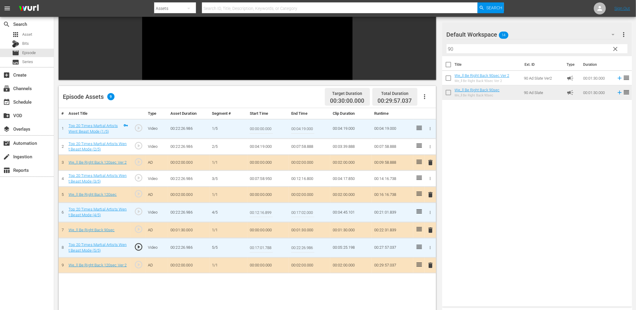
click at [296, 208] on input "00:17:02.000" at bounding box center [302, 212] width 23 height 14
paste input "1.788"
type input "00:17:01.788"
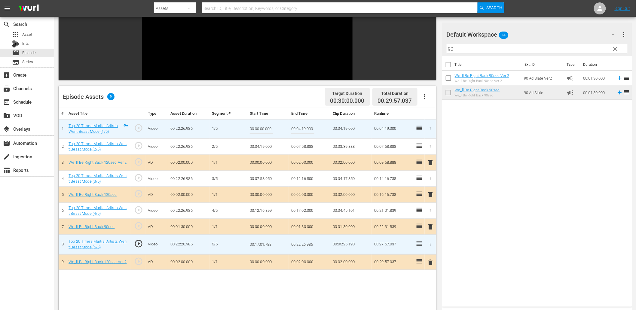
click at [262, 245] on input "00:17:01.788" at bounding box center [261, 244] width 23 height 14
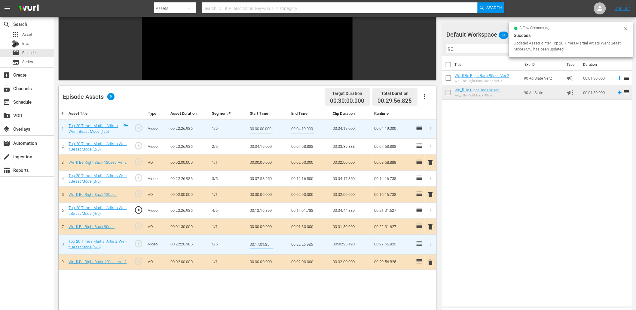
type input "00:17:01.850"
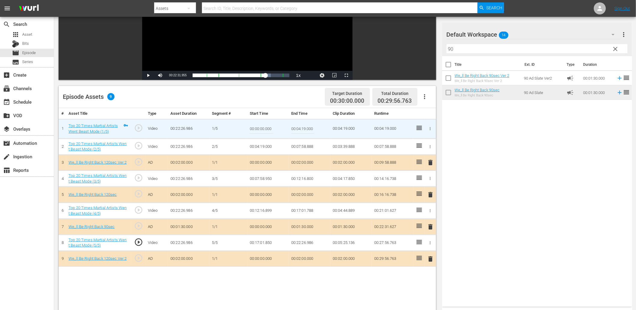
click at [136, 241] on span "play_circle_outline" at bounding box center [138, 242] width 9 height 9
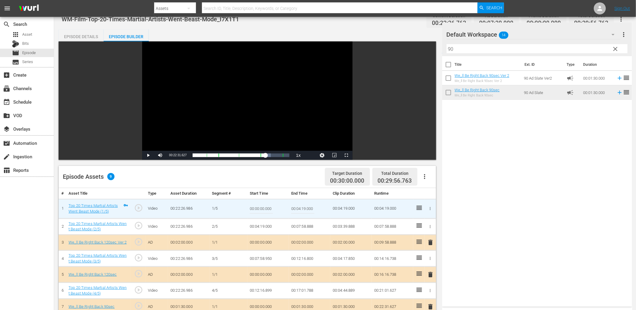
scroll to position [0, 0]
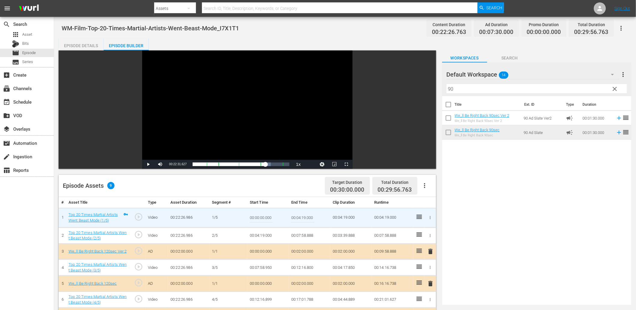
click at [280, 126] on div "Video Player" at bounding box center [247, 104] width 210 height 109
click at [346, 164] on span "Video Player" at bounding box center [346, 164] width 0 height 0
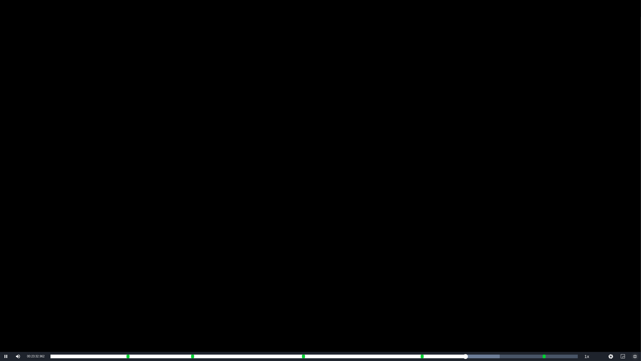
click at [635, 310] on span "Video Player" at bounding box center [635, 356] width 0 height 0
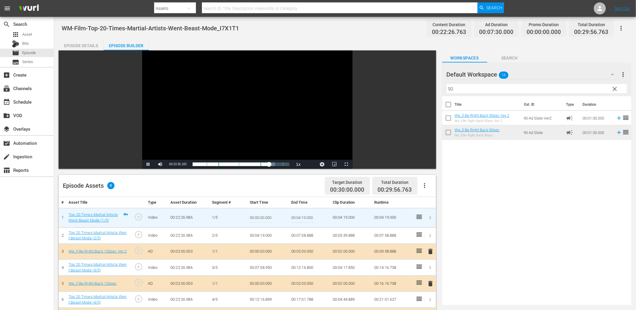
click at [297, 140] on div "Video Player" at bounding box center [247, 104] width 210 height 109
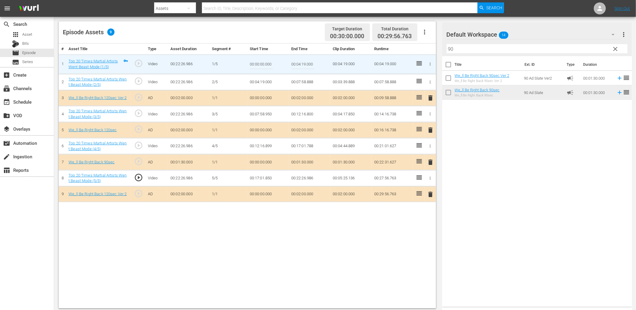
scroll to position [156, 0]
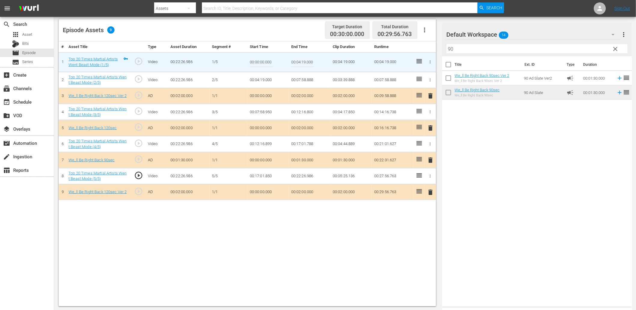
click at [139, 175] on span "play_circle_outline" at bounding box center [138, 175] width 9 height 9
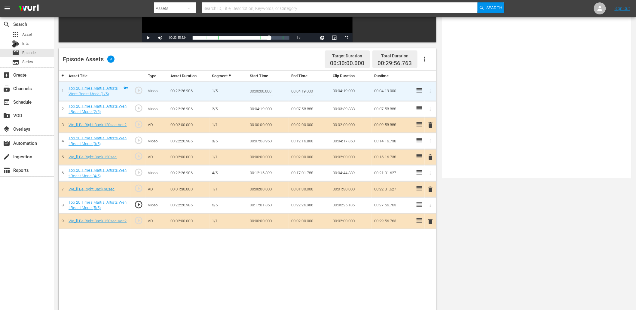
scroll to position [0, 0]
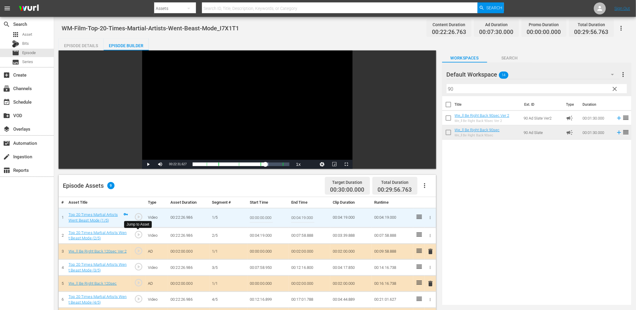
click at [136, 236] on span "play_circle_outline" at bounding box center [138, 234] width 9 height 9
click at [138, 268] on span "play_circle_outline" at bounding box center [138, 266] width 9 height 9
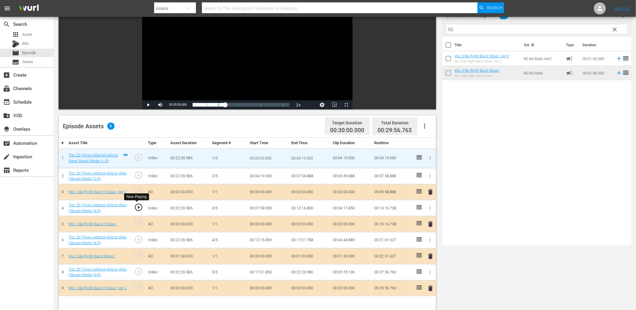
scroll to position [67, 0]
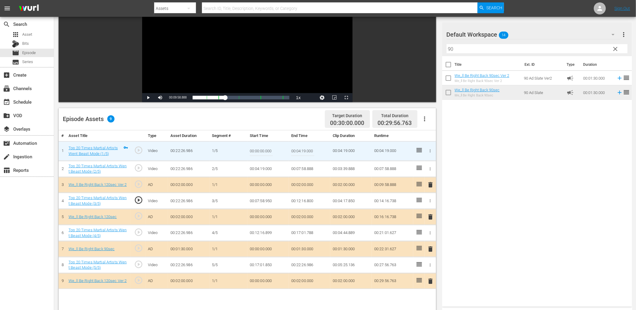
click at [138, 233] on span "play_circle_outline" at bounding box center [138, 232] width 9 height 9
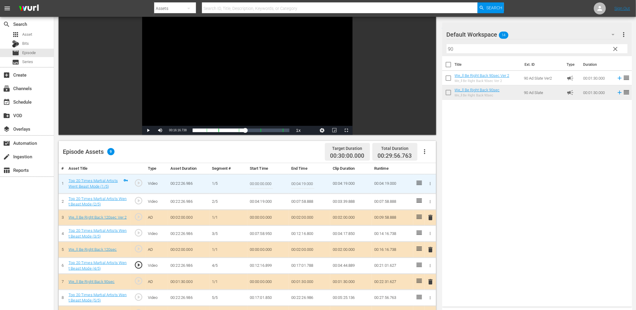
scroll to position [0, 0]
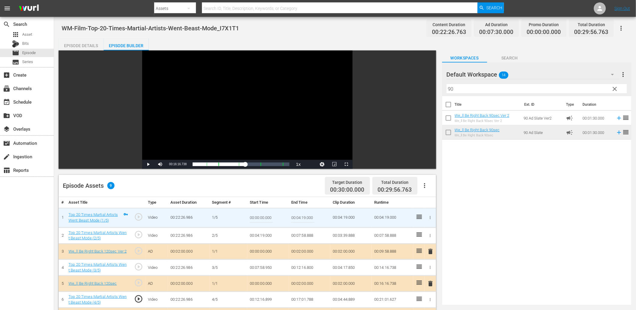
click at [86, 46] on div "Episode Details" at bounding box center [81, 45] width 45 height 14
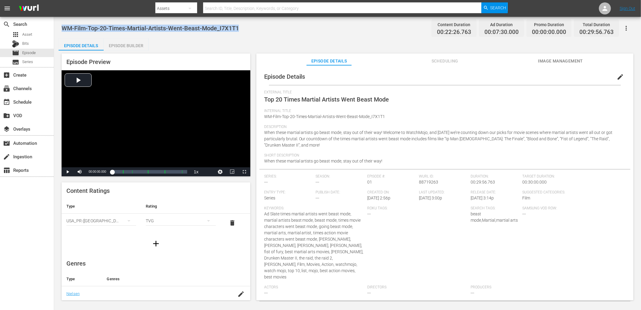
drag, startPoint x: 253, startPoint y: 23, endPoint x: 62, endPoint y: 32, distance: 191.3
click at [62, 32] on div "WM-Film-Top-20-Times-Martial-Artists-Went-Beast-Mode_I7X1T1 Content Duration 00…" at bounding box center [348, 28] width 572 height 14
copy span "WM-Film-Top-20-Times-Martial-Artists-Went-Beast-Mode_I7X1T1"
click at [21, 32] on div "apps Asset" at bounding box center [22, 34] width 20 height 8
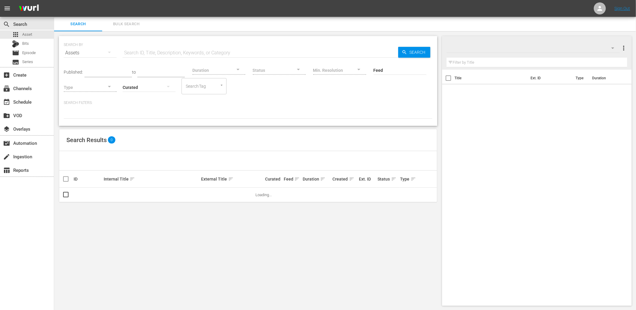
click at [132, 23] on span "Bulk Search" at bounding box center [126, 24] width 41 height 7
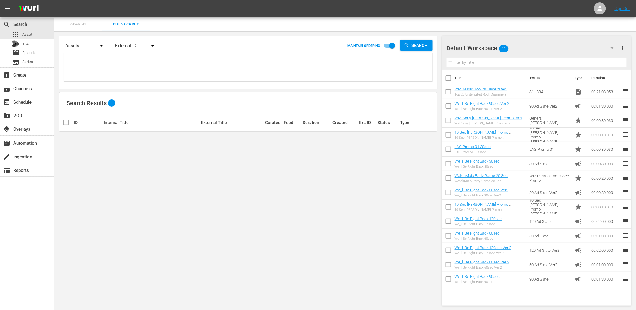
click at [527, 48] on div "Default Workspace 14" at bounding box center [532, 48] width 173 height 17
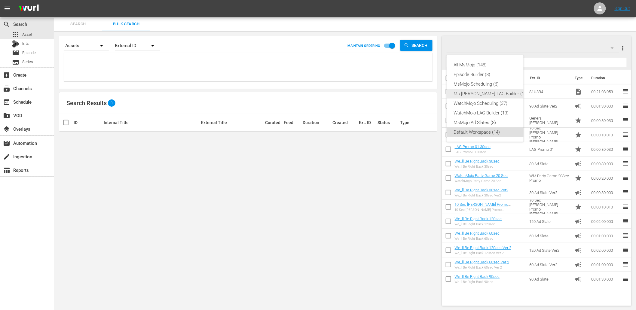
click at [479, 94] on div "Ms [PERSON_NAME] LAG Builder (14)" at bounding box center [491, 94] width 75 height 10
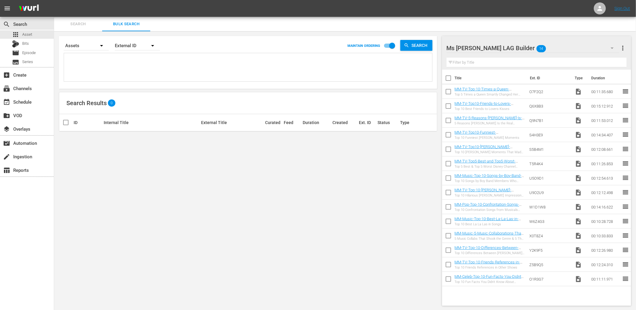
click at [298, 251] on div "Search By Assets Order By External ID MAINTAIN ORDERING Search Search Results 0…" at bounding box center [248, 170] width 388 height 279
click at [128, 68] on textarea at bounding box center [248, 68] width 367 height 27
paste textarea "U8D3Q1 P3U8W3 I9V5F6 D0S3L0 C6S1U4 S1U3B4 U8G1X9 F1S9J6 O1B6Y3 W2W8I9 A2K9L1 B0…"
type textarea "U8D3Q1 P3U8W3 I9V5F6 D0S3L0 C6S1U4 S1U3B4 U8G1X9 F1S9J6 O1B6Y3 W2W8I9 A2K9L1 B0…"
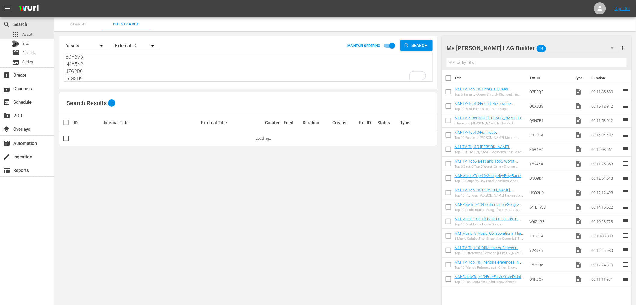
scroll to position [80, 0]
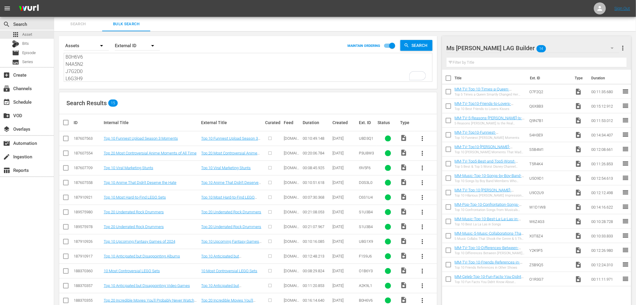
type textarea "U8D3Q1 P3U8W3 I9V5F6 D0S3L0 C6S1U4 S1U3B4 U8G1X9 F1S9J6 O1B6Y3 W2W8I9 A2K9L1 B0…"
click at [67, 124] on input "checkbox" at bounding box center [68, 122] width 12 height 7
checkbox input "true"
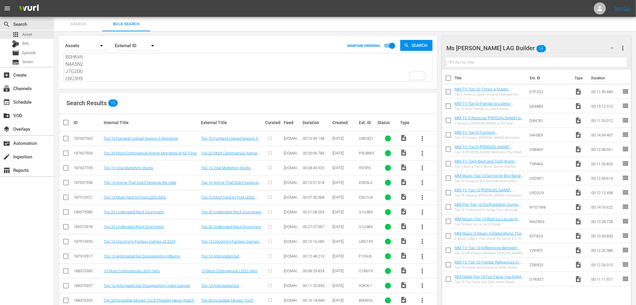
checkbox input "true"
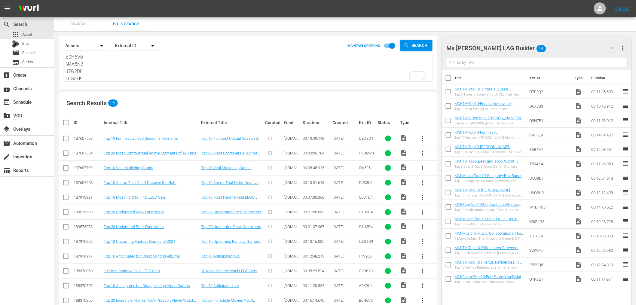
checkbox input "true"
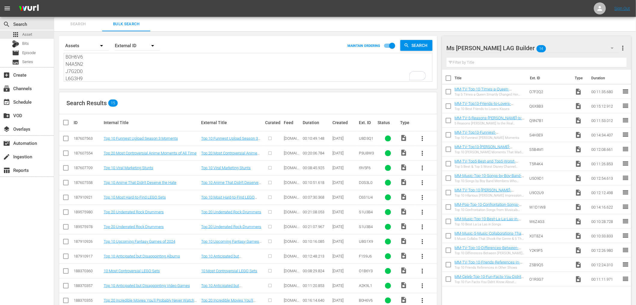
checkbox input "true"
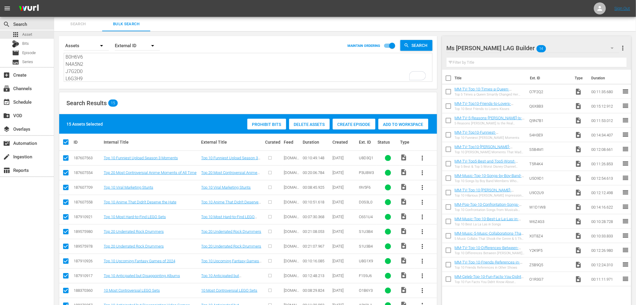
click at [524, 44] on div "Ms Mojo LAG Builder 14" at bounding box center [532, 48] width 173 height 17
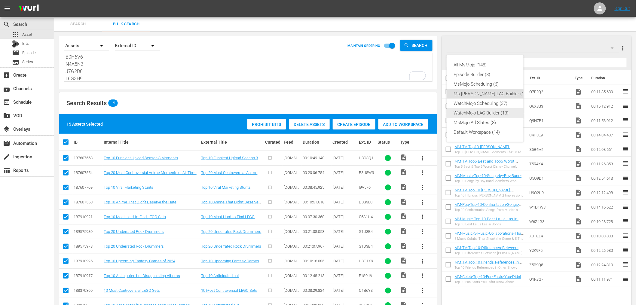
click at [474, 112] on div "WatchMojo LAG Builder (13)" at bounding box center [491, 113] width 75 height 10
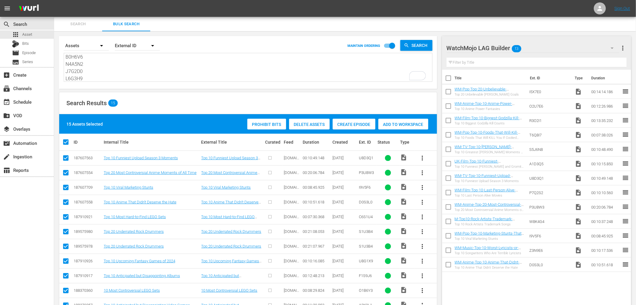
click at [448, 77] on input "checkbox" at bounding box center [448, 79] width 13 height 13
checkbox input "true"
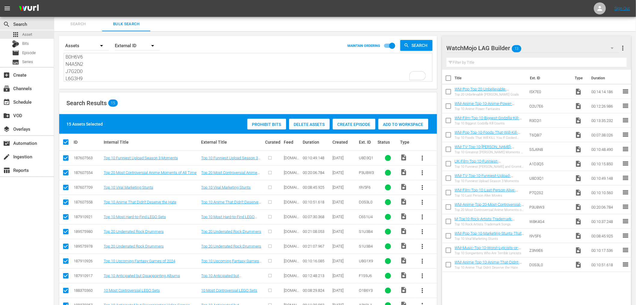
checkbox input "true"
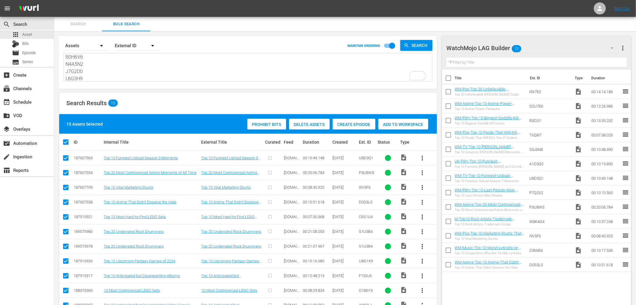
checkbox input "true"
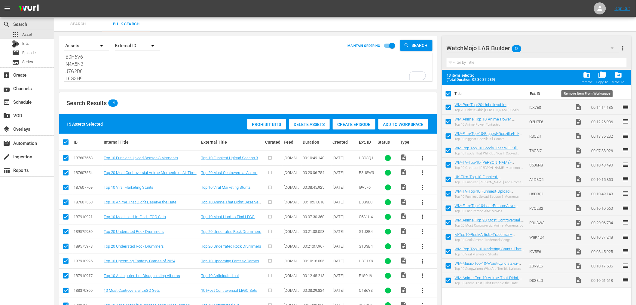
click at [585, 77] on span "folder_delete" at bounding box center [587, 75] width 8 height 8
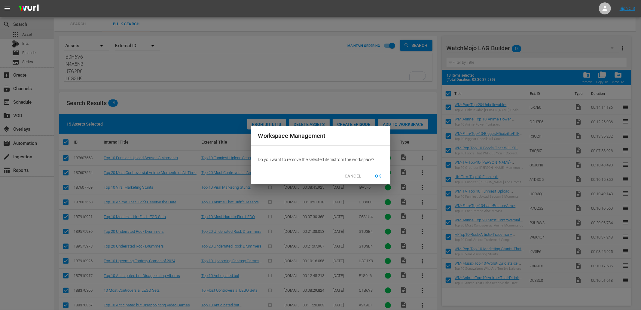
click at [375, 175] on span "OK" at bounding box center [378, 176] width 10 height 8
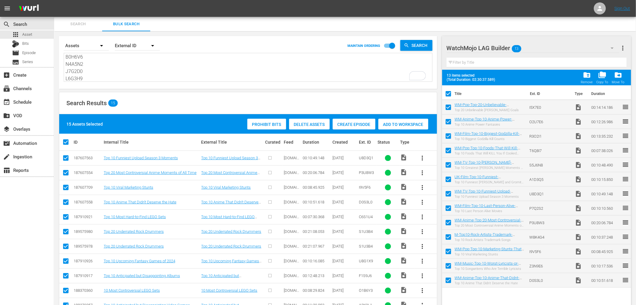
checkbox input "false"
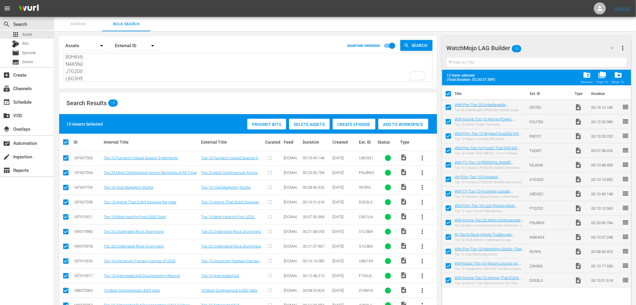
checkbox input "false"
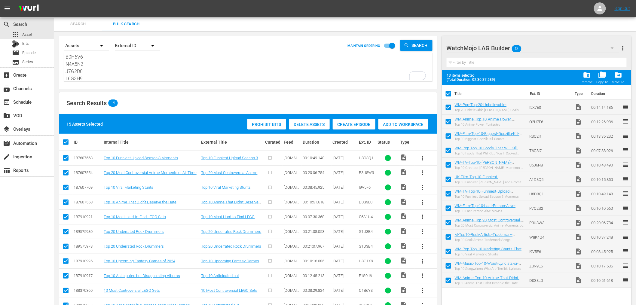
checkbox input "false"
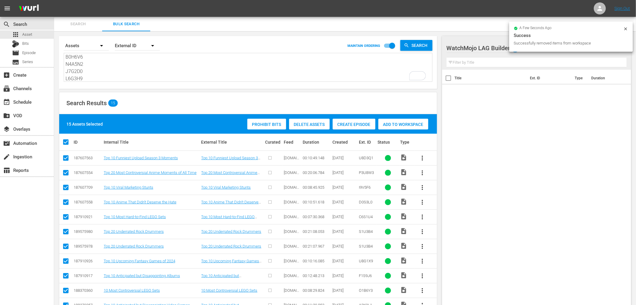
click at [395, 125] on span "Add to Workspace" at bounding box center [403, 124] width 50 height 5
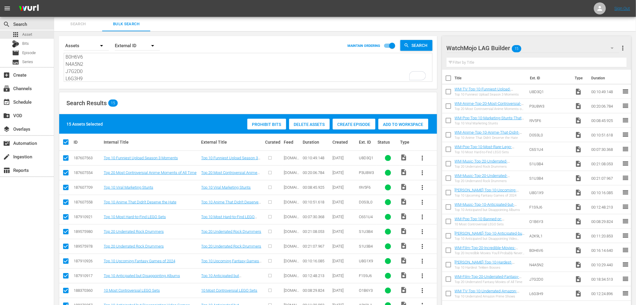
click at [100, 65] on textarea "U8D3Q1 P3U8W3 I9V5F6 D0S3L0 C6S1U4 S1U3B4 U8G1X9 F1S9J6 O1B6Y3 W2W8I9 A2K9L1 B0…" at bounding box center [248, 67] width 367 height 27
paste textarea "S1U3B4"
type textarea "S1U3B4"
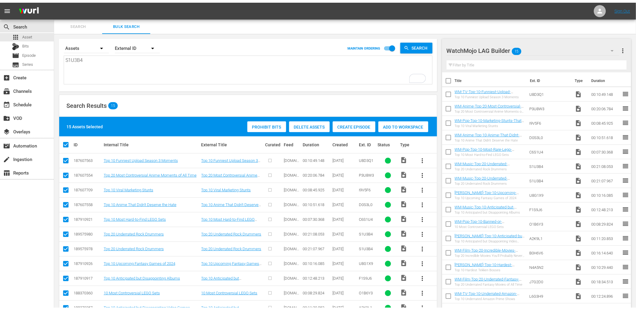
scroll to position [0, 0]
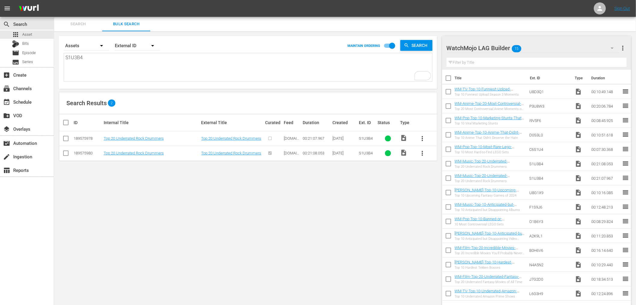
type textarea "S1U3B4"
click at [65, 140] on input "checkbox" at bounding box center [65, 139] width 7 height 7
checkbox input "true"
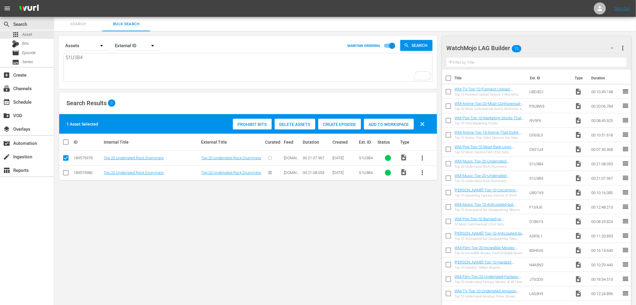
click at [293, 123] on span "Delete Assets" at bounding box center [295, 124] width 41 height 5
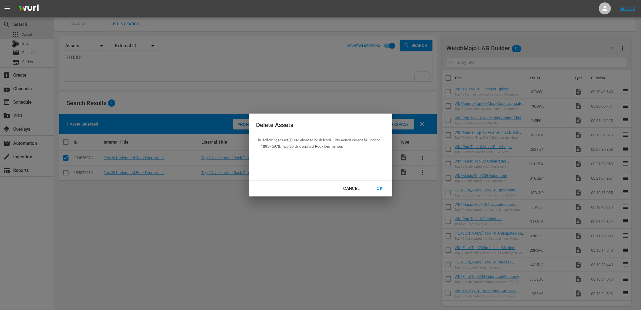
click at [376, 187] on div "OK" at bounding box center [380, 189] width 16 height 8
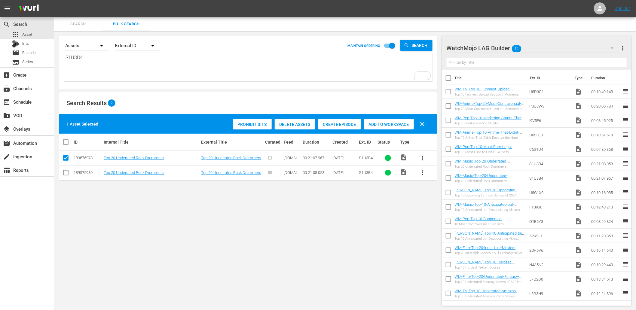
click at [124, 250] on div "Search By Assets Order By External ID MAINTAIN ORDERING Search S1U3B4 S1U3B4 Se…" at bounding box center [248, 170] width 388 height 279
click at [227, 256] on div "Search By Assets Order By External ID MAINTAIN ORDERING Search S1U3B4 S1U3B4 Se…" at bounding box center [248, 170] width 388 height 279
click at [132, 190] on div "Search By Assets Order By External ID MAINTAIN ORDERING Search S1U3B4 S1U3B4 Se…" at bounding box center [248, 170] width 388 height 279
drag, startPoint x: 89, startPoint y: 60, endPoint x: 41, endPoint y: 48, distance: 49.5
click at [54, 0] on div "search Search apps Asset Bits movie Episode subtitles Series add_box Create sub…" at bounding box center [345, 0] width 582 height 0
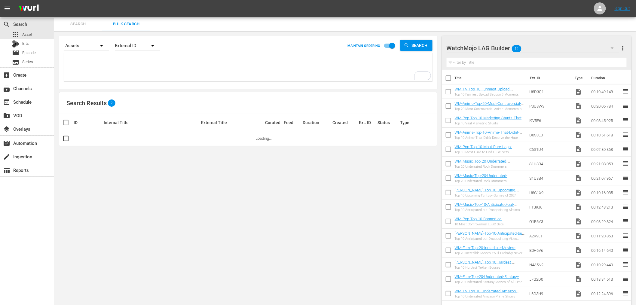
click at [155, 202] on div "Search By Assets Order By External ID MAINTAIN ORDERING Search Search Results 2…" at bounding box center [248, 170] width 388 height 279
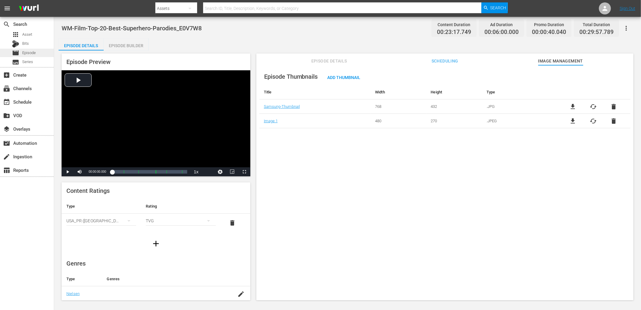
click at [27, 52] on span "Episode" at bounding box center [29, 53] width 14 height 6
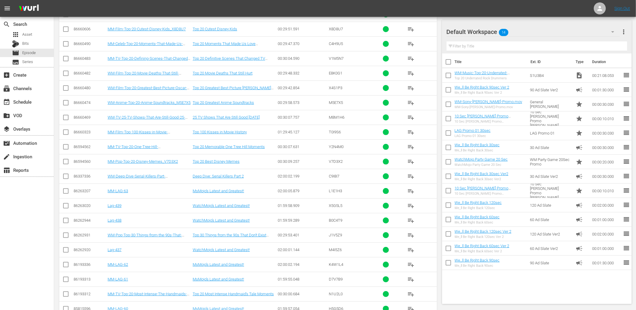
scroll to position [933, 0]
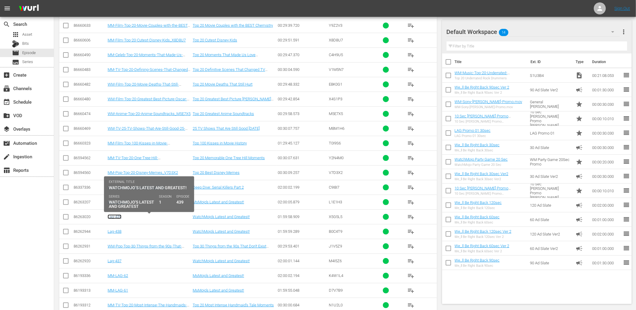
click at [114, 219] on link "Lag-439" at bounding box center [115, 216] width 14 height 5
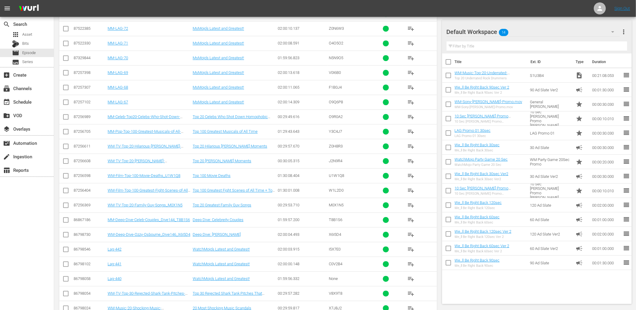
scroll to position [599, 0]
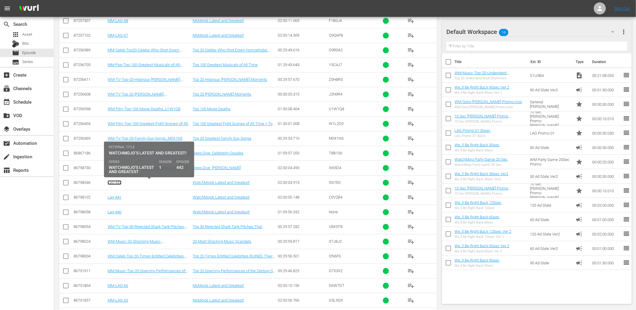
click at [116, 184] on link "Lag-442" at bounding box center [115, 182] width 14 height 5
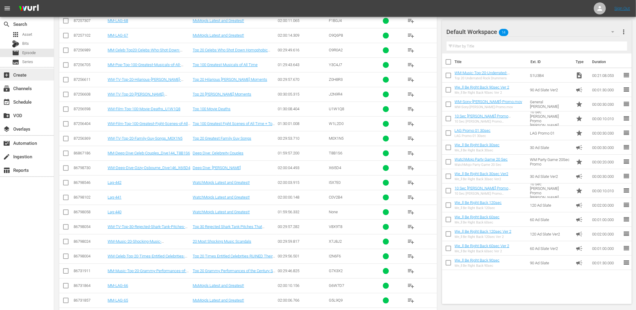
click at [33, 74] on div "add_box Create" at bounding box center [17, 73] width 34 height 5
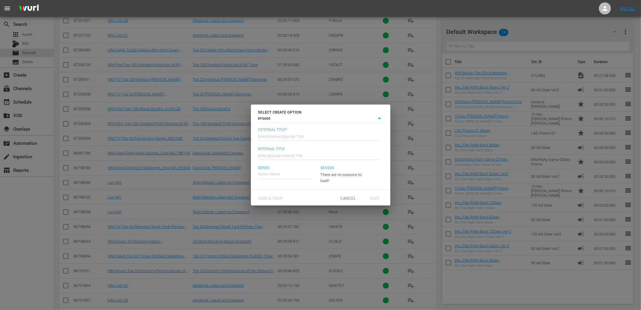
click at [321, 133] on input "text" at bounding box center [319, 136] width 122 height 14
type input "WatchMojo’s Latest and Greatest!"
click at [278, 154] on input "text" at bounding box center [319, 155] width 122 height 14
type input "Lag-443"
click at [301, 173] on input "text" at bounding box center [285, 174] width 55 height 14
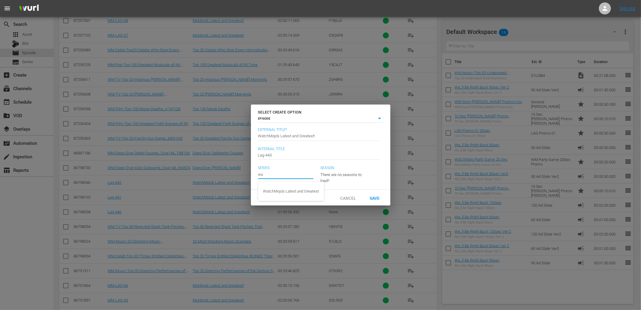
click at [275, 190] on div "WatchMojo's Latest and Greatest" at bounding box center [291, 191] width 56 height 14
type input "WatchMojo's Latest and Greatest"
click at [269, 200] on span "Save & View" at bounding box center [270, 198] width 34 height 5
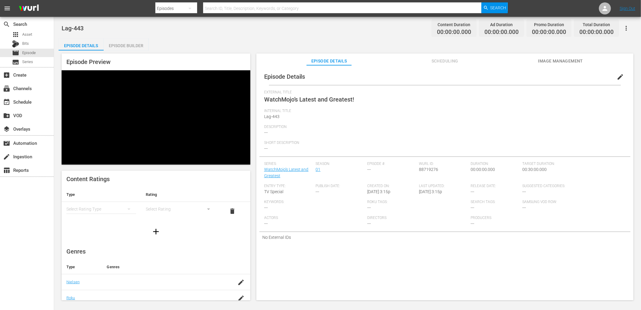
click at [553, 61] on span "Image Management" at bounding box center [560, 61] width 45 height 8
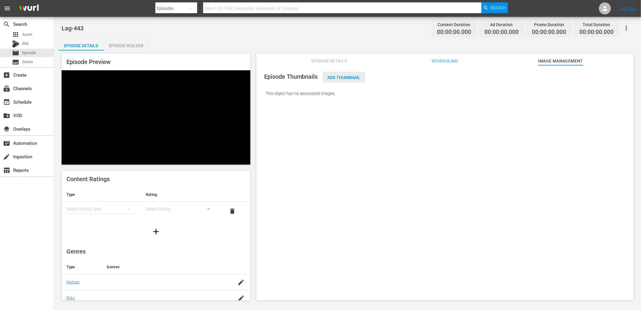
click at [348, 74] on div "Add Thumbnail" at bounding box center [344, 77] width 43 height 11
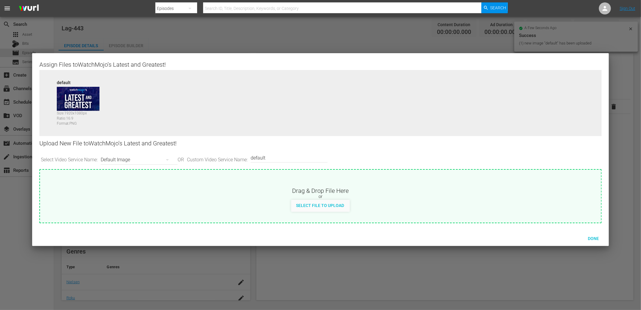
click at [130, 160] on div "Default Image" at bounding box center [138, 159] width 74 height 17
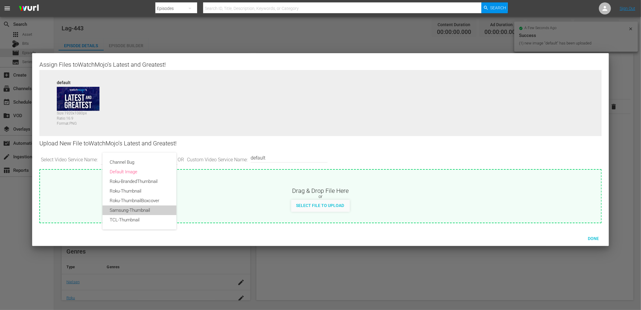
click at [125, 214] on div "Samsung-Thumbnail" at bounding box center [139, 210] width 59 height 10
type input "Samsung-Thumbnail"
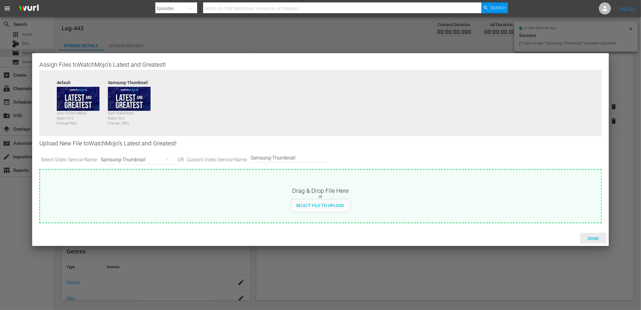
click at [593, 238] on span "Done" at bounding box center [593, 238] width 21 height 5
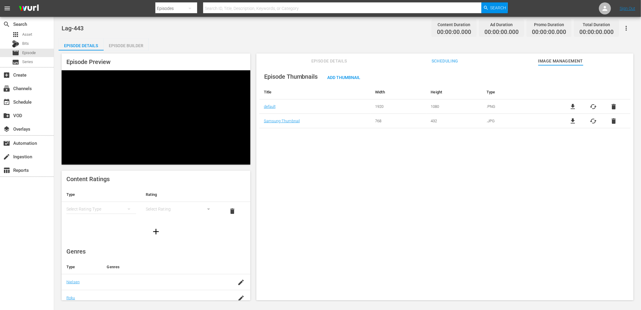
click at [321, 55] on button "Episode Details" at bounding box center [328, 59] width 45 height 12
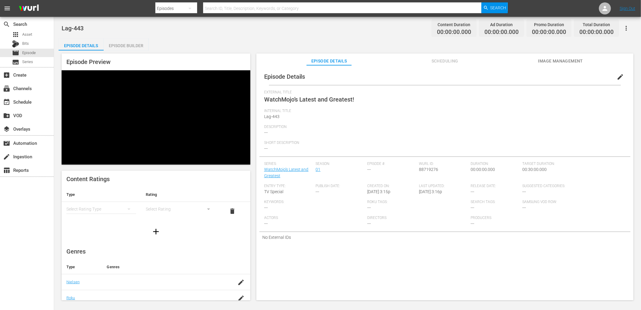
click at [613, 75] on button "edit" at bounding box center [620, 77] width 14 height 14
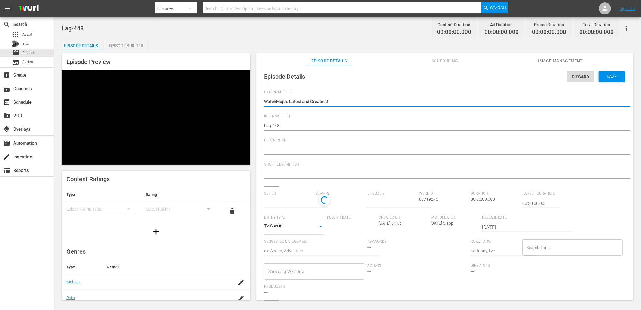
type input "WatchMojo's Latest and Greatest"
click at [322, 148] on textarea at bounding box center [443, 150] width 358 height 7
paste textarea "Stay up to date with all of the Latest and Greatest countdown videos from the W…"
type textarea "Stay up to date with all of the Latest and Greatest countdown videos from the W…"
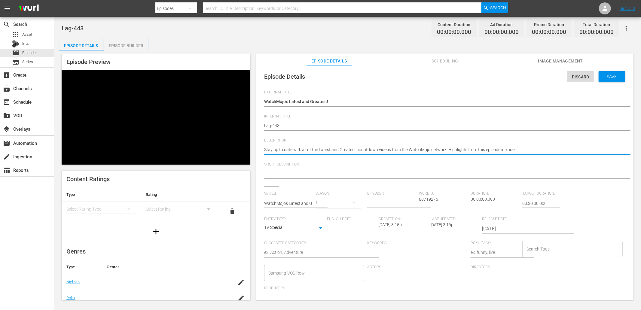
type textarea "Stay up to date with all of the Latest and Greatest countdown videos from the W…"
click at [311, 171] on textarea at bounding box center [443, 174] width 358 height 7
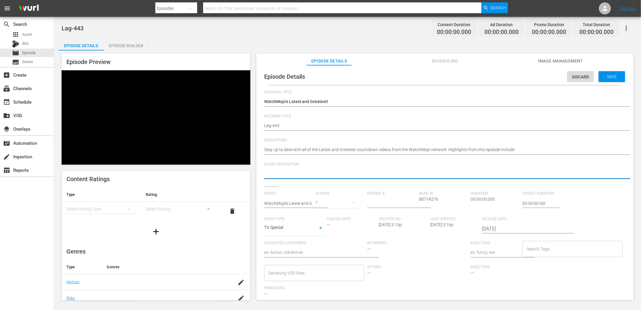
paste textarea "Stay up to date with all of the Latest and Greatest countdown videos from the W…"
type textarea "Stay up to date with all of the Latest and Greatest countdown videos from the W…"
click at [378, 200] on input "number" at bounding box center [391, 203] width 49 height 14
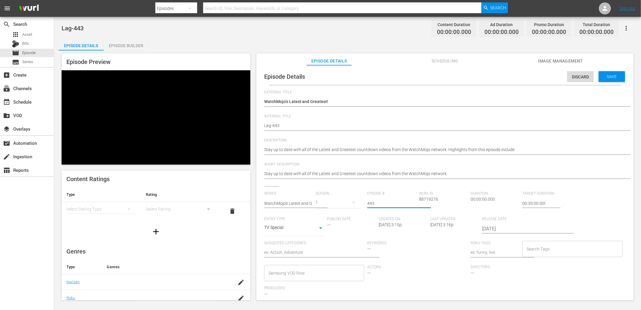
type input "443"
type input "02:00:00.000"
click at [602, 78] on span "Save" at bounding box center [612, 76] width 20 height 5
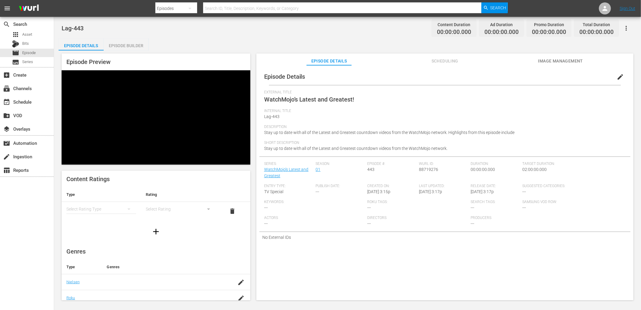
click at [136, 47] on div "Episode Builder" at bounding box center [126, 45] width 45 height 14
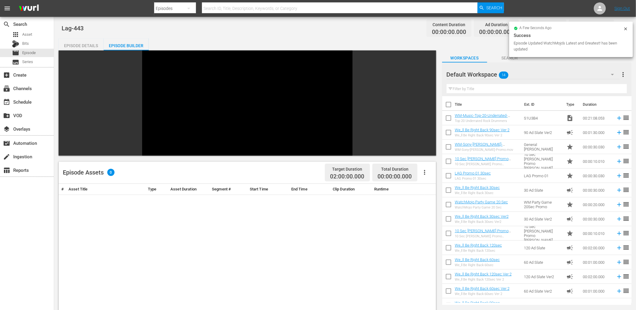
click at [539, 73] on div "Default Workspace 14" at bounding box center [532, 74] width 173 height 17
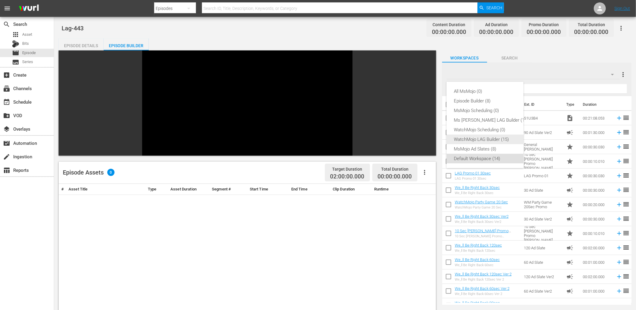
click at [483, 139] on div "WatchMojo LAG Builder (15)" at bounding box center [491, 140] width 75 height 10
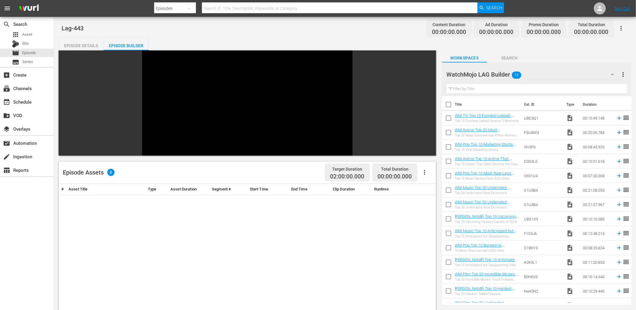
click at [447, 104] on input "checkbox" at bounding box center [448, 105] width 13 height 13
checkbox input "true"
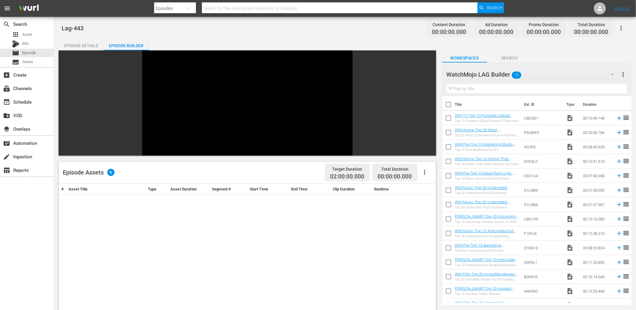
checkbox input "true"
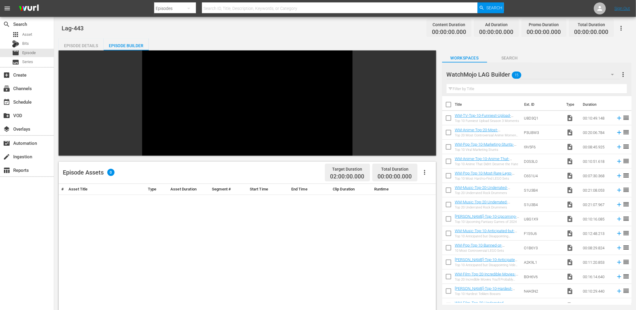
checkbox input "true"
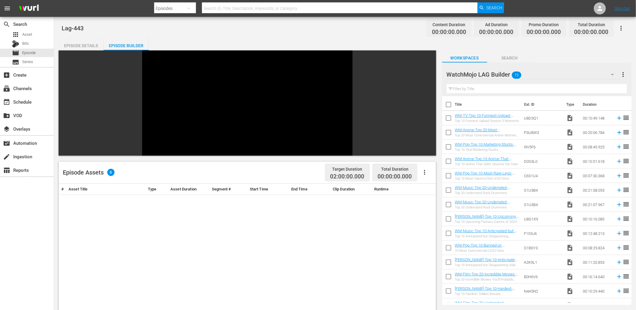
checkbox input "true"
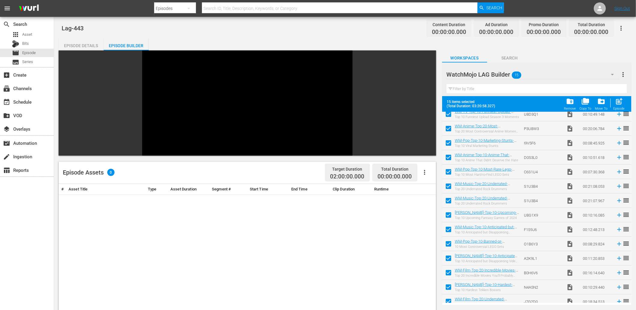
scroll to position [40, 0]
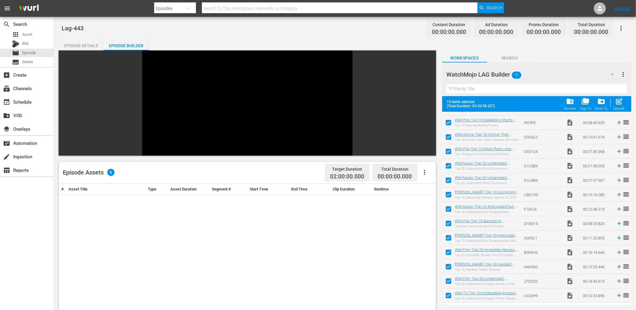
click at [447, 294] on input "checkbox" at bounding box center [448, 297] width 13 height 13
checkbox input "false"
click at [447, 282] on input "checkbox" at bounding box center [448, 282] width 13 height 13
checkbox input "false"
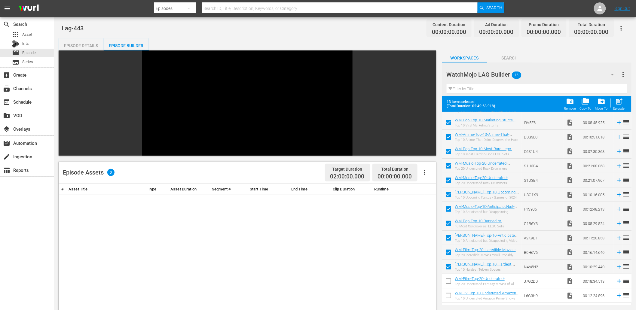
click at [449, 268] on input "checkbox" at bounding box center [448, 268] width 13 height 13
checkbox input "false"
click at [449, 254] on input "checkbox" at bounding box center [448, 253] width 13 height 13
checkbox input "false"
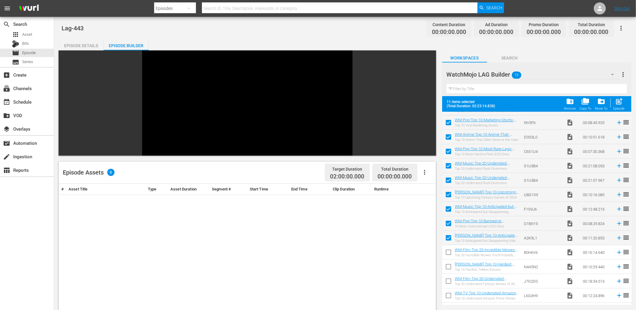
click at [448, 240] on input "checkbox" at bounding box center [448, 239] width 13 height 13
checkbox input "false"
click at [448, 221] on input "checkbox" at bounding box center [448, 224] width 13 height 13
checkbox input "false"
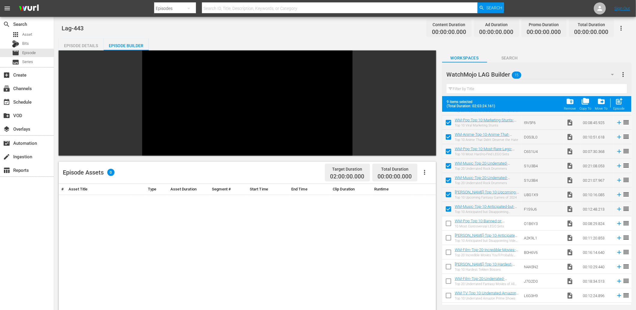
click at [449, 208] on input "checkbox" at bounding box center [448, 210] width 13 height 13
checkbox input "false"
click at [446, 196] on input "checkbox" at bounding box center [448, 196] width 13 height 13
checkbox input "false"
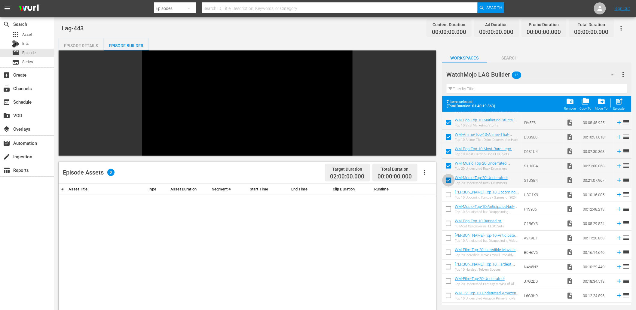
click at [450, 179] on input "checkbox" at bounding box center [448, 181] width 13 height 13
checkbox input "false"
click at [448, 268] on input "checkbox" at bounding box center [448, 268] width 13 height 13
checkbox input "true"
click at [448, 223] on input "checkbox" at bounding box center [448, 224] width 13 height 13
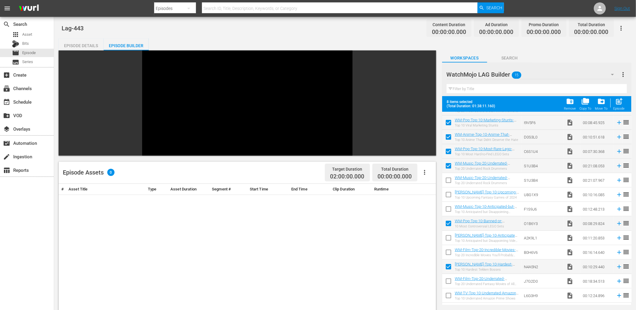
click at [448, 223] on input "checkbox" at bounding box center [448, 224] width 13 height 13
checkbox input "false"
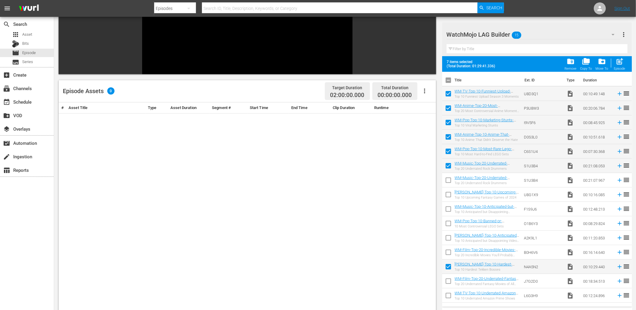
scroll to position [83, 0]
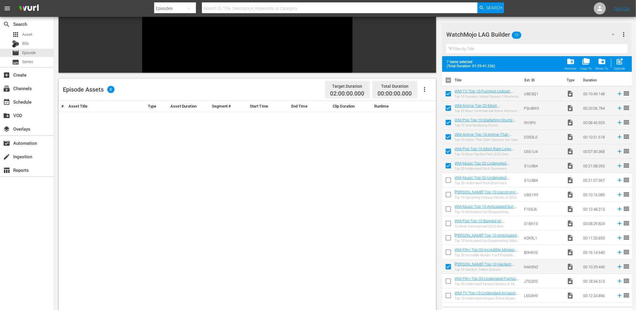
click at [448, 295] on input "checkbox" at bounding box center [448, 297] width 13 height 13
checkbox input "true"
click at [449, 266] on input "checkbox" at bounding box center [448, 268] width 13 height 13
checkbox input "false"
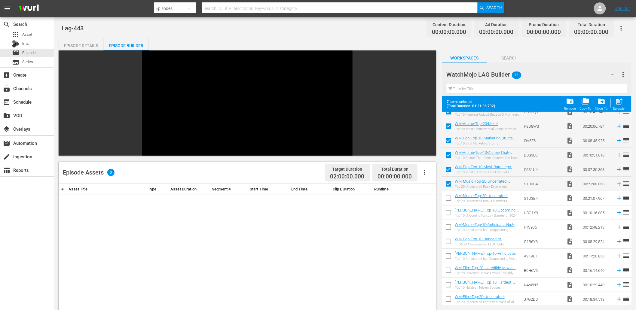
scroll to position [0, 0]
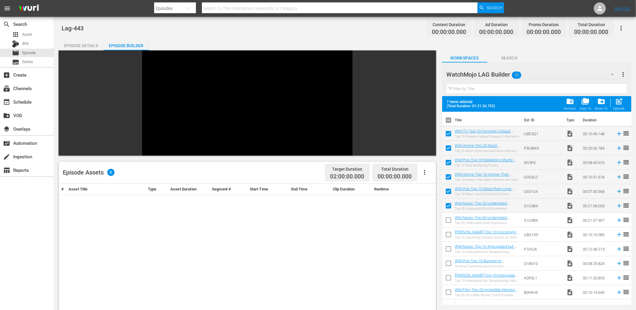
click at [449, 236] on input "checkbox" at bounding box center [448, 236] width 13 height 13
checkbox input "false"
click at [448, 260] on input "checkbox" at bounding box center [448, 264] width 13 height 13
checkbox input "true"
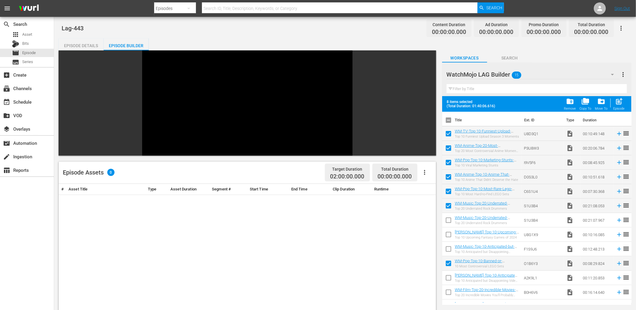
click at [447, 176] on input "checkbox" at bounding box center [448, 178] width 13 height 13
checkbox input "false"
click at [448, 235] on input "checkbox" at bounding box center [448, 236] width 13 height 13
checkbox input "false"
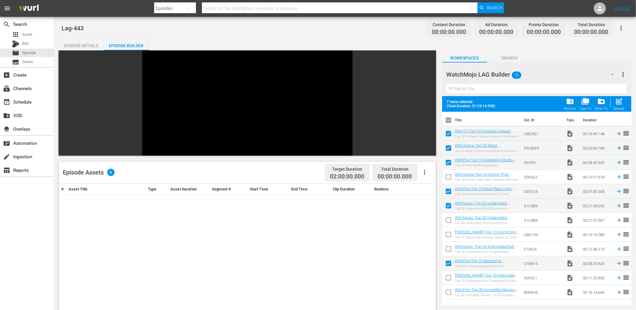
click at [446, 175] on input "checkbox" at bounding box center [448, 178] width 13 height 13
checkbox input "true"
click at [617, 103] on span "post_add" at bounding box center [619, 101] width 8 height 8
checkbox input "false"
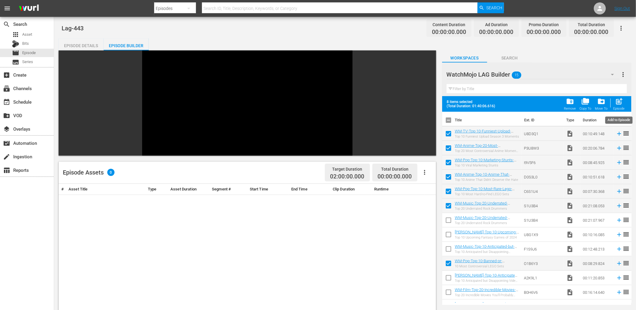
checkbox input "false"
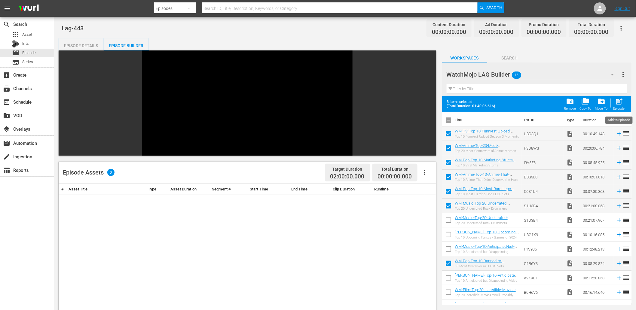
checkbox input "false"
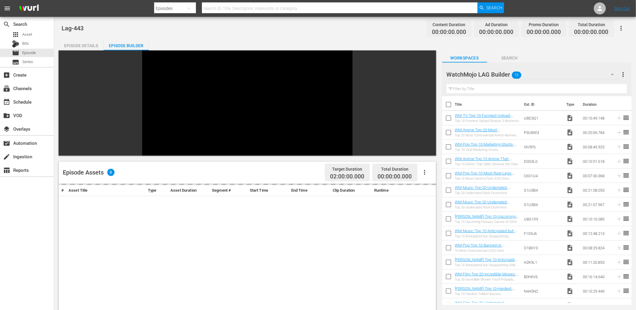
click at [507, 59] on span "Search" at bounding box center [509, 58] width 45 height 8
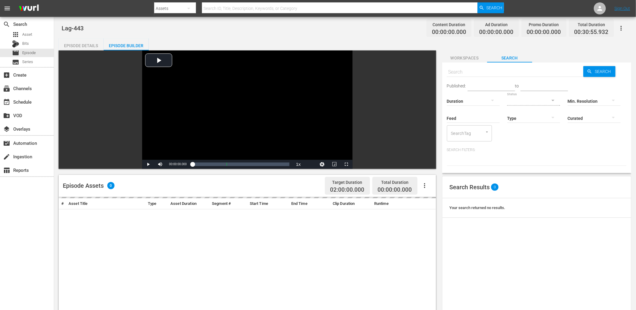
click at [461, 56] on span "Workspaces" at bounding box center [464, 58] width 45 height 8
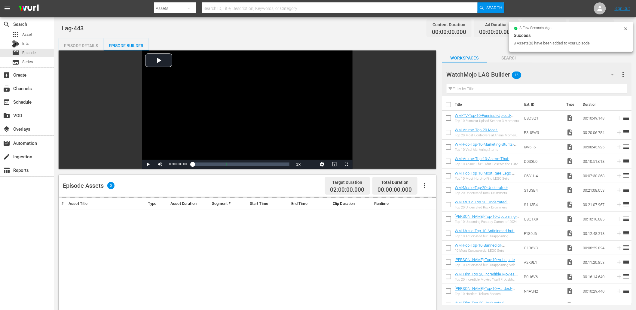
click at [540, 80] on div "WatchMojo LAG Builder 15" at bounding box center [532, 74] width 173 height 17
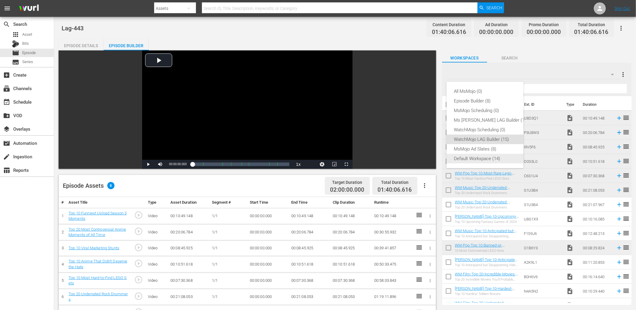
click at [482, 157] on div "Default Workspace (14)" at bounding box center [491, 159] width 75 height 10
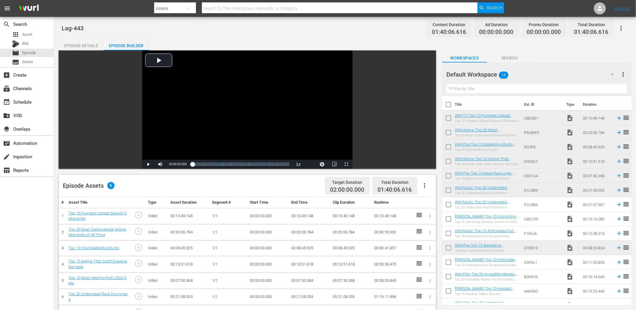
click at [470, 89] on input "text" at bounding box center [536, 89] width 180 height 10
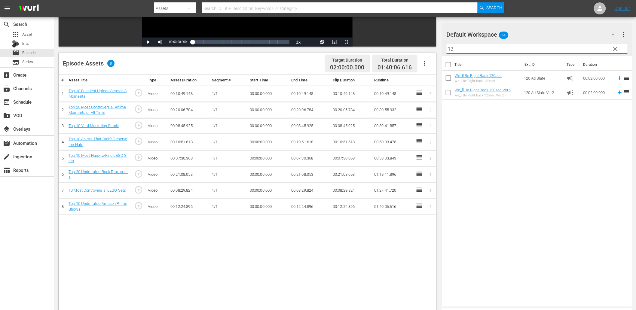
scroll to position [156, 0]
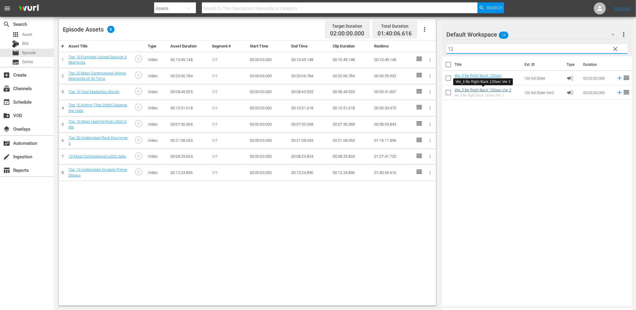
type input "12"
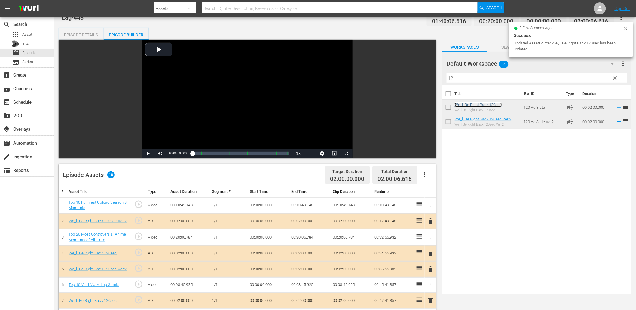
scroll to position [0, 0]
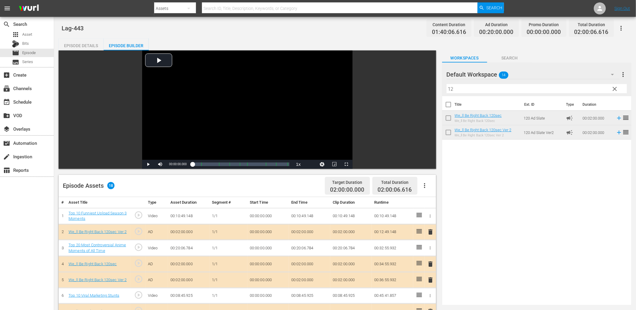
click at [547, 69] on div "Default Workspace 14" at bounding box center [532, 74] width 173 height 17
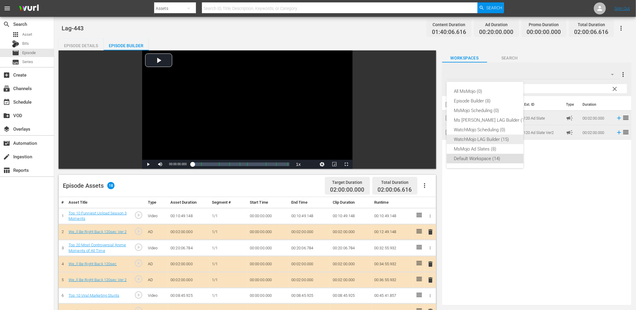
click at [476, 138] on div "WatchMojo LAG Builder (15)" at bounding box center [491, 140] width 75 height 10
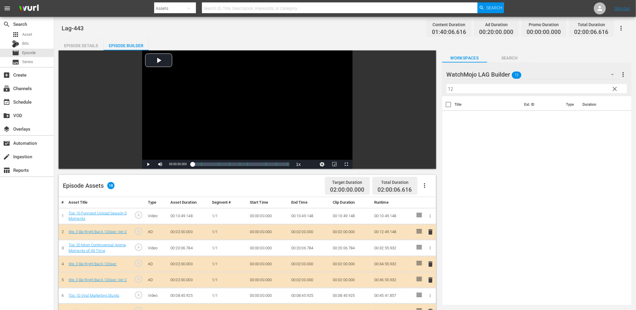
click at [615, 88] on span "clear" at bounding box center [614, 88] width 7 height 7
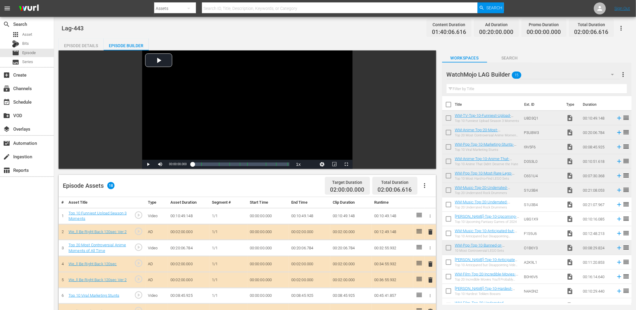
click at [514, 57] on span "Search" at bounding box center [509, 58] width 45 height 8
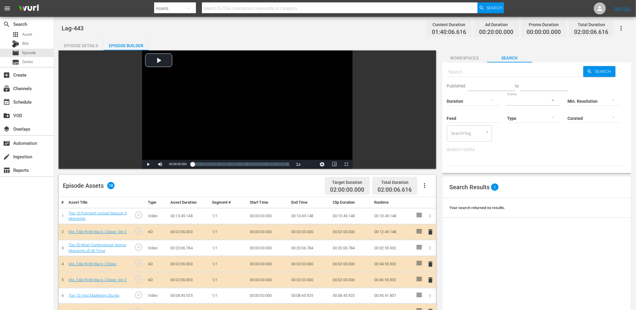
click at [458, 54] on span "Workspaces" at bounding box center [464, 58] width 45 height 8
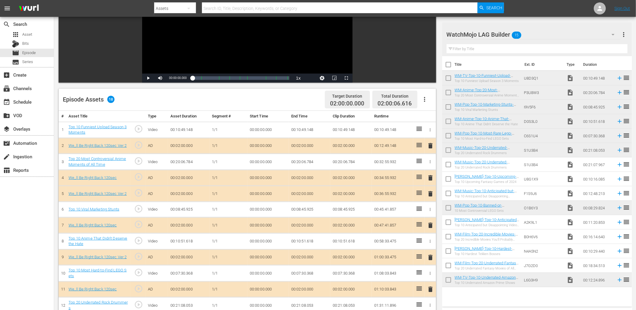
scroll to position [89, 0]
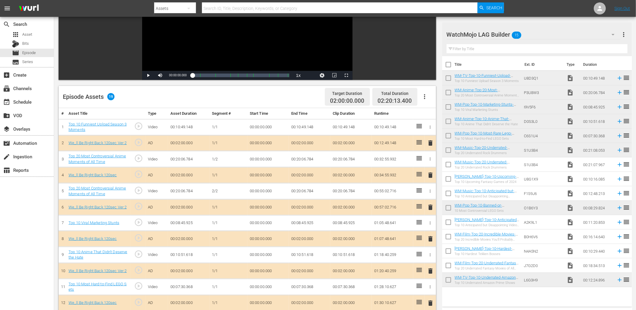
click at [259, 191] on td "00:00:00.000" at bounding box center [267, 191] width 41 height 16
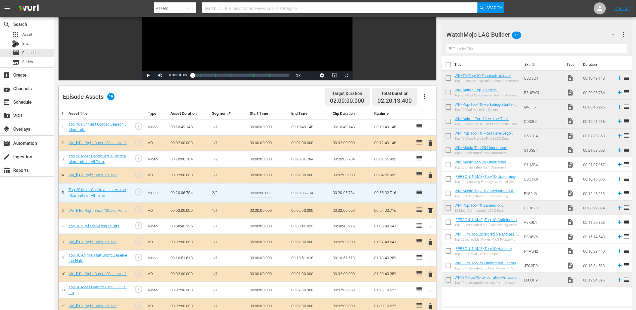
click at [259, 191] on input "00:00:00.000" at bounding box center [261, 193] width 23 height 14
paste input "12:08"
type input "00:12:08.000"
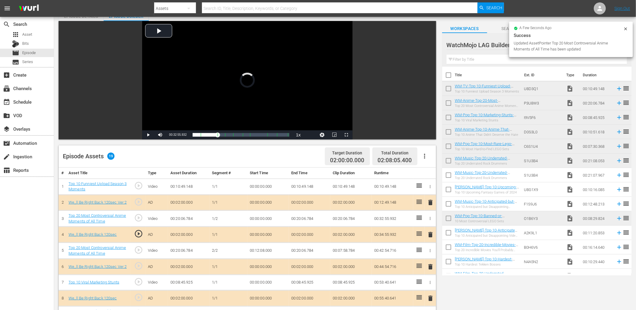
scroll to position [22, 0]
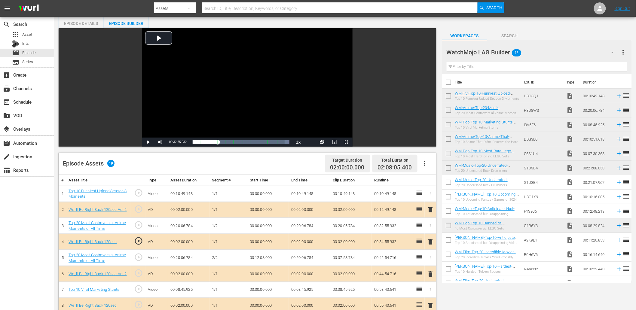
click at [138, 258] on span "play_circle_outline" at bounding box center [138, 257] width 9 height 9
click at [324, 102] on div "Video Player" at bounding box center [247, 82] width 210 height 109
click at [314, 104] on div "Video Player" at bounding box center [247, 82] width 210 height 109
click at [260, 256] on td "00:12:08.000" at bounding box center [267, 258] width 41 height 16
click at [302, 224] on td "00:20:06.784" at bounding box center [309, 226] width 41 height 16
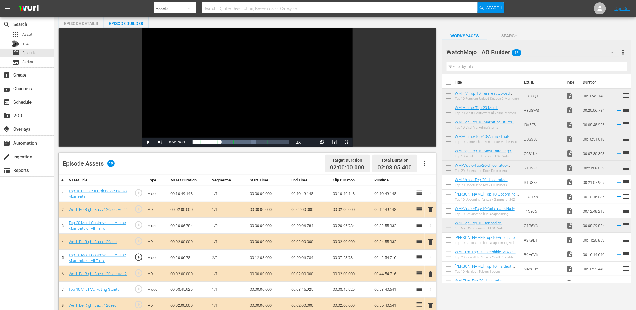
click at [302, 224] on td "00:20:06.784" at bounding box center [309, 226] width 41 height 16
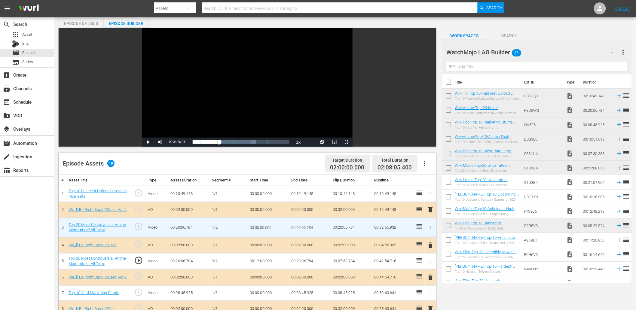
click at [302, 224] on input "00:20:06.784" at bounding box center [302, 227] width 23 height 14
paste input "12:08.000"
type input "00:12:08.000"
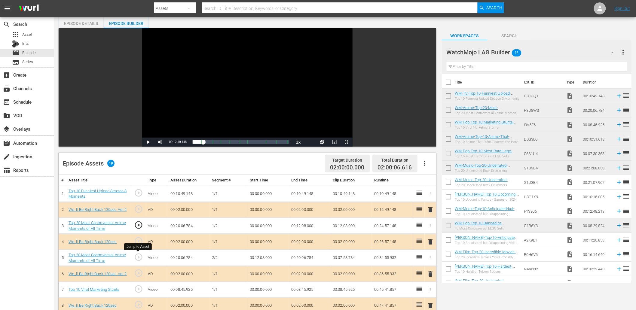
click at [137, 257] on span "play_circle_outline" at bounding box center [138, 257] width 9 height 9
click at [270, 259] on td "00:12:08.000" at bounding box center [267, 258] width 41 height 16
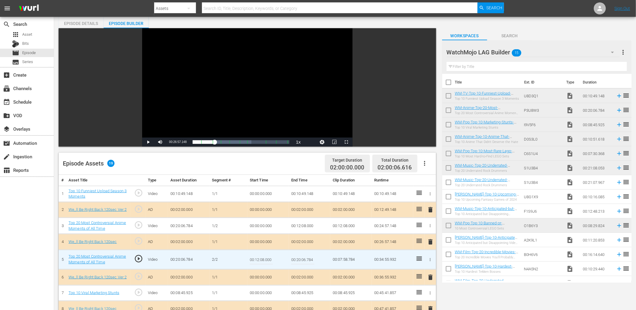
click at [270, 259] on input "00:12:08.000" at bounding box center [261, 259] width 23 height 14
type input "00:12:08.400"
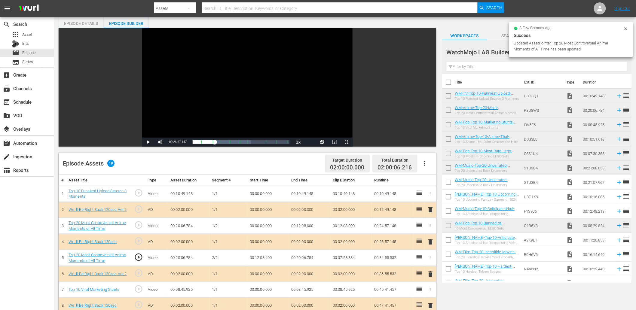
click at [203, 61] on div "Video Player" at bounding box center [247, 82] width 210 height 109
click at [212, 84] on div "Video Player" at bounding box center [247, 82] width 210 height 109
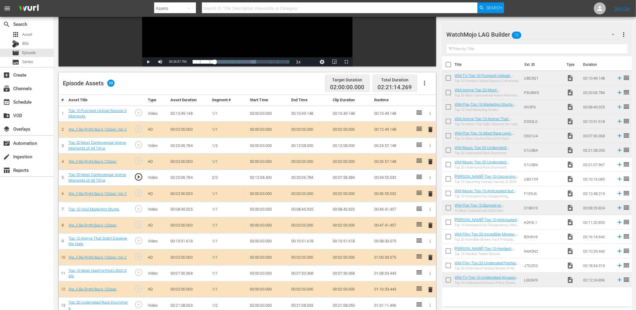
scroll to position [71, 0]
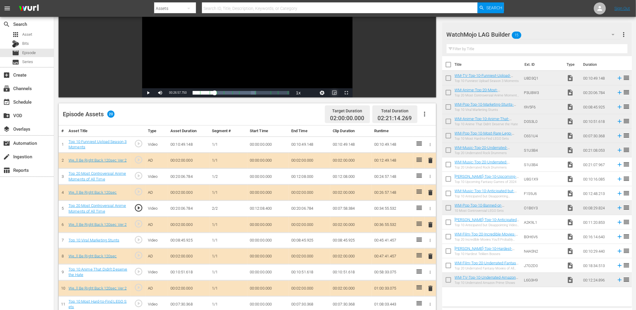
click at [334, 93] on span "Video Player" at bounding box center [334, 93] width 0 height 0
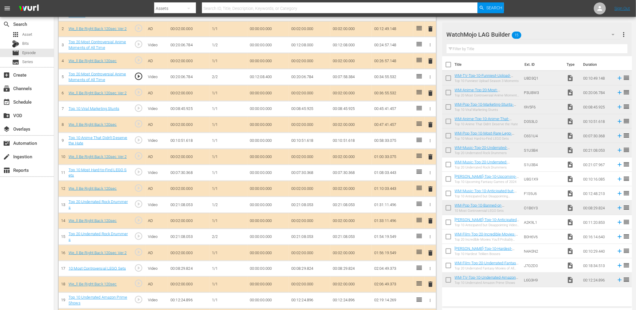
scroll to position [221, 0]
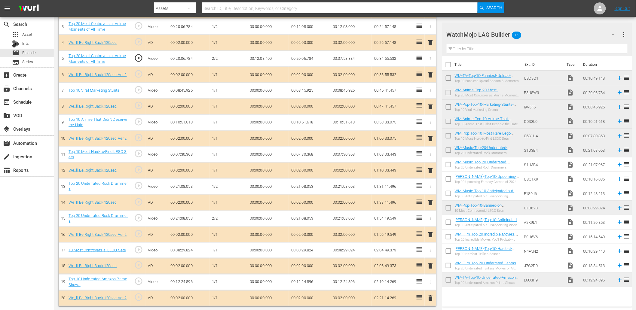
click at [257, 218] on td "00:00:00.000" at bounding box center [267, 219] width 41 height 16
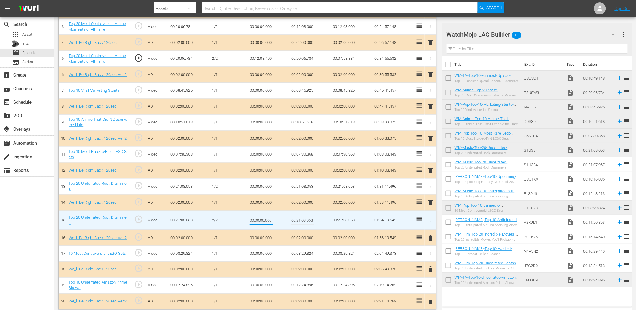
type input "00:12:23.000"
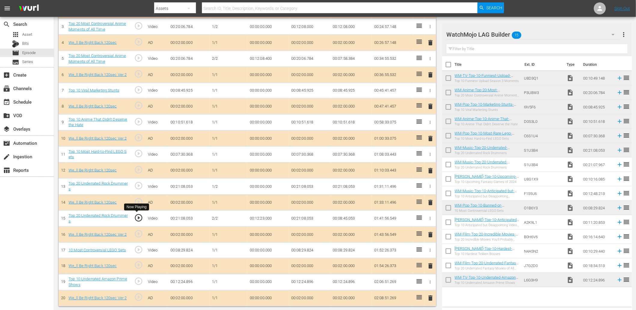
click at [139, 218] on span "play_circle_outline" at bounding box center [138, 217] width 9 height 9
click at [257, 221] on td "00:12:23.000" at bounding box center [267, 219] width 41 height 16
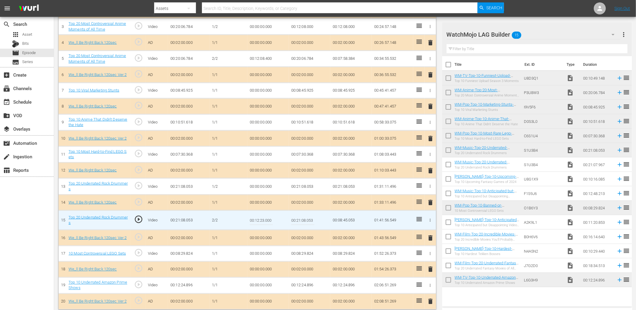
click at [257, 221] on input "00:12:23.000" at bounding box center [261, 220] width 23 height 14
type input "00:12:23.399"
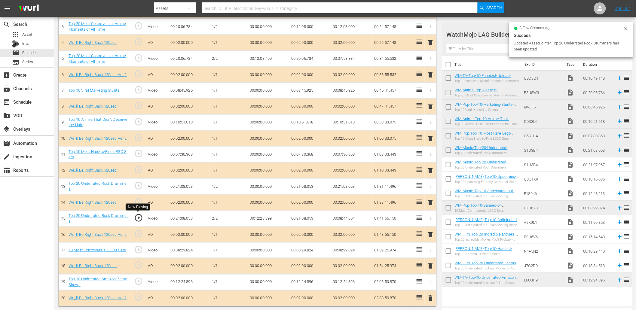
click at [140, 218] on span "play_circle_outline" at bounding box center [138, 217] width 9 height 9
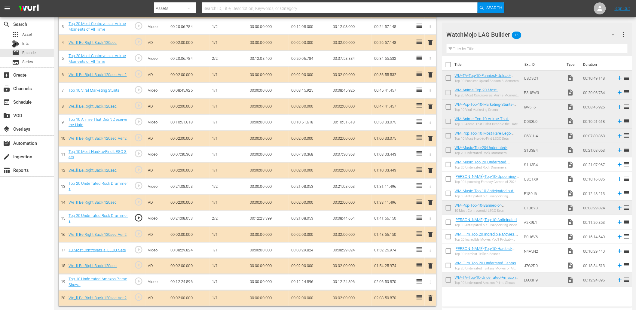
click at [255, 218] on td "00:12:23.399" at bounding box center [267, 219] width 41 height 16
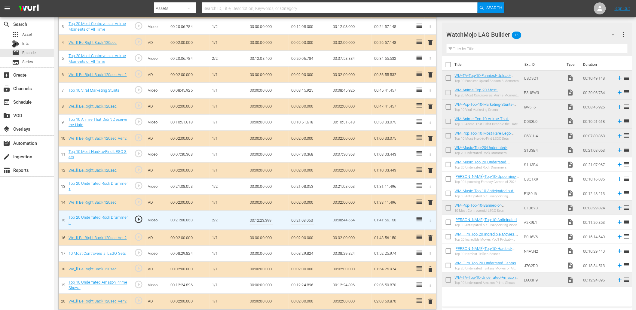
click at [255, 218] on input "00:12:23.399" at bounding box center [261, 220] width 23 height 14
click at [304, 187] on td "00:21:08.053" at bounding box center [309, 186] width 41 height 16
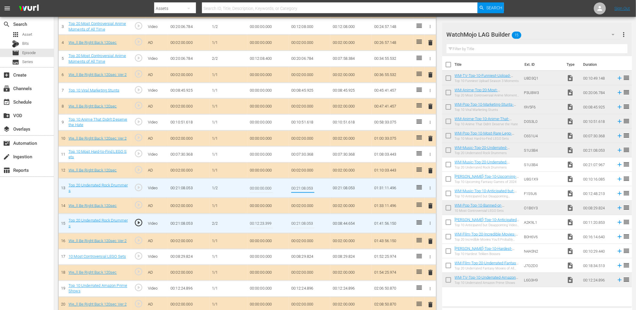
type input "00:12:23.399"
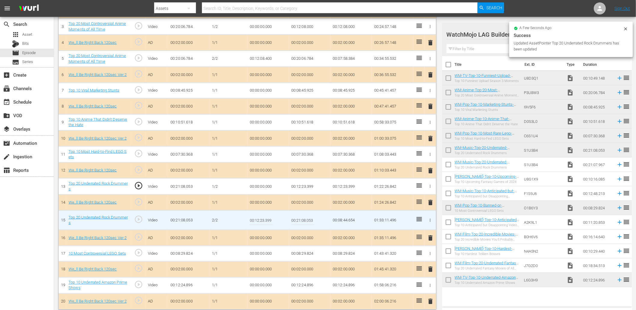
click at [268, 218] on input "00:12:23.399" at bounding box center [261, 220] width 23 height 14
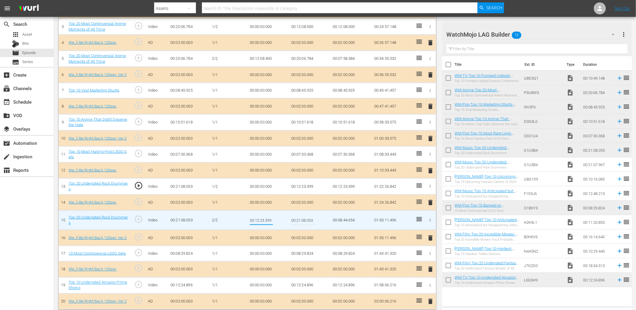
click at [268, 218] on input "00:12:23.399" at bounding box center [261, 220] width 23 height 14
type input "00:12:23.599"
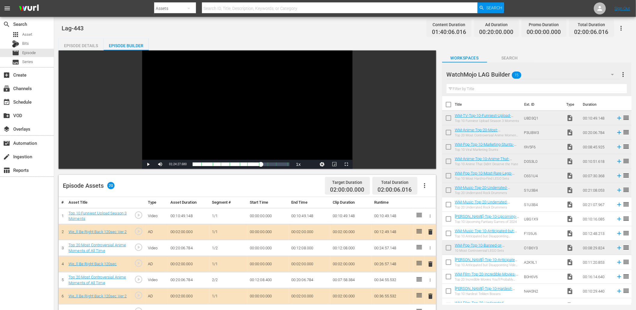
click at [88, 42] on div "Episode Details" at bounding box center [81, 45] width 45 height 14
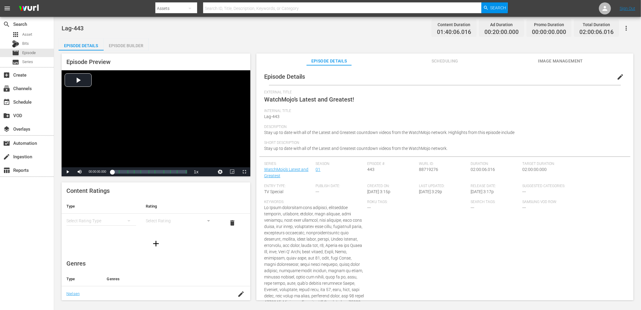
click at [418, 47] on div "Episode Details Episode Builder Episode Preview Video Player is loading. Play V…" at bounding box center [348, 171] width 578 height 267
click at [130, 43] on div "Episode Builder" at bounding box center [126, 45] width 45 height 14
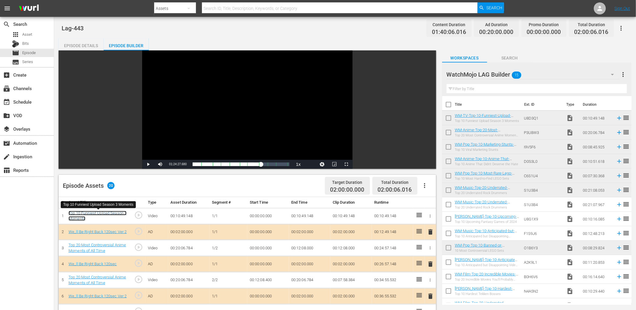
click at [94, 214] on link "Top 10 Funniest Upload Season 3 Moments" at bounding box center [97, 216] width 58 height 10
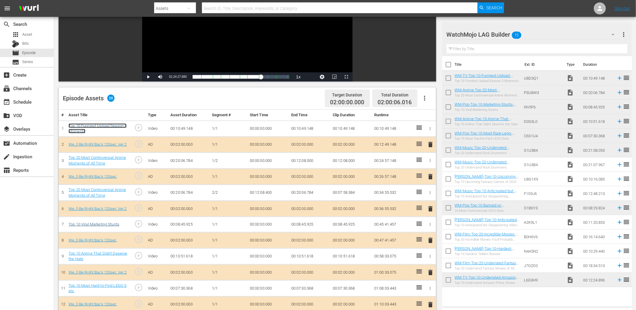
scroll to position [89, 0]
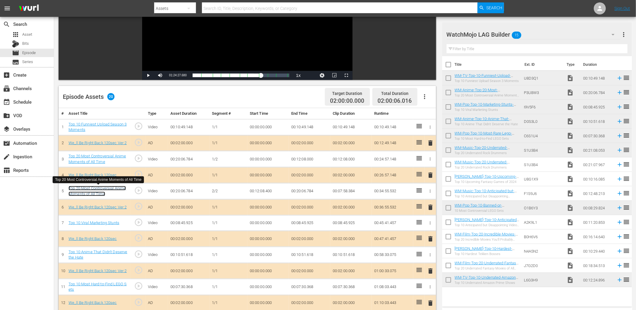
click at [93, 191] on link "Top 20 Most Controversial Anime Moments of All Time" at bounding box center [96, 191] width 57 height 10
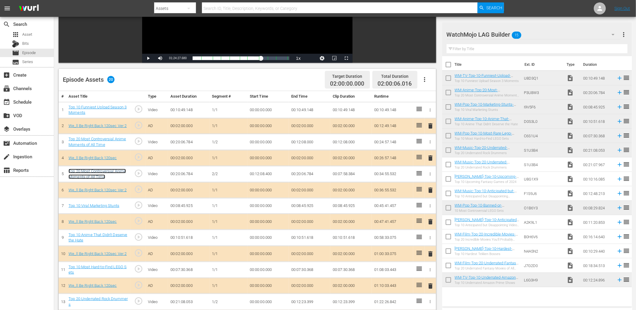
scroll to position [156, 0]
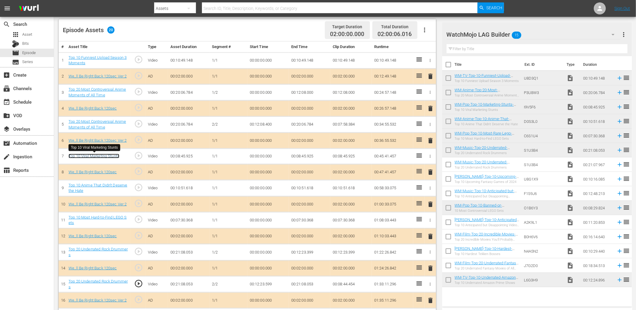
click at [110, 155] on link "Top 10 Viral Marketing Stunts" at bounding box center [93, 156] width 51 height 5
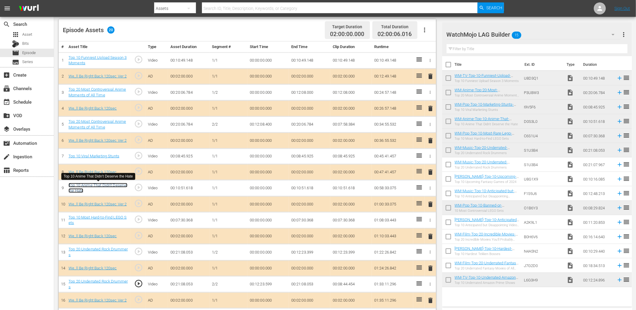
click at [115, 187] on link "Top 10 Anime That Didn't Deserve the Hate" at bounding box center [97, 188] width 59 height 10
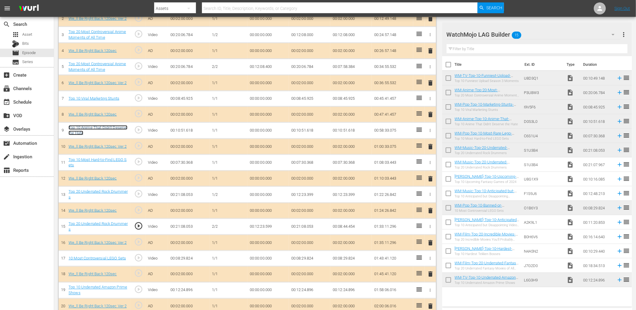
scroll to position [221, 0]
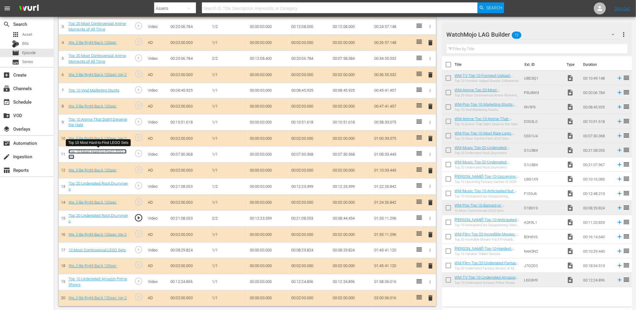
click at [108, 152] on link "Top 10 Most Hard-to-Find LEGO Sets" at bounding box center [97, 154] width 58 height 10
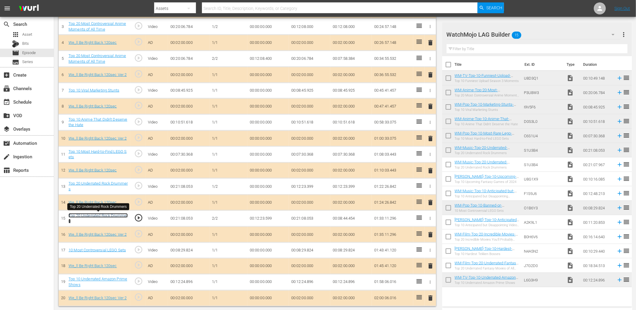
click at [107, 214] on link "Top 20 Underrated Rock Drummers" at bounding box center [97, 218] width 59 height 10
click at [108, 251] on link "10 Most Controversial LEGO Sets" at bounding box center [96, 250] width 57 height 5
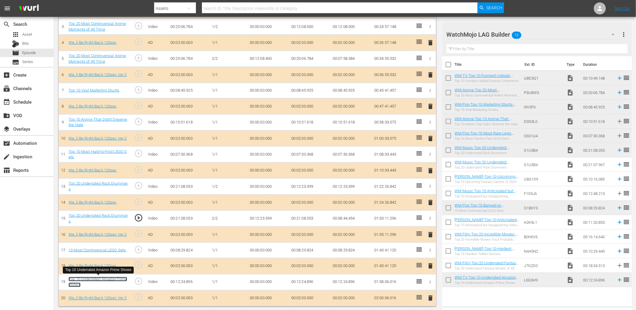
click at [98, 278] on link "Top 10 Underrated Amazon Prime Shows" at bounding box center [97, 282] width 59 height 10
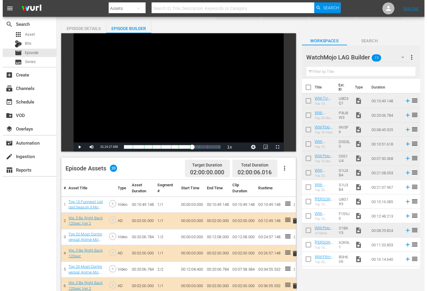
scroll to position [0, 0]
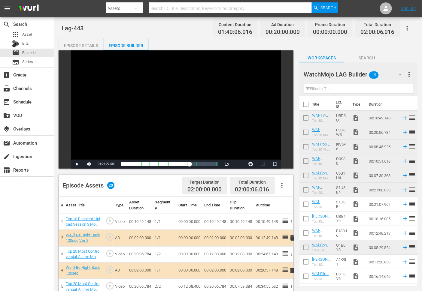
click at [83, 39] on div "Episode Details" at bounding box center [81, 45] width 45 height 14
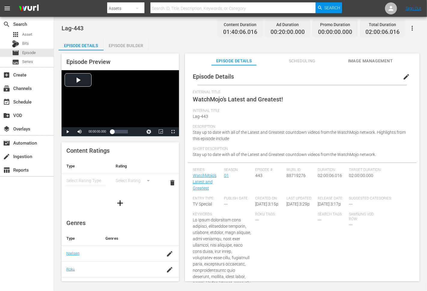
click at [403, 78] on span "edit" at bounding box center [406, 76] width 7 height 7
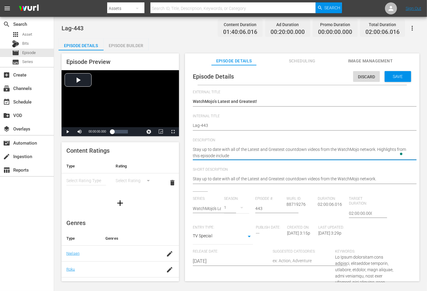
type textarea "Stay up to date with all of the Latest and Greatest countdown videos from the W…"
paste textarea "Top 10 Funniest Upload Season 3 Moments"
type textarea "Stay up to date with all of the Latest and Greatest countdown videos from the W…"
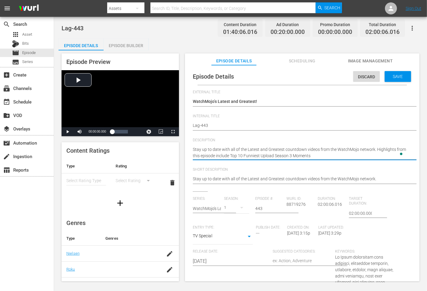
type textarea "Stay up to date with all of the Latest and Greatest countdown videos from the W…"
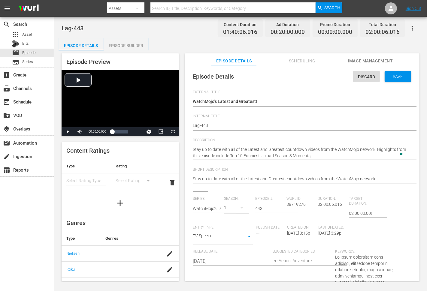
click at [325, 157] on textarea "Stay up to date with all of the Latest and Greatest countdown videos from the W…" at bounding box center [301, 153] width 216 height 13
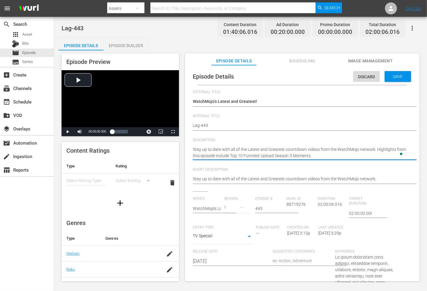
paste textarea "Top 20 Most Controversial Anime Moments of All Time"
type textarea "Stay up to date with all of the Latest and Greatest countdown videos from the W…"
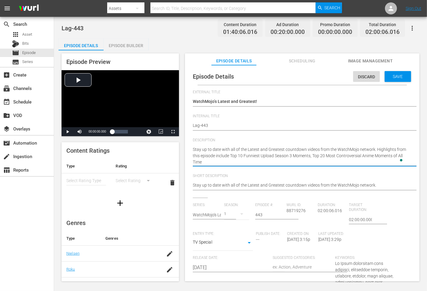
type textarea "Stay up to date with all of the Latest and Greatest countdown videos from the W…"
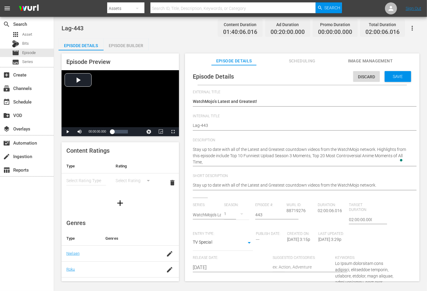
click at [216, 160] on textarea "Stay up to date with all of the Latest and Greatest countdown videos from the W…" at bounding box center [301, 156] width 216 height 19
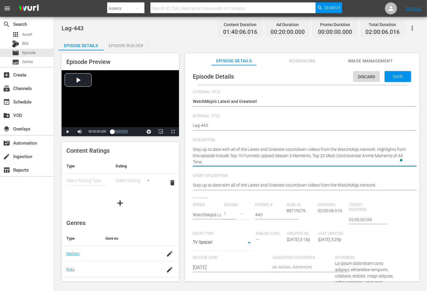
paste textarea "Top 10 Viral Marketing Stunts"
type textarea "Stay up to date with all of the Latest and Greatest countdown videos from the W…"
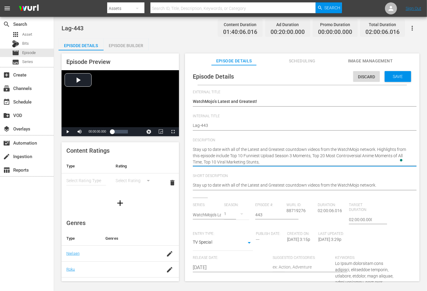
type textarea "Stay up to date with all of the Latest and Greatest countdown videos from the W…"
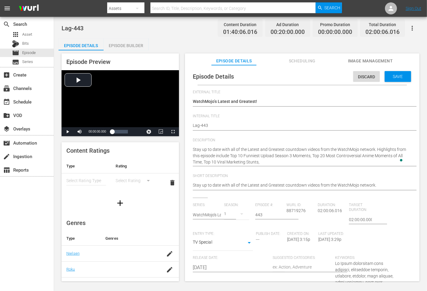
click at [288, 162] on textarea "Stay up to date with all of the Latest and Greatest countdown videos from the W…" at bounding box center [301, 156] width 216 height 19
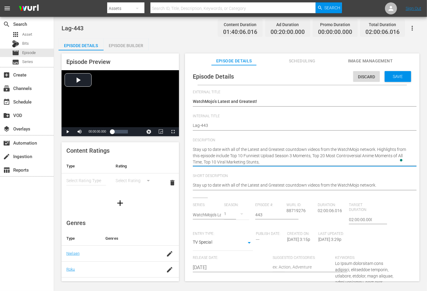
paste textarea "Top 10 Anime That Didn't Deserve the Hate"
type textarea "Stay up to date with all of the Latest and Greatest countdown videos from the W…"
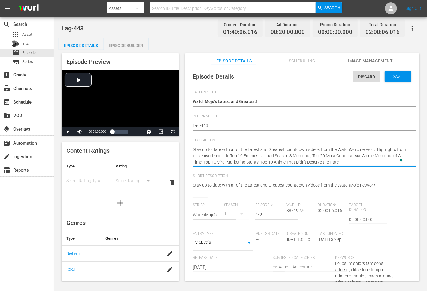
type textarea "Stay up to date with all of the Latest and Greatest countdown videos from the W…"
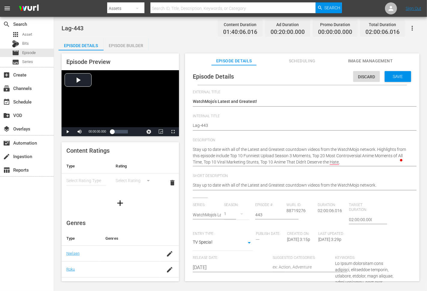
click at [342, 163] on textarea "Stay up to date with all of the Latest and Greatest countdown videos from the W…" at bounding box center [301, 156] width 216 height 19
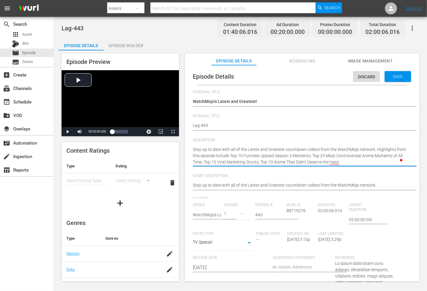
paste textarea "Top 10 Most Hard-to-Find LEGO Sets"
type textarea "Stay up to date with all of the Latest and Greatest countdown videos from the W…"
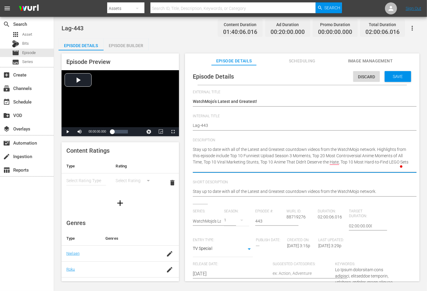
type textarea "Stay up to date with all of the Latest and Greatest countdown videos from the W…"
click at [218, 171] on textarea "Stay up to date with all of the Latest and Greatest countdown videos from the W…" at bounding box center [301, 159] width 216 height 25
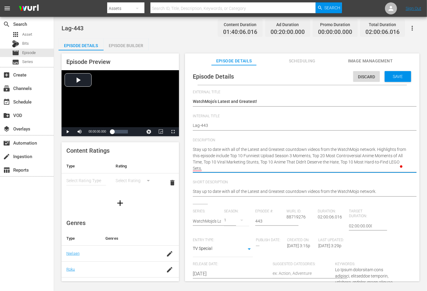
paste textarea "Top 20 Underrated Rock Drummers"
type textarea "Stay up to date with all of the Latest and Greatest countdown videos from the W…"
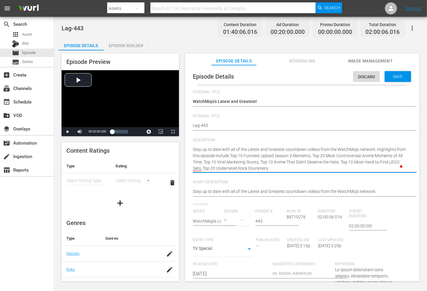
type textarea "Stay up to date with all of the Latest and Greatest countdown videos from the W…"
click at [278, 170] on textarea "Stay up to date with all of the Latest and Greatest countdown videos from the W…" at bounding box center [301, 159] width 216 height 25
paste textarea "10 Most Controversial LEGO Sets"
type textarea "Stay up to date with all of the Latest and Greatest countdown videos from the W…"
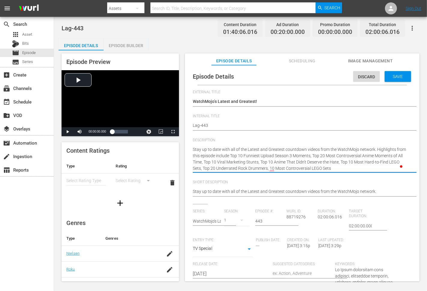
type textarea "Stay up to date with all of the Latest and Greatest countdown videos from the W…"
click at [357, 166] on textarea "Stay up to date with all of the Latest and Greatest countdown videos from the W…" at bounding box center [301, 159] width 216 height 25
type textarea "Stay up to date with all of the Latest and Greatest countdown videos from the W…"
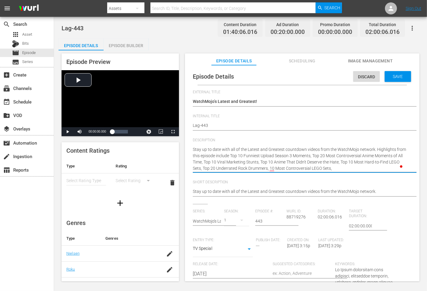
type textarea "Stay up to date with all of the Latest and Greatest countdown videos from the W…"
paste textarea "Top 10 Underrated Amazon Prime Shows"
type textarea "Stay up to date with all of the Latest and Greatest countdown videos from the W…"
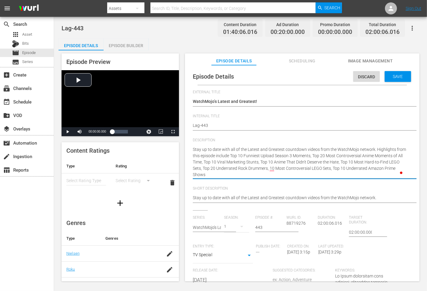
type textarea "Stay up to date with all of the Latest and Greatest countdown videos from the W…"
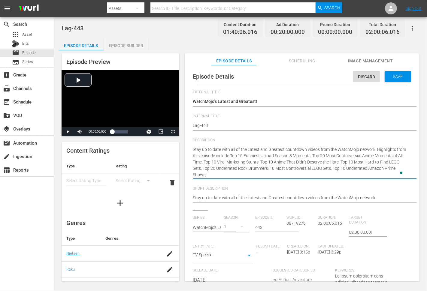
type textarea "Stay up to date with all of the Latest and Greatest countdown videos from the W…"
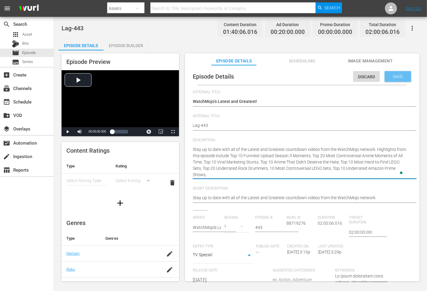
click at [390, 81] on div "Save" at bounding box center [398, 76] width 26 height 11
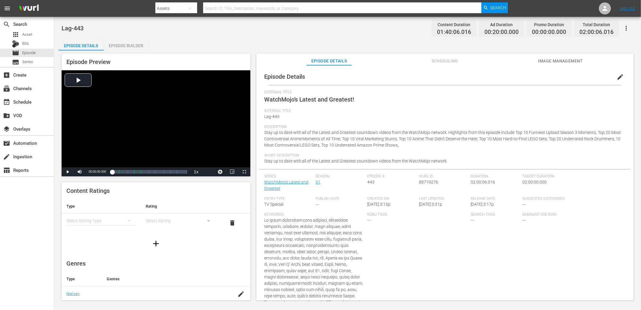
click at [617, 77] on span "edit" at bounding box center [619, 76] width 7 height 7
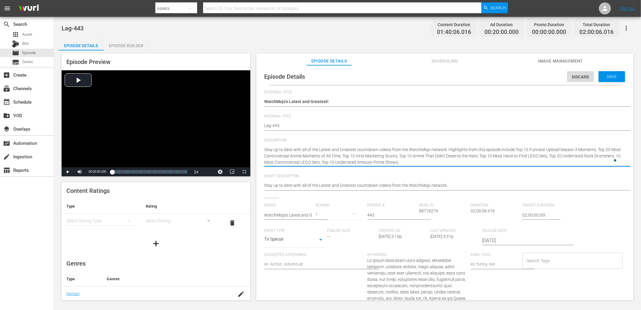
type textarea "Stay up to date with all of the Latest and Greatest countdown videos from the W…"
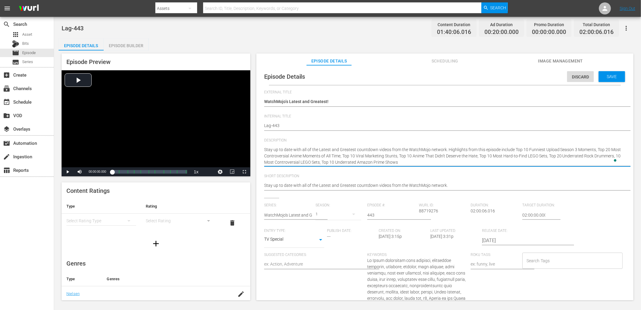
type textarea "Stay up to date with all of the Latest and Greatest countdown videos from the W…"
paste textarea "Bet you can’t watch just one!"
type textarea "Stay up to date with all of the Latest and Greatest countdown videos from the W…"
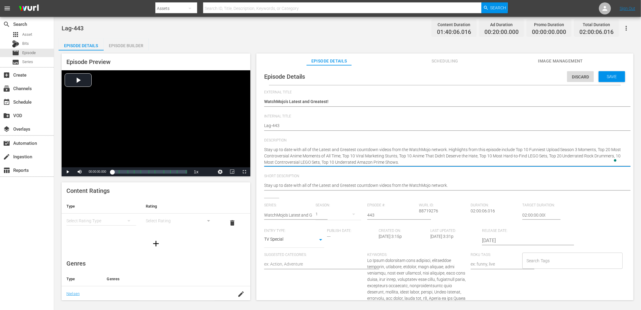
type textarea "Stay up to date with all of the Latest and Greatest countdown videos from the W…"
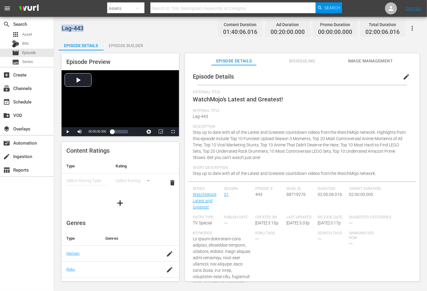
drag, startPoint x: 86, startPoint y: 29, endPoint x: 62, endPoint y: 29, distance: 24.6
click at [62, 29] on div "Lag-443 Content Duration 01:40:06.016 Ad Duration 00:20:00.000 Promo Duration 0…" at bounding box center [241, 28] width 358 height 14
copy span "Lag-443"
click at [196, 133] on span "Stay up to date with all of the Latest and Greatest countdown videos from the W…" at bounding box center [299, 145] width 213 height 30
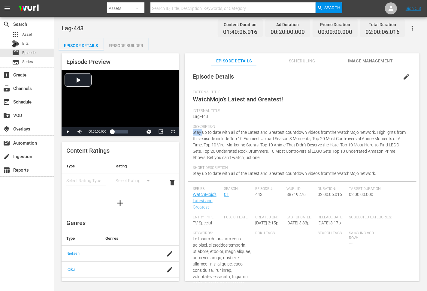
click at [226, 138] on span "Stay up to date with all of the Latest and Greatest countdown videos from the W…" at bounding box center [299, 145] width 213 height 30
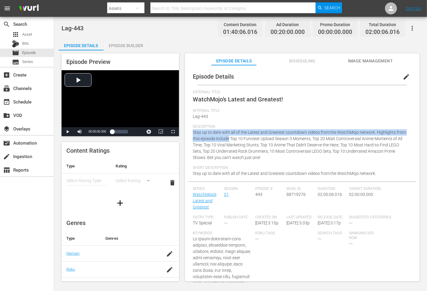
copy span "Stay up to date with all of the Latest and Greatest countdown videos from the W…"
click at [193, 175] on span "Stay up to date with all of the Latest and Greatest countdown videos from the W…" at bounding box center [285, 173] width 184 height 5
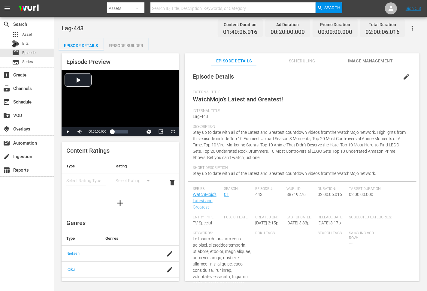
click at [193, 175] on span "Stay up to date with all of the Latest and Greatest countdown videos from the W…" at bounding box center [285, 173] width 184 height 5
click at [380, 173] on div "Short Description Stay up to date with all of the Latest and Greatest countdown…" at bounding box center [302, 174] width 219 height 16
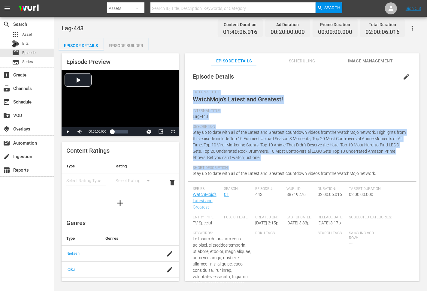
copy div "External Title WatchMojo’s Latest and Greatest! Internal Title Lag-443 Descript…"
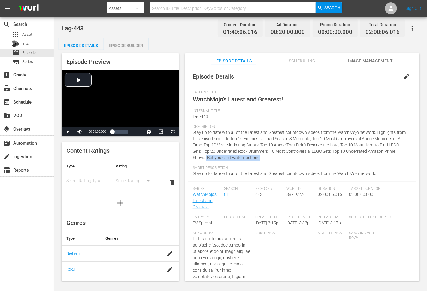
drag, startPoint x: 264, startPoint y: 158, endPoint x: 206, endPoint y: 159, distance: 57.7
click at [206, 159] on div "Description Stay up to date with all of the Latest and Greatest countdown video…" at bounding box center [302, 145] width 219 height 41
copy span "Bet you can’t watch just one!"
click at [199, 132] on span "Stay up to date with all of the Latest and Greatest countdown videos from the W…" at bounding box center [299, 145] width 213 height 30
click at [229, 139] on span "Stay up to date with all of the Latest and Greatest countdown videos from the W…" at bounding box center [299, 145] width 213 height 30
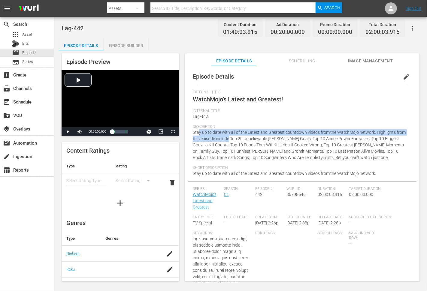
click at [238, 135] on div "Description Stay up to date with all of the Latest and Greatest countdown video…" at bounding box center [302, 145] width 219 height 41
drag, startPoint x: 230, startPoint y: 137, endPoint x: 182, endPoint y: 132, distance: 47.7
click at [182, 132] on div "Episode Preview Video Player is loading. Play Video Play Mute Current Time 00:0…" at bounding box center [241, 168] width 364 height 236
copy span "Stay up to date with all of the Latest and Greatest countdown videos from the W…"
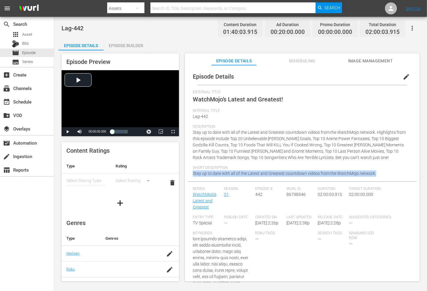
drag, startPoint x: 376, startPoint y: 172, endPoint x: 188, endPoint y: 178, distance: 188.1
copy span "Stay up to date with all of the Latest and Greatest countdown videos from the W…"
click at [342, 157] on div "Description Stay up to date with all of the Latest and Greatest countdown video…" at bounding box center [302, 145] width 219 height 41
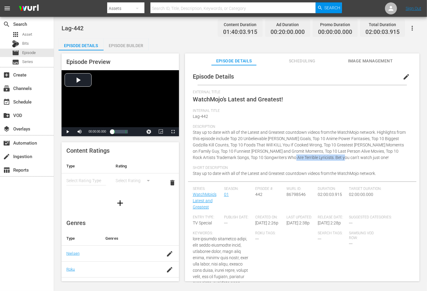
drag, startPoint x: 309, startPoint y: 157, endPoint x: 277, endPoint y: 160, distance: 32.6
click at [277, 160] on div "Description Stay up to date with all of the Latest and Greatest countdown video…" at bounding box center [302, 145] width 219 height 41
copy span "Bet you can’t watch just one!"
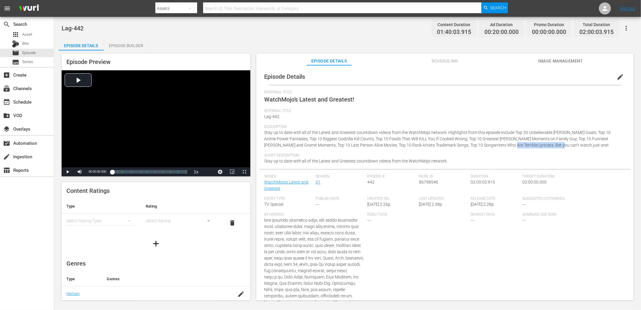
click at [219, 34] on div "Lag-442 Content Duration 01:40:03.915 Ad Duration 00:20:00.000 Promo Duration 0…" at bounding box center [348, 28] width 572 height 14
click at [428, 92] on span "External Title" at bounding box center [443, 92] width 358 height 5
click at [543, 151] on div "Description Stay up to date with all of the Latest and Greatest countdown video…" at bounding box center [444, 139] width 361 height 29
click at [325, 38] on div "Lag-442 Content Duration 01:40:03.915 Ad Duration 00:20:00.000 Promo Duration 0…" at bounding box center [347, 159] width 587 height 284
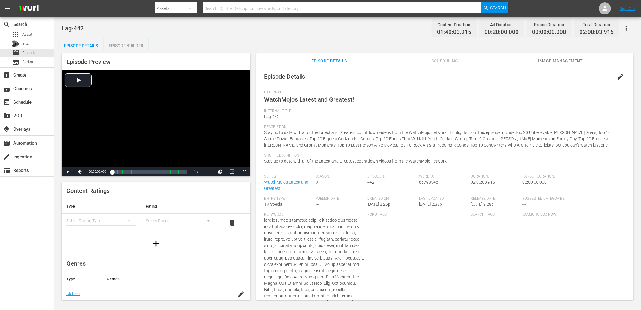
click at [181, 29] on div "Lag-442 Content Duration 01:40:03.915 Ad Duration 00:20:00.000 Promo Duration 0…" at bounding box center [348, 28] width 572 height 14
click at [22, 75] on div "add_box Create" at bounding box center [17, 73] width 34 height 5
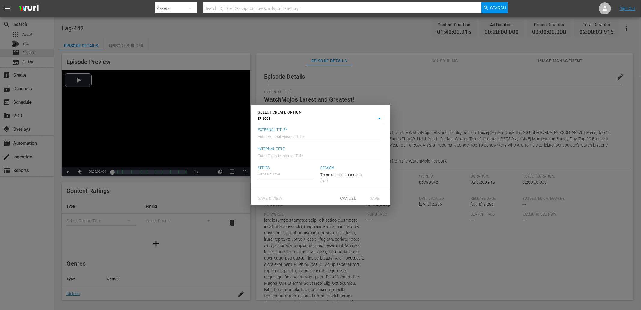
drag, startPoint x: 278, startPoint y: 136, endPoint x: 281, endPoint y: 135, distance: 3.7
click at [278, 136] on input "text" at bounding box center [319, 136] width 122 height 14
type input "WatchMojo’s Latest and Greatest!"
click at [292, 155] on input "text" at bounding box center [319, 155] width 122 height 14
paste input "Lag-443"
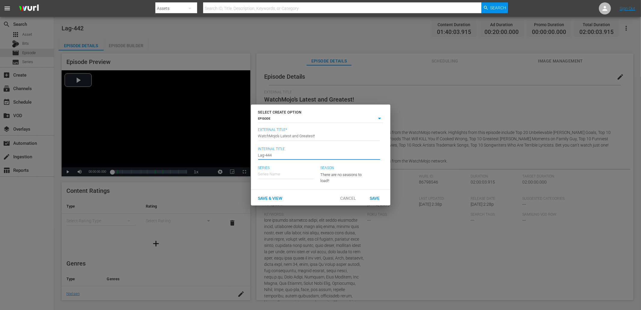
type input "Lag-444"
click at [278, 170] on input "text" at bounding box center [285, 174] width 55 height 14
click at [278, 193] on div "WatchMojo's Latest and Greatest" at bounding box center [291, 191] width 56 height 14
type input "WatchMojo's Latest and Greatest"
click at [274, 200] on span "Save & View" at bounding box center [270, 198] width 34 height 5
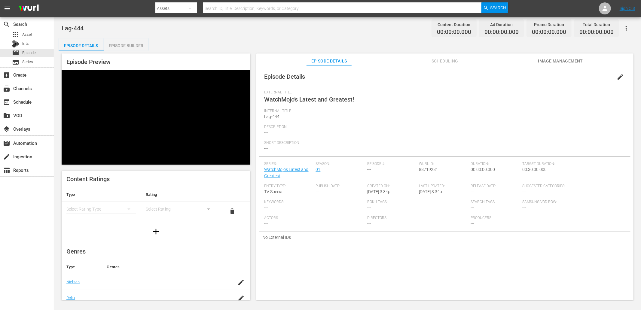
click at [617, 76] on span "edit" at bounding box center [619, 76] width 7 height 7
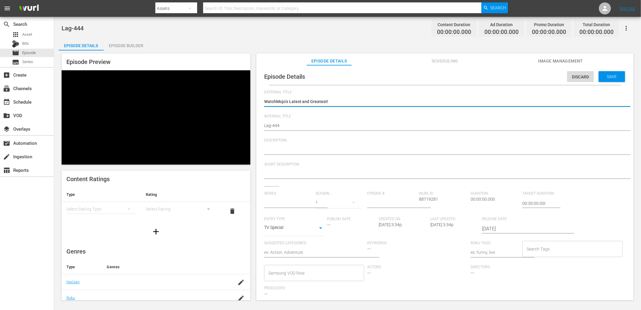
click at [333, 151] on textarea at bounding box center [443, 150] width 358 height 7
paste textarea "Stay up to date with all of the Latest and Greatest countdown videos from the W…"
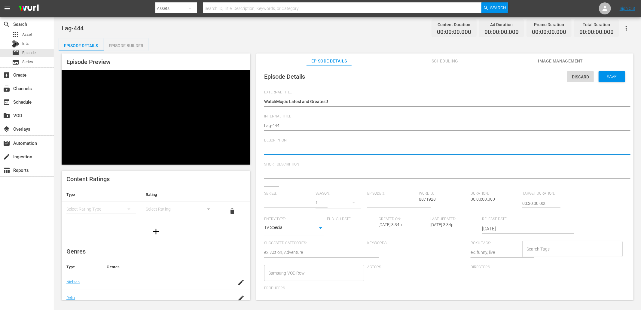
type textarea "Stay up to date with all of the Latest and Greatest countdown videos from the W…"
type input "WatchMojo's Latest and Greatest"
type textarea "Stay up to date with all of the Latest and Greatest countdown videos from the W…"
click at [297, 169] on div at bounding box center [443, 174] width 358 height 14
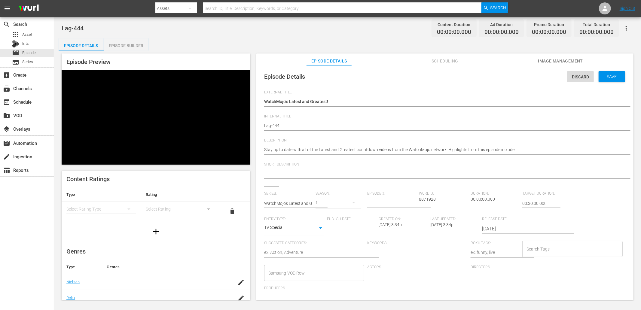
click at [299, 172] on textarea at bounding box center [443, 174] width 358 height 7
paste textarea "Stay up to date with all of the Latest and Greatest countdown videos from the W…"
type textarea "Stay up to date with all of the Latest and Greatest countdown videos from the W…"
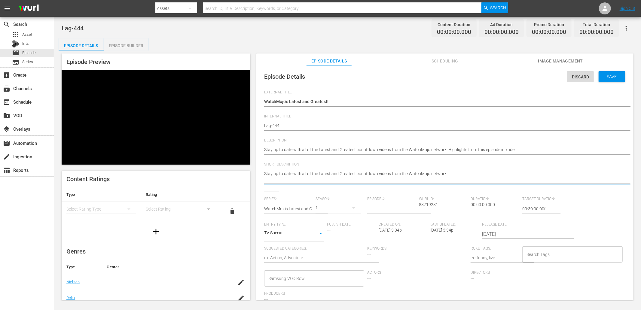
type textarea "Stay up to date with all of the Latest and Greatest countdown videos from the W…"
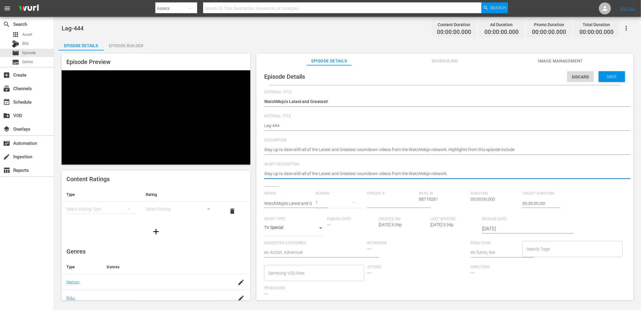
type textarea "Stay up to date with all of the Latest and Greatest countdown videos from the W…"
click at [373, 199] on input "number" at bounding box center [391, 203] width 49 height 14
type input "444"
type input "02:00:00.000"
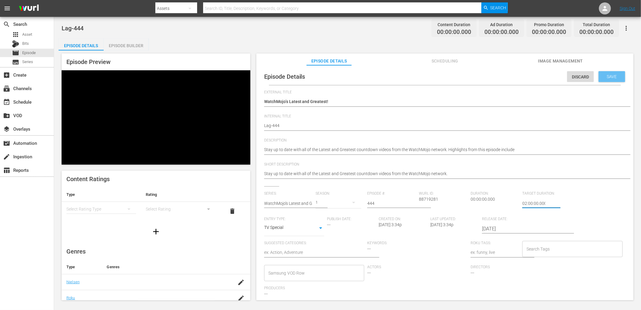
click at [606, 75] on span "Save" at bounding box center [612, 76] width 20 height 5
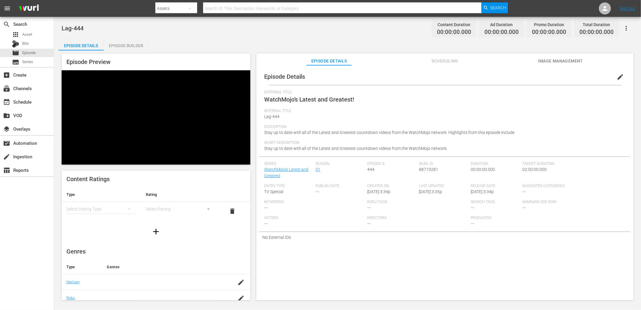
click at [564, 60] on span "Image Management" at bounding box center [560, 61] width 45 height 8
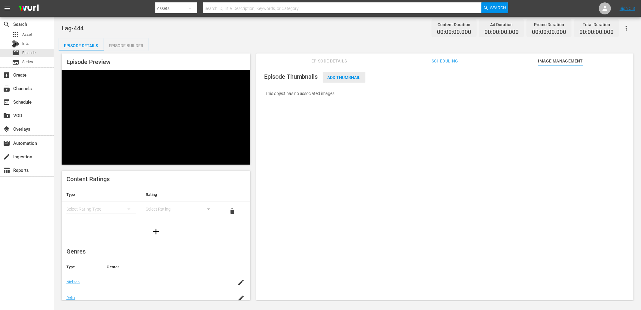
click at [352, 79] on div "Add Thumbnail" at bounding box center [344, 77] width 43 height 11
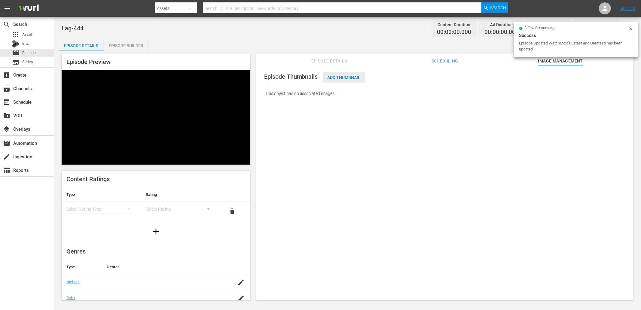
click at [344, 78] on span "Add Thumbnail" at bounding box center [344, 77] width 43 height 5
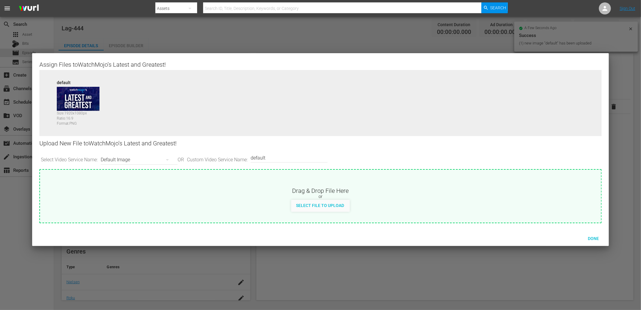
click at [128, 158] on div "Default Image" at bounding box center [138, 159] width 74 height 17
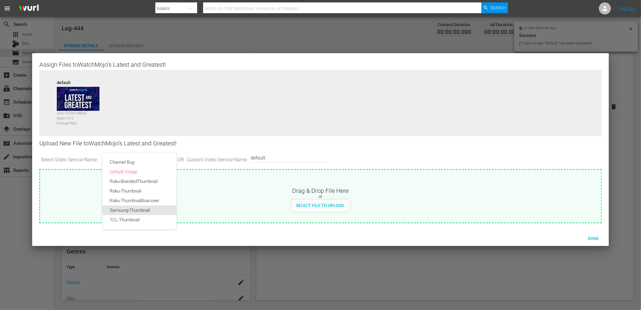
click at [124, 209] on div "Samsung-Thumbnail" at bounding box center [139, 210] width 59 height 10
type input "Samsung-Thumbnail"
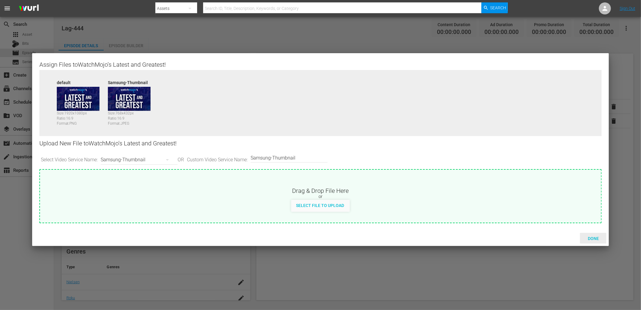
click at [590, 236] on span "Done" at bounding box center [593, 238] width 21 height 5
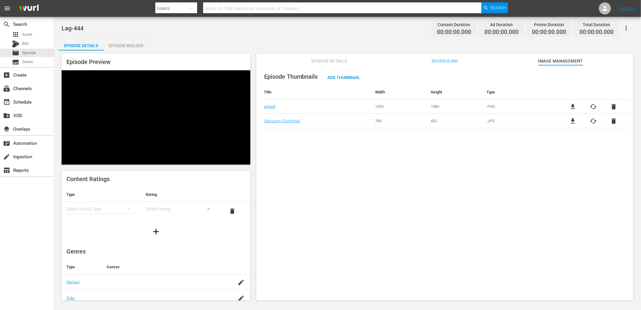
click at [540, 229] on div "Episode Thumbnails Add Thumbnail Title Width Height Type default 1920 1080 .PNG…" at bounding box center [444, 185] width 377 height 241
click at [343, 62] on span "Episode Details" at bounding box center [328, 61] width 45 height 8
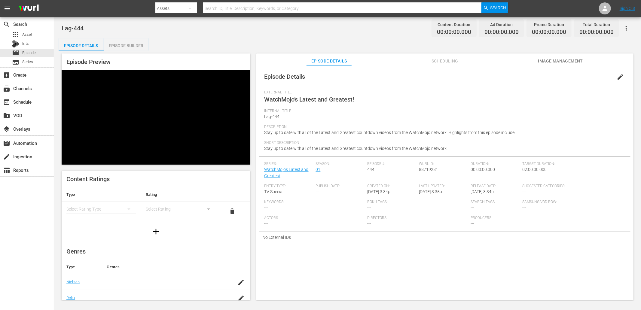
click at [123, 44] on div "Episode Builder" at bounding box center [126, 45] width 45 height 14
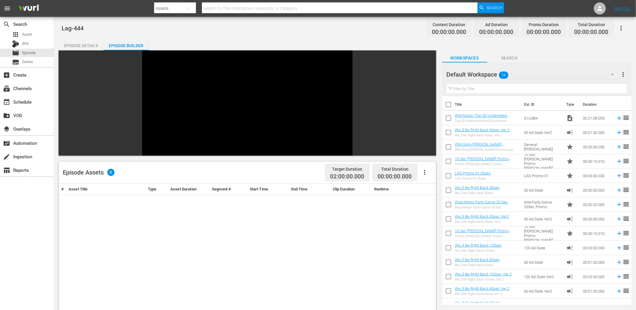
click at [151, 184] on div "# Asset Title Type Asset Duration Segment # Start Time End Time Clip Duration R…" at bounding box center [247, 316] width 377 height 265
click at [184, 184] on div "# Asset Title Type Asset Duration Segment # Start Time End Time Clip Duration R…" at bounding box center [247, 316] width 377 height 265
click at [523, 76] on div "Default Workspace 14" at bounding box center [532, 74] width 173 height 17
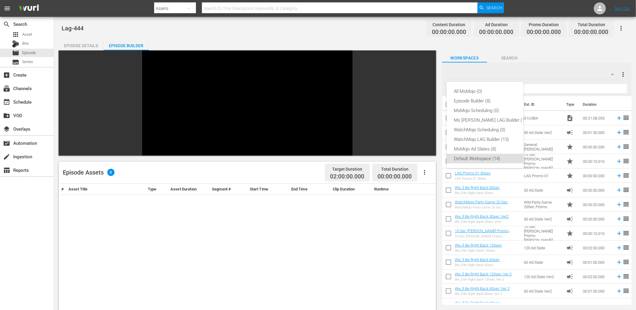
click at [388, 190] on div "All MsMojo (0) Episode Builder (8) MsMojo Scheduling (0) Ms Mojo LAG Builder (1…" at bounding box center [318, 155] width 636 height 310
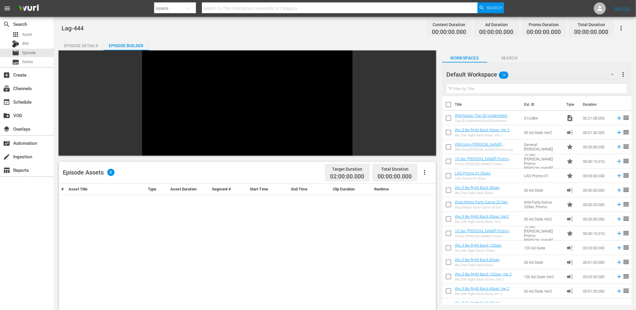
click at [448, 117] on input "checkbox" at bounding box center [448, 119] width 13 height 13
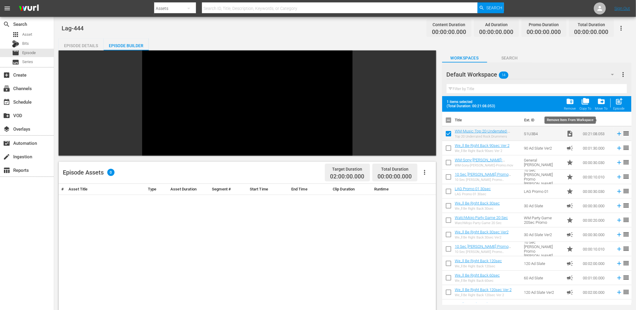
click at [570, 101] on span "folder_delete" at bounding box center [570, 101] width 8 height 8
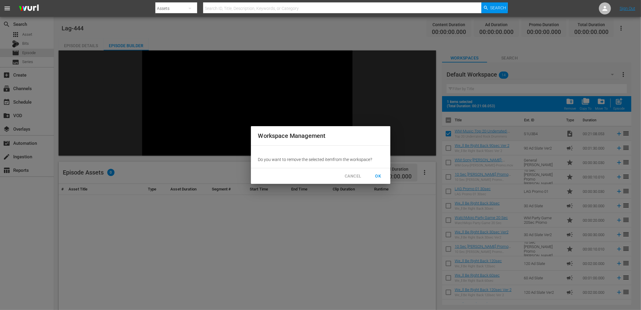
click at [379, 174] on span "OK" at bounding box center [378, 176] width 10 height 8
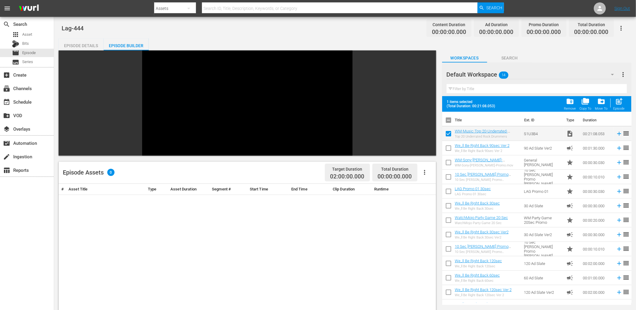
checkbox input "false"
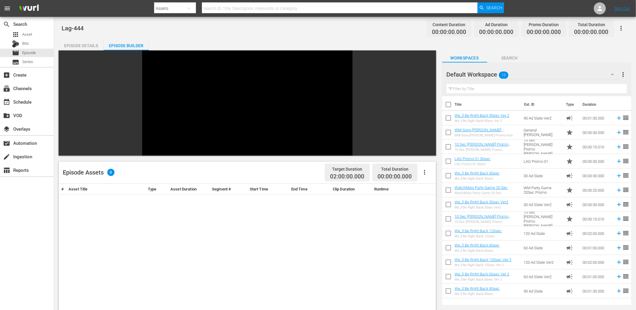
click at [511, 58] on span "Search" at bounding box center [509, 58] width 45 height 8
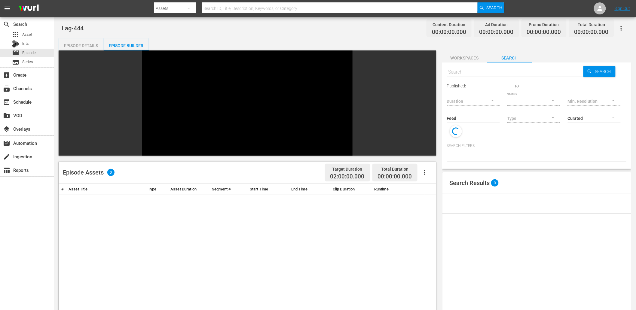
click at [471, 57] on span "Workspaces" at bounding box center [464, 58] width 45 height 8
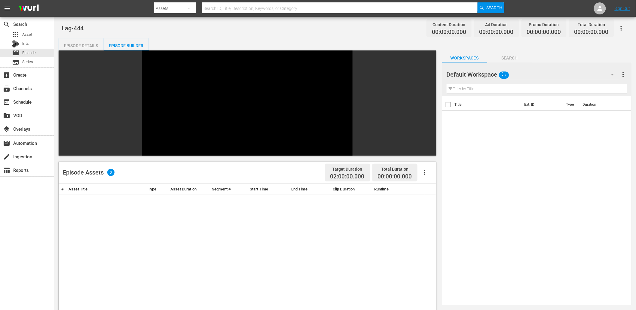
click at [515, 75] on div "Default Workspace" at bounding box center [532, 74] width 173 height 17
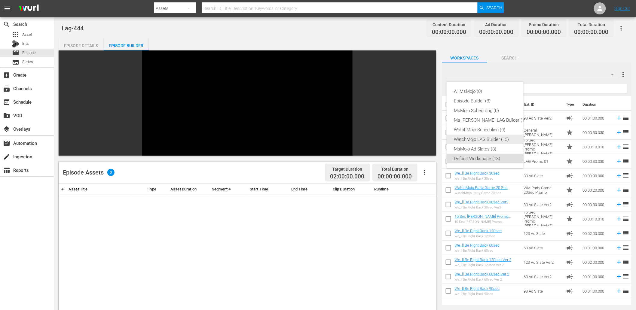
click at [480, 139] on div "WatchMojo LAG Builder (15)" at bounding box center [491, 140] width 75 height 10
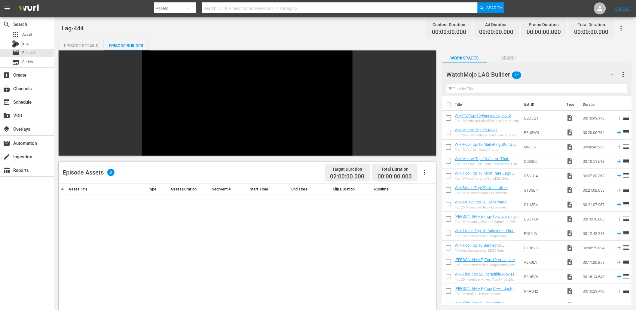
click at [393, 185] on div "# Asset Title Type Asset Duration Segment # Start Time End Time Clip Duration R…" at bounding box center [247, 316] width 377 height 265
click at [448, 104] on input "checkbox" at bounding box center [448, 105] width 13 height 13
checkbox input "true"
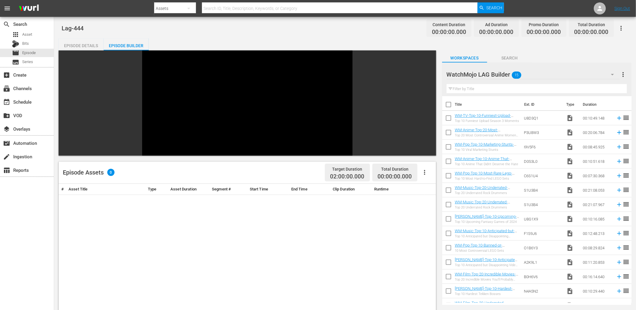
checkbox input "true"
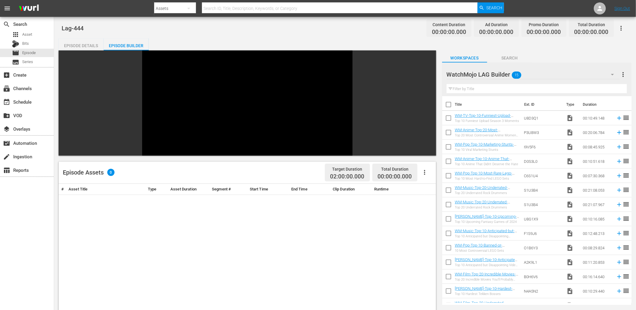
checkbox input "true"
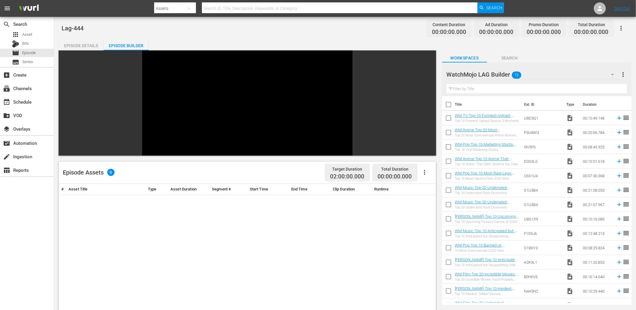
checkbox input "true"
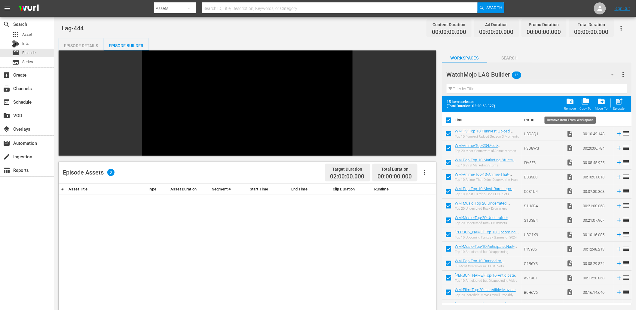
click at [568, 100] on span "folder_delete" at bounding box center [570, 101] width 8 height 8
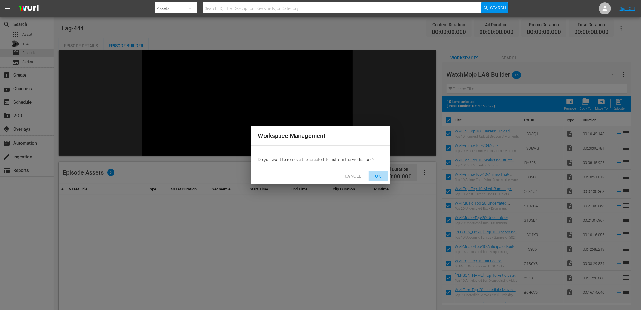
click at [379, 177] on span "OK" at bounding box center [378, 176] width 10 height 8
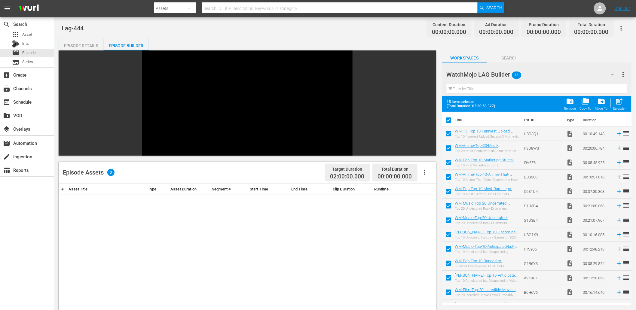
checkbox input "false"
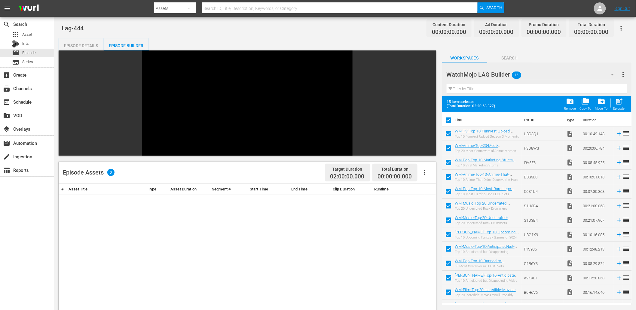
checkbox input "false"
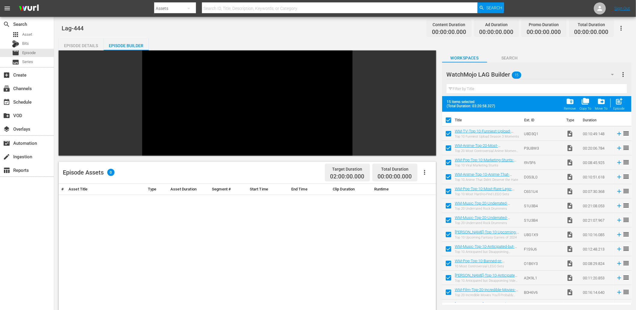
checkbox input "false"
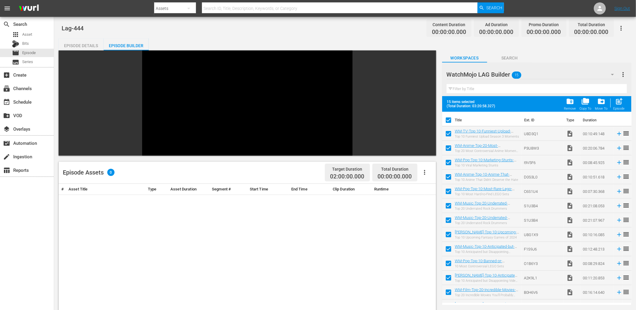
checkbox input "false"
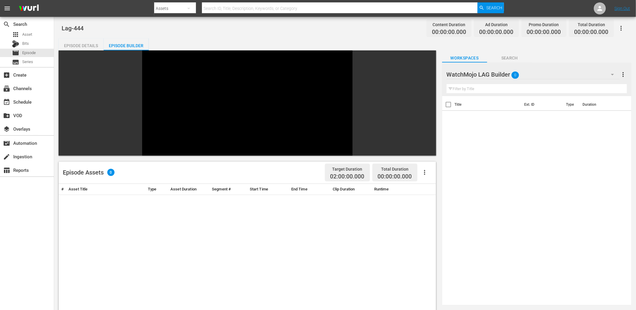
click at [330, 275] on div "# Asset Title Type Asset Duration Segment # Start Time End Time Clip Duration R…" at bounding box center [247, 316] width 377 height 265
click at [515, 52] on button "Search" at bounding box center [509, 56] width 45 height 12
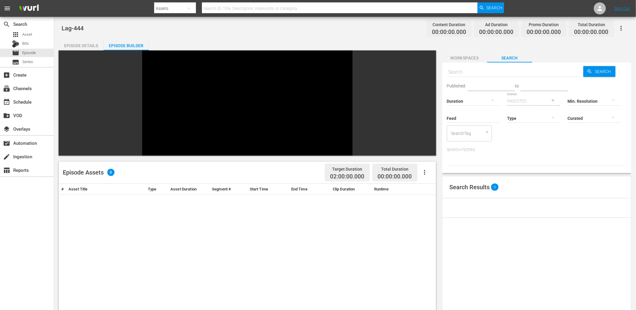
click at [464, 56] on span "Workspaces" at bounding box center [464, 58] width 45 height 8
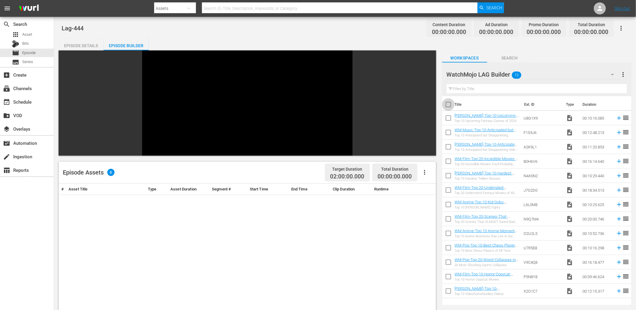
click at [446, 105] on input "checkbox" at bounding box center [448, 105] width 13 height 13
checkbox input "true"
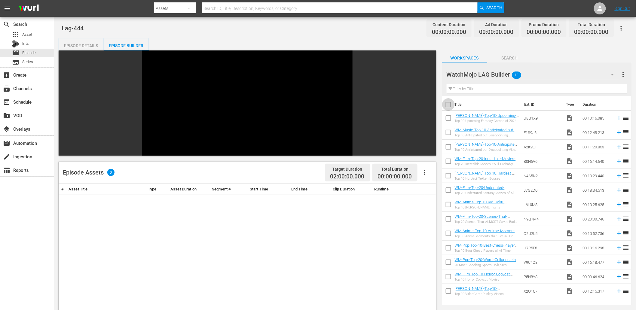
checkbox input "true"
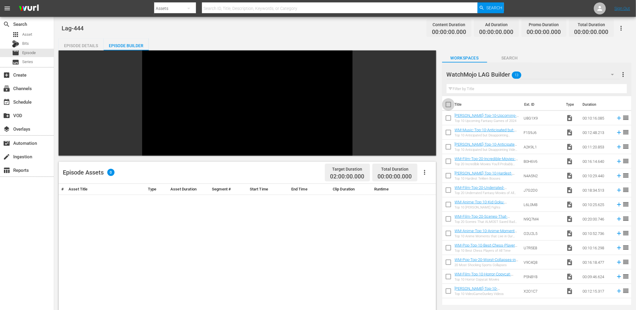
checkbox input "true"
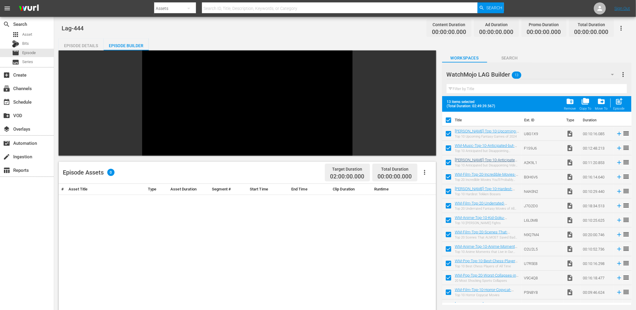
scroll to position [11, 0]
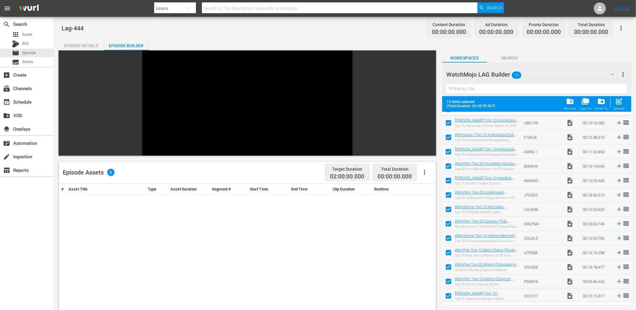
click at [448, 293] on input "checkbox" at bounding box center [448, 297] width 13 height 13
checkbox input "false"
click at [447, 279] on input "checkbox" at bounding box center [448, 282] width 13 height 13
checkbox input "false"
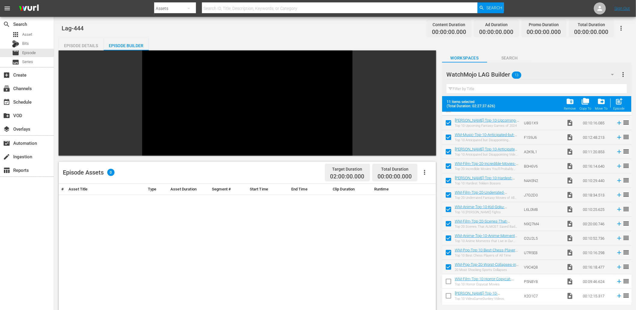
click at [447, 266] on input "checkbox" at bounding box center [448, 268] width 13 height 13
checkbox input "false"
click at [451, 253] on input "checkbox" at bounding box center [448, 254] width 13 height 13
checkbox input "false"
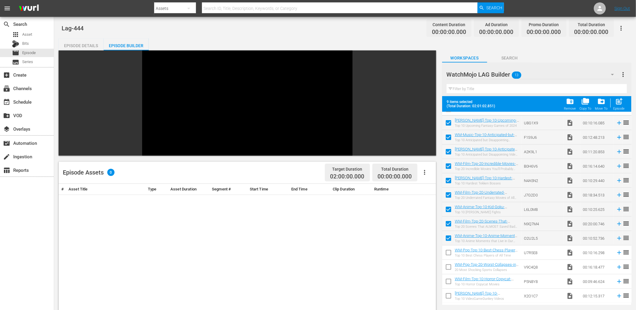
click at [448, 239] on input "checkbox" at bounding box center [448, 239] width 13 height 13
checkbox input "false"
click at [447, 226] on input "checkbox" at bounding box center [448, 225] width 13 height 13
checkbox input "false"
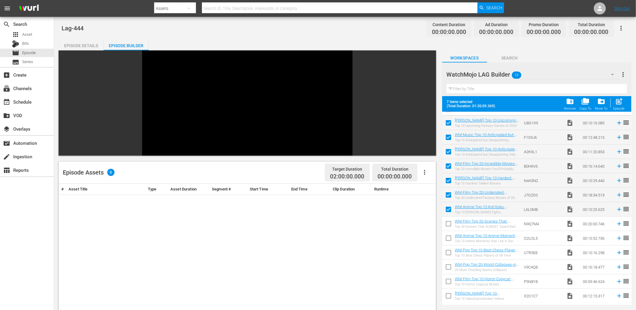
click at [446, 252] on input "checkbox" at bounding box center [448, 254] width 13 height 13
click at [446, 253] on input "checkbox" at bounding box center [448, 254] width 13 height 13
checkbox input "false"
click at [446, 281] on input "checkbox" at bounding box center [448, 282] width 13 height 13
checkbox input "true"
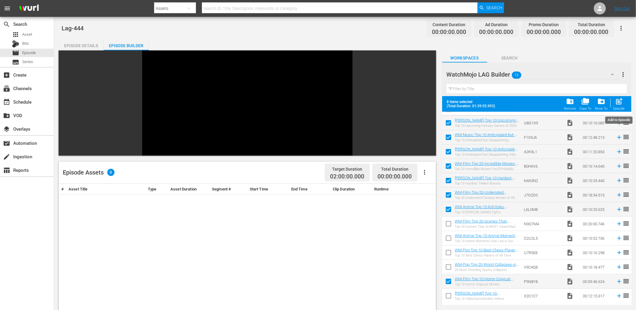
click at [621, 104] on span "post_add" at bounding box center [619, 101] width 8 height 8
checkbox input "false"
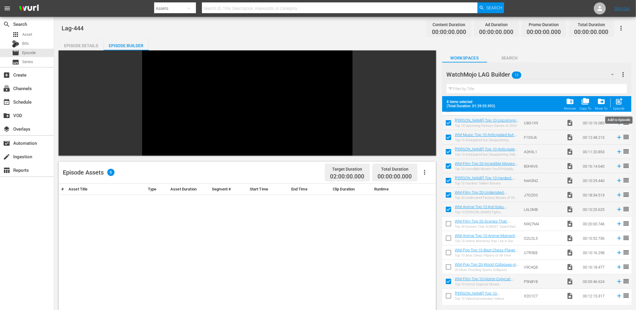
checkbox input "false"
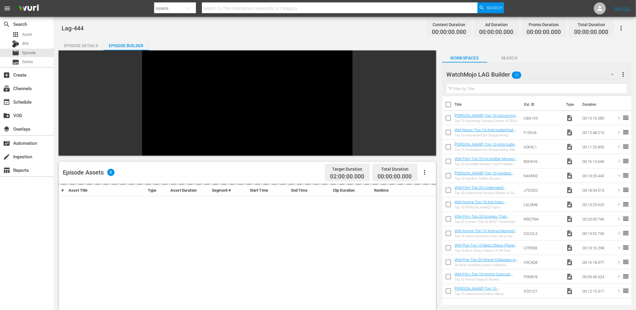
scroll to position [0, 0]
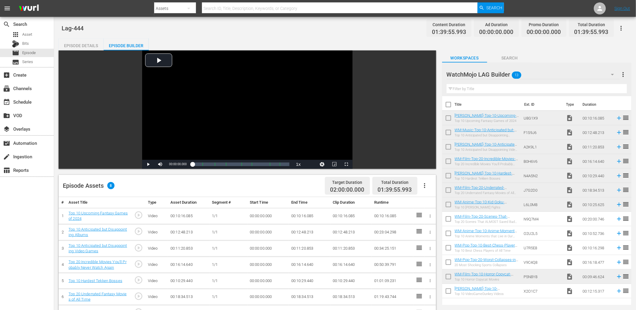
click at [532, 69] on div "WatchMojo LAG Builder 13" at bounding box center [532, 74] width 173 height 17
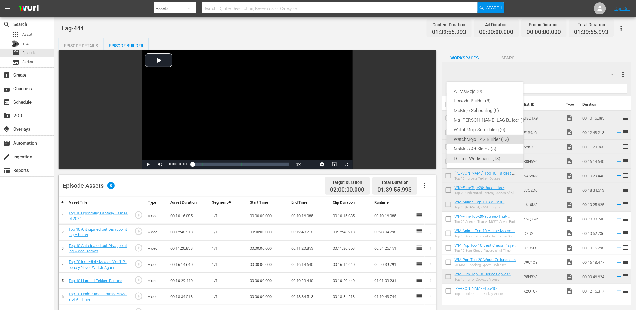
click at [476, 159] on div "Default Workspace (13)" at bounding box center [491, 159] width 75 height 10
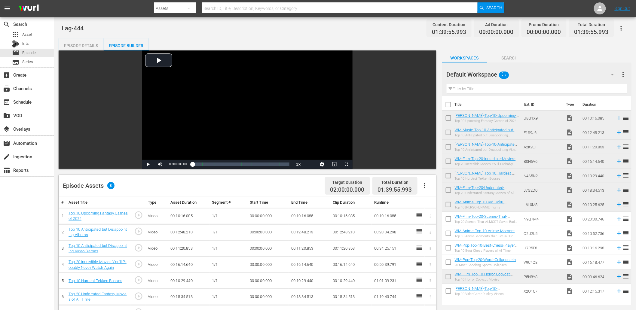
click at [512, 87] on input "text" at bounding box center [536, 89] width 180 height 10
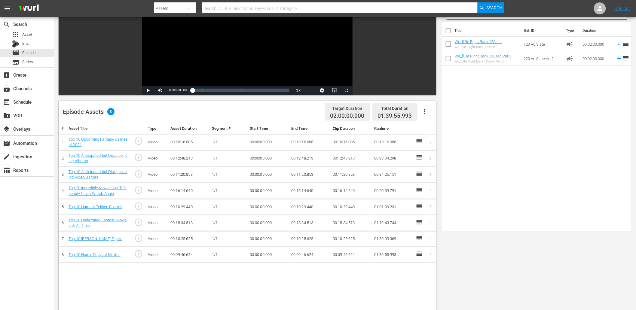
scroll to position [156, 0]
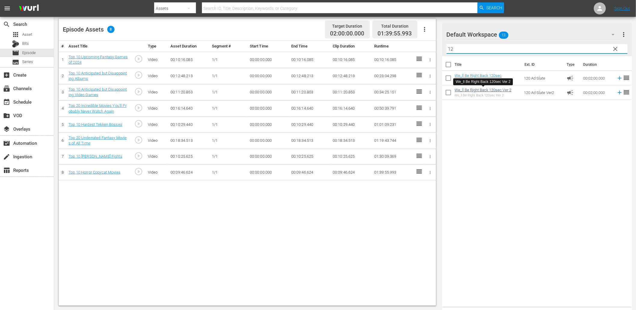
type input "12"
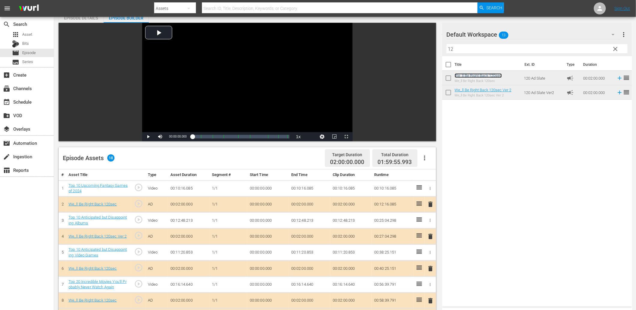
scroll to position [156, 0]
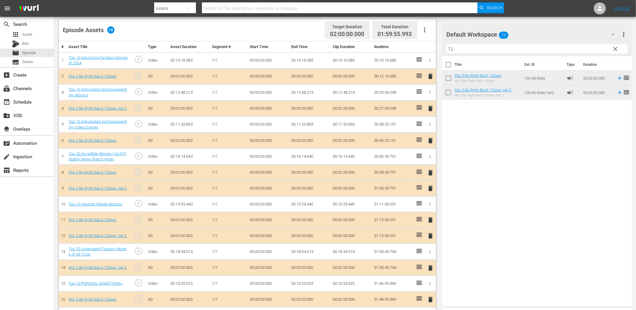
click at [567, 32] on div "Default Workspace 13" at bounding box center [533, 34] width 174 height 17
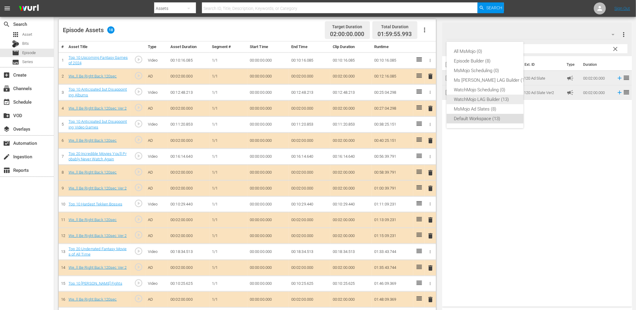
click at [478, 99] on div "WatchMojo LAG Builder (13)" at bounding box center [491, 100] width 75 height 10
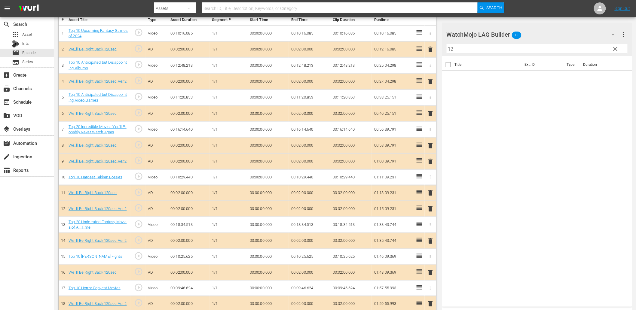
scroll to position [188, 0]
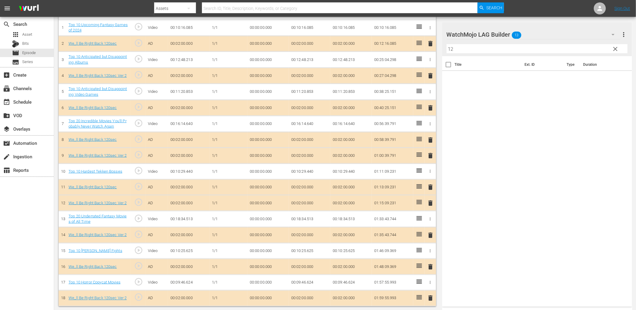
click at [614, 48] on span "clear" at bounding box center [615, 48] width 7 height 7
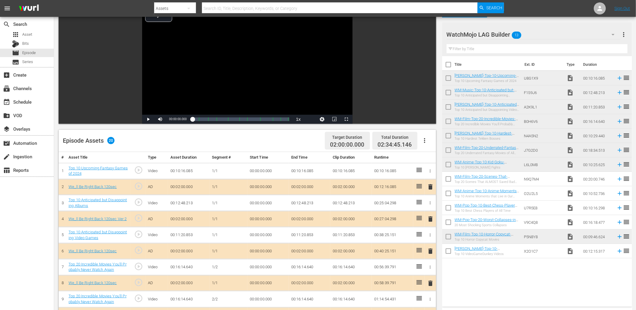
scroll to position [43, 0]
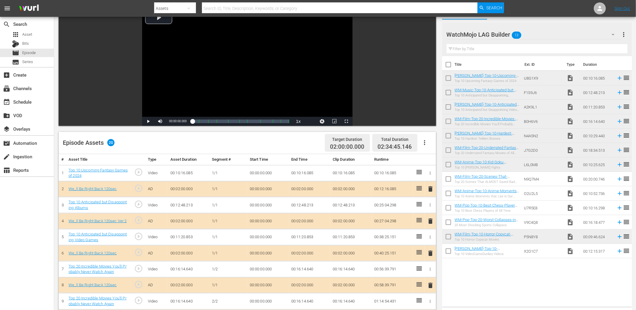
click at [265, 300] on td "00:00:00.000" at bounding box center [267, 301] width 41 height 16
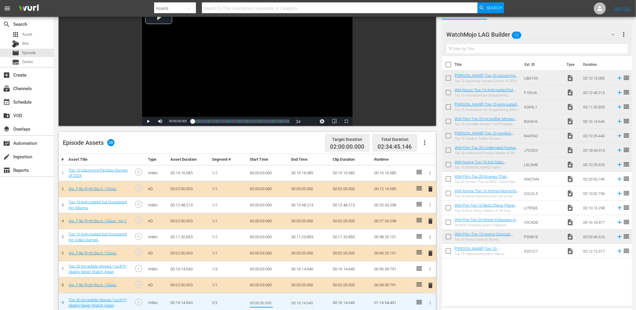
type input "00:09:44.000"
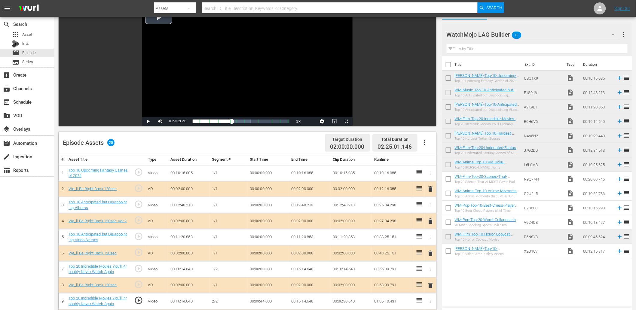
click at [244, 86] on div "Video Player" at bounding box center [247, 62] width 210 height 109
click at [247, 86] on div "Video Player" at bounding box center [247, 62] width 210 height 109
click at [262, 302] on td "00:09:44.000" at bounding box center [267, 301] width 41 height 16
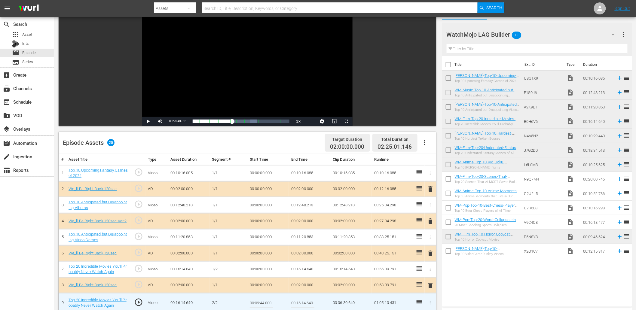
click at [262, 302] on input "00:09:44.000" at bounding box center [261, 303] width 23 height 14
type input "00:09:43.800"
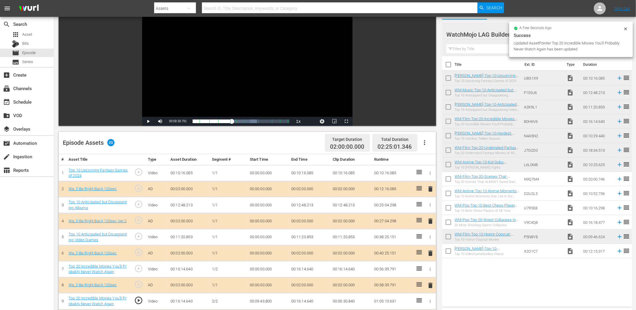
click at [269, 93] on div "Video Player" at bounding box center [247, 62] width 210 height 109
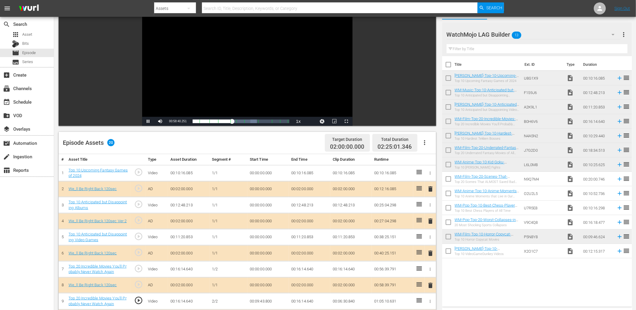
click at [269, 93] on div "Video Player" at bounding box center [247, 62] width 210 height 109
click at [266, 303] on td "00:09:43.800" at bounding box center [267, 301] width 41 height 16
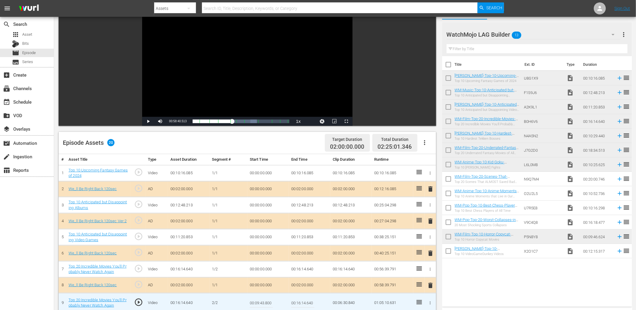
click at [266, 303] on input "00:09:43.800" at bounding box center [261, 303] width 23 height 14
click at [289, 271] on td "00:16:14.640" at bounding box center [309, 269] width 41 height 16
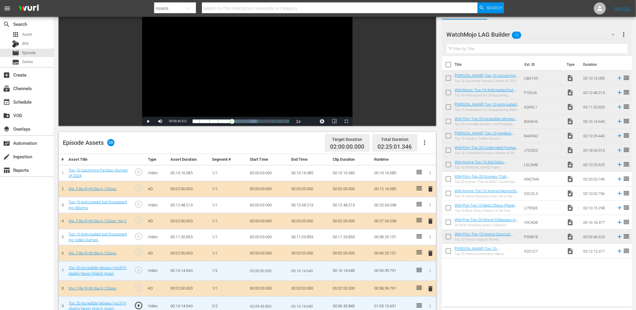
click at [294, 270] on input "00:16:14.640" at bounding box center [302, 271] width 23 height 14
paste input "09:43.80"
type input "00:09:43.800"
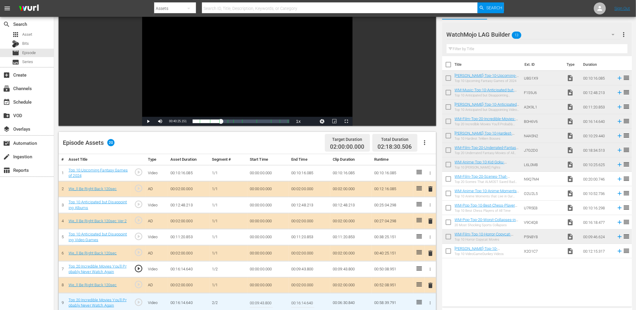
click at [232, 270] on td "1/2" at bounding box center [228, 269] width 38 height 16
click at [255, 303] on input "00:09:43.800" at bounding box center [261, 303] width 23 height 14
type input "00:09:43.999"
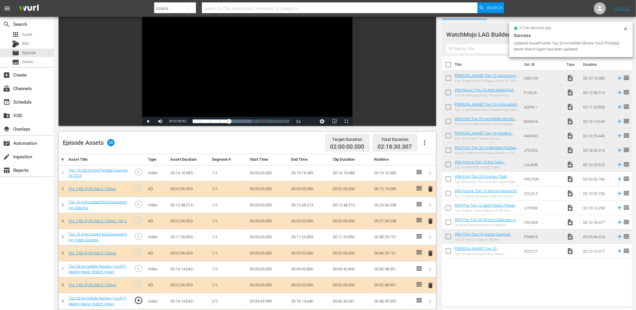
click at [253, 95] on div "Video Player" at bounding box center [247, 62] width 210 height 109
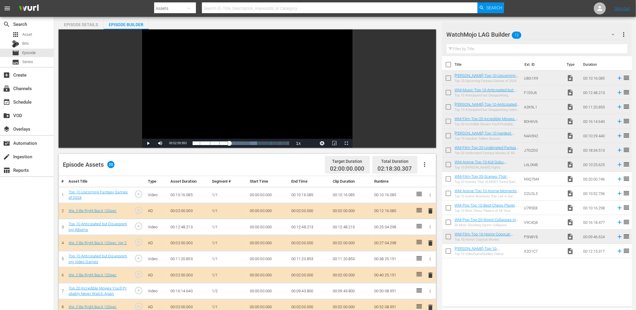
scroll to position [0, 0]
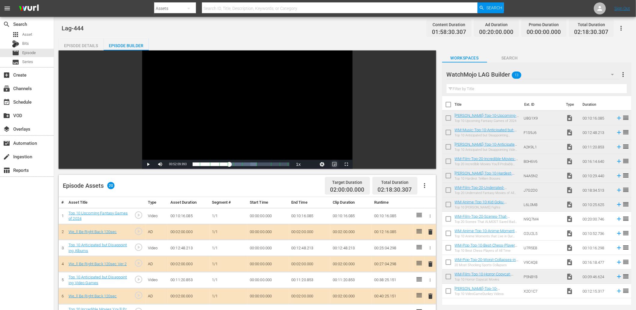
click at [334, 164] on span "Video Player" at bounding box center [334, 164] width 0 height 0
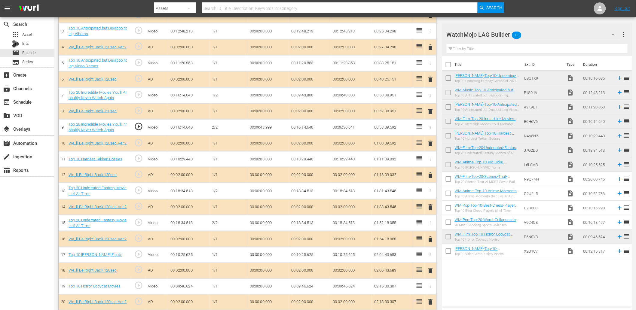
scroll to position [221, 0]
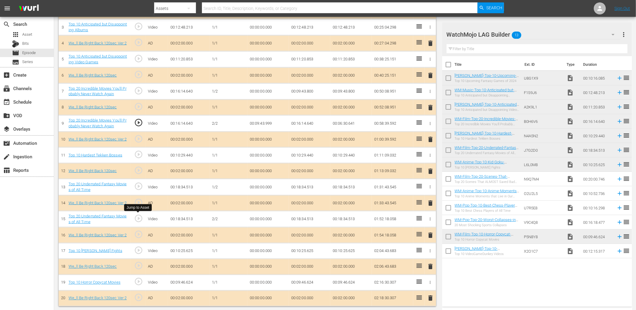
click at [136, 217] on span "play_circle_outline" at bounding box center [138, 218] width 9 height 9
click at [265, 220] on td "00:00:00.000" at bounding box center [267, 219] width 41 height 16
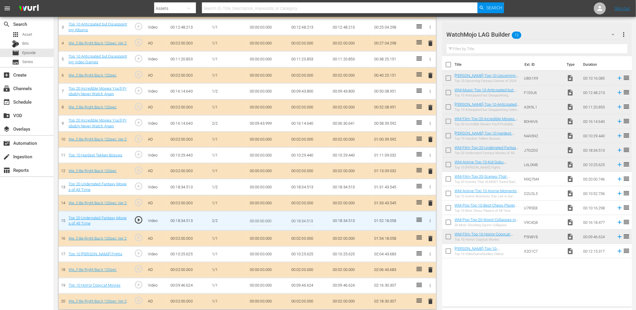
click at [265, 220] on input "00:00:00.000" at bounding box center [261, 221] width 23 height 14
paste input "11:18"
type input "00:11:18.000"
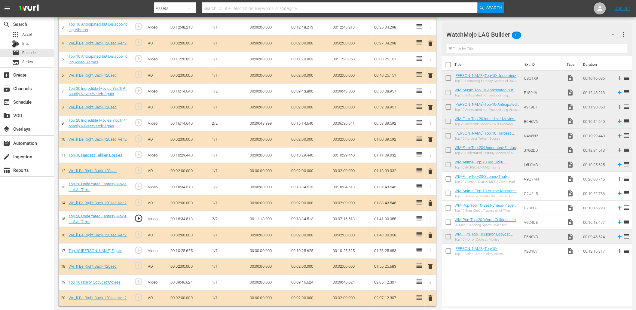
click at [269, 220] on td "00:11:18.000" at bounding box center [267, 219] width 41 height 16
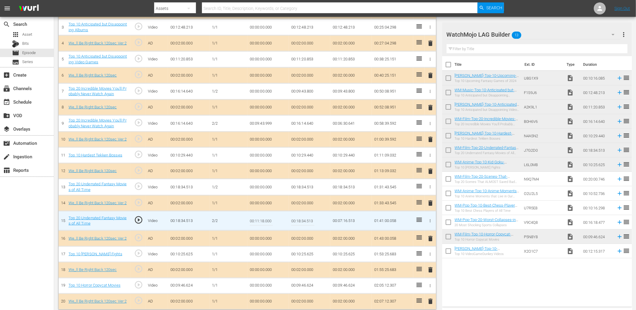
click at [269, 220] on input "00:11:18.000" at bounding box center [261, 221] width 23 height 14
type input "00:11:18.099"
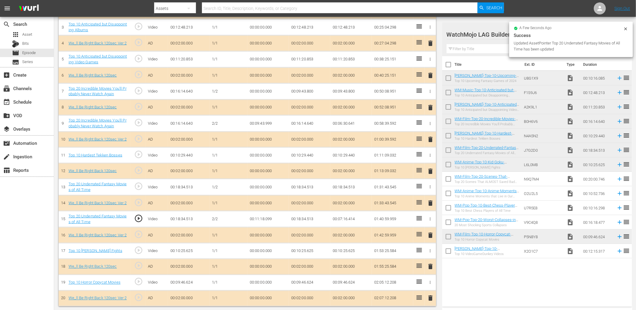
click at [136, 218] on span "play_circle_outline" at bounding box center [138, 218] width 9 height 9
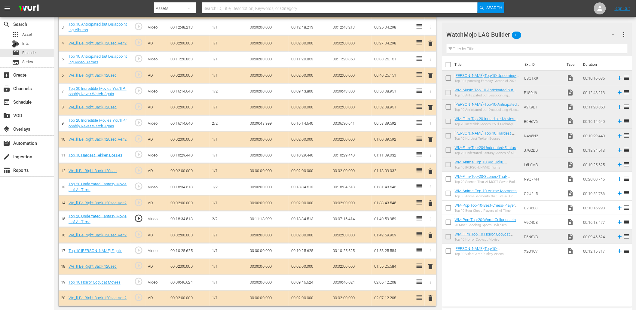
click at [265, 219] on td "00:11:18.099" at bounding box center [267, 219] width 41 height 16
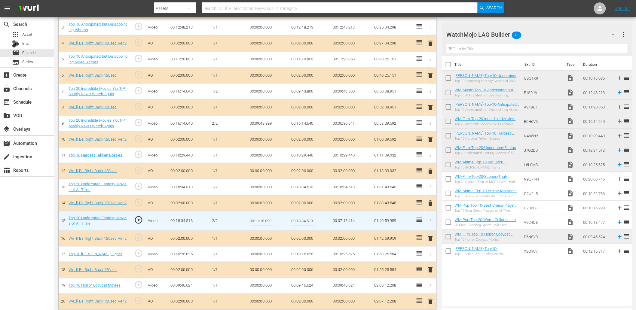
click at [265, 219] on input "00:11:18.099" at bounding box center [261, 221] width 23 height 14
type input "00:11:18.199"
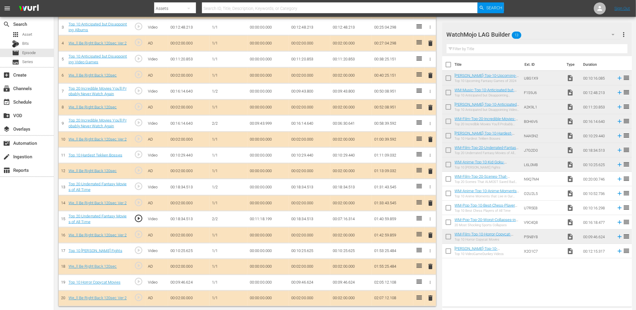
click at [259, 220] on td "00:11:18.199" at bounding box center [267, 219] width 41 height 16
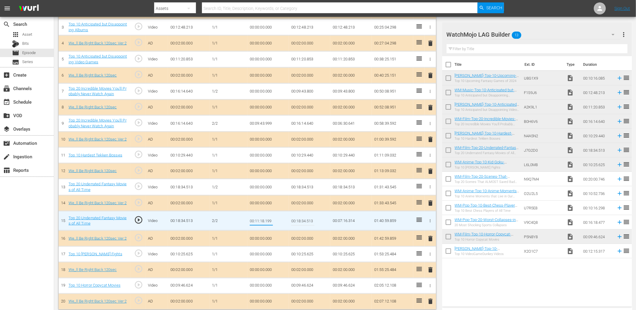
click at [296, 186] on td "00:18:34.513" at bounding box center [309, 187] width 41 height 16
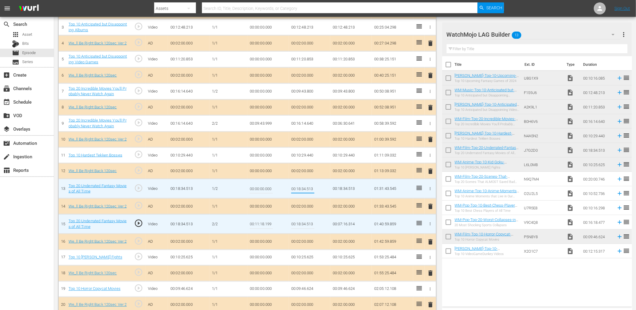
type input "00:11:18.199"
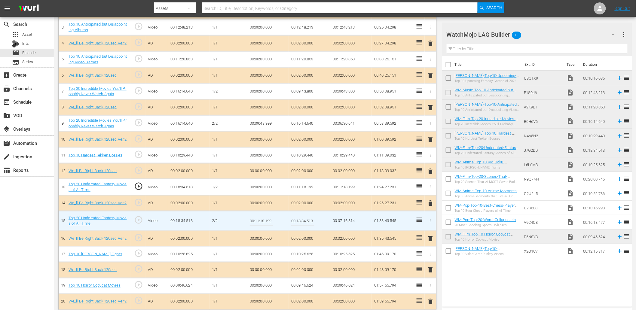
click at [262, 221] on input "00:11:18.199" at bounding box center [261, 221] width 23 height 14
type input "00:11:18.555"
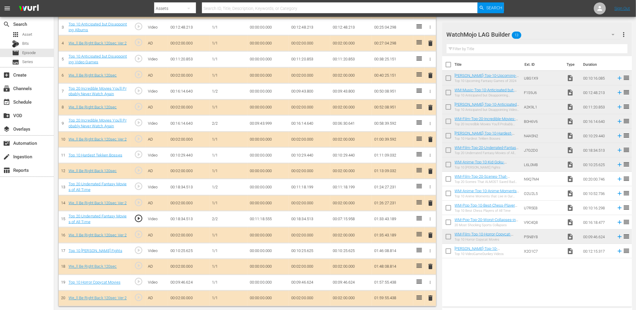
click at [272, 218] on td "00:11:18.555" at bounding box center [267, 219] width 41 height 16
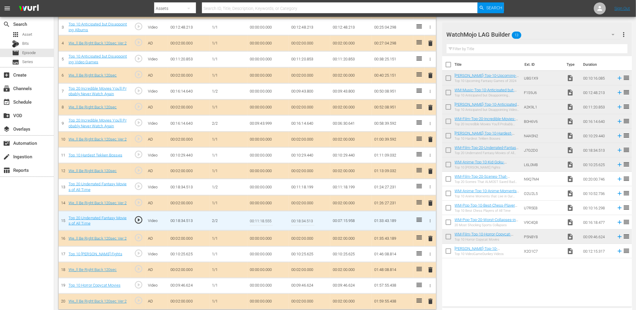
click at [272, 218] on input "00:11:18.555" at bounding box center [261, 221] width 23 height 14
type input "00:11:18.400"
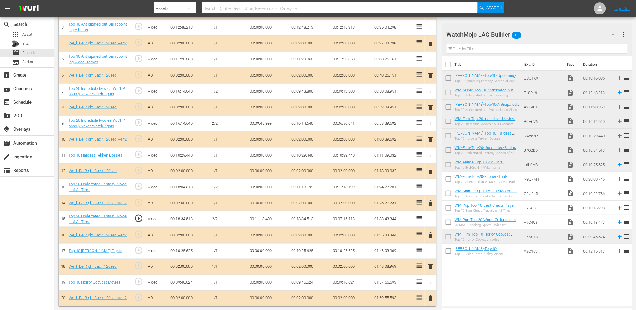
click at [138, 217] on span "play_circle_outline" at bounding box center [138, 218] width 9 height 9
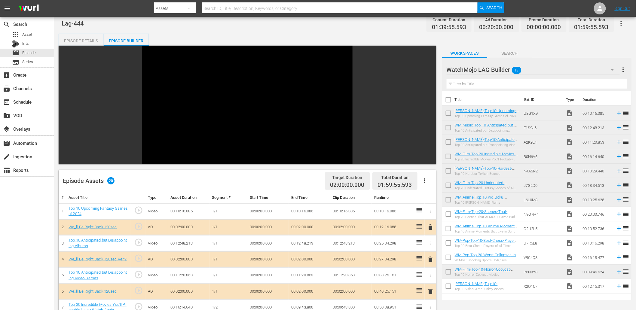
scroll to position [0, 0]
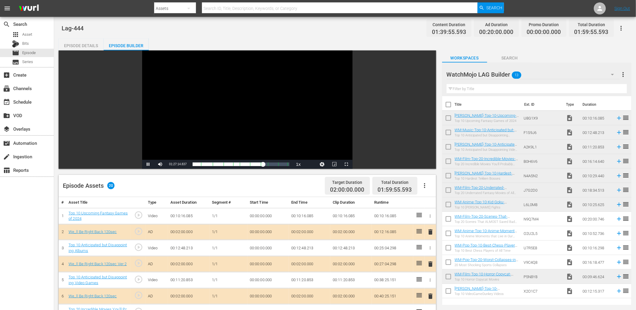
click at [234, 93] on div "Video Player" at bounding box center [247, 104] width 210 height 109
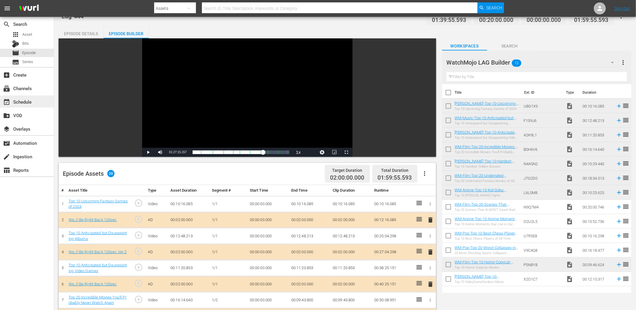
scroll to position [22, 0]
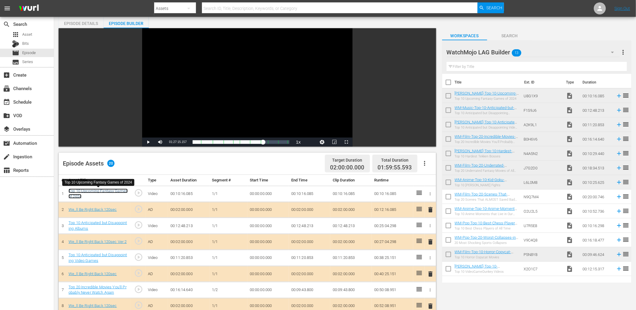
click at [114, 190] on link "Top 10 Upcoming Fantasy Games of 2024" at bounding box center [97, 194] width 59 height 10
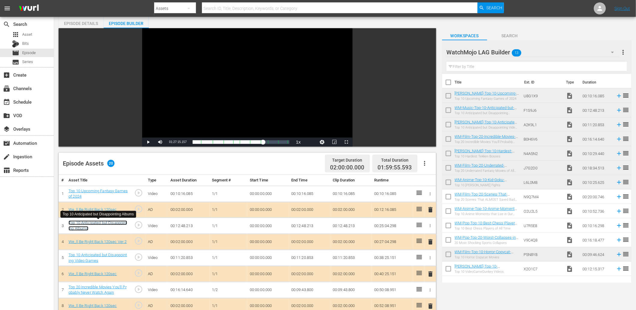
click at [117, 223] on link "Top 10 Anticipated but Disappointing Albums" at bounding box center [97, 226] width 59 height 10
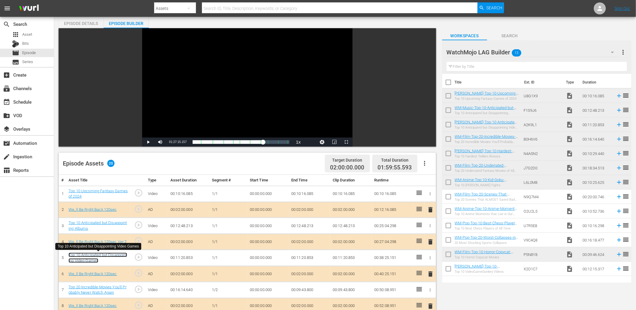
click at [119, 256] on link "Top 10 Anticipated but Disappointing Video Games" at bounding box center [97, 258] width 59 height 10
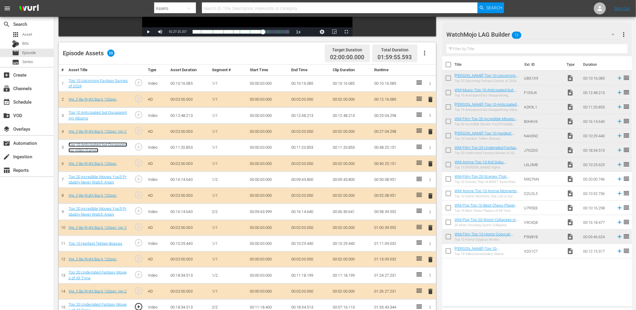
scroll to position [133, 0]
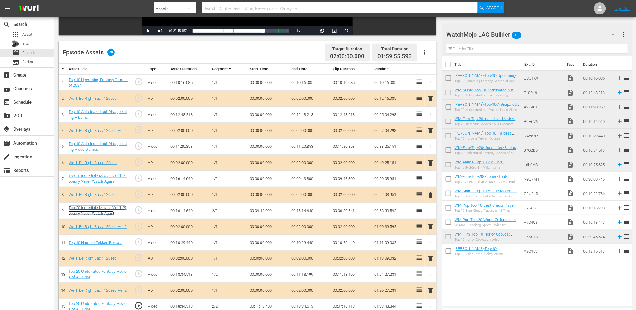
click at [116, 208] on link "Top 20 Incredible Movies You'll Probably Never Watch Again" at bounding box center [97, 210] width 58 height 10
click at [105, 244] on link "Top 10 Hardest Tekken Bosses" at bounding box center [95, 242] width 54 height 5
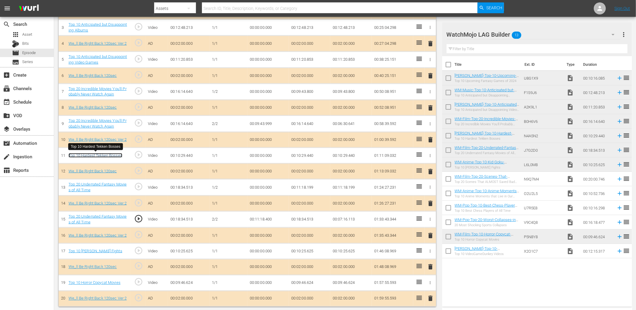
scroll to position [221, 0]
click at [90, 216] on link "Top 20 Underrated Fantasy Movies of All Time" at bounding box center [97, 219] width 58 height 10
click at [102, 250] on link "Top 10 Kid Goku Fights" at bounding box center [95, 250] width 54 height 5
click at [103, 281] on link "Top 10 Horror Copycat Movies" at bounding box center [94, 282] width 52 height 5
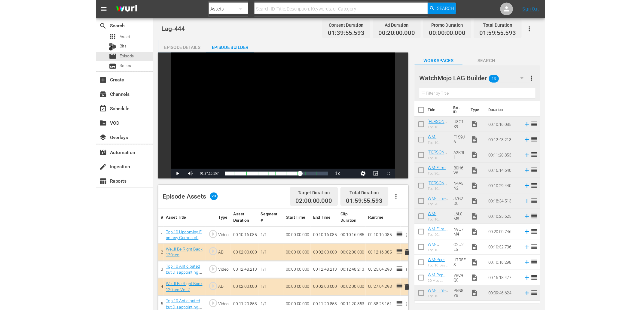
scroll to position [0, 0]
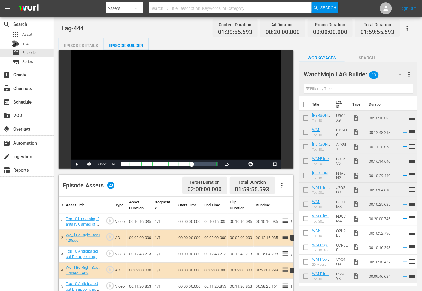
click at [90, 45] on div "Episode Details" at bounding box center [81, 45] width 45 height 14
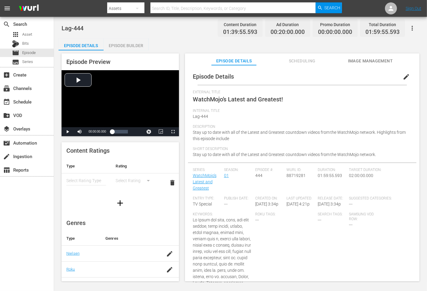
click at [405, 77] on span "edit" at bounding box center [406, 76] width 7 height 7
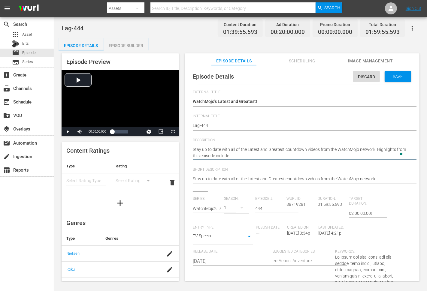
type textarea "Stay up to date with all of the Latest and Greatest countdown videos from the W…"
paste textarea "Top 10 Upcoming Fantasy Games of 2024"
type textarea "Stay up to date with all of the Latest and Greatest countdown videos from the W…"
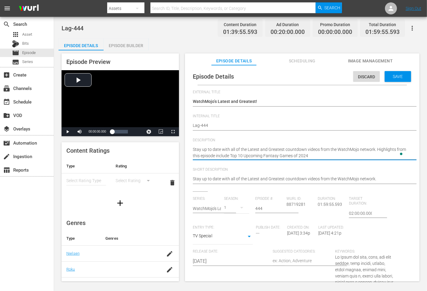
type textarea "Stay up to date with all of the Latest and Greatest countdown videos from the W…"
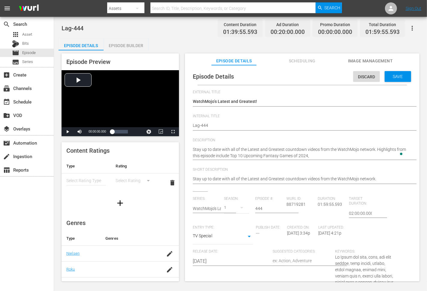
click at [319, 155] on textarea "Stay up to date with all of the Latest and Greatest countdown videos from the W…" at bounding box center [301, 153] width 216 height 13
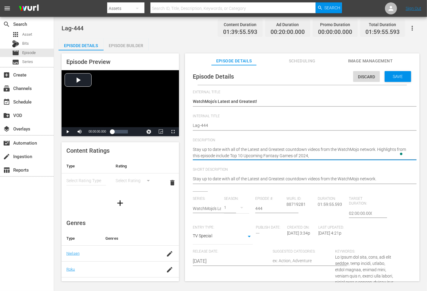
paste textarea "Top 10 Anticipated but Disappointing Albums"
type textarea "Stay up to date with all of the Latest and Greatest countdown videos from the W…"
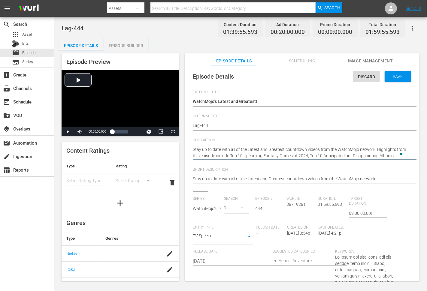
type textarea "Stay up to date with all of the Latest and Greatest countdown videos from the W…"
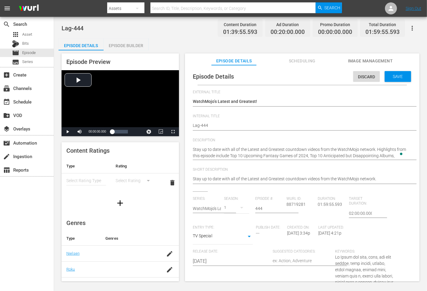
click at [393, 156] on textarea "Stay up to date with all of the Latest and Greatest countdown videos from the W…" at bounding box center [301, 153] width 216 height 13
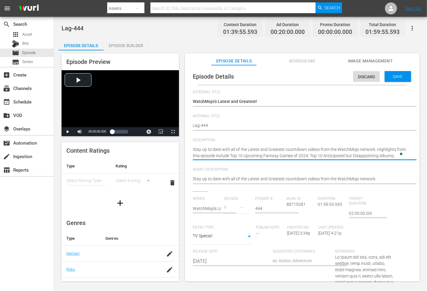
type textarea "Stay up to date with all of the Latest and Greatest countdown videos from the W…"
paste textarea "Top 10 Anticipated but Disappointing Video Games"
type textarea "Stay up to date with all of the Latest and Greatest countdown videos from the W…"
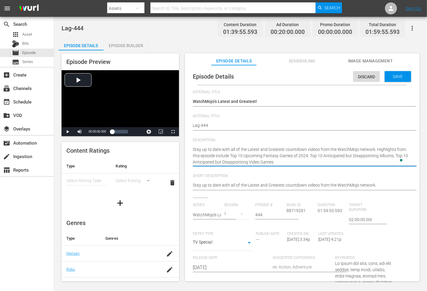
type textarea "Stay up to date with all of the Latest and Greatest countdown videos from the W…"
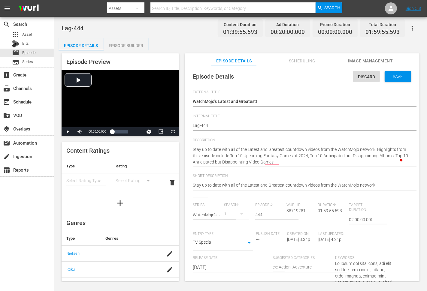
click at [284, 161] on textarea "Stay up to date with all of the Latest and Greatest countdown videos from the W…" at bounding box center [301, 156] width 216 height 19
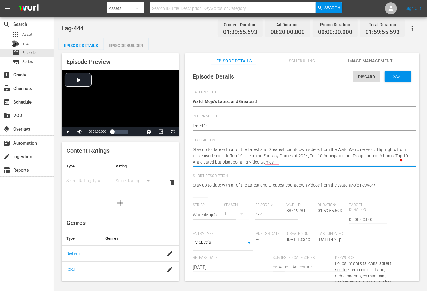
paste textarea "Top 20 Incredible Movies You'll Probably Never Watch Again"
type textarea "Stay up to date with all of the Latest and Greatest countdown videos from the W…"
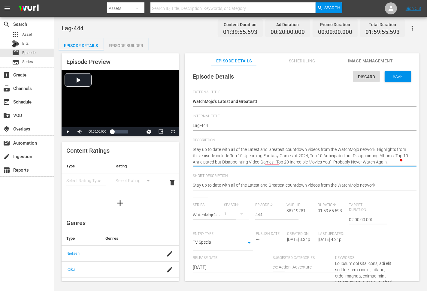
type textarea "Stay up to date with all of the Latest and Greatest countdown videos from the W…"
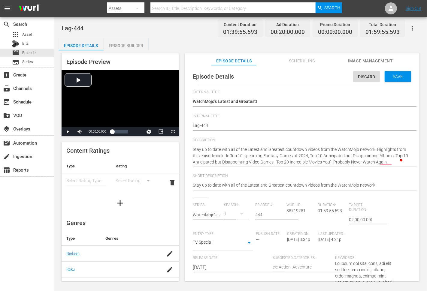
click at [393, 163] on textarea "Stay up to date with all of the Latest and Greatest countdown videos from the W…" at bounding box center [301, 156] width 216 height 19
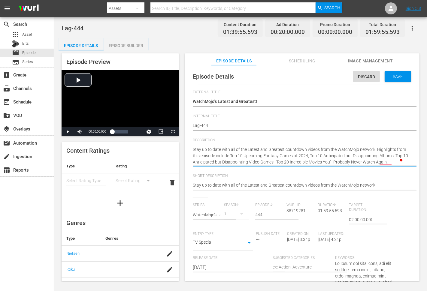
paste textarea "Top 10 Hardest Tekken Bosses"
type textarea "Stay up to date with all of the Latest and Greatest countdown videos from the W…"
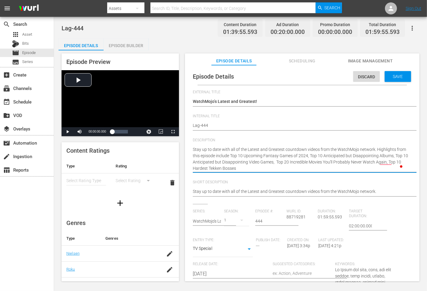
type textarea "Stay up to date with all of the Latest and Greatest countdown videos from the W…"
click at [248, 166] on textarea "Stay up to date with all of the Latest and Greatest countdown videos from the W…" at bounding box center [301, 159] width 216 height 25
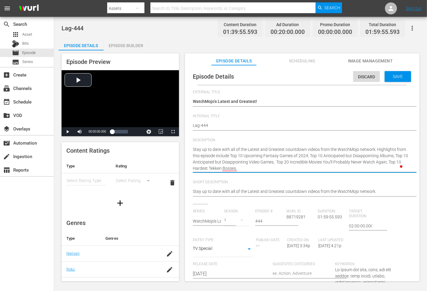
paste textarea "Top 20 Underrated Fantasy Movies of All Time"
type textarea "Stay up to date with all of the Latest and Greatest countdown videos from the W…"
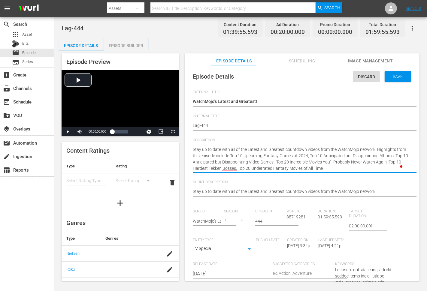
type textarea "Stay up to date with all of the Latest and Greatest countdown videos from the W…"
click at [331, 169] on textarea "Stay up to date with all of the Latest and Greatest countdown videos from the W…" at bounding box center [301, 159] width 216 height 25
paste textarea "Top 10 Kid Goku Fights"
type textarea "Stay up to date with all of the Latest and Greatest countdown videos from the W…"
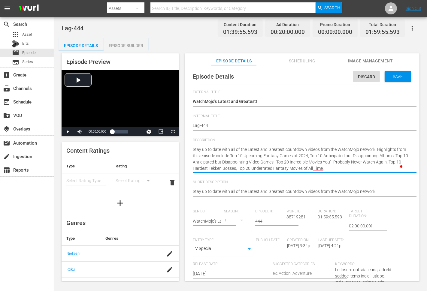
type textarea "Stay up to date with all of the Latest and Greatest countdown videos from the W…"
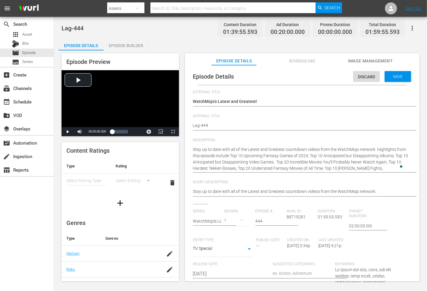
click at [371, 169] on textarea "Stay up to date with all of the Latest and Greatest countdown videos from the W…" at bounding box center [301, 159] width 216 height 25
paste textarea "Top 10 Horror Copycat Movies"
type textarea "Stay up to date with all of the Latest and Greatest countdown videos from the W…"
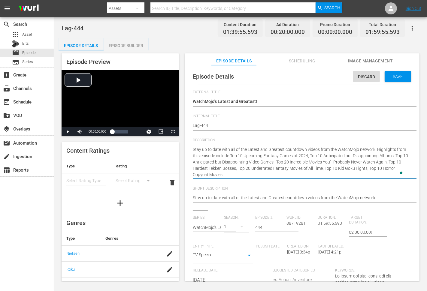
type textarea "Stay up to date with all of the Latest and Greatest countdown videos from the W…"
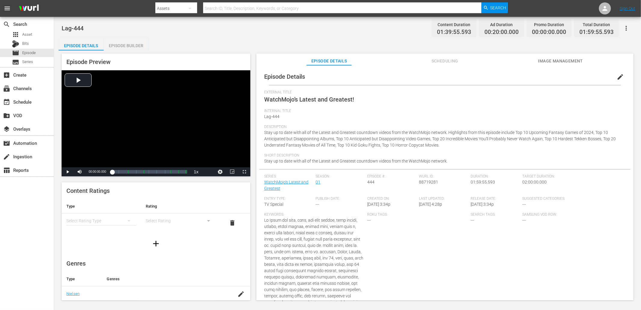
click at [255, 44] on div "Episode Details Episode Builder Episode Preview Video Player is loading. Play V…" at bounding box center [348, 171] width 578 height 267
click at [616, 75] on span "edit" at bounding box center [619, 76] width 7 height 7
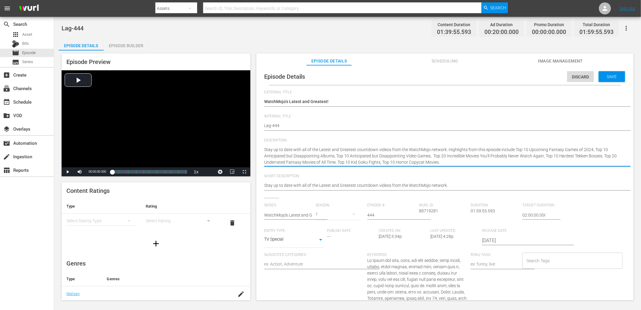
type textarea "Stay up to date with all of the Latest and Greatest countdown videos from the W…"
paste textarea "Bet you can’t watch just one!"
type textarea "Stay up to date with all of the Latest and Greatest countdown videos from the W…"
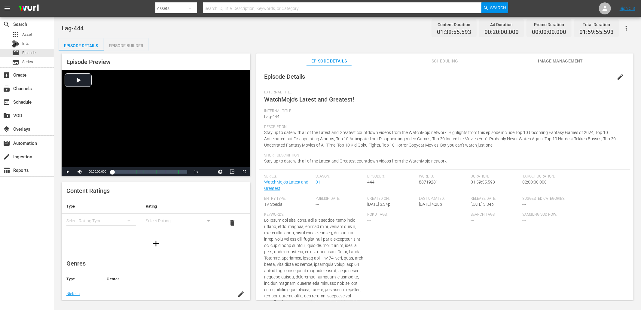
click at [327, 31] on div "Lag-444 Content Duration 01:39:55.593 Ad Duration 00:20:00.000 Promo Duration 0…" at bounding box center [348, 28] width 572 height 14
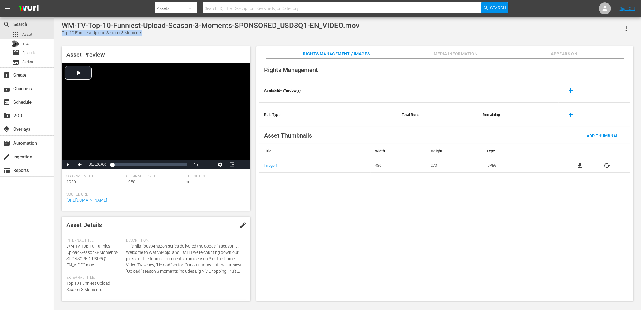
drag, startPoint x: 145, startPoint y: 35, endPoint x: 62, endPoint y: 33, distance: 83.2
click at [62, 33] on div "Top 10 Funniest Upload Season 3 Moments" at bounding box center [211, 33] width 298 height 6
copy div "Top 10 Funniest Upload Season 3 Moments"
drag, startPoint x: 169, startPoint y: 33, endPoint x: 62, endPoint y: 35, distance: 106.7
click at [62, 35] on div "Top 20 Most Controversial Anime Moments of All Time" at bounding box center [214, 33] width 304 height 6
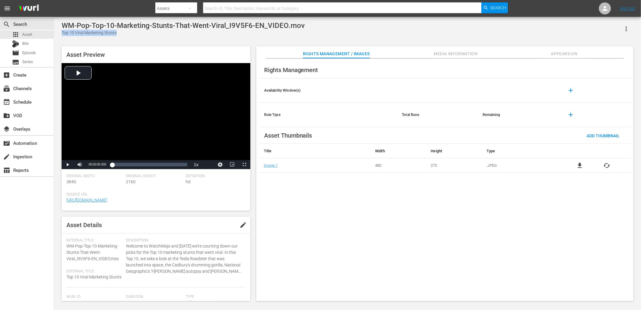
drag, startPoint x: 126, startPoint y: 34, endPoint x: 61, endPoint y: 32, distance: 65.8
click at [61, 32] on div "WM-Pop-Top-10-Marketing-Stunts-That-Went-Viral_I9V5F6-EN_VIDEO.mov Top 10 Viral…" at bounding box center [348, 159] width 578 height 277
copy div "Top 10 Viral Marketing Stunts"
drag, startPoint x: 145, startPoint y: 32, endPoint x: 62, endPoint y: 32, distance: 82.3
click at [62, 32] on div "Top 10 Anime That Didn't Deserve the Hate" at bounding box center [192, 33] width 261 height 6
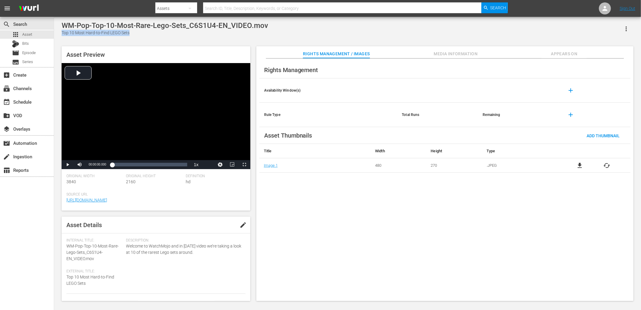
drag, startPoint x: 136, startPoint y: 33, endPoint x: 61, endPoint y: 30, distance: 75.2
click at [61, 30] on div "WM-Pop-Top-10-Most-Rare-Lego-Sets_C6S1U4-EN_VIDEO.mov Top 10 Most Hard-to-Find …" at bounding box center [348, 159] width 578 height 277
copy div "Top 10 Most Hard-to-Find LEGO Sets"
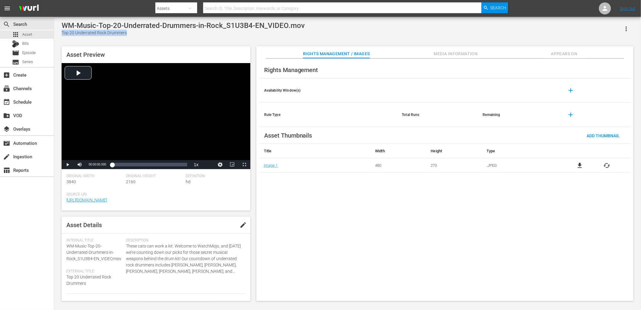
drag, startPoint x: 133, startPoint y: 32, endPoint x: 62, endPoint y: 33, distance: 71.2
click at [62, 33] on div "Top 20 Underrated Rock Drummers" at bounding box center [183, 33] width 243 height 6
copy div "Top 20 Underrated Rock Drummers"
drag, startPoint x: 133, startPoint y: 35, endPoint x: 61, endPoint y: 37, distance: 71.8
click at [61, 37] on div "WM-Pop-Top-10-Banned-or-Controversial-Lego-Sets_O1B6Y3-EN_VIDEO.mov 10 Most Con…" at bounding box center [348, 159] width 578 height 277
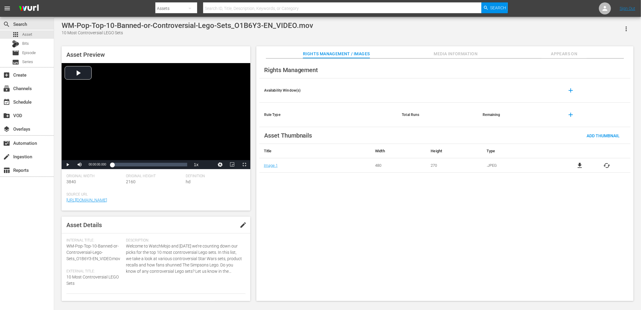
click at [61, 31] on div "WM-Pop-Top-10-Banned-or-Controversial-Lego-Sets_O1B6Y3-EN_VIDEO.mov 10 Most Con…" at bounding box center [348, 159] width 578 height 277
copy div "10 Most Controversial LEGO Sets"
drag, startPoint x: 142, startPoint y: 34, endPoint x: 62, endPoint y: 33, distance: 80.2
click at [62, 33] on div "Top 10 Underrated Amazon Prime Shows" at bounding box center [184, 33] width 244 height 6
copy div "Top 10 Underrated Amazon Prime Shows"
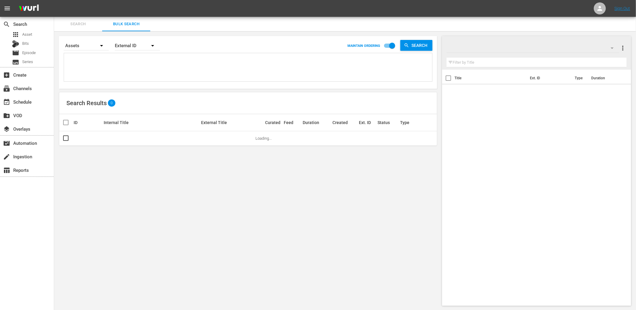
click at [81, 64] on textarea at bounding box center [248, 68] width 367 height 27
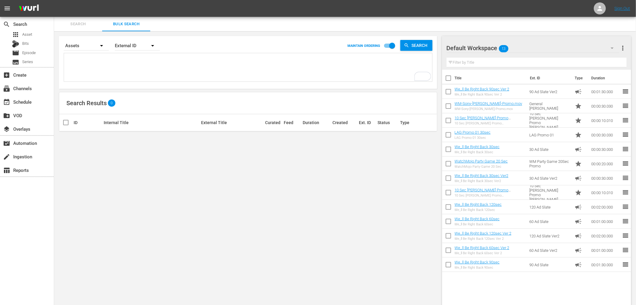
paste textarea "U8G1X9 F1S9J6 W2W8I9 A2K9L1 B0H6V6 N4A5N2 J7G2D0 L6L0M8 N9Q7M4 O2U2L5"
type textarea "U8G1X9 F1S9J6 W2W8I9 A2K9L1 B0H6V6 N4A5N2 J7G2D0 L6L0M8 N9Q7M4 O2U2L5"
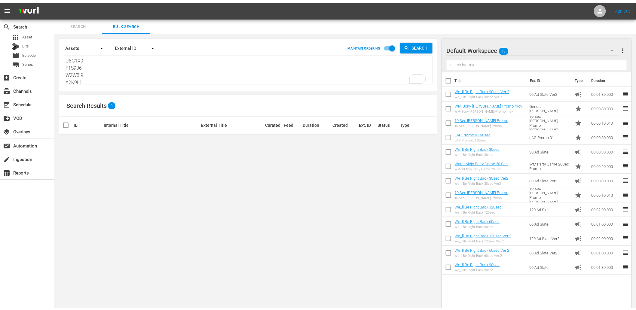
scroll to position [44, 0]
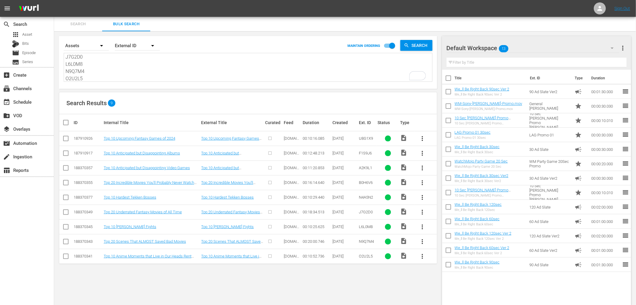
type textarea "U8G1X9 F1S9J6 W2W8I9 A2K9L1 B0H6V6 N4A5N2 J7G2D0 L6L0M8 N9Q7M4 O2U2L5"
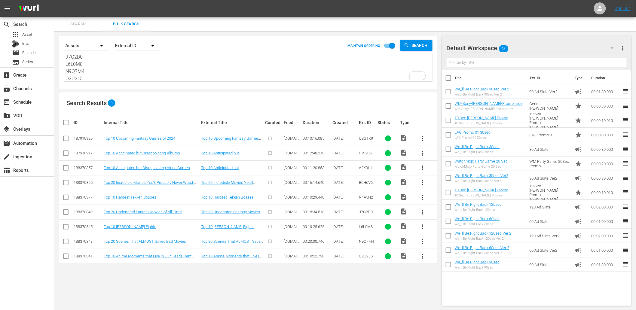
click at [539, 59] on input "text" at bounding box center [536, 63] width 180 height 10
click at [536, 50] on div "Default Workspace 13" at bounding box center [532, 48] width 173 height 17
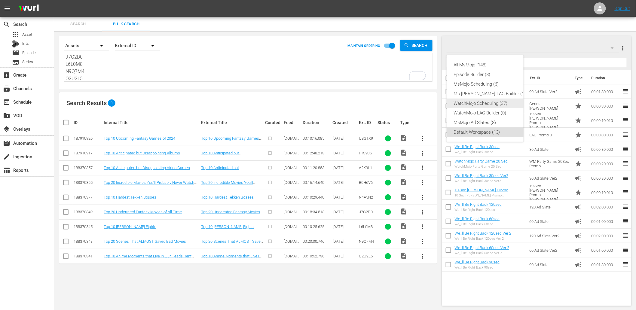
click at [470, 101] on div "WatchMojo Scheduling (37)" at bounding box center [491, 104] width 75 height 10
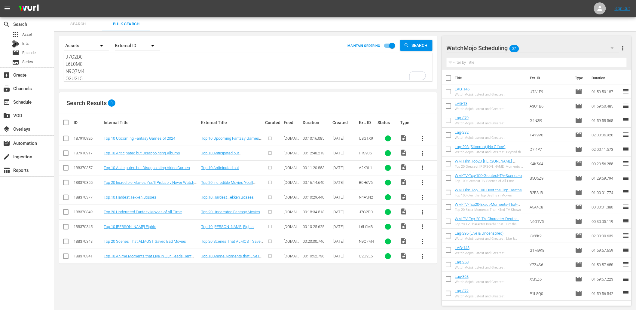
click at [534, 46] on div "WatchMojo Scheduling 37" at bounding box center [532, 48] width 173 height 17
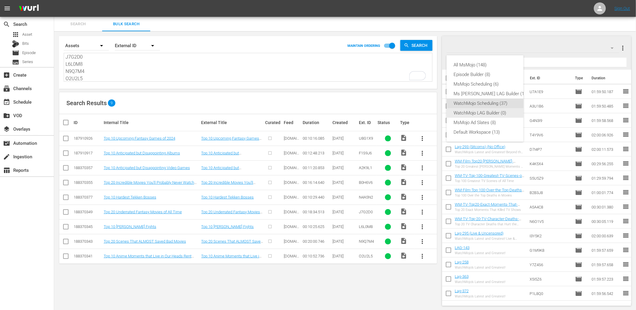
click at [485, 112] on div "WatchMojo LAG Builder (0)" at bounding box center [491, 113] width 75 height 10
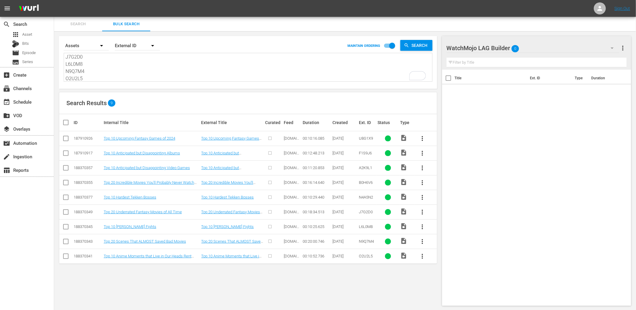
click at [109, 74] on textarea "U8G1X9 F1S9J6 W2W8I9 A2K9L1 B0H6V6 N4A5N2 J7G2D0 L6L0M8 N9Q7M4 O2U2L5" at bounding box center [248, 67] width 367 height 27
paste textarea "A2K9L1 B0H6V6 N4A5N2 J7G2D0 L6L0M8 N9Q7M4 O2U2L5 U7R5E8 V9C4Q8 P5N8Y8 X2O1C7"
type textarea "U8G1X9 F1S9J6 A2K9L1 B0H6V6 N4A5N2 J7G2D0 L6L0M8 N9Q7M4 O2U2L5 U7R5E8 V9C4Q8 P5…"
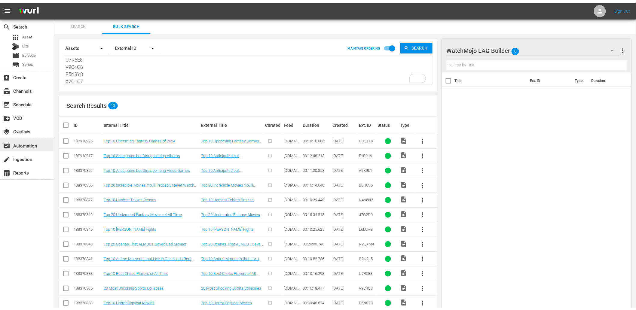
scroll to position [65, 0]
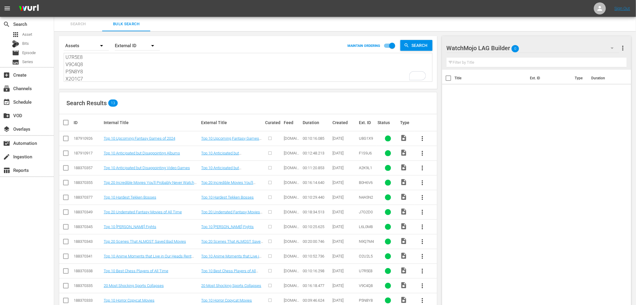
type textarea "U8G1X9 F1S9J6 A2K9L1 B0H6V6 N4A5N2 J7G2D0 L6L0M8 N9Q7M4 O2U2L5 U7R5E8 V9C4Q8 P5…"
click at [64, 122] on input "checkbox" at bounding box center [68, 122] width 12 height 7
checkbox input "true"
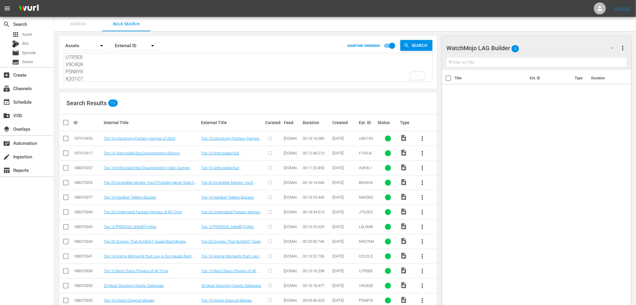
checkbox input "true"
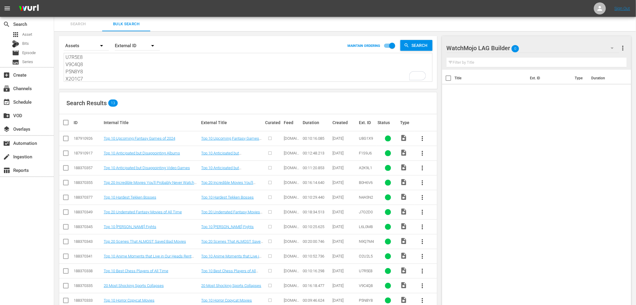
checkbox input "true"
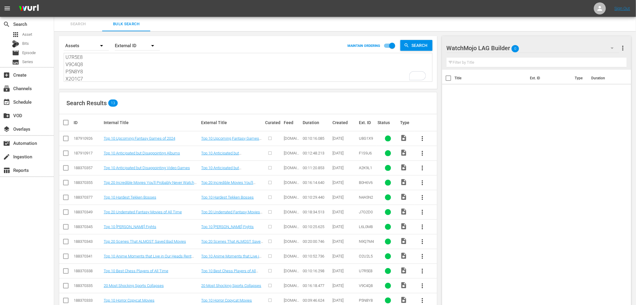
checkbox input "true"
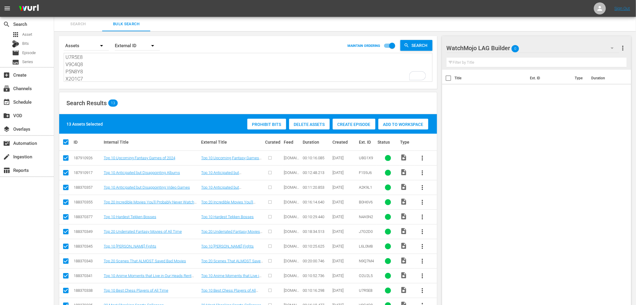
click at [406, 124] on span "Add to Workspace" at bounding box center [403, 124] width 50 height 5
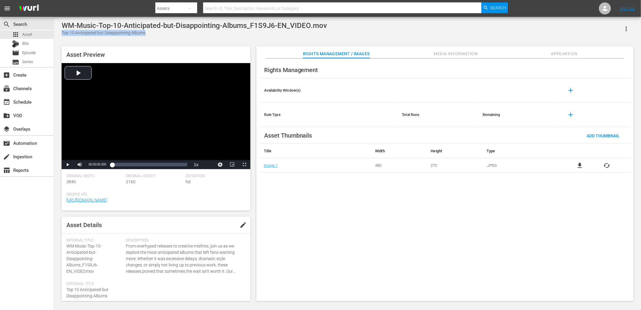
drag, startPoint x: 147, startPoint y: 32, endPoint x: 61, endPoint y: 32, distance: 85.6
click at [61, 32] on div "WM-Music-Top-10-Anticipated-but-Disappointing-Albums_F1S9J6-EN_VIDEO.mov Top 10…" at bounding box center [348, 159] width 578 height 277
copy div "Top 10 Anticipated but Disappointing Albums"
drag, startPoint x: 146, startPoint y: 34, endPoint x: 59, endPoint y: 35, distance: 86.5
click at [59, 35] on div "[PERSON_NAME]-Top-10-Upcoming-Fantasy-Games-of-2024-SPONSORED_U8G1X9-EN_VIDEO.m…" at bounding box center [348, 159] width 578 height 277
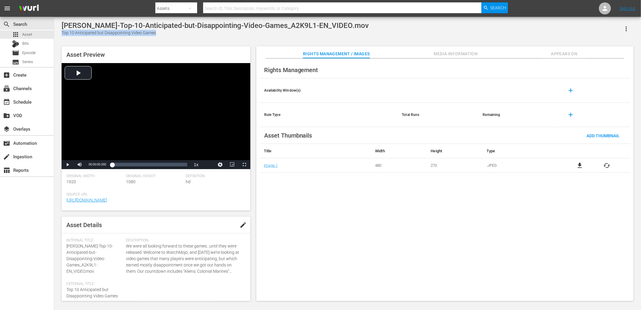
drag, startPoint x: 160, startPoint y: 32, endPoint x: 59, endPoint y: 35, distance: 100.4
click at [59, 35] on div "[PERSON_NAME]-Top-10-Anticipated-but-Disappointing-Video-Games_A2K9L1-EN_VIDEO.…" at bounding box center [348, 159] width 578 height 277
drag, startPoint x: 178, startPoint y: 34, endPoint x: 62, endPoint y: 34, distance: 116.3
click at [62, 34] on div "Top 20 Incredible Movies You'll Probably Never Watch Again" at bounding box center [217, 33] width 311 height 6
copy div "Top 20 Incredible Movies You'll Probably Never Watch Again"
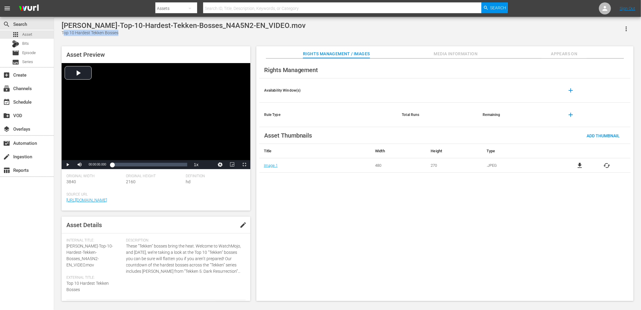
drag, startPoint x: 129, startPoint y: 32, endPoint x: 62, endPoint y: 35, distance: 67.0
click at [62, 35] on div "Top 10 Hardest Tekken Bosses" at bounding box center [184, 33] width 244 height 6
copy div "op 10 Hardest Tekken Bosses"
copy div "Top 10 Hardest Tekken Bosses"
drag, startPoint x: 150, startPoint y: 33, endPoint x: 61, endPoint y: 34, distance: 88.3
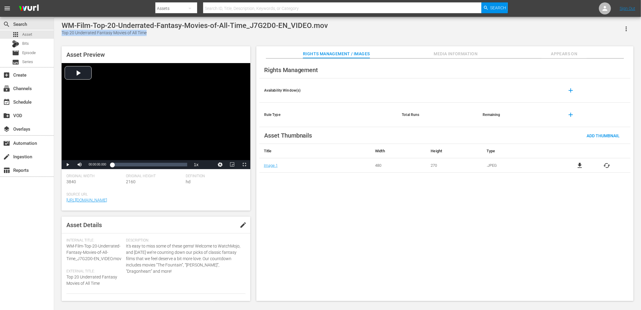
click at [62, 34] on div "Top 20 Underrated Fantasy Movies of All Time" at bounding box center [195, 33] width 266 height 6
copy div "Top 20 Underrated Fantasy Movies of All Time"
drag, startPoint x: 105, startPoint y: 31, endPoint x: 61, endPoint y: 35, distance: 44.0
click at [62, 35] on div "Top 10 Kid Goku Fights" at bounding box center [160, 33] width 197 height 6
copy div "Top 10 Kid Goku Fights"
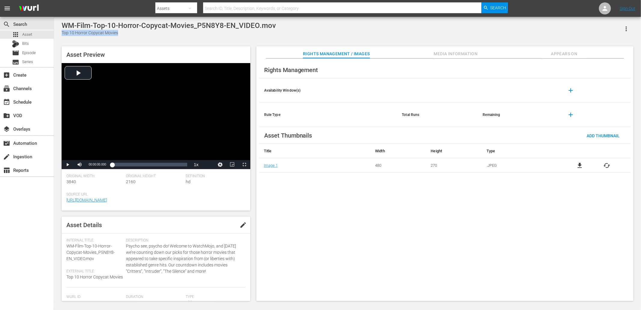
drag, startPoint x: 125, startPoint y: 32, endPoint x: 62, endPoint y: 33, distance: 63.4
click at [62, 33] on div "Top 10 Horror Copycat Movies" at bounding box center [169, 33] width 214 height 6
copy div "Top 10 Horror Copycat Movies"
